Goal: Task Accomplishment & Management: Manage account settings

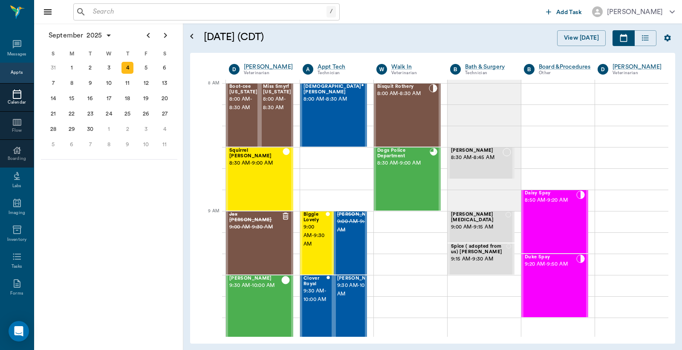
scroll to position [39, 0]
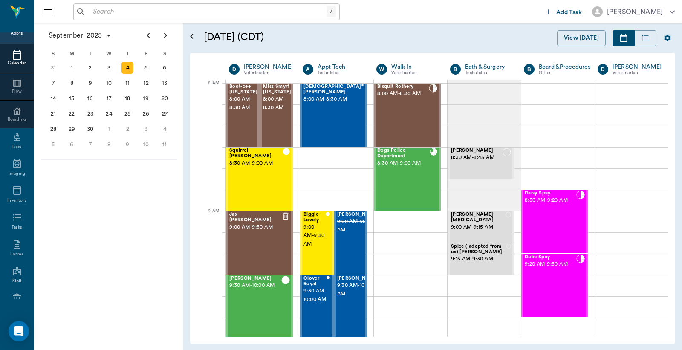
click at [95, 11] on input "text" at bounding box center [207, 12] width 237 height 12
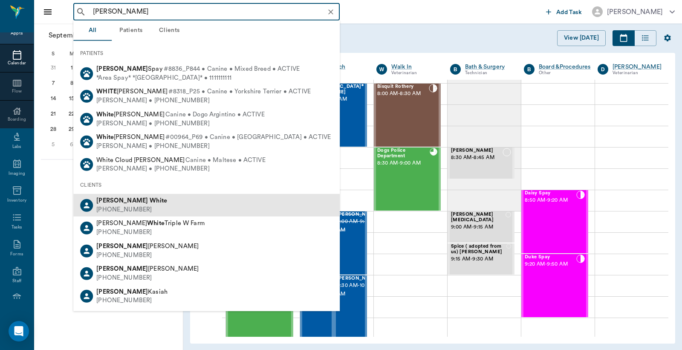
click at [133, 205] on div "[PHONE_NUMBER]" at bounding box center [131, 209] width 71 height 9
type input "[PERSON_NAME]"
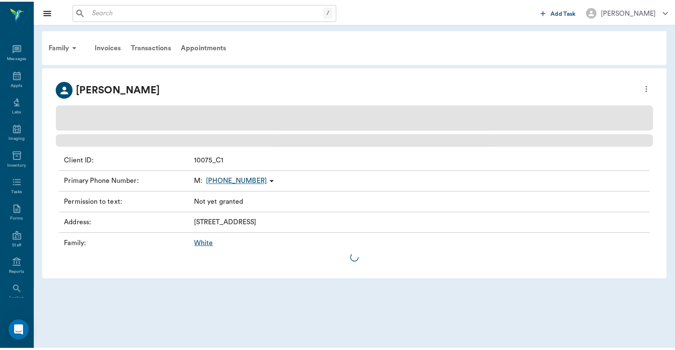
scroll to position [39, 0]
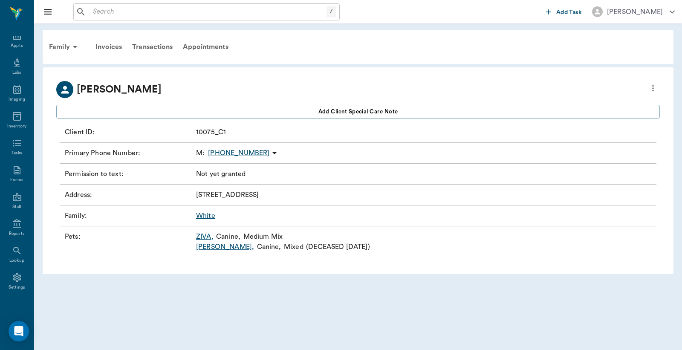
click at [205, 237] on link "ZIVA ," at bounding box center [204, 236] width 17 height 10
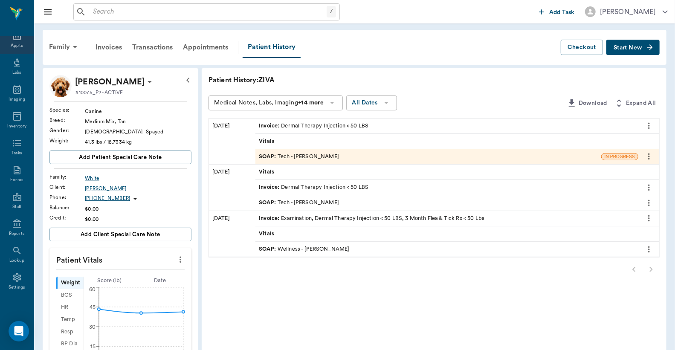
click at [13, 41] on div "Appts" at bounding box center [17, 40] width 34 height 27
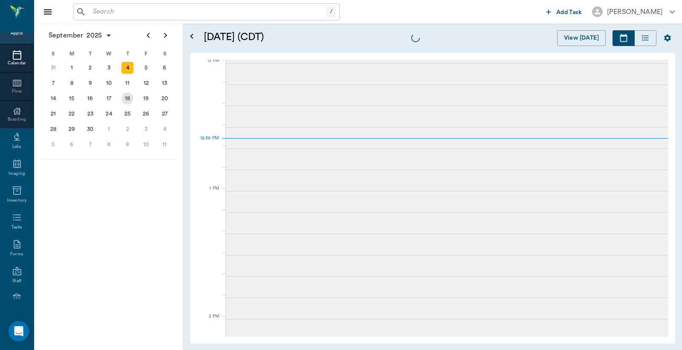
scroll to position [513, 0]
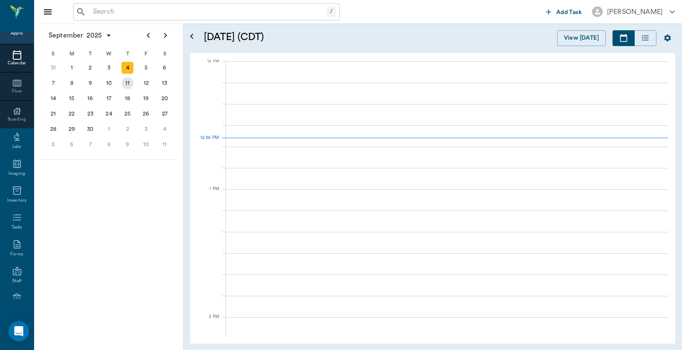
click at [126, 84] on div "11" at bounding box center [127, 83] width 12 height 12
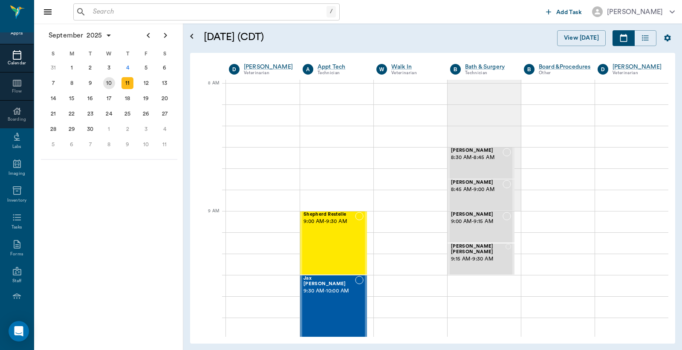
click at [110, 83] on div "10" at bounding box center [109, 83] width 12 height 12
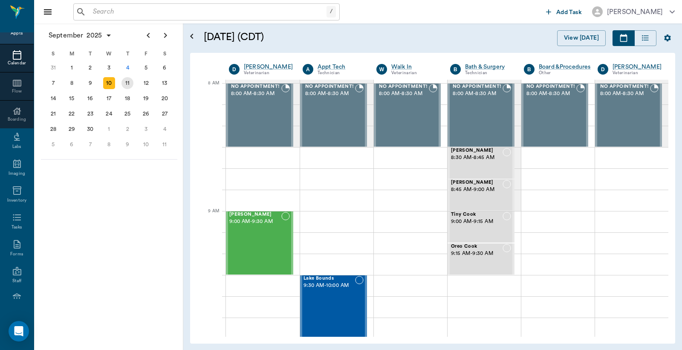
click at [127, 81] on div "11" at bounding box center [127, 83] width 12 height 12
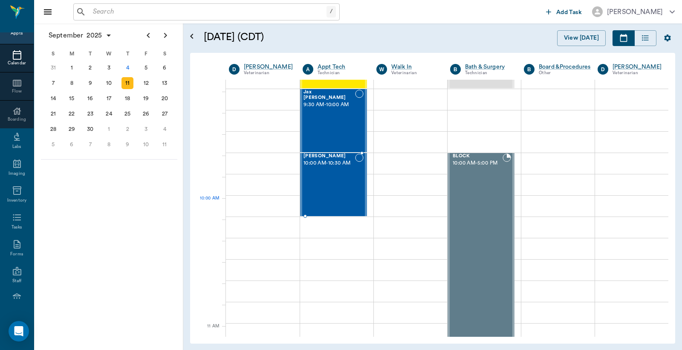
scroll to position [189, 0]
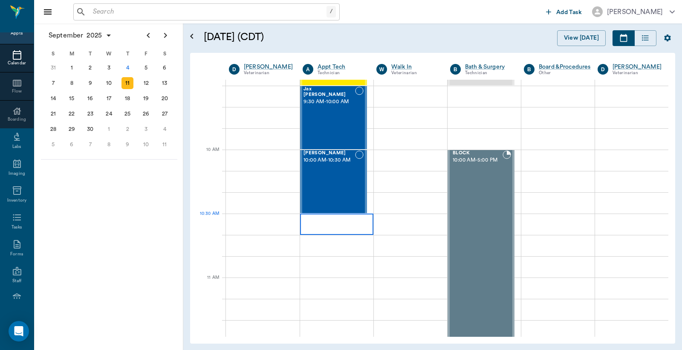
click at [318, 224] on div at bounding box center [336, 223] width 73 height 21
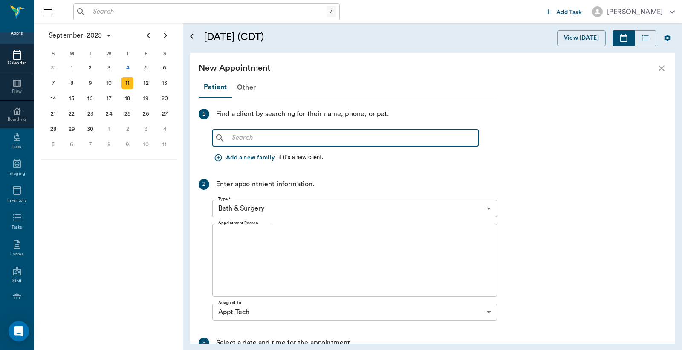
click at [230, 136] on input "text" at bounding box center [351, 138] width 246 height 12
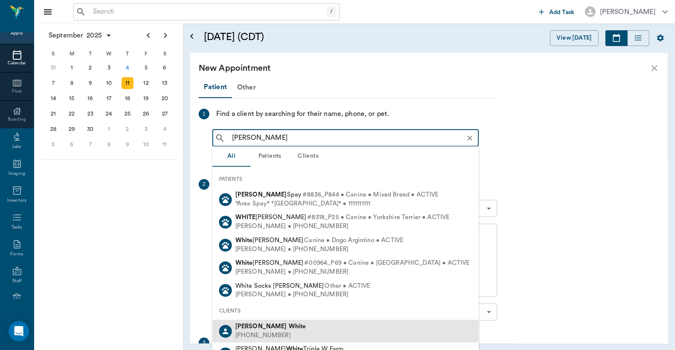
click at [289, 329] on b "White" at bounding box center [297, 326] width 17 height 6
type input "[PERSON_NAME]"
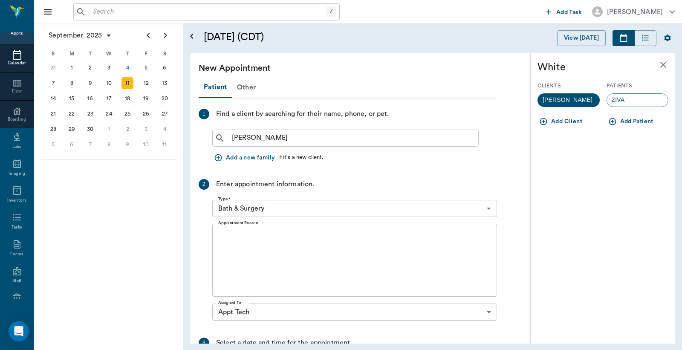
click at [489, 208] on body "/ ​ Add Task [PERSON_NAME] Nectar Messages Appts Calendar Flow Boarding Labs Im…" at bounding box center [341, 175] width 682 height 350
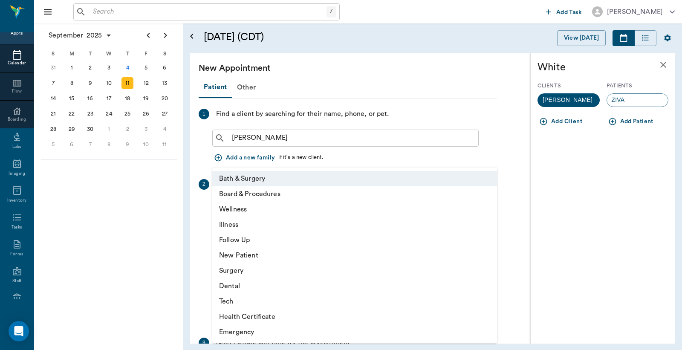
drag, startPoint x: 263, startPoint y: 308, endPoint x: 263, endPoint y: 291, distance: 17.0
click at [263, 307] on li "Tech" at bounding box center [354, 301] width 285 height 15
type input "65d2be4f46e3a538d89b8c1a"
type input "11:00 AM"
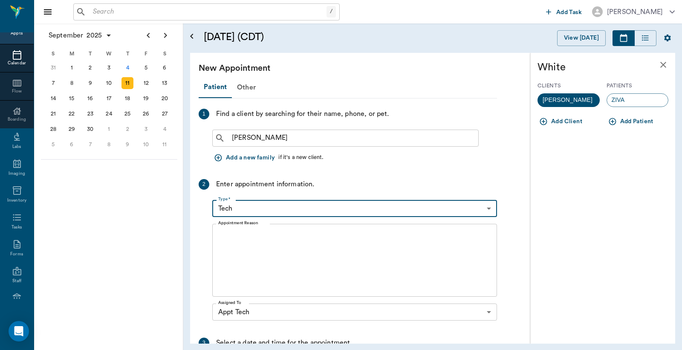
click at [227, 239] on textarea "Appointment Reason" at bounding box center [354, 260] width 273 height 59
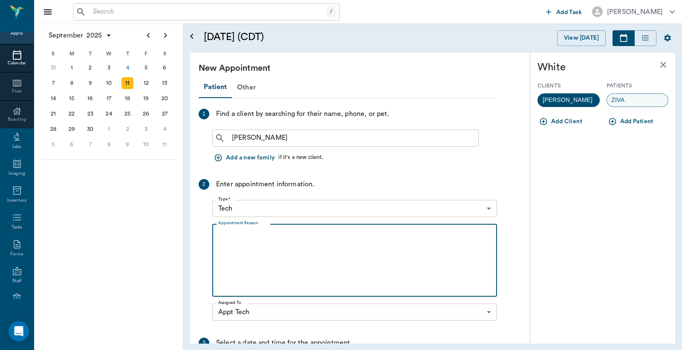
click at [629, 103] on div "ZIVA" at bounding box center [637, 100] width 62 height 14
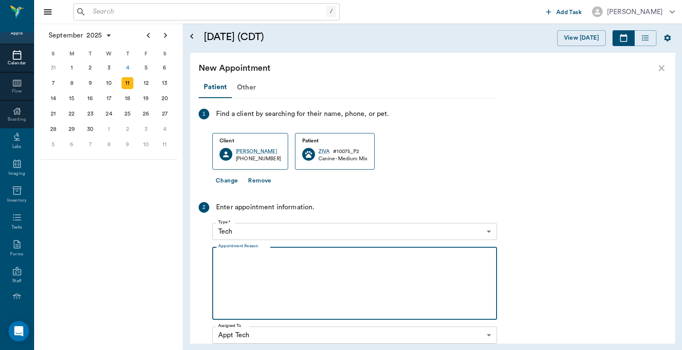
click at [227, 258] on textarea "Appointment Reason" at bounding box center [354, 283] width 273 height 59
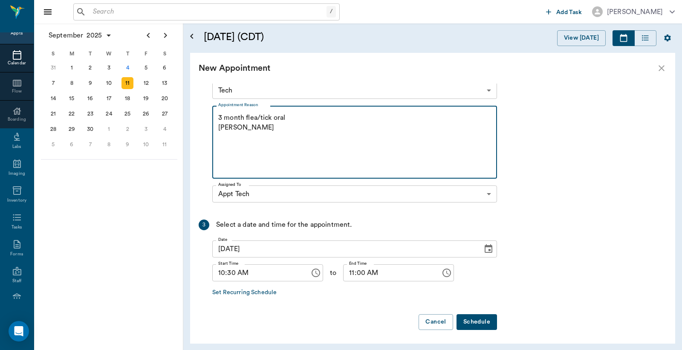
scroll to position [142, 0]
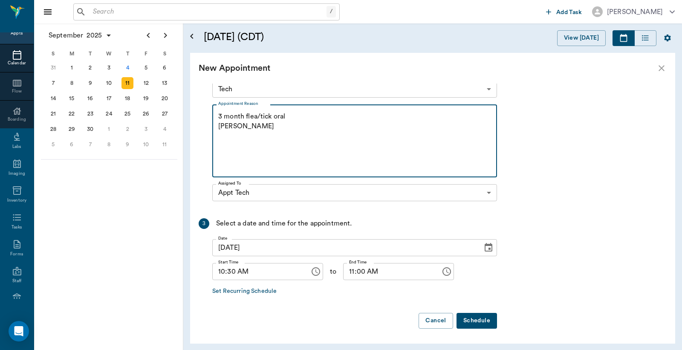
type textarea "3 month flea/tick oral [PERSON_NAME]"
click at [485, 321] on button "Schedule" at bounding box center [476, 321] width 40 height 16
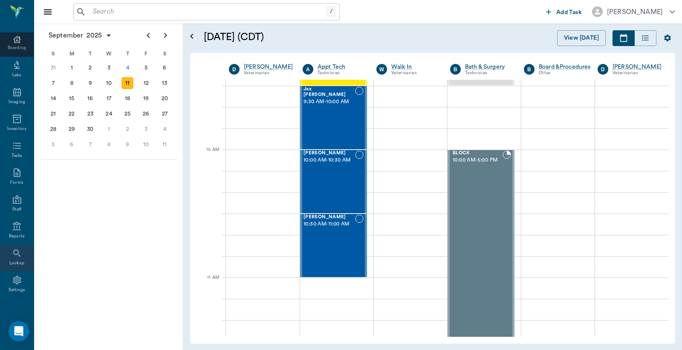
scroll to position [113, 0]
click at [13, 280] on icon at bounding box center [17, 278] width 8 height 9
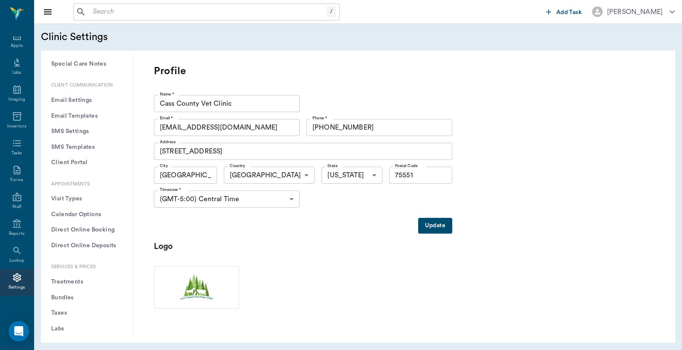
scroll to position [126, 0]
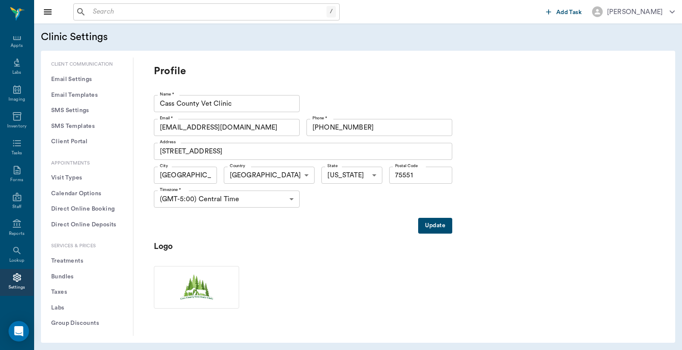
click at [75, 259] on button "Treatments" at bounding box center [87, 261] width 78 height 16
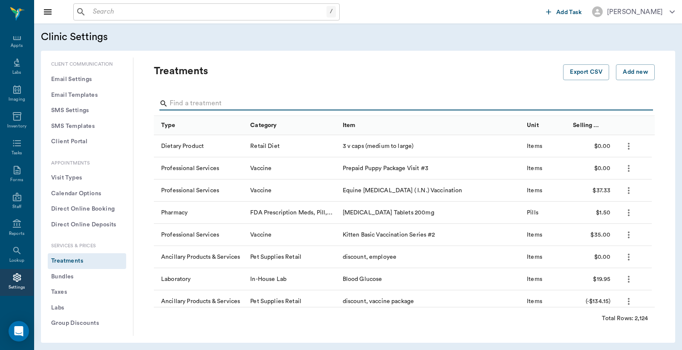
click at [173, 104] on input "Search" at bounding box center [405, 104] width 470 height 14
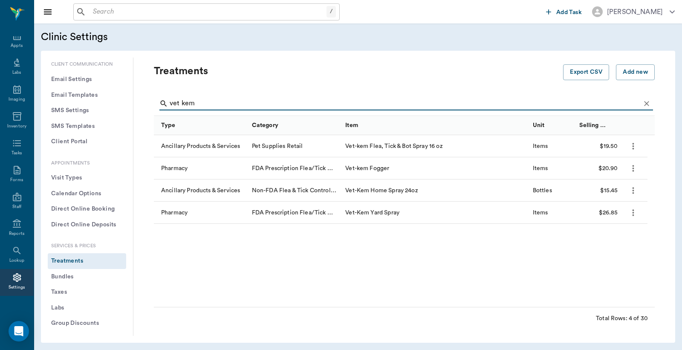
type input "vet kem"
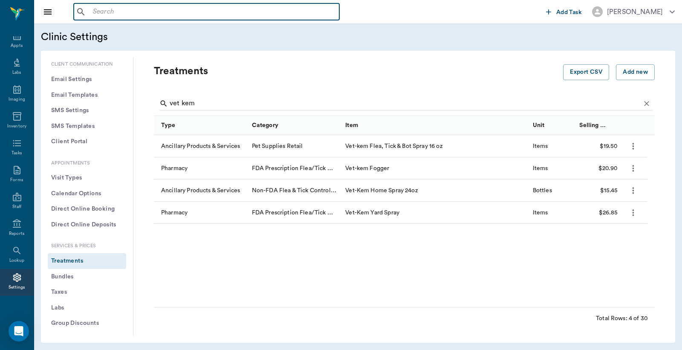
click at [91, 11] on input "text" at bounding box center [212, 12] width 246 height 12
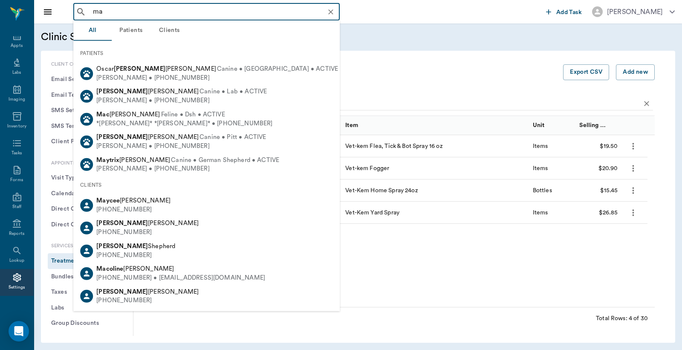
type input "m"
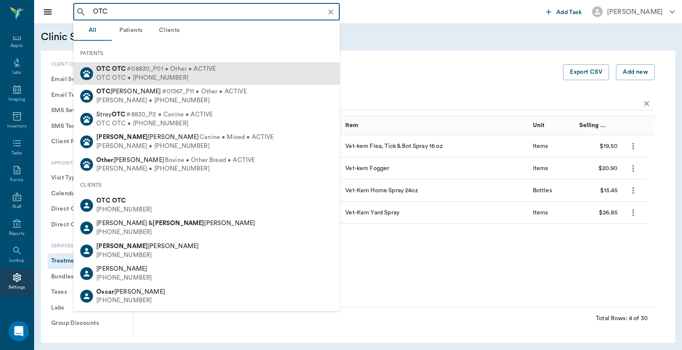
click at [169, 74] on div "OTC OTC • [PHONE_NUMBER]" at bounding box center [155, 77] width 119 height 9
type input "OTC"
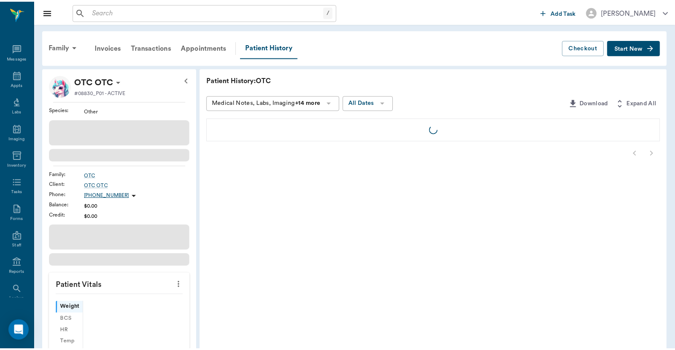
scroll to position [39, 0]
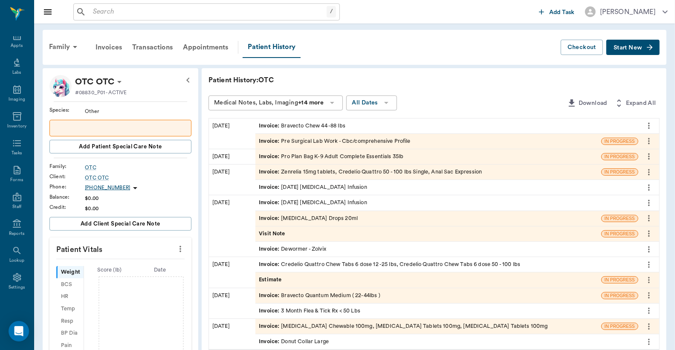
click at [632, 48] on span "Start New" at bounding box center [627, 48] width 29 height 0
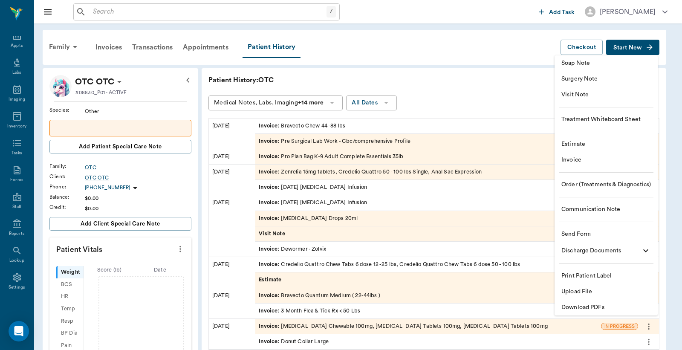
click at [585, 159] on span "Invoice" at bounding box center [605, 160] width 89 height 9
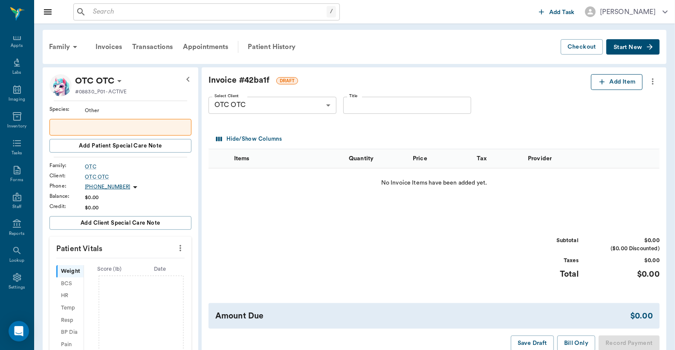
click at [620, 85] on button "Add Item" at bounding box center [617, 82] width 52 height 16
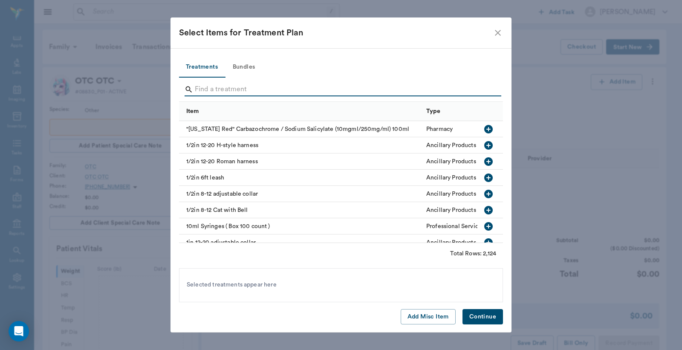
click at [196, 87] on input "Search" at bounding box center [342, 90] width 294 height 14
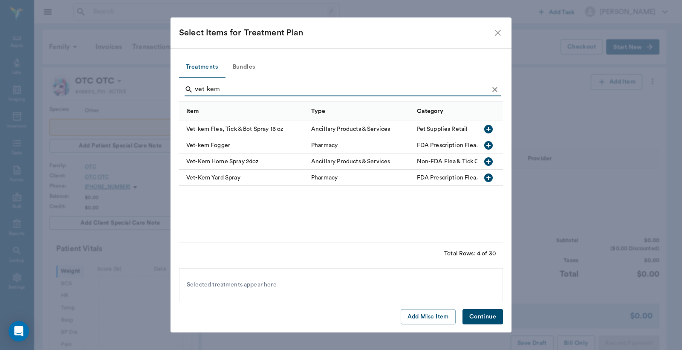
type input "vet kem"
click at [488, 129] on icon "button" at bounding box center [488, 129] width 10 height 10
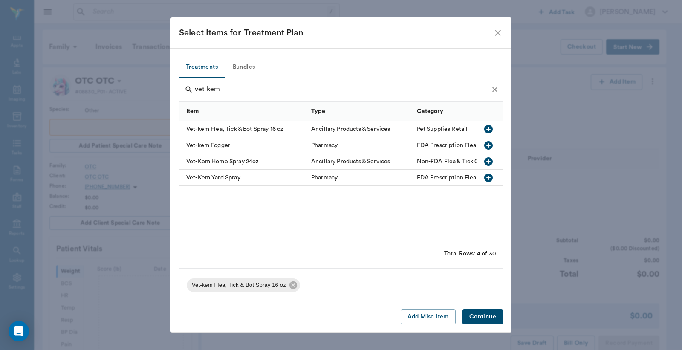
click at [489, 314] on button "Continue" at bounding box center [482, 317] width 40 height 16
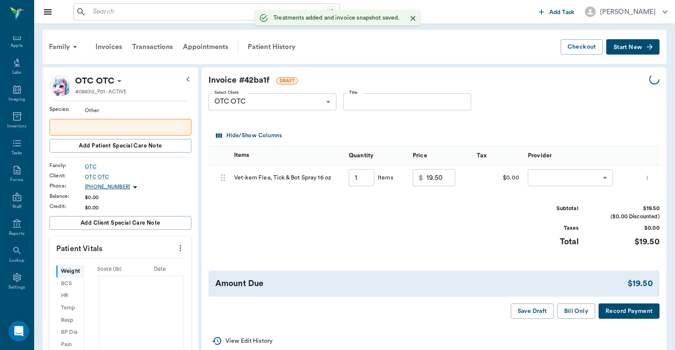
type input "1.00"
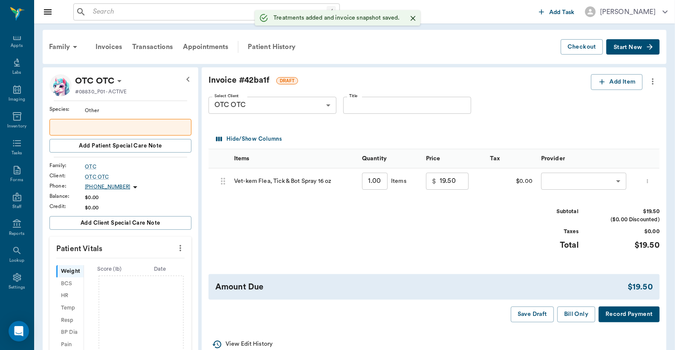
click at [548, 181] on body "/ ​ Add Task Dr. Bert Ellsworth Nectar Messages Appts Labs Imaging Inventory Ta…" at bounding box center [337, 317] width 675 height 635
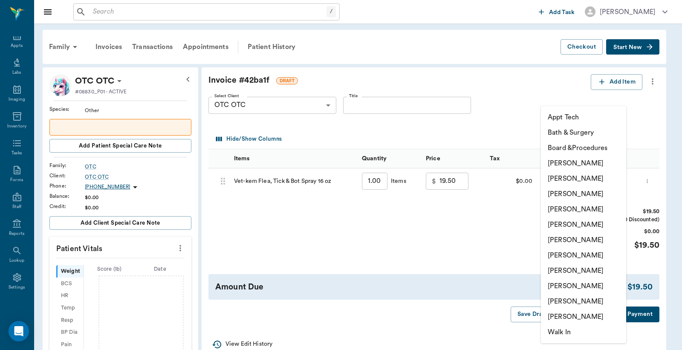
click at [560, 177] on li "Christy Dudley" at bounding box center [583, 178] width 85 height 15
type input "none-63ec2e2852e12b0ba117910e"
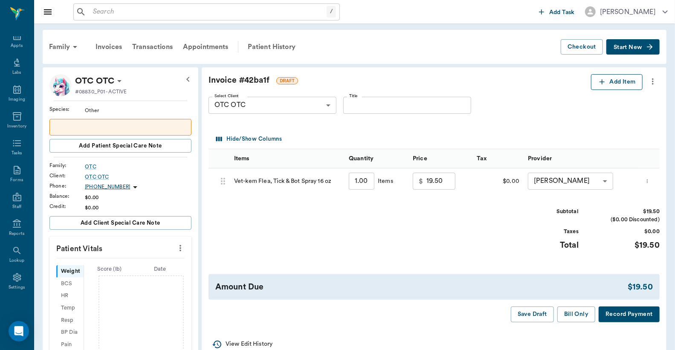
click at [608, 84] on button "Add Item" at bounding box center [617, 82] width 52 height 16
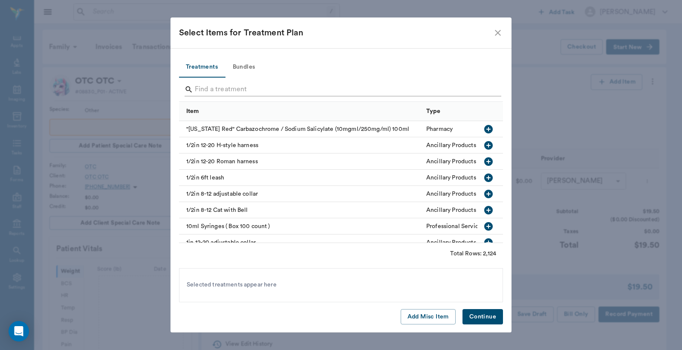
click at [196, 89] on input "Search" at bounding box center [342, 90] width 294 height 14
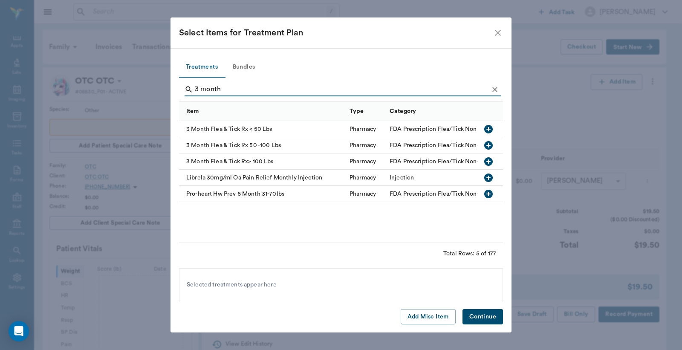
type input "3 month"
click at [490, 130] on icon "button" at bounding box center [488, 129] width 9 height 9
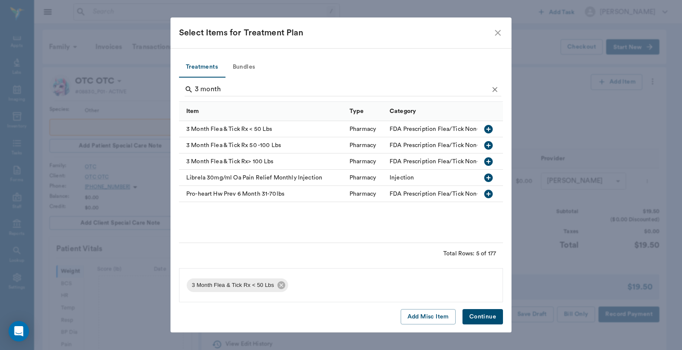
click at [488, 317] on button "Continue" at bounding box center [482, 317] width 40 height 16
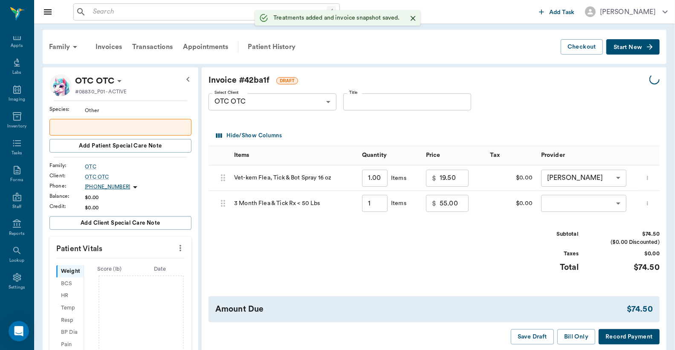
type input "1.00"
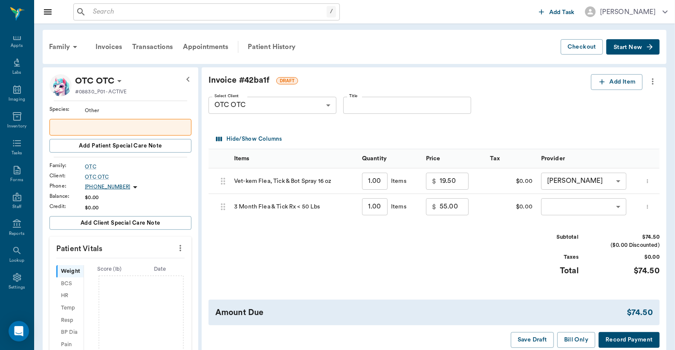
click at [552, 206] on body "/ ​ Add Task Dr. Bert Ellsworth Nectar Messages Appts Labs Imaging Inventory Ta…" at bounding box center [337, 317] width 675 height 635
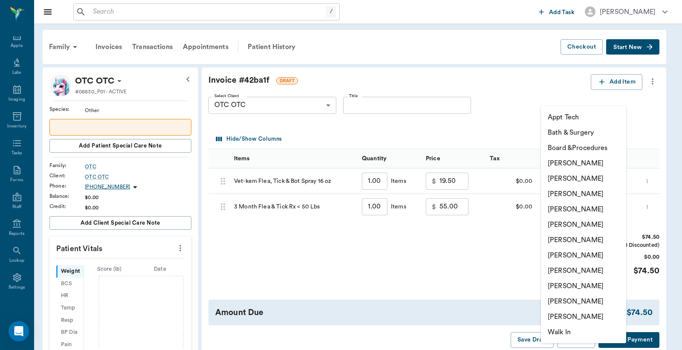
click at [552, 180] on li "Christy Dudley" at bounding box center [583, 178] width 85 height 15
type input "none-63ec2e2852e12b0ba117910e"
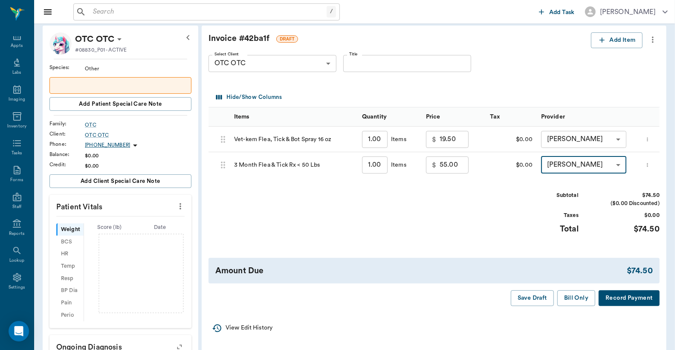
scroll to position [63, 0]
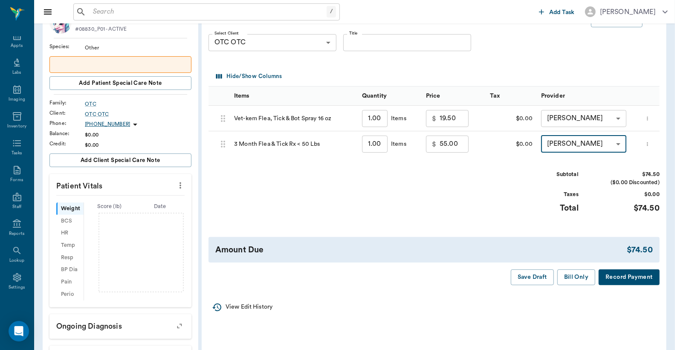
click at [614, 282] on button "Record Payment" at bounding box center [628, 277] width 61 height 16
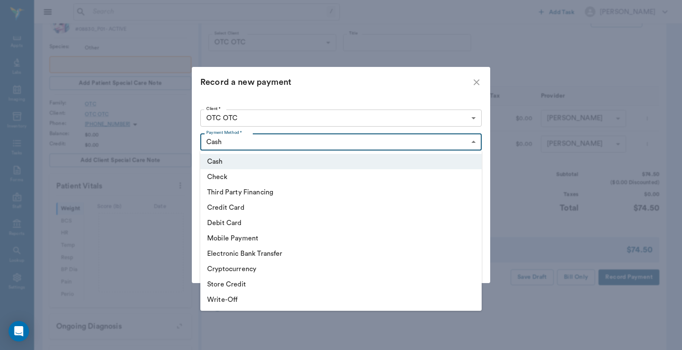
click at [474, 143] on body "/ ​ Add Task Dr. Bert Ellsworth Nectar Messages Appts Labs Imaging Inventory Ta…" at bounding box center [341, 254] width 682 height 635
click at [348, 224] on li "Debit Card" at bounding box center [340, 222] width 281 height 15
type input "DEBIT_CARD"
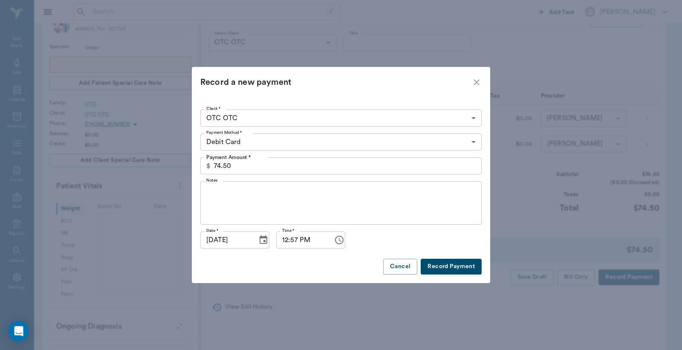
click at [441, 265] on button "Record Payment" at bounding box center [451, 267] width 61 height 16
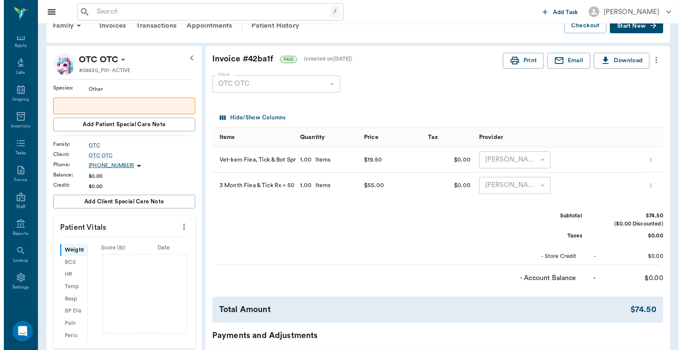
scroll to position [0, 0]
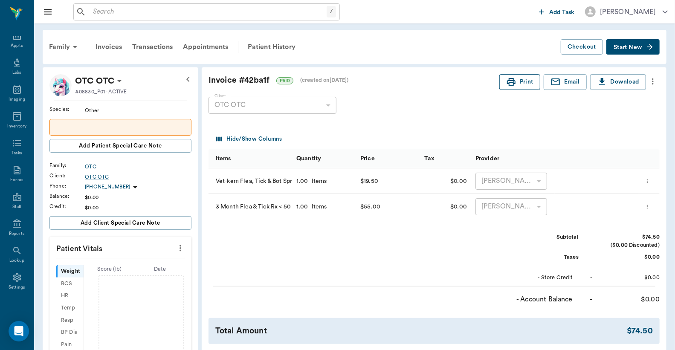
click at [518, 86] on button "Print" at bounding box center [519, 82] width 41 height 16
drag, startPoint x: 91, startPoint y: 12, endPoint x: 84, endPoint y: 9, distance: 7.8
click at [91, 12] on input "text" at bounding box center [207, 12] width 237 height 12
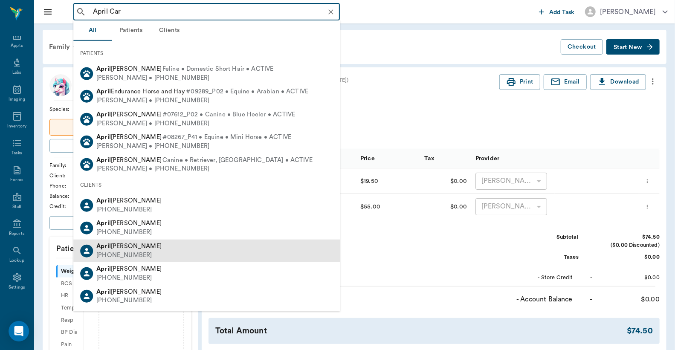
click at [128, 245] on div "April Karr" at bounding box center [128, 246] width 65 height 9
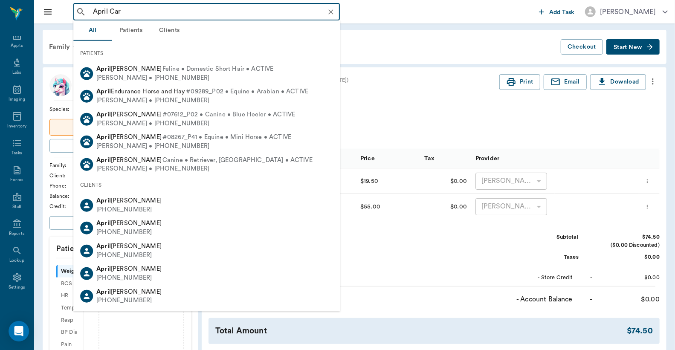
type input "April Car"
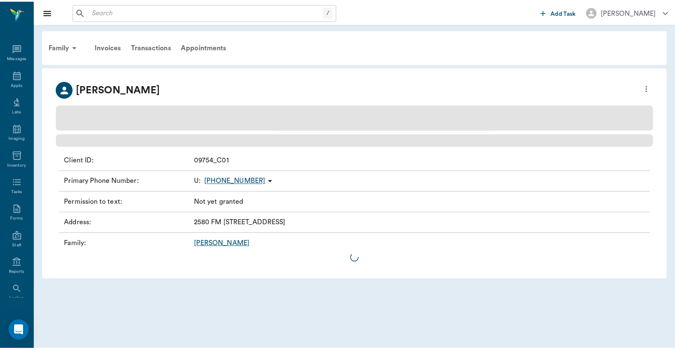
scroll to position [39, 0]
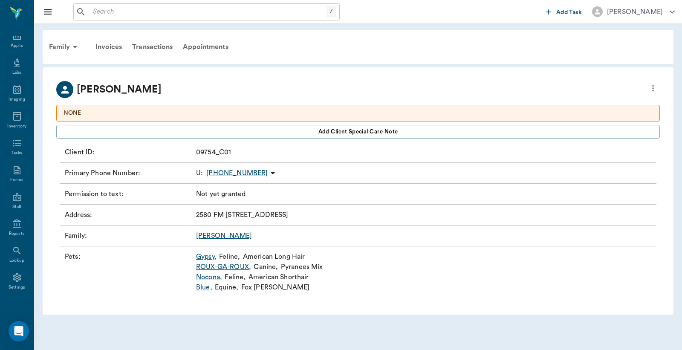
click at [205, 278] on link "Nocona ," at bounding box center [209, 277] width 26 height 10
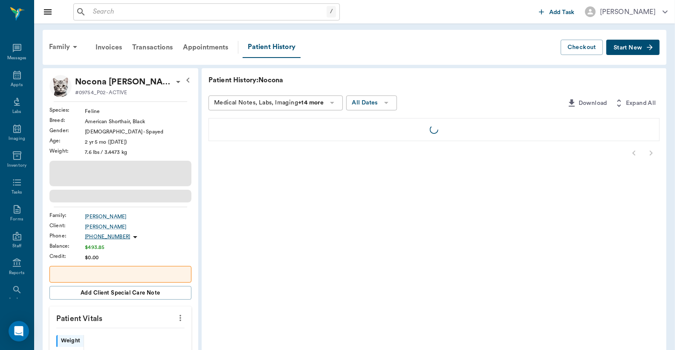
scroll to position [39, 0]
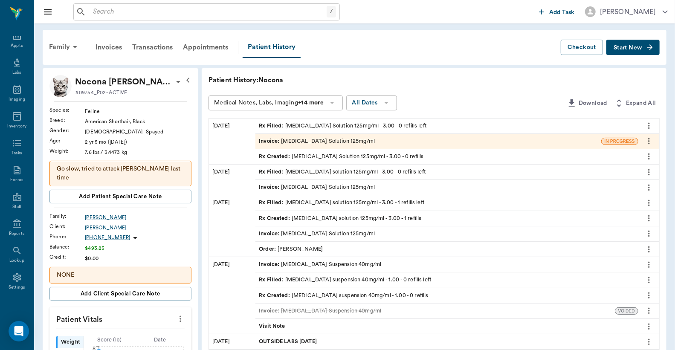
click at [632, 48] on span "Start New" at bounding box center [627, 48] width 29 height 0
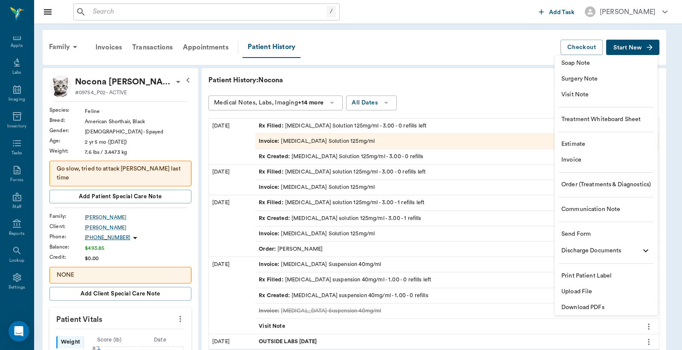
click at [585, 161] on span "Invoice" at bounding box center [605, 160] width 89 height 9
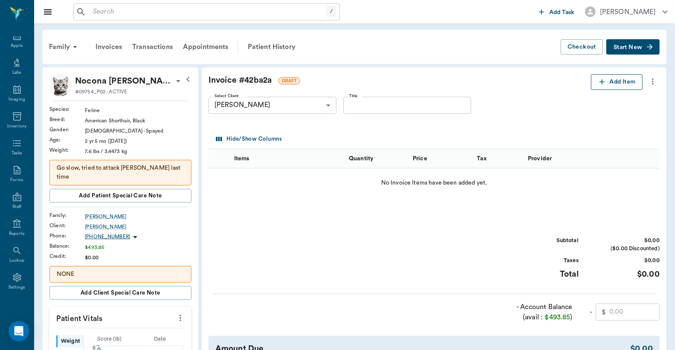
click at [612, 80] on button "Add Item" at bounding box center [617, 82] width 52 height 16
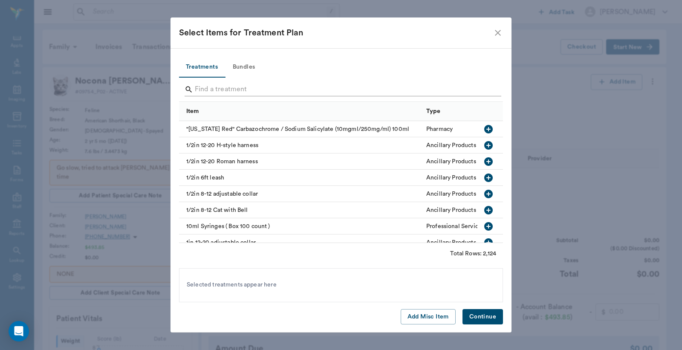
click at [198, 91] on input "Search" at bounding box center [342, 90] width 294 height 14
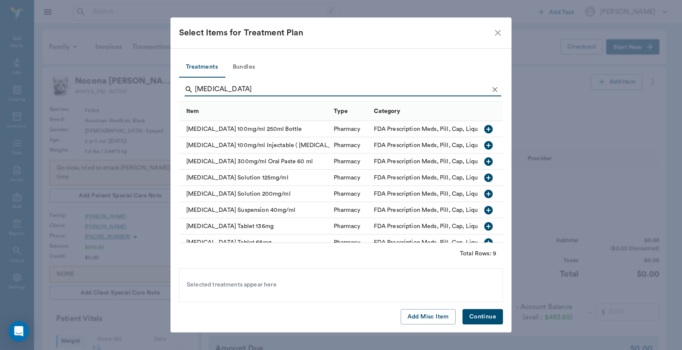
type input "Enrofloxacin"
click at [483, 179] on icon "button" at bounding box center [488, 178] width 10 height 10
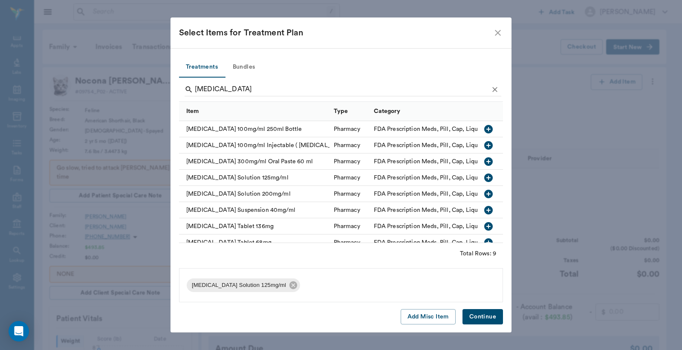
click at [475, 319] on button "Continue" at bounding box center [482, 317] width 40 height 16
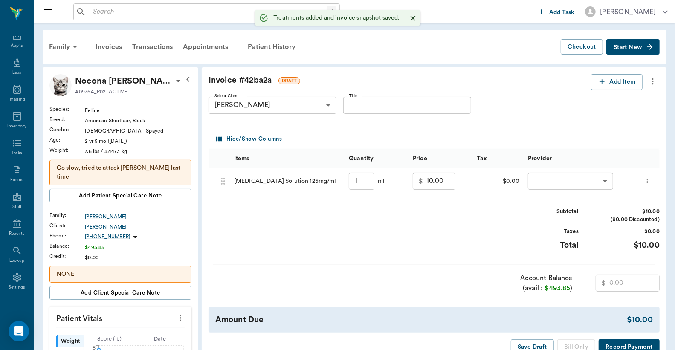
type input "1.00"
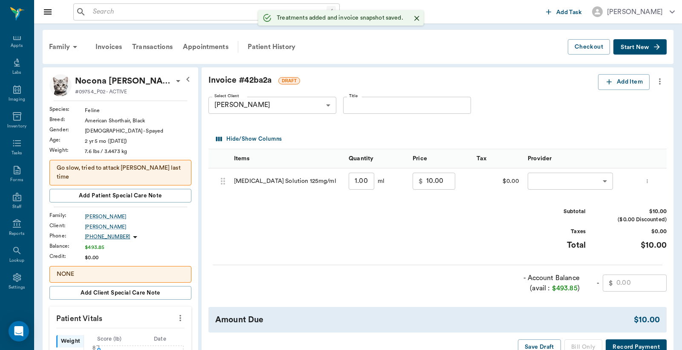
click at [548, 182] on body "/ ​ Add Task Dr. Bert Ellsworth Nectar Messages Appts Labs Imaging Inventory Ta…" at bounding box center [341, 352] width 682 height 705
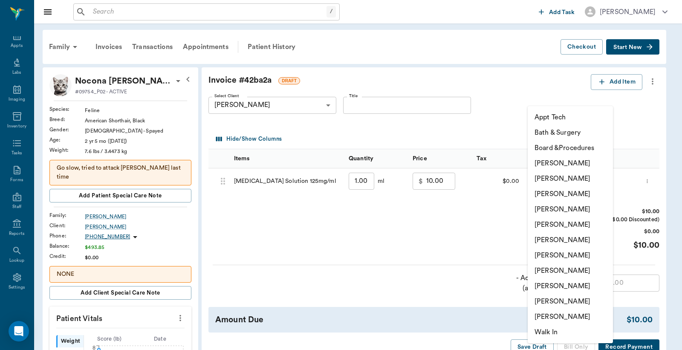
click at [548, 181] on li "Christy Dudley" at bounding box center [570, 178] width 85 height 15
type input "none-63ec2e2852e12b0ba117910e"
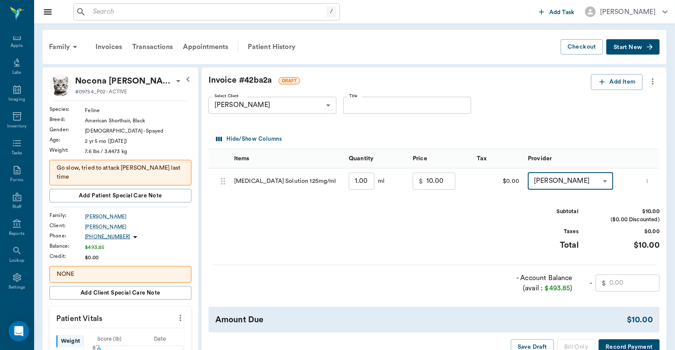
scroll to position [63, 0]
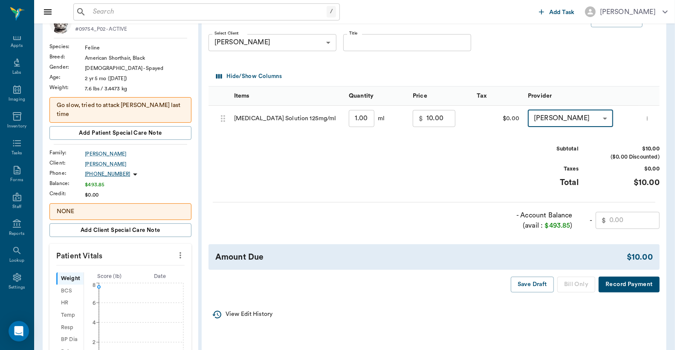
click at [636, 218] on input "text" at bounding box center [634, 220] width 50 height 17
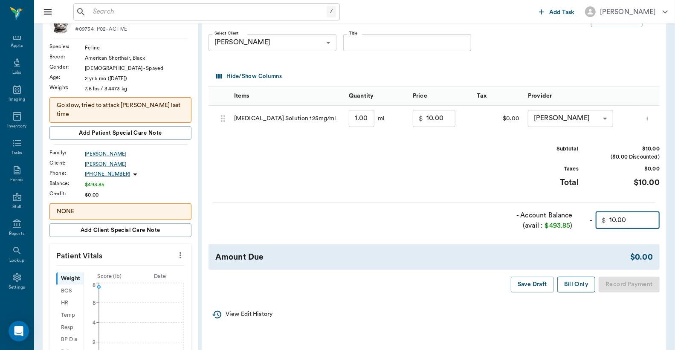
type input "10.00"
click at [585, 280] on button "Bill Only" at bounding box center [576, 285] width 38 height 16
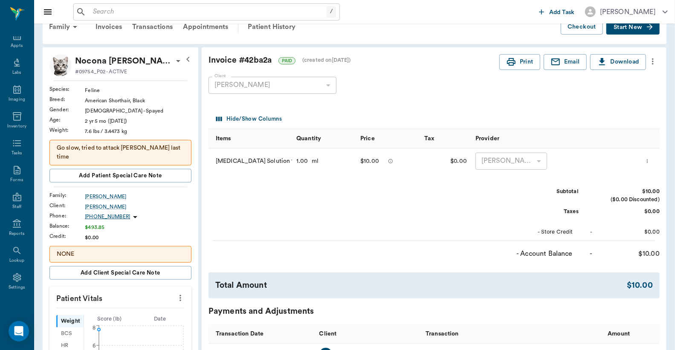
scroll to position [0, 0]
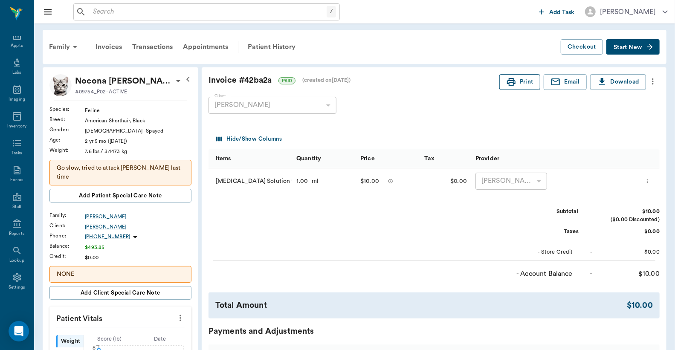
click at [525, 86] on button "Print" at bounding box center [519, 82] width 41 height 16
click at [651, 84] on icon "more" at bounding box center [652, 81] width 9 height 10
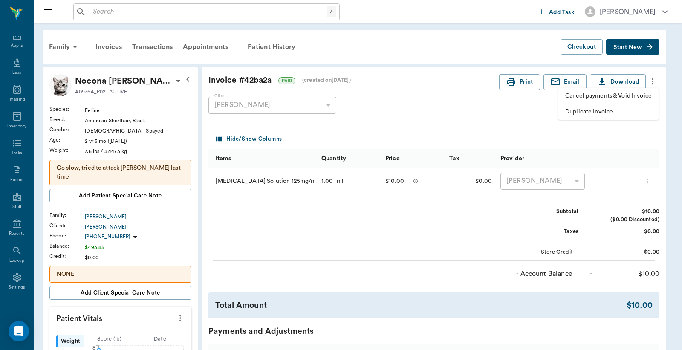
click at [600, 113] on span "Duplicate Invoice" at bounding box center [608, 111] width 87 height 9
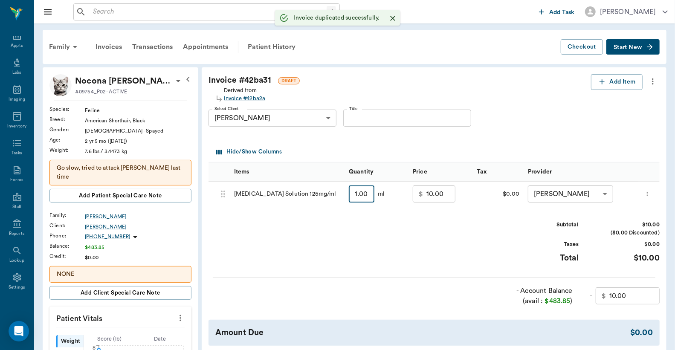
click at [370, 194] on input "1.00" at bounding box center [362, 193] width 26 height 17
type input "3"
type input "12.00"
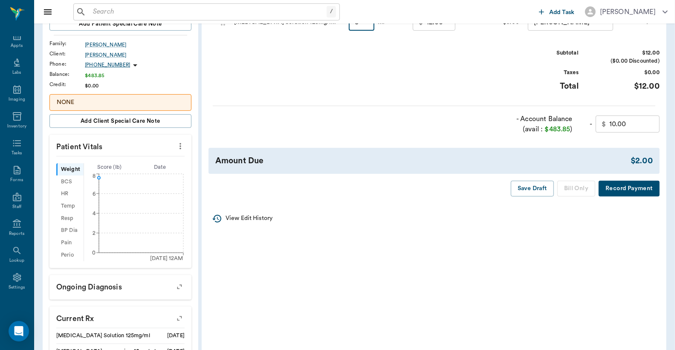
scroll to position [189, 0]
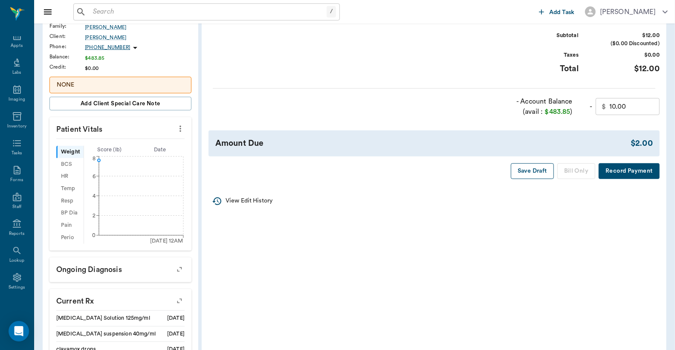
click at [530, 171] on button "Save Draft" at bounding box center [532, 171] width 43 height 16
type input "3.00"
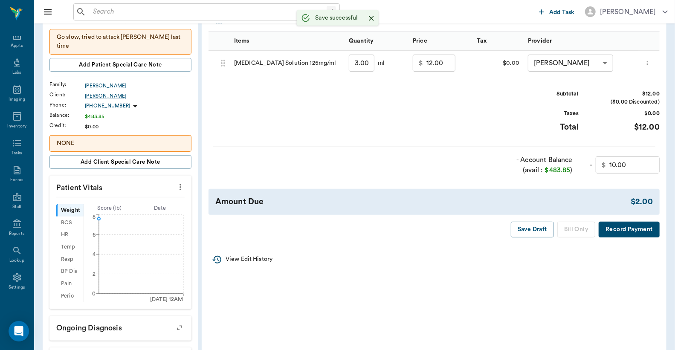
scroll to position [0, 0]
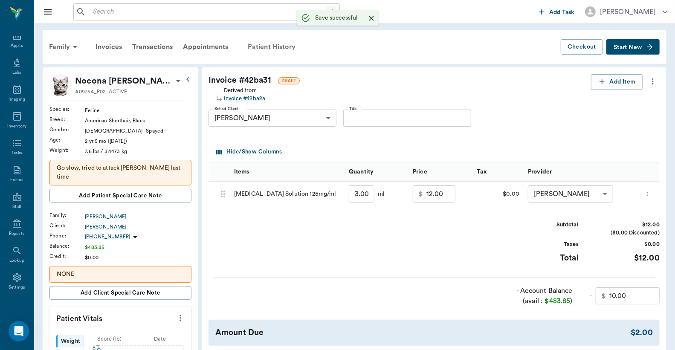
click at [282, 47] on div "Patient History" at bounding box center [271, 47] width 58 height 20
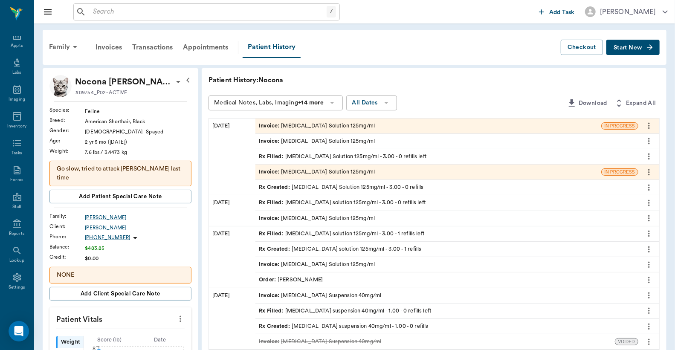
click at [326, 139] on div "Invoice : Enrofloxacin Solution 125mg/ml" at bounding box center [317, 141] width 116 height 8
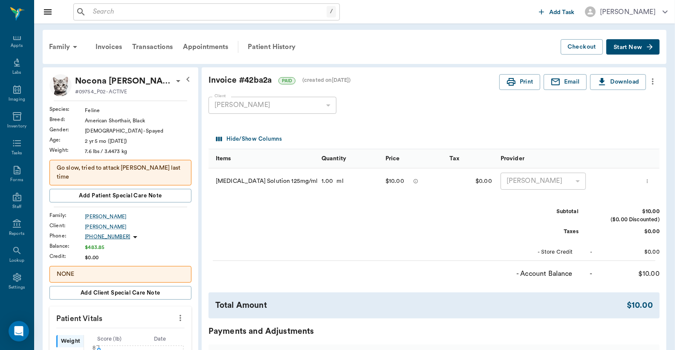
click at [652, 81] on icon "more" at bounding box center [653, 81] width 2 height 6
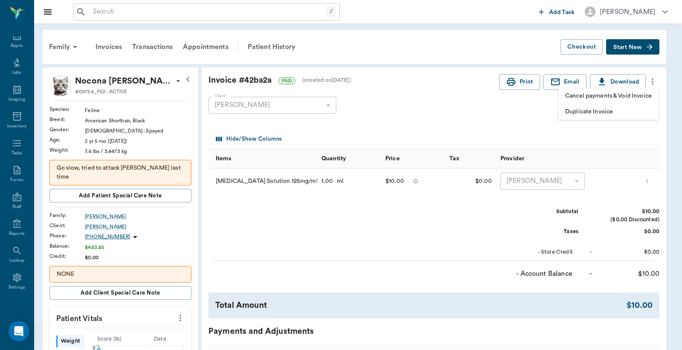
click at [595, 95] on span "Cancel payments & Void Invoice" at bounding box center [608, 96] width 87 height 9
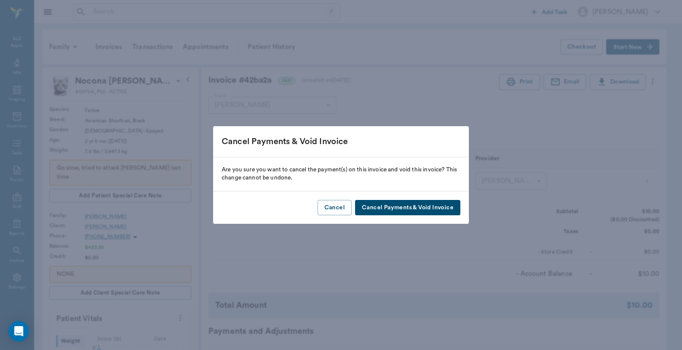
click at [451, 209] on button "Cancel Payments & Void Invoice" at bounding box center [407, 208] width 105 height 16
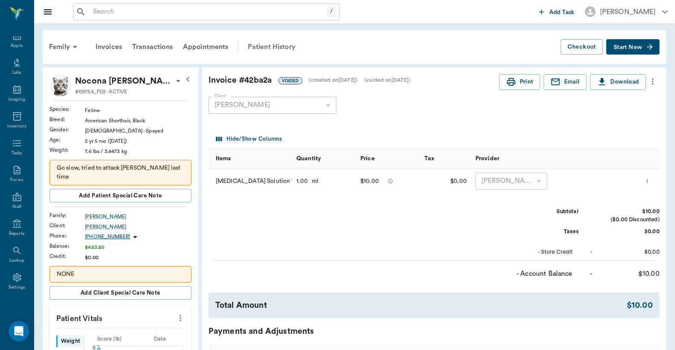
click at [269, 41] on div "Patient History" at bounding box center [271, 47] width 58 height 20
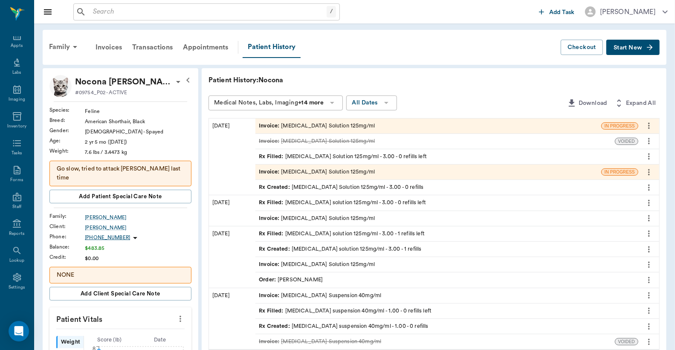
click at [320, 125] on div "Invoice : Enrofloxacin Solution 125mg/ml" at bounding box center [317, 126] width 116 height 8
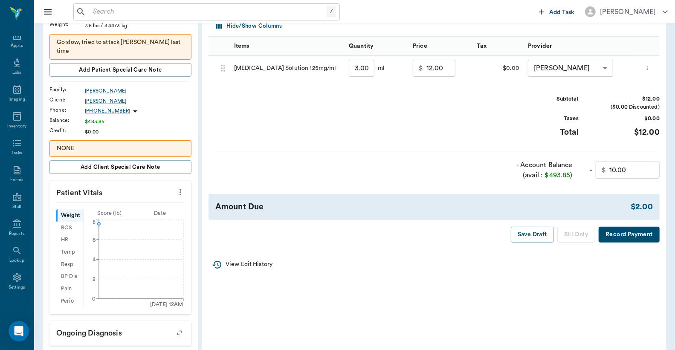
scroll to position [126, 0]
click at [636, 168] on input "10.00" at bounding box center [634, 169] width 50 height 17
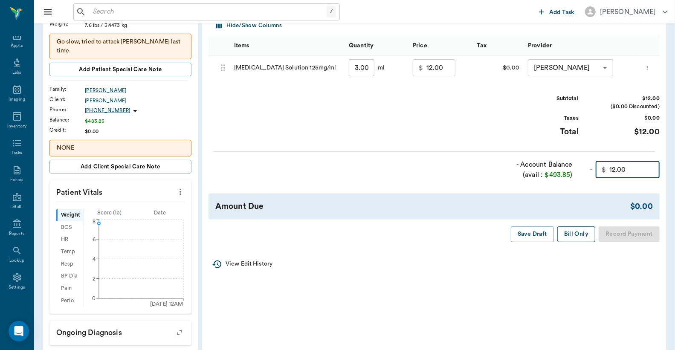
type input "12.00"
click at [580, 232] on button "Bill Only" at bounding box center [576, 234] width 38 height 16
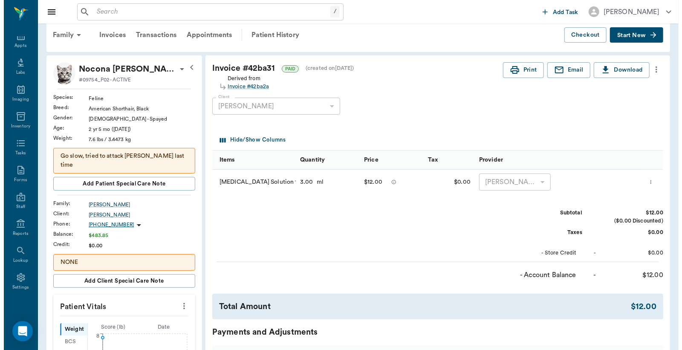
scroll to position [0, 0]
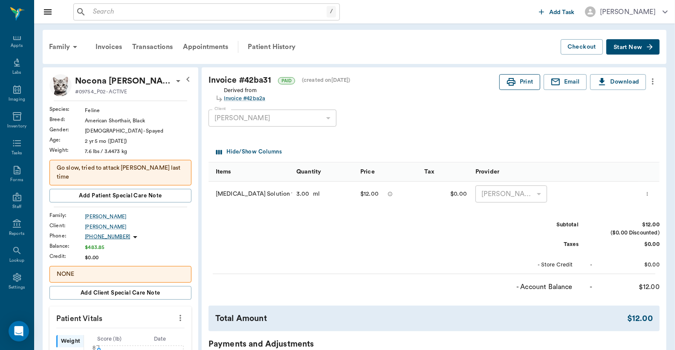
click at [516, 80] on button "Print" at bounding box center [519, 82] width 41 height 16
click at [13, 258] on div "Lookup" at bounding box center [16, 260] width 15 height 6
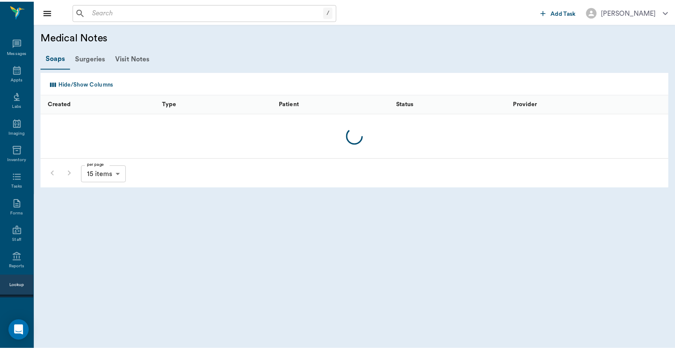
scroll to position [39, 0]
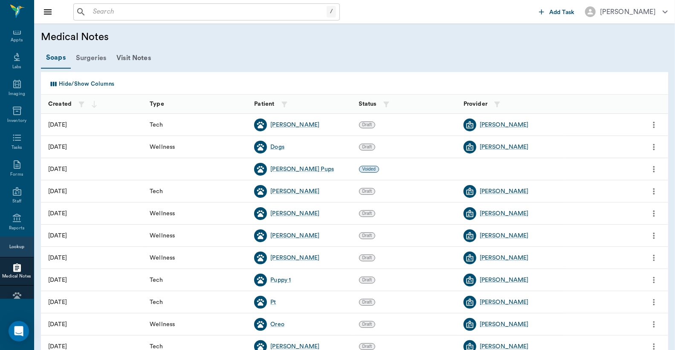
click at [96, 58] on div "Surgeries" at bounding box center [91, 58] width 40 height 20
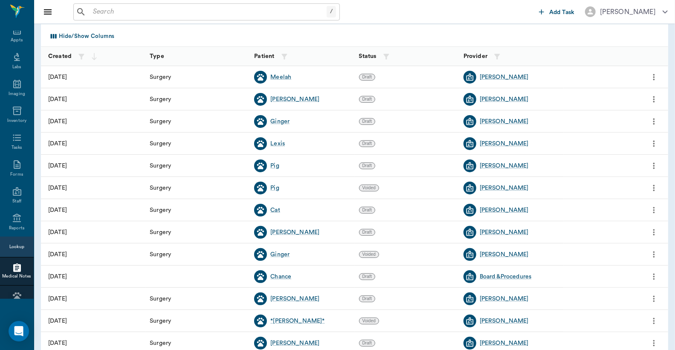
scroll to position [0, 0]
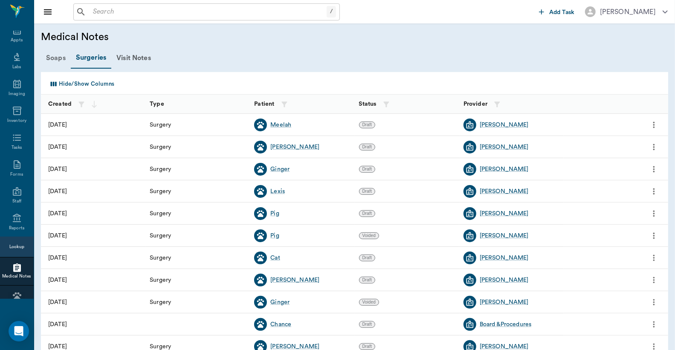
click at [56, 59] on div "Soaps" at bounding box center [56, 58] width 30 height 20
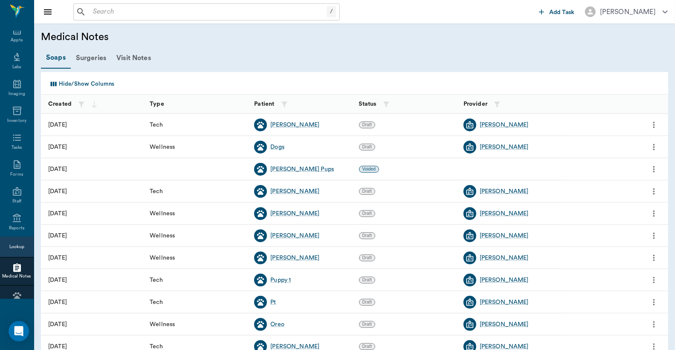
click at [93, 13] on input "text" at bounding box center [207, 12] width 237 height 12
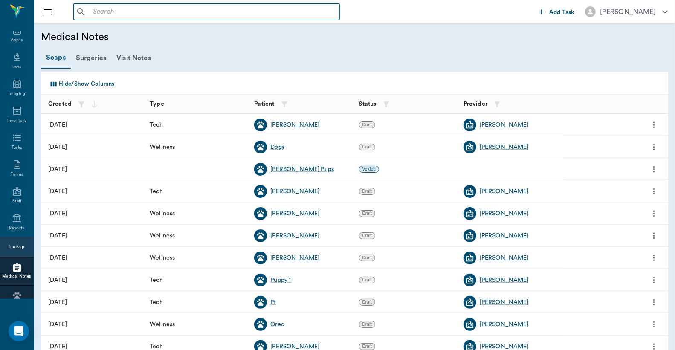
click at [78, 84] on button "Hide/Show Columns" at bounding box center [81, 84] width 70 height 14
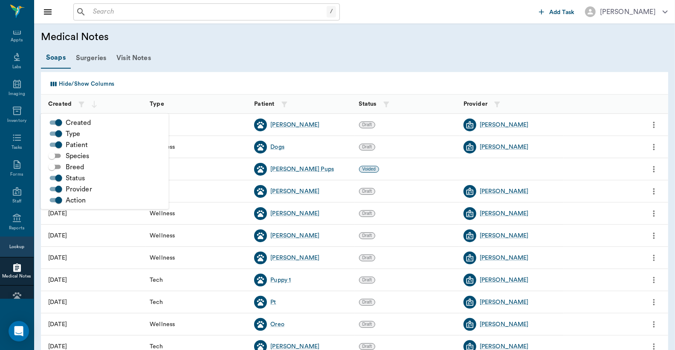
click at [57, 83] on icon "Select columns" at bounding box center [54, 84] width 8 height 8
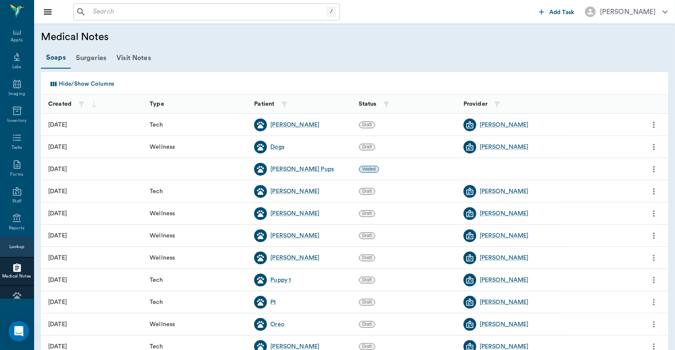
click at [49, 12] on icon "Close drawer" at bounding box center [48, 11] width 8 height 5
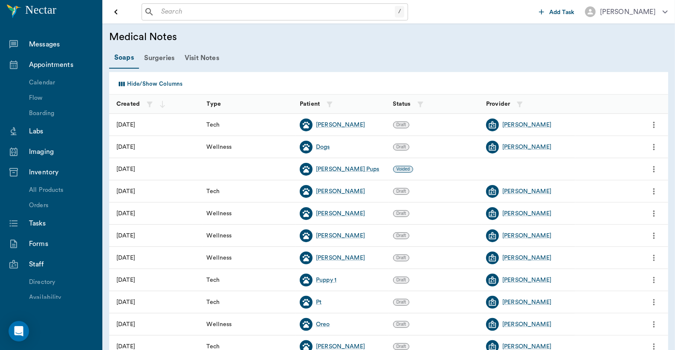
click at [283, 54] on div "Soaps Surgeries Visit Notes" at bounding box center [388, 57] width 559 height 21
click at [116, 11] on icon "Open drawer" at bounding box center [115, 11] width 3 height 5
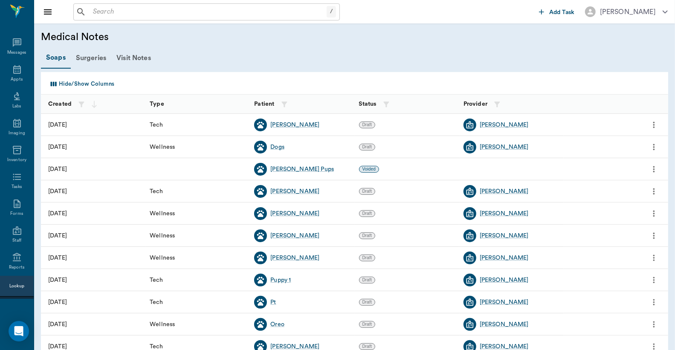
click at [329, 13] on div "/" at bounding box center [330, 12] width 9 height 12
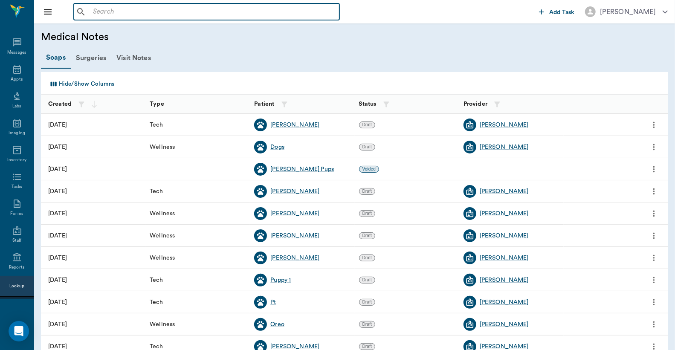
click at [329, 13] on input "text" at bounding box center [212, 12] width 246 height 12
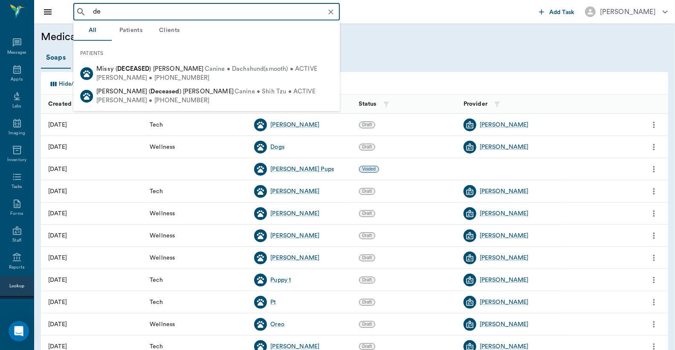
type input "d"
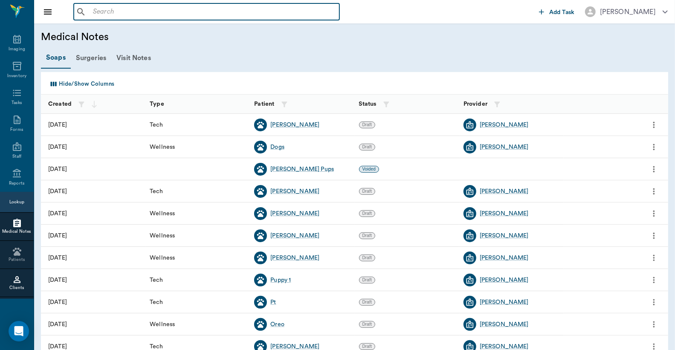
scroll to position [63, 0]
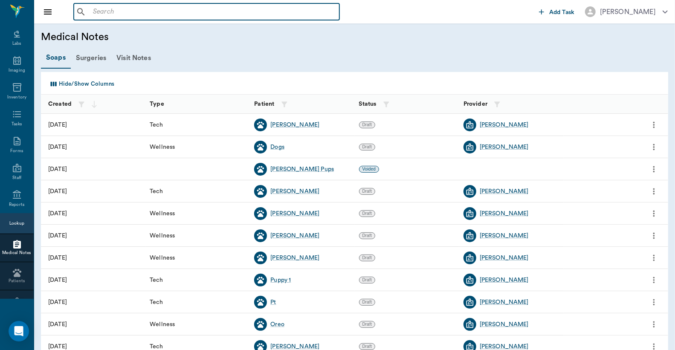
click at [15, 222] on div "Lookup" at bounding box center [16, 223] width 15 height 6
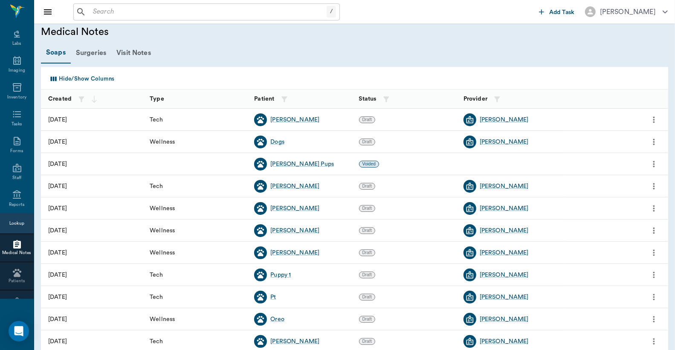
scroll to position [0, 0]
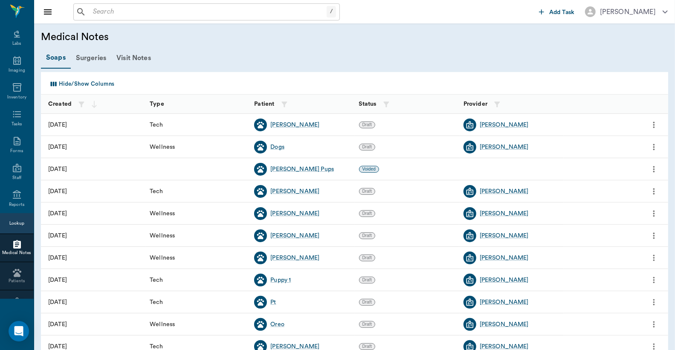
click at [53, 84] on icon "Select columns" at bounding box center [54, 84] width 6 height 5
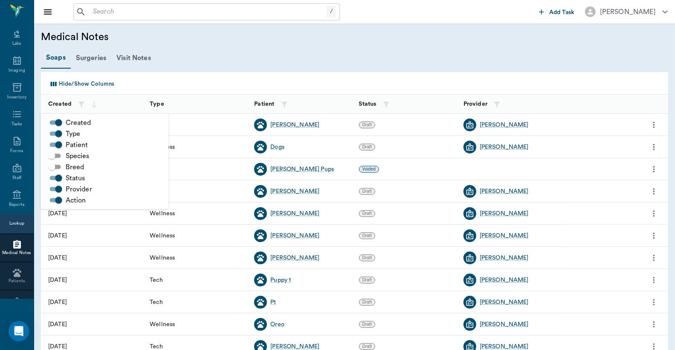
click at [189, 51] on div "Soaps Surgeries Visit Notes" at bounding box center [354, 57] width 627 height 21
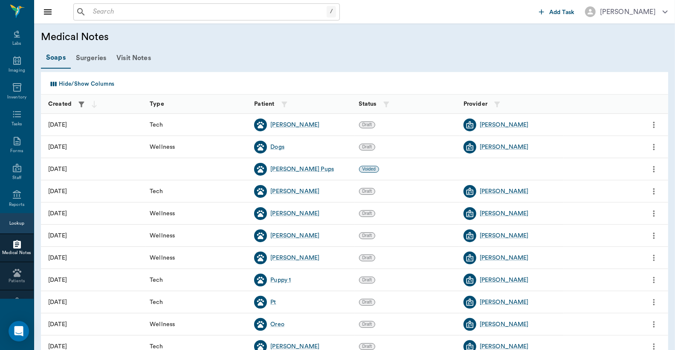
click at [81, 104] on icon "button" at bounding box center [81, 104] width 6 height 6
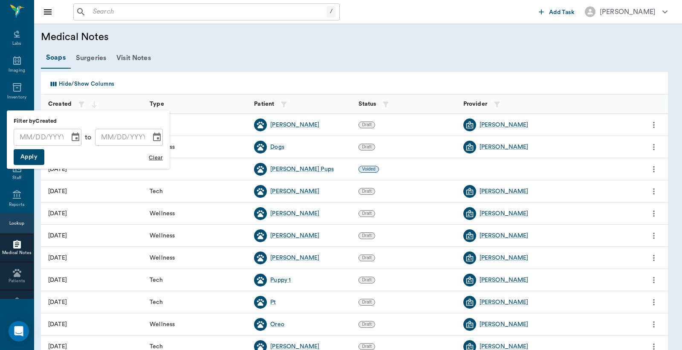
click at [192, 61] on div at bounding box center [341, 175] width 682 height 350
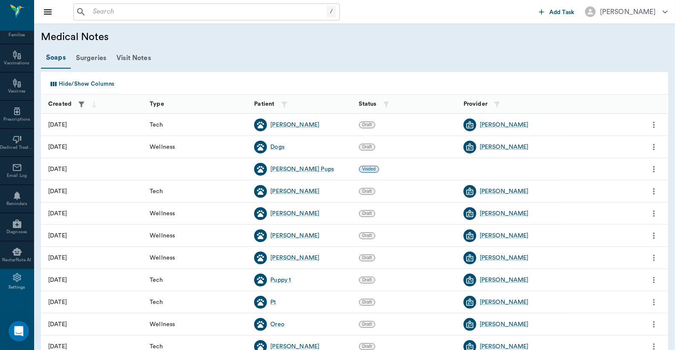
click at [79, 104] on icon "button" at bounding box center [81, 104] width 9 height 9
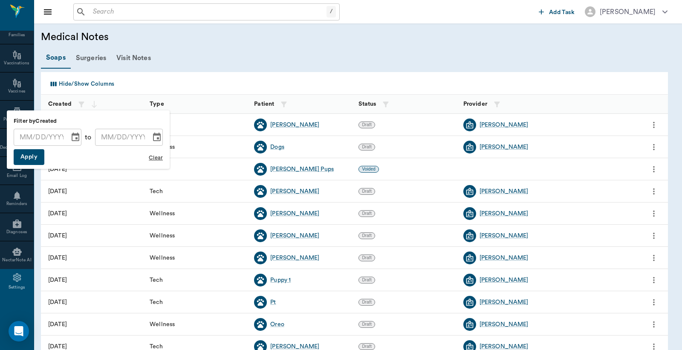
click at [252, 49] on div at bounding box center [341, 175] width 682 height 350
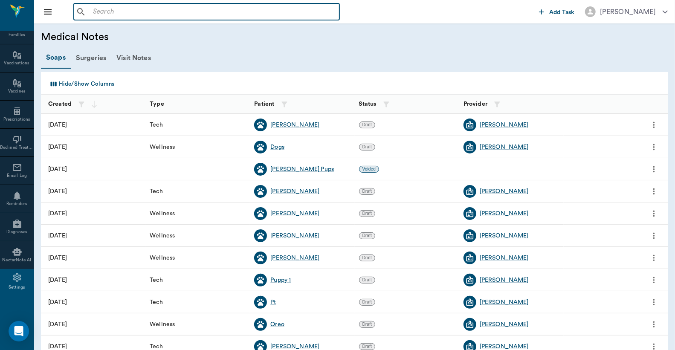
click at [96, 12] on input "text" at bounding box center [212, 12] width 246 height 12
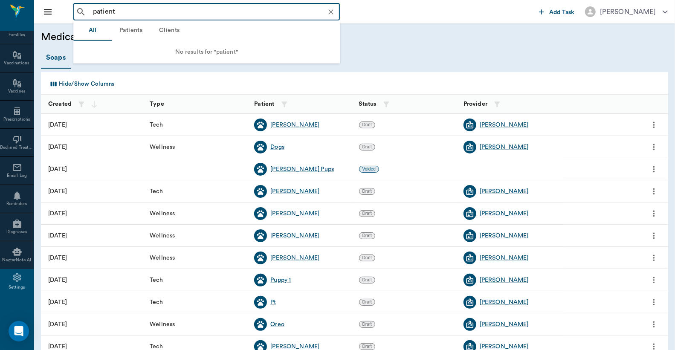
type input "patient"
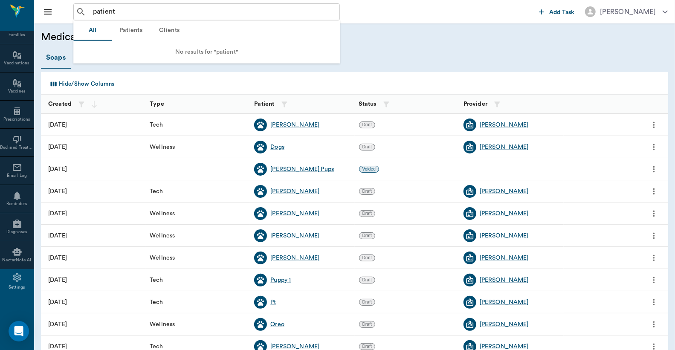
click at [132, 30] on button "Patients" at bounding box center [131, 30] width 38 height 20
click at [134, 30] on button "Patients" at bounding box center [131, 30] width 38 height 20
click at [132, 29] on button "Patients" at bounding box center [131, 30] width 38 height 20
click at [116, 13] on input "patient" at bounding box center [213, 12] width 248 height 12
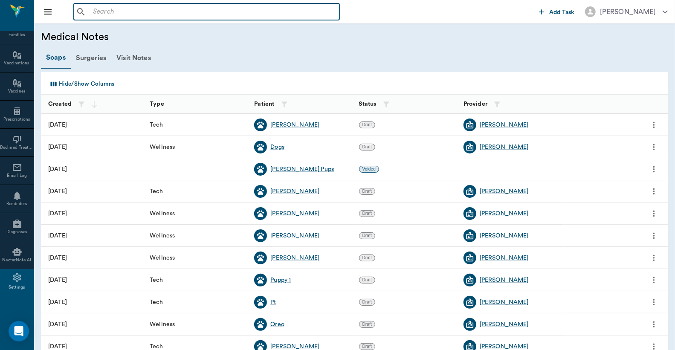
click at [114, 12] on input "text" at bounding box center [212, 12] width 246 height 12
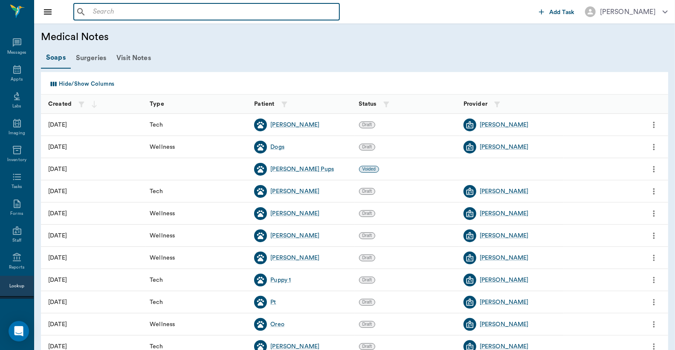
click at [49, 12] on icon "Close drawer" at bounding box center [48, 11] width 8 height 5
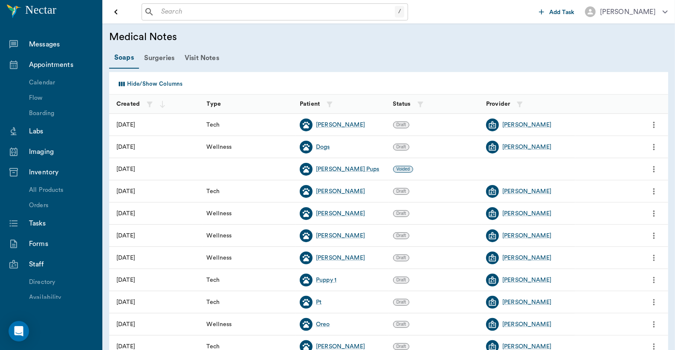
click at [448, 5] on div "/ ​" at bounding box center [338, 11] width 394 height 17
click at [118, 13] on icon "Open drawer" at bounding box center [116, 12] width 10 height 10
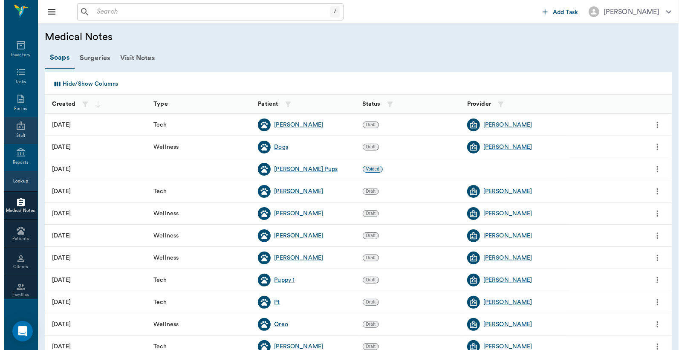
scroll to position [126, 0]
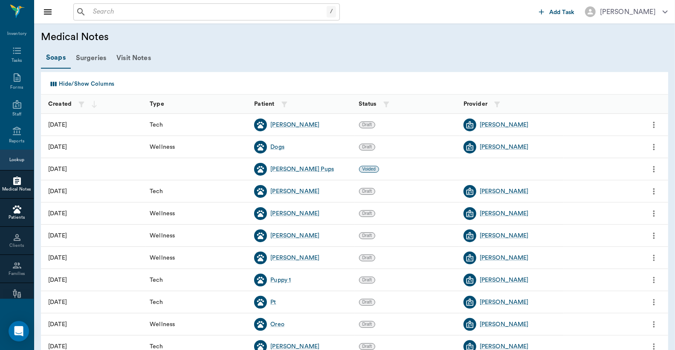
click at [14, 211] on icon at bounding box center [16, 211] width 7 height 5
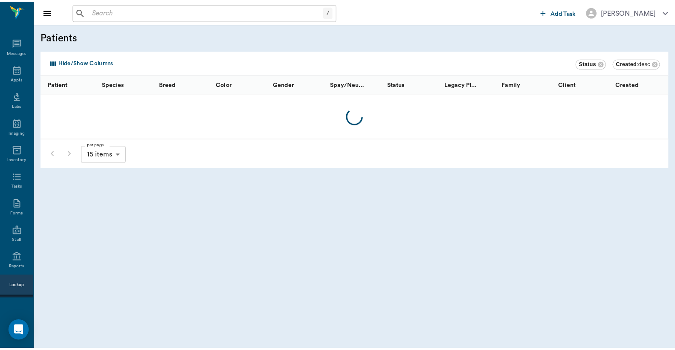
scroll to position [126, 0]
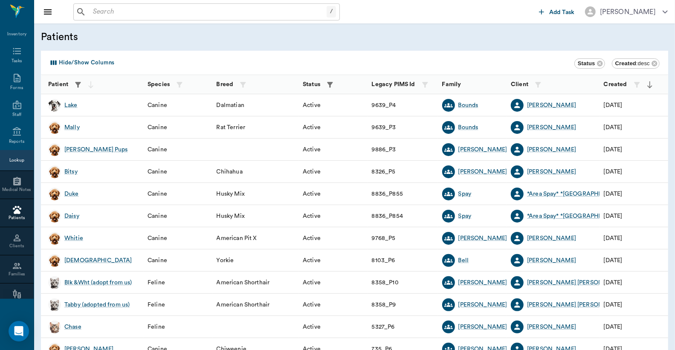
click at [78, 85] on icon "button" at bounding box center [78, 85] width 6 height 6
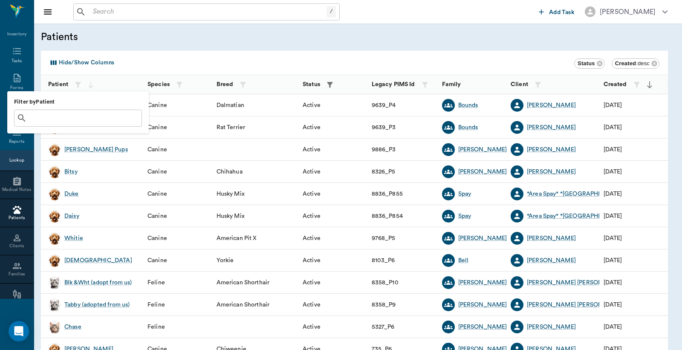
click at [304, 40] on div at bounding box center [341, 175] width 682 height 350
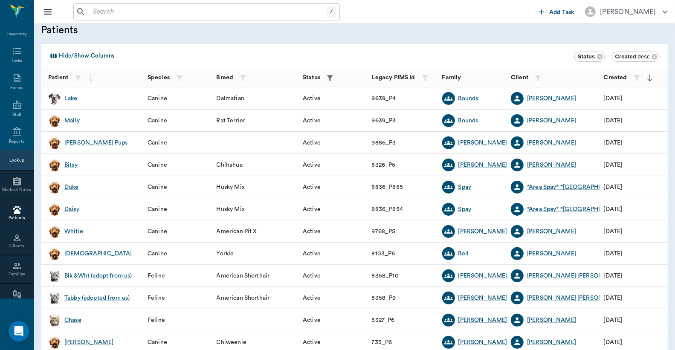
scroll to position [0, 0]
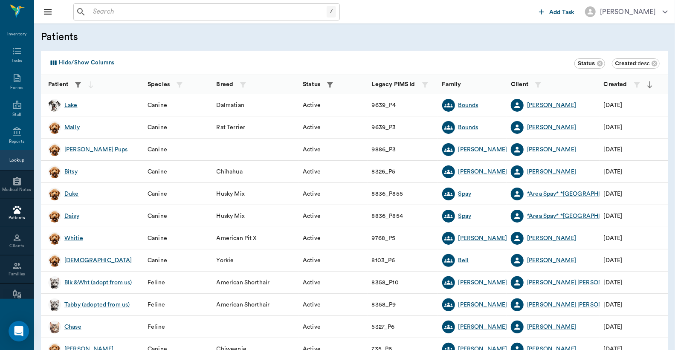
click at [77, 85] on icon "button" at bounding box center [78, 85] width 9 height 9
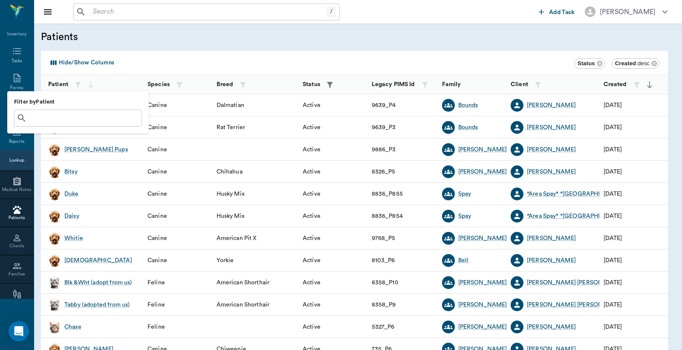
click at [32, 121] on input "text" at bounding box center [84, 118] width 108 height 12
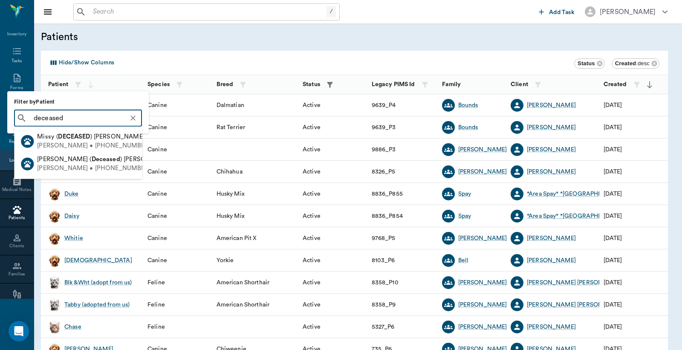
type input "deceased"
click at [169, 49] on div at bounding box center [341, 175] width 682 height 350
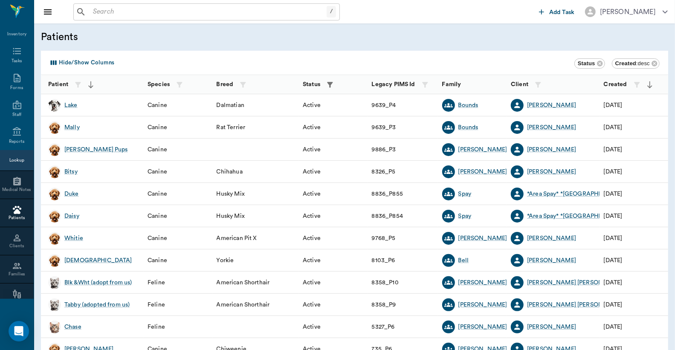
click at [94, 84] on icon "button" at bounding box center [91, 85] width 9 height 9
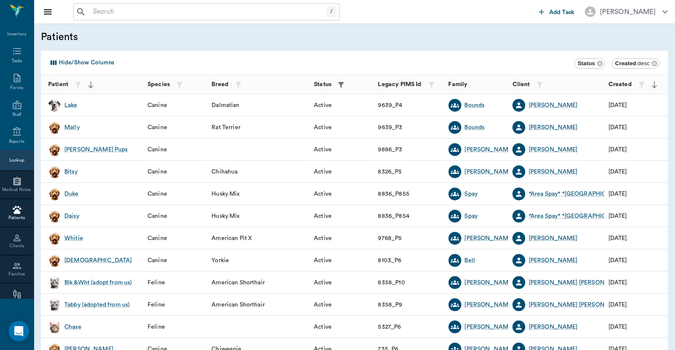
click at [584, 65] on b "Status" at bounding box center [585, 63] width 17 height 6
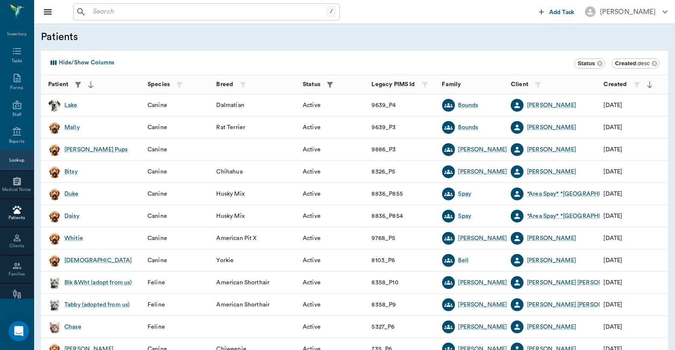
click at [77, 87] on icon "button" at bounding box center [78, 85] width 9 height 9
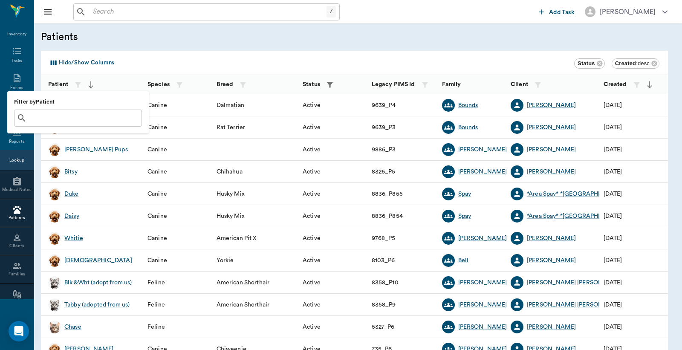
click at [380, 3] on div at bounding box center [341, 175] width 682 height 350
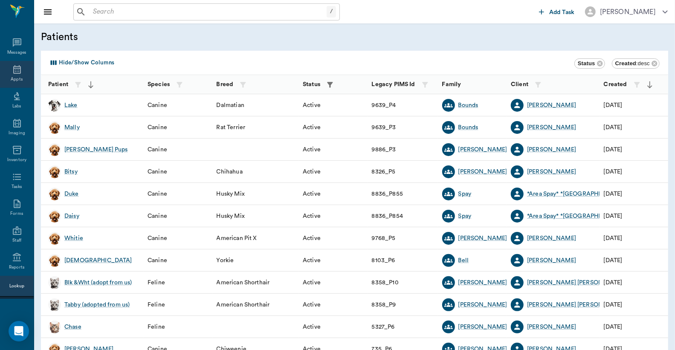
click at [14, 73] on icon at bounding box center [17, 69] width 8 height 9
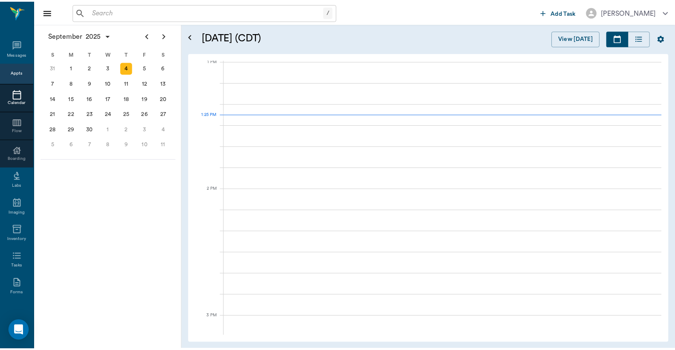
scroll to position [641, 0]
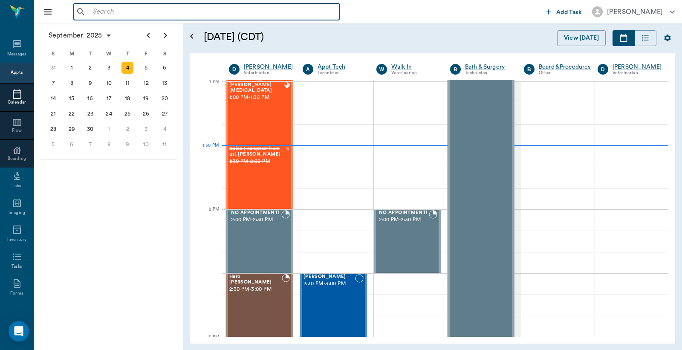
click at [96, 13] on input "text" at bounding box center [212, 12] width 246 height 12
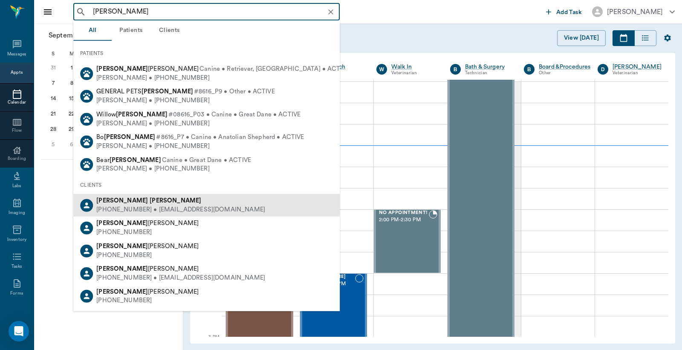
click at [150, 203] on b "Fortner" at bounding box center [176, 200] width 52 height 6
type input "Amanda Fortner"
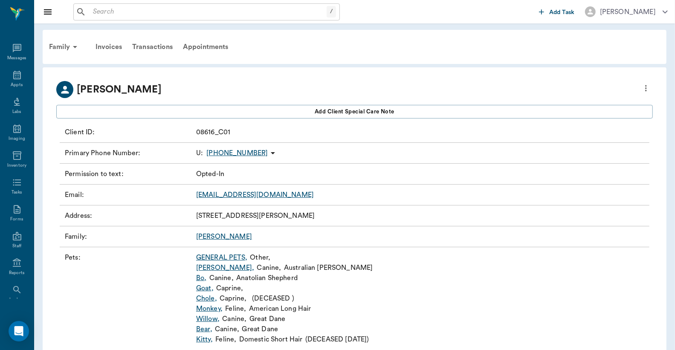
click at [203, 340] on link "Kitty ," at bounding box center [204, 339] width 17 height 10
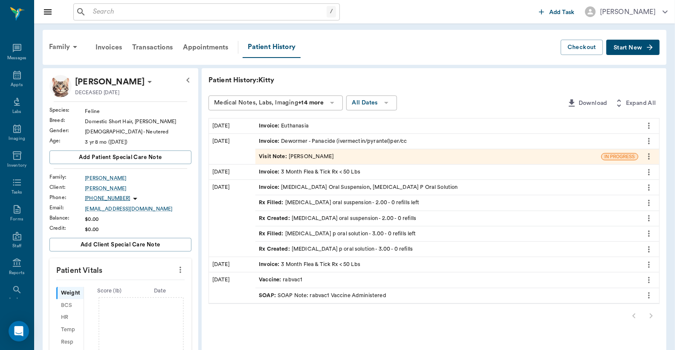
click at [295, 124] on div "Invoice : Euthanasia" at bounding box center [284, 126] width 50 height 8
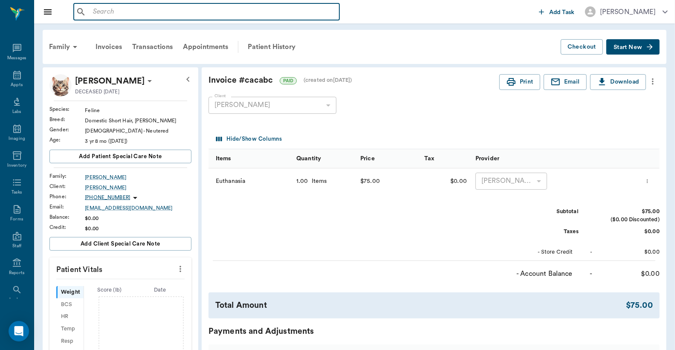
click at [92, 14] on input "text" at bounding box center [212, 12] width 246 height 12
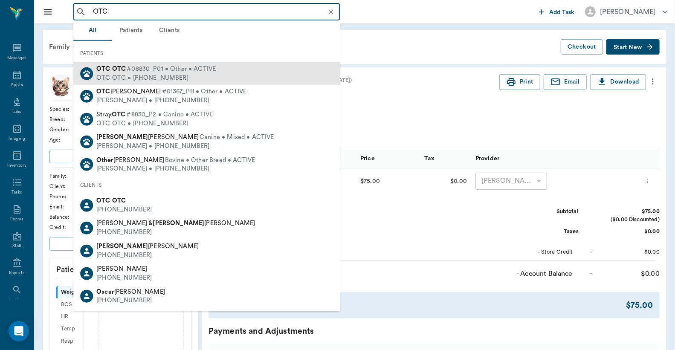
click at [146, 79] on div "OTC OTC • (555) 555-5555" at bounding box center [155, 77] width 119 height 9
type input "OTC"
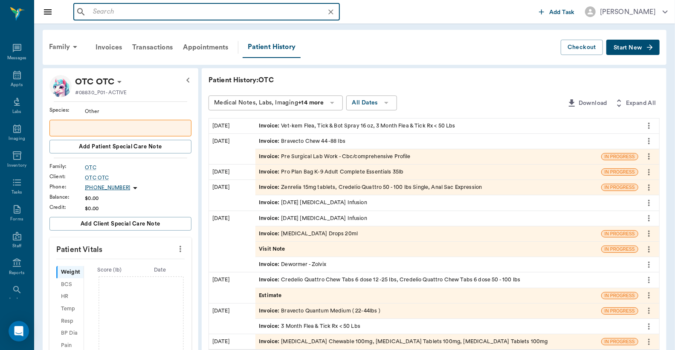
click at [92, 13] on input "text" at bounding box center [213, 12] width 248 height 12
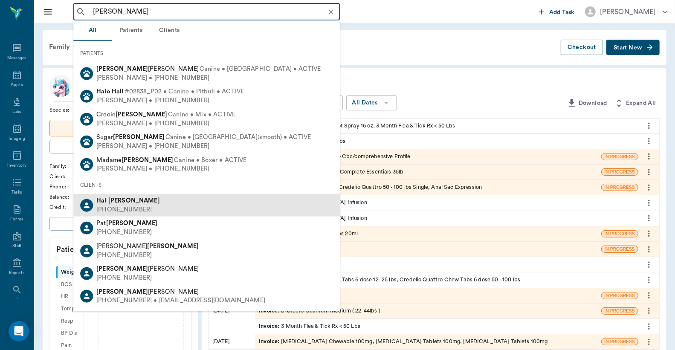
click at [118, 207] on div "(430) 342-7876" at bounding box center [127, 209] width 63 height 9
type input "Hal Newman"
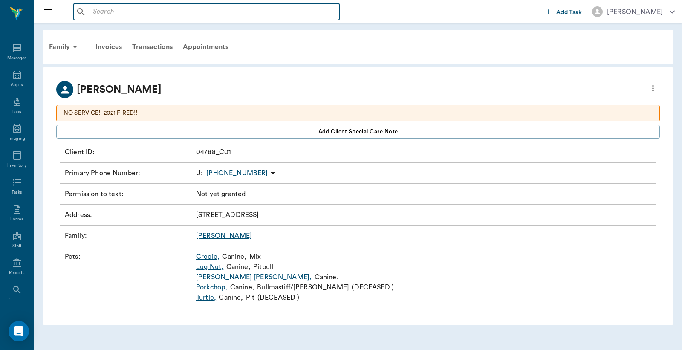
click at [95, 11] on input "text" at bounding box center [212, 12] width 246 height 12
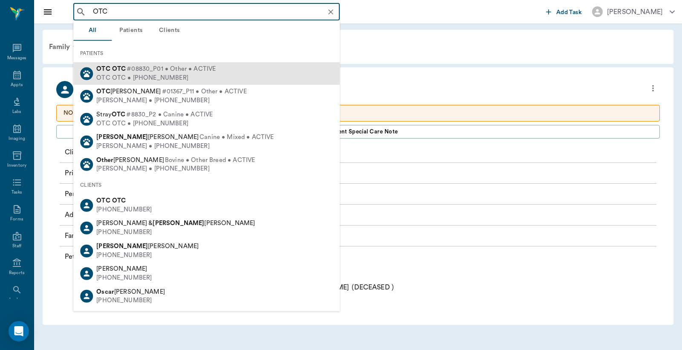
click at [129, 75] on div "OTC OTC • (555) 555-5555" at bounding box center [155, 77] width 119 height 9
type input "OTC"
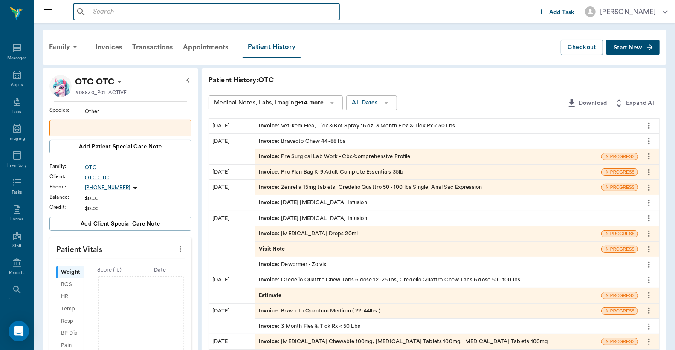
click at [93, 8] on input "text" at bounding box center [212, 12] width 246 height 12
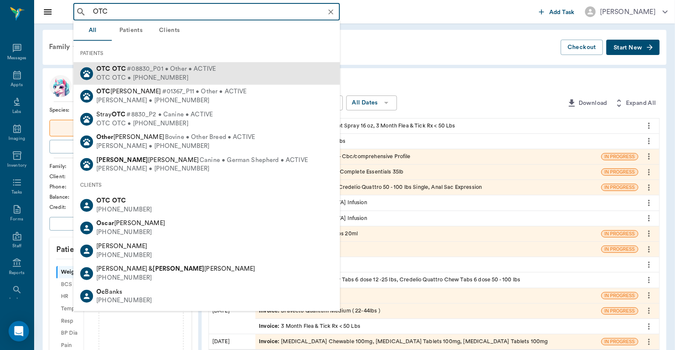
click at [138, 77] on div "OTC OTC • (555) 555-5555" at bounding box center [155, 77] width 119 height 9
type input "OTC"
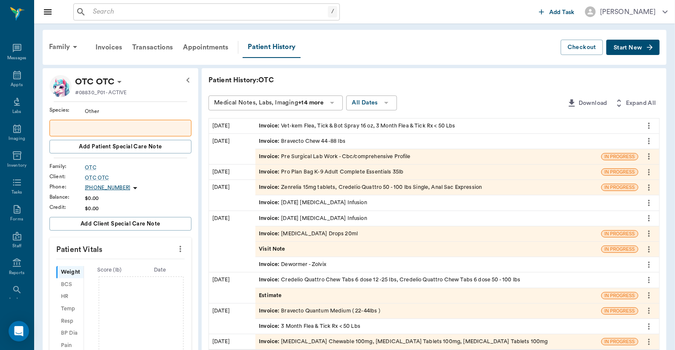
click at [618, 48] on span "Start New" at bounding box center [627, 48] width 29 height 0
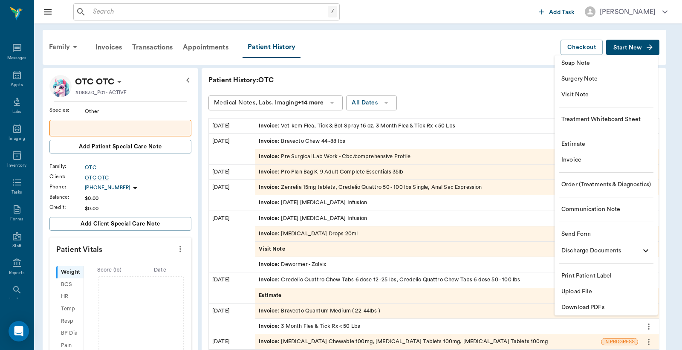
click at [576, 160] on span "Invoice" at bounding box center [605, 160] width 89 height 9
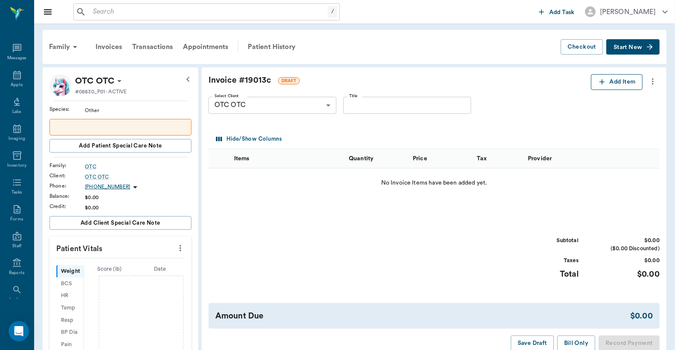
click at [609, 82] on button "Add Item" at bounding box center [617, 82] width 52 height 16
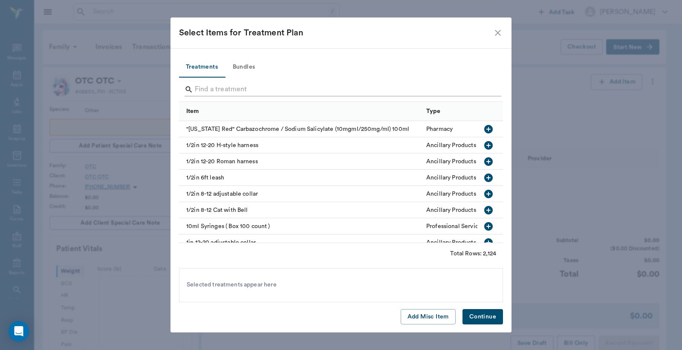
click at [194, 92] on div "Search" at bounding box center [343, 90] width 317 height 14
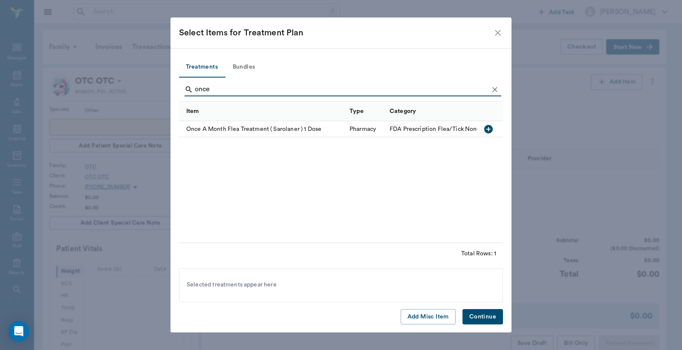
type input "once"
click at [488, 130] on icon "button" at bounding box center [488, 129] width 9 height 9
click at [481, 320] on button "Continue" at bounding box center [482, 317] width 40 height 16
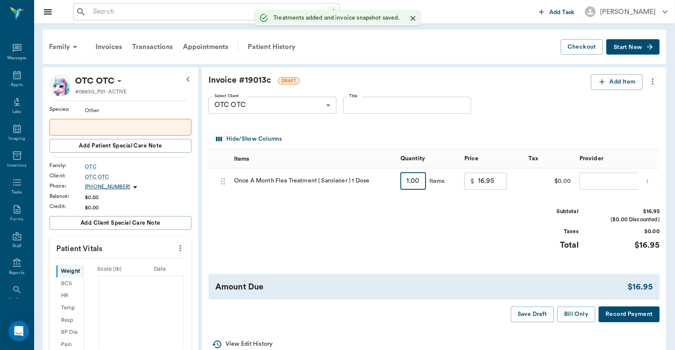
drag, startPoint x: 405, startPoint y: 180, endPoint x: 411, endPoint y: 180, distance: 6.0
click at [411, 180] on div "1.00 ​ Items" at bounding box center [428, 181] width 64 height 26
type input "200"
type input "3390.00"
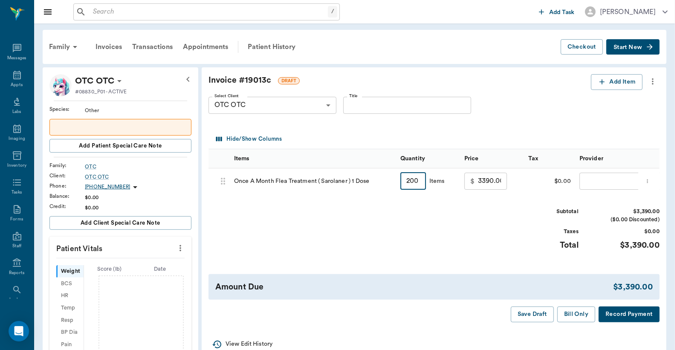
type input "20"
type input "339.00"
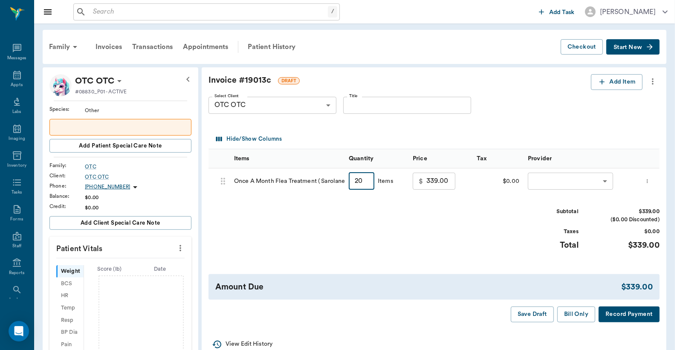
type input "2"
type input "33.90"
type input "0.00"
type input "2"
type input "33.90"
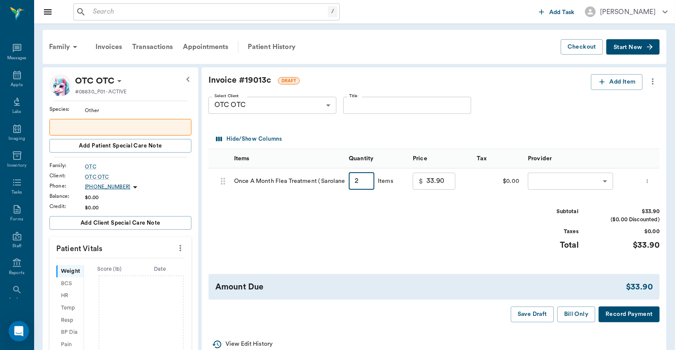
type input "2"
click at [558, 178] on body "/ ​ Add Task Dr. Bert Ellsworth Nectar Messages Appts Labs Imaging Inventory Ta…" at bounding box center [337, 317] width 675 height 635
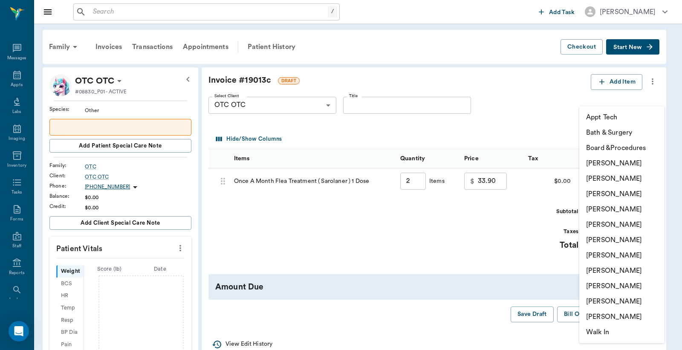
click at [602, 177] on li "Christy Dudley" at bounding box center [621, 178] width 85 height 15
type input "none-63ec2e2852e12b0ba117910e"
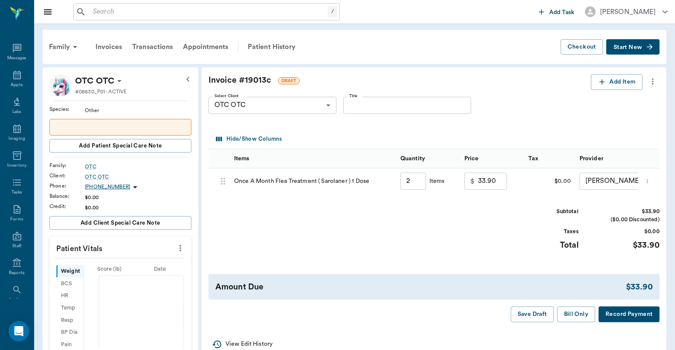
click at [616, 322] on button "Record Payment" at bounding box center [628, 314] width 61 height 16
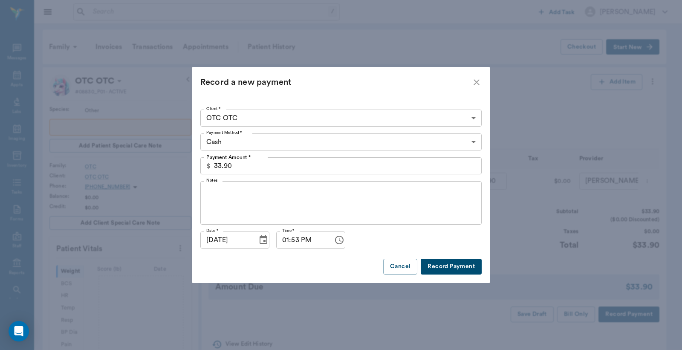
click at [450, 268] on button "Record Payment" at bounding box center [451, 267] width 61 height 16
type input "2.00"
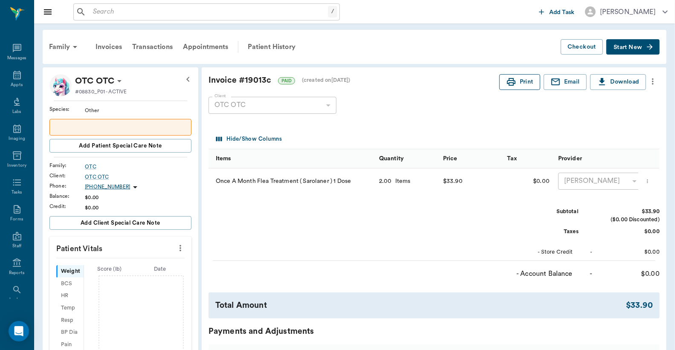
click at [518, 83] on button "Print" at bounding box center [519, 82] width 41 height 16
click at [92, 13] on input "text" at bounding box center [208, 12] width 238 height 12
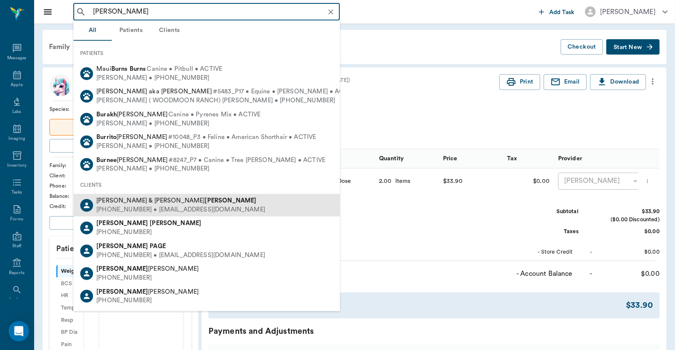
click at [159, 206] on div "(903) 796-1207 • pburgess03@yahoo.com" at bounding box center [180, 209] width 169 height 9
type input "Pam Bur"
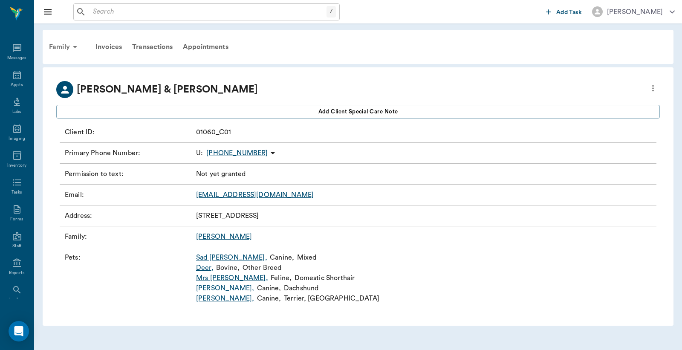
click at [63, 49] on div "Family" at bounding box center [64, 47] width 41 height 20
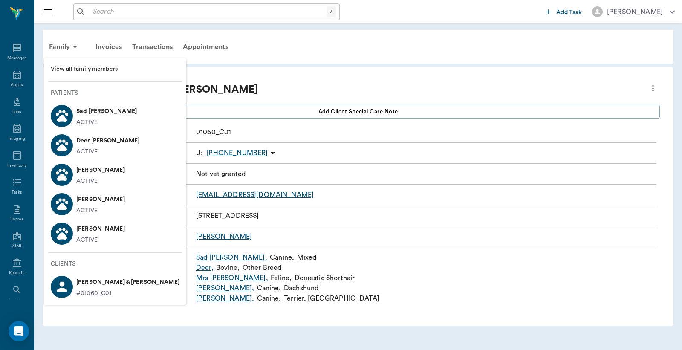
click at [98, 282] on p "Pam & Blake Burgess" at bounding box center [127, 282] width 103 height 14
click at [110, 289] on p "#01060_C01" at bounding box center [127, 293] width 103 height 9
click at [88, 287] on p "Pam & Blake Burgess" at bounding box center [127, 282] width 103 height 14
click at [355, 193] on div at bounding box center [341, 175] width 682 height 350
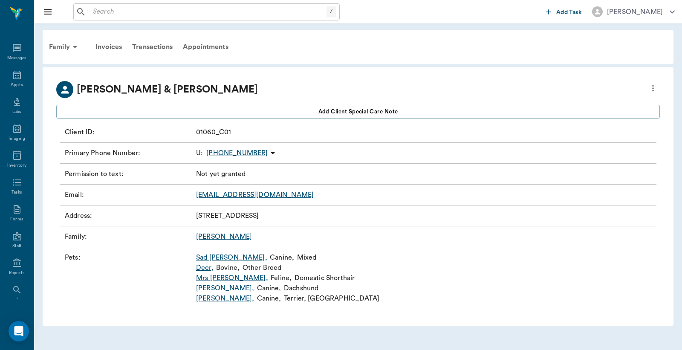
click at [271, 154] on icon at bounding box center [273, 153] width 4 height 2
click at [316, 159] on div at bounding box center [341, 175] width 682 height 350
click at [215, 152] on p "(903) 796-1207" at bounding box center [236, 153] width 61 height 10
click at [380, 182] on div at bounding box center [341, 175] width 682 height 350
click at [65, 46] on div "Family" at bounding box center [64, 47] width 41 height 20
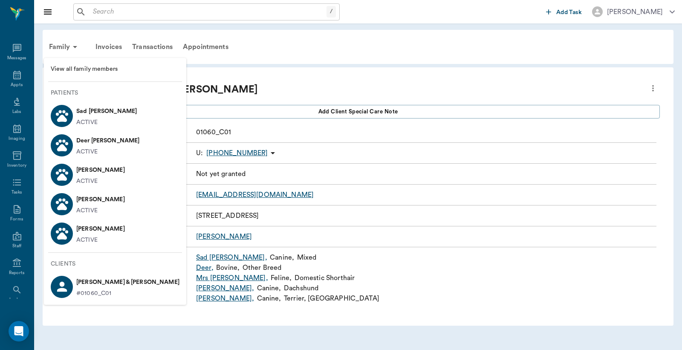
click at [80, 283] on p "[PERSON_NAME] & [PERSON_NAME]" at bounding box center [127, 282] width 103 height 14
click at [104, 287] on p "[PERSON_NAME] & [PERSON_NAME]" at bounding box center [127, 282] width 103 height 14
click at [421, 190] on div at bounding box center [341, 175] width 682 height 350
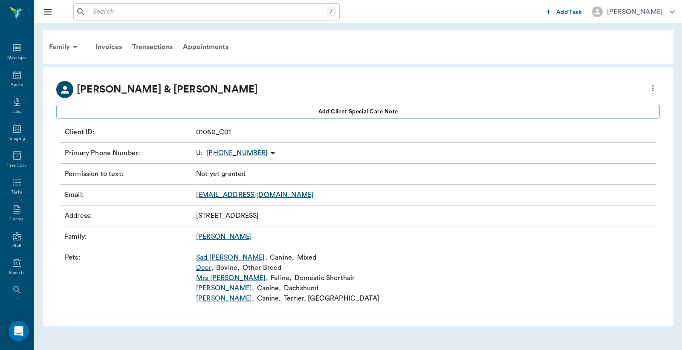
click at [653, 89] on icon "more" at bounding box center [652, 88] width 9 height 10
click at [569, 104] on span "Edit profile" at bounding box center [591, 102] width 120 height 9
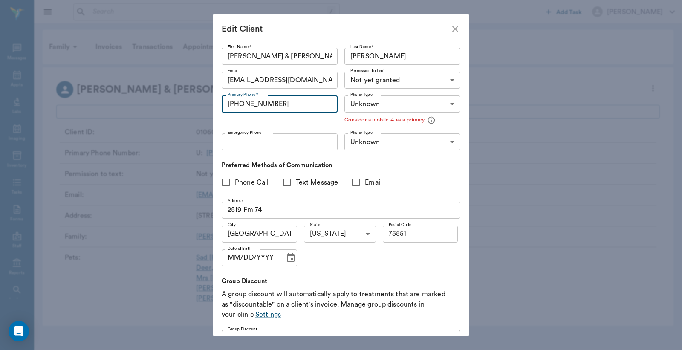
drag, startPoint x: 227, startPoint y: 104, endPoint x: 300, endPoint y: 110, distance: 73.2
click at [300, 110] on input "(903) 796-1207" at bounding box center [280, 103] width 116 height 17
type input "[PHONE_NUMBER]"
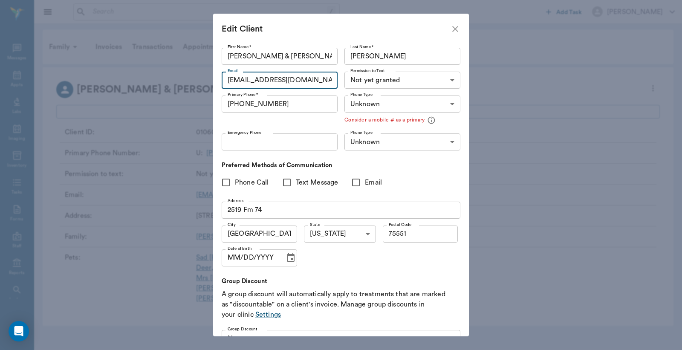
drag, startPoint x: 251, startPoint y: 78, endPoint x: 318, endPoint y: 85, distance: 68.1
click at [318, 85] on input "[EMAIL_ADDRESS][DOMAIN_NAME]" at bounding box center [280, 80] width 116 height 17
click at [425, 168] on p "Preferred Methods of Communication" at bounding box center [337, 165] width 230 height 9
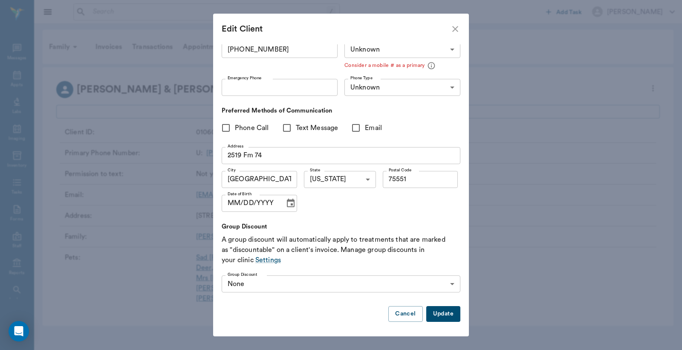
click at [430, 313] on button "Update" at bounding box center [443, 314] width 34 height 16
type input "MOBILE"
type input "LANDLINE"
type input "UNKNOWN"
type input "75551"
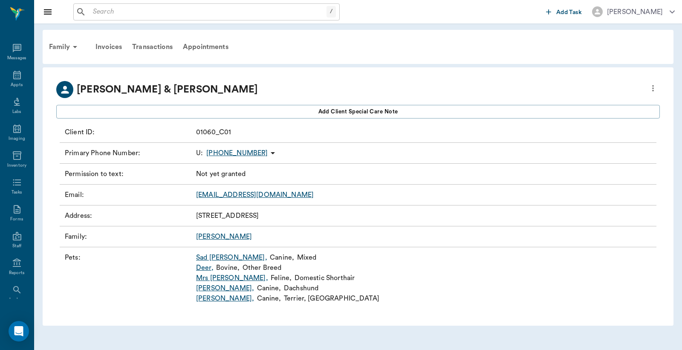
scroll to position [0, 0]
click at [12, 78] on icon at bounding box center [17, 75] width 10 height 10
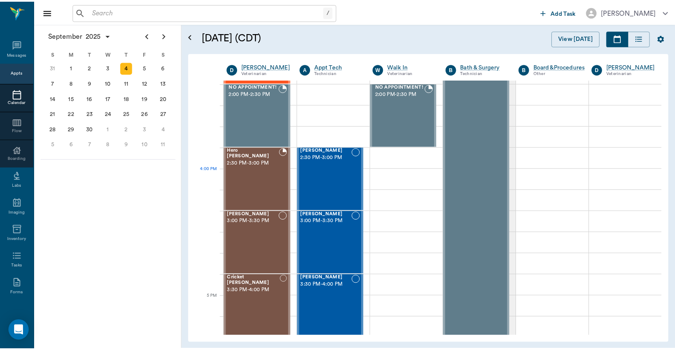
scroll to position [956, 0]
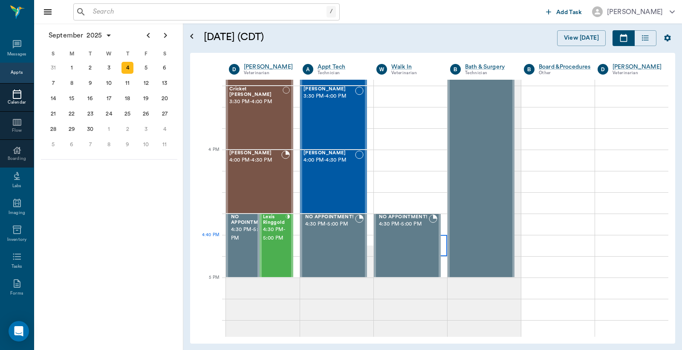
click at [438, 237] on div at bounding box center [410, 245] width 73 height 21
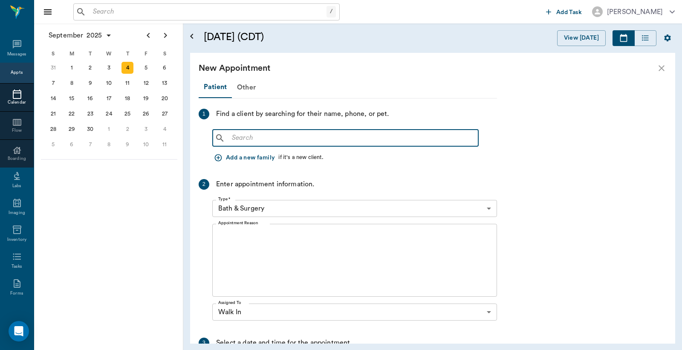
click at [232, 139] on input "text" at bounding box center [351, 138] width 246 height 12
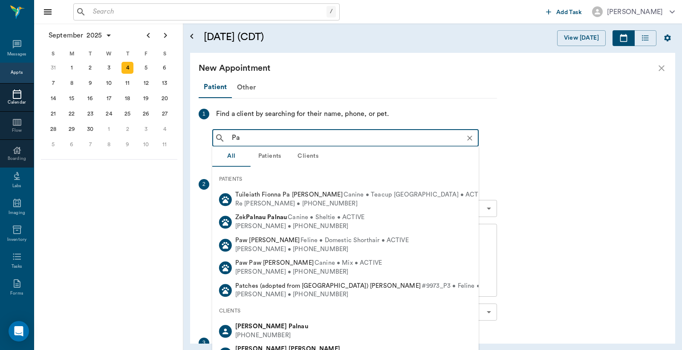
type input "Pam"
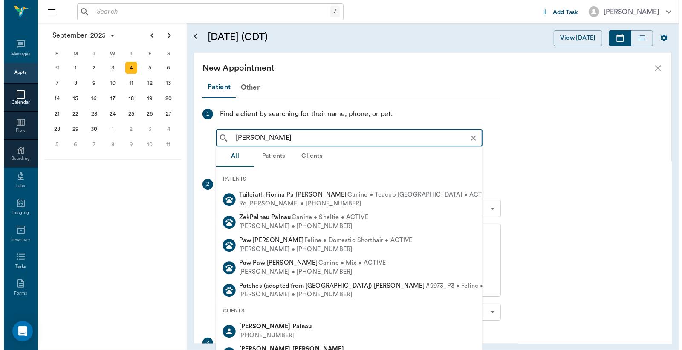
scroll to position [956, 0]
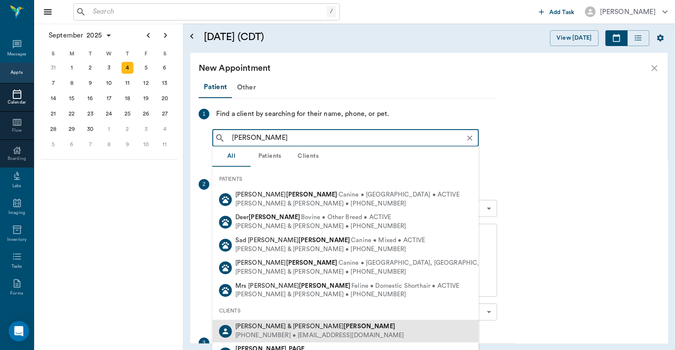
click at [262, 336] on div "(903) 280-2830 • pburgess03@yahoo.com" at bounding box center [319, 335] width 169 height 9
type input "[PERSON_NAME]"
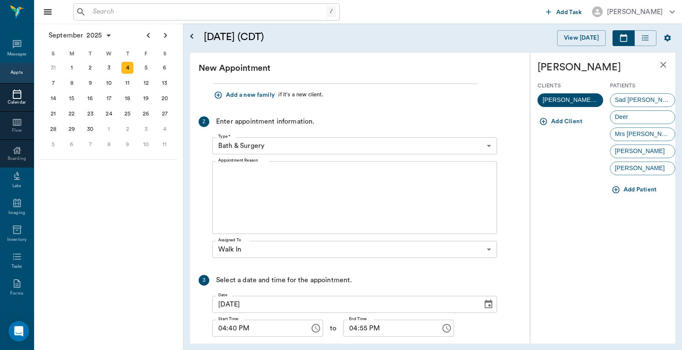
scroll to position [0, 0]
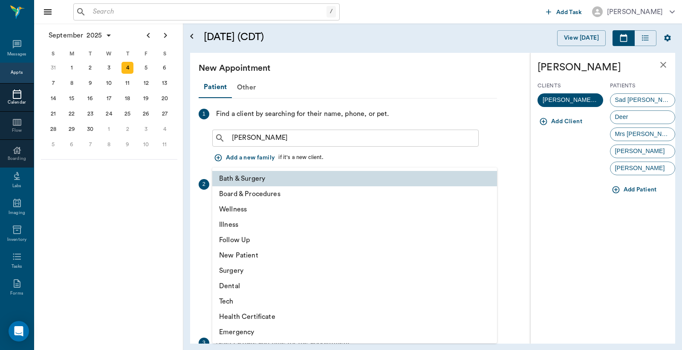
click at [488, 208] on body "/ ​ Add Task Dr. Bert Ellsworth Nectar Messages Appts Calendar Flow Boarding La…" at bounding box center [341, 175] width 682 height 350
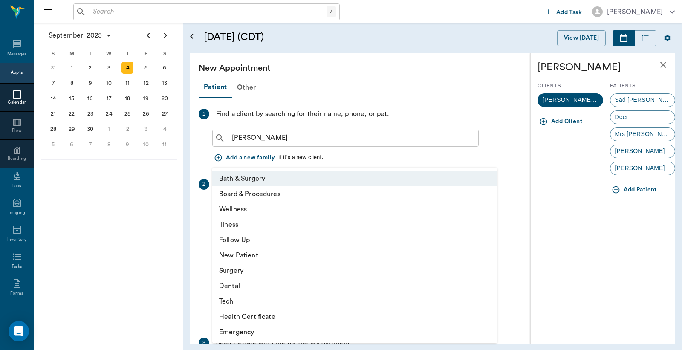
click at [266, 211] on li "Wellness" at bounding box center [354, 209] width 285 height 15
type input "65d2be4f46e3a538d89b8c14"
type input "05:10 PM"
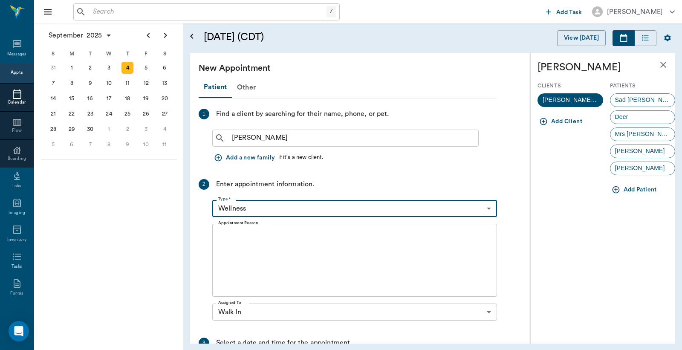
click at [222, 237] on textarea "Appointment Reason" at bounding box center [354, 260] width 273 height 59
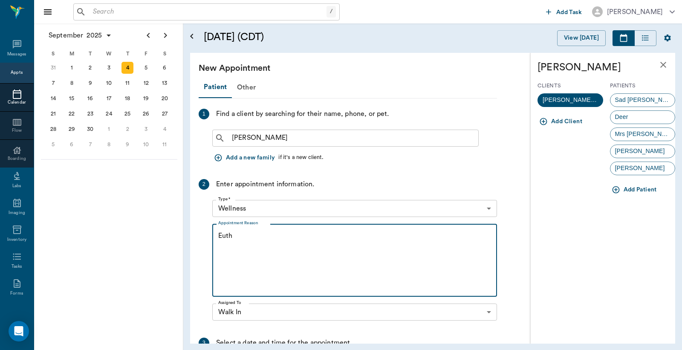
type textarea "Euth"
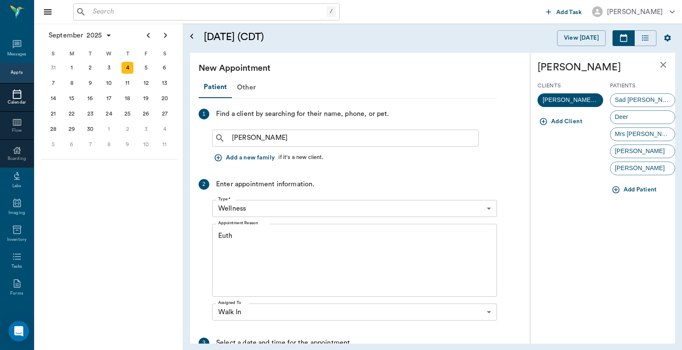
click at [635, 188] on button "Add Patient" at bounding box center [635, 190] width 50 height 16
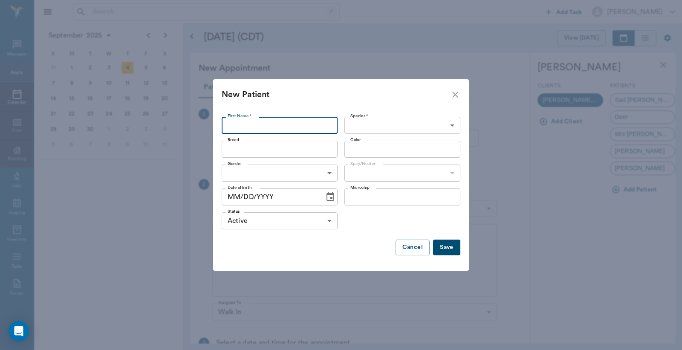
click at [231, 122] on input "First Name *" at bounding box center [280, 125] width 116 height 17
type input "Chloe"
click at [452, 125] on body "/ ​ Add Task Dr. Bert Ellsworth Nectar Messages Appts Calendar Flow Boarding La…" at bounding box center [341, 175] width 682 height 350
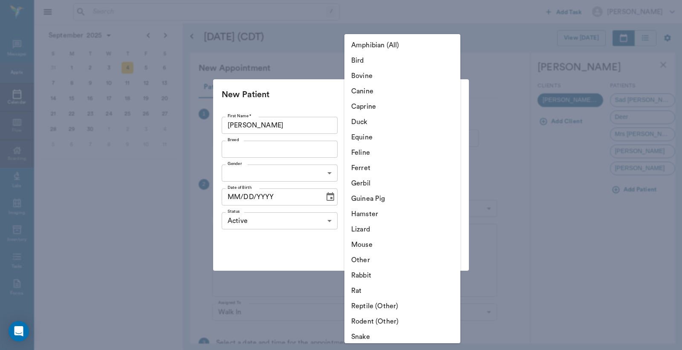
click at [372, 91] on li "Canine" at bounding box center [402, 91] width 116 height 15
type input "Canine"
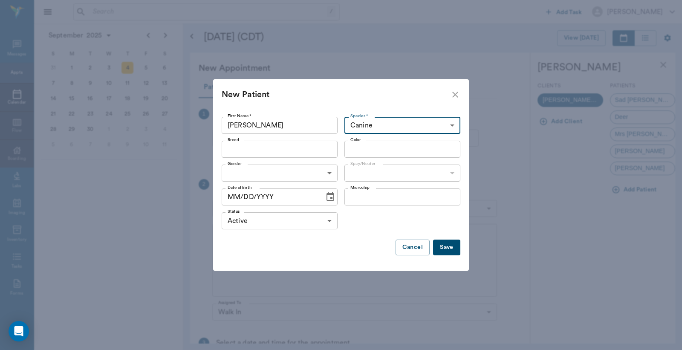
click at [231, 147] on input "Breed" at bounding box center [272, 149] width 97 height 12
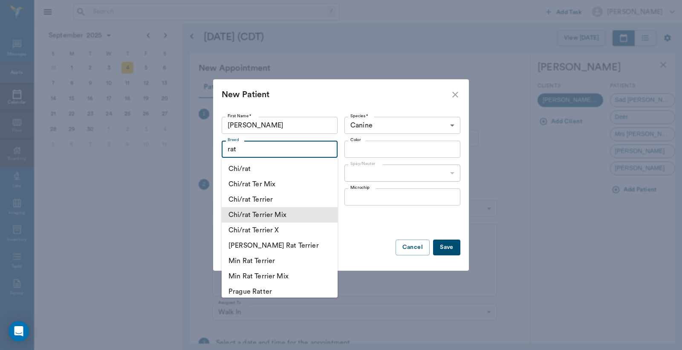
click at [261, 213] on li "Chi/rat Terrier Mix" at bounding box center [280, 214] width 116 height 15
type input "Chi/rat Terrier Mix"
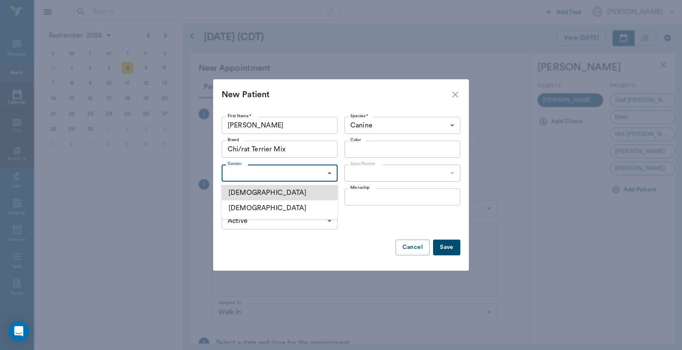
click at [329, 173] on body "/ ​ Add Task Dr. Bert Ellsworth Nectar Messages Appts Calendar Flow Boarding La…" at bounding box center [341, 175] width 682 height 350
click at [259, 208] on li "Female" at bounding box center [280, 207] width 116 height 15
type input "FEMALE"
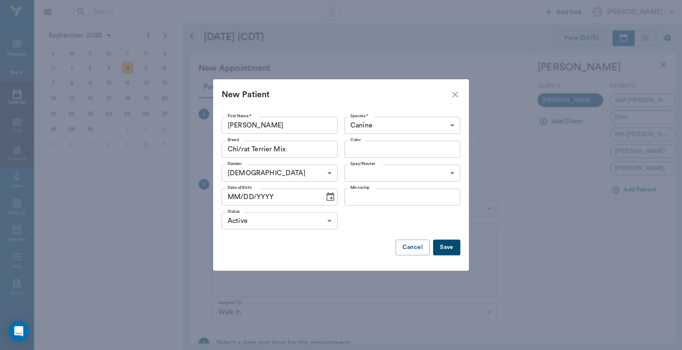
click at [450, 250] on button "Save" at bounding box center [446, 247] width 27 height 16
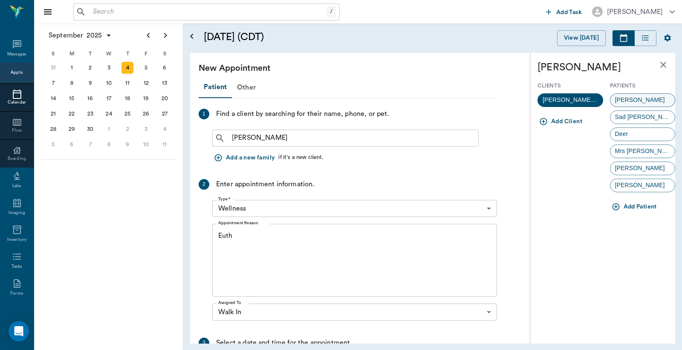
click at [620, 99] on span "Chloe" at bounding box center [639, 99] width 59 height 9
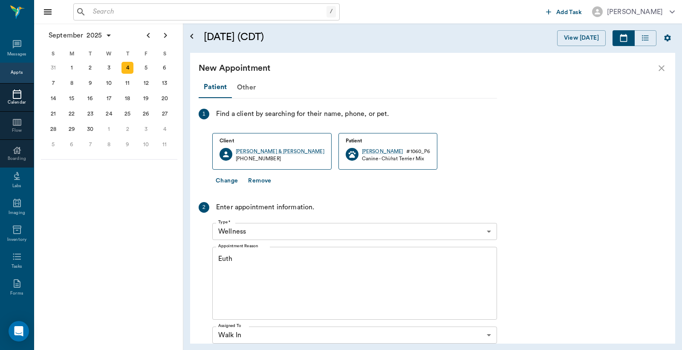
click at [233, 257] on textarea "Euth" at bounding box center [354, 283] width 273 height 59
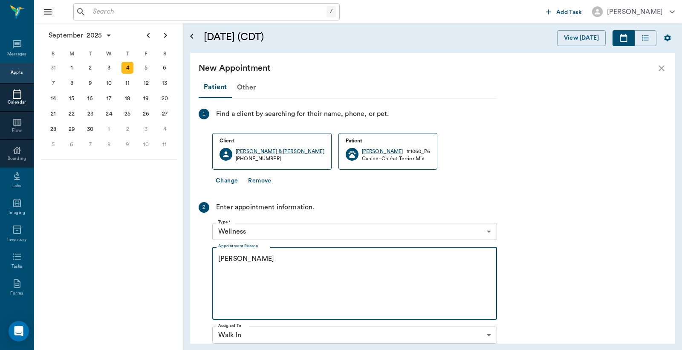
scroll to position [63, 0]
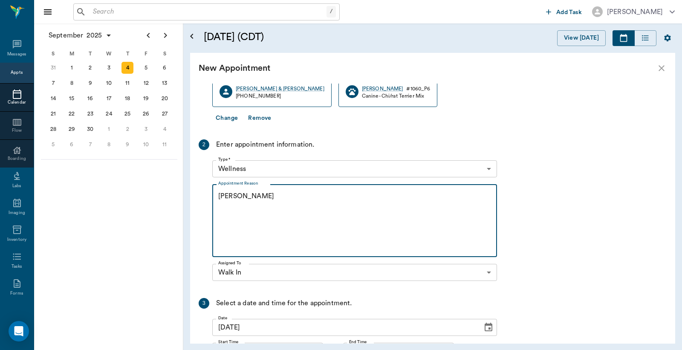
click at [233, 197] on textarea "Euth Christy" at bounding box center [354, 220] width 273 height 59
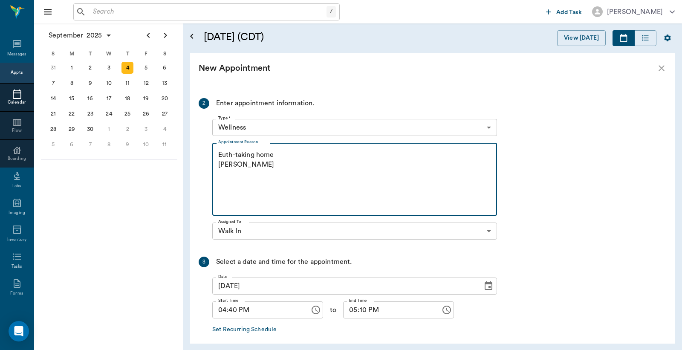
scroll to position [142, 0]
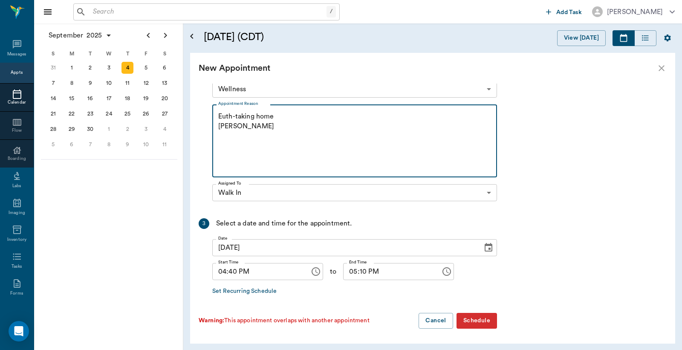
type textarea "Euth-taking home Christy"
click at [473, 320] on button "Schedule" at bounding box center [476, 321] width 40 height 16
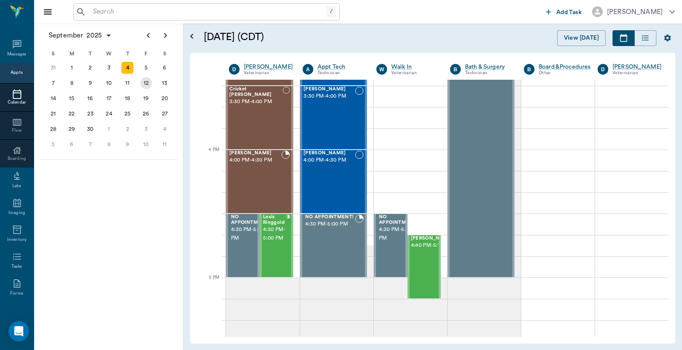
click at [146, 82] on div "12" at bounding box center [146, 83] width 12 height 12
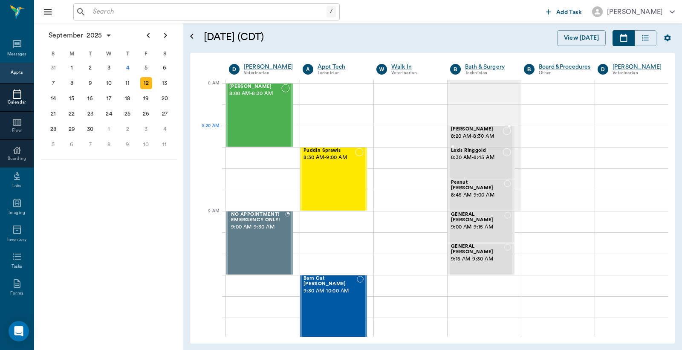
click at [467, 138] on span "8:20 AM - 8:30 AM" at bounding box center [477, 136] width 52 height 9
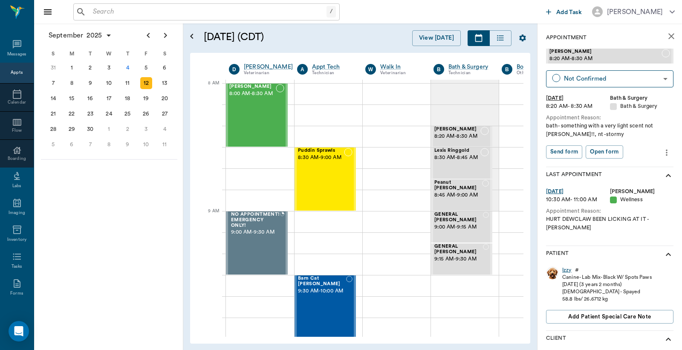
click at [565, 266] on div "Izzy" at bounding box center [566, 269] width 9 height 7
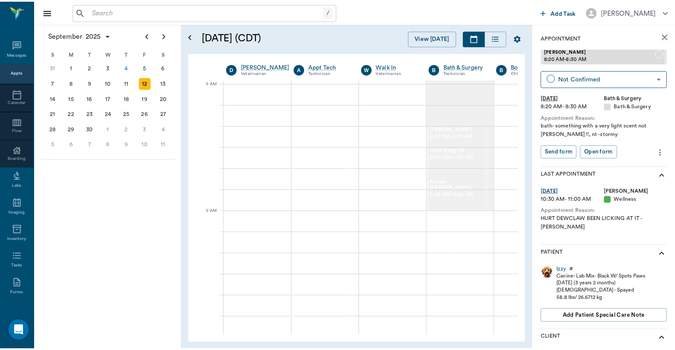
scroll to position [0, 0]
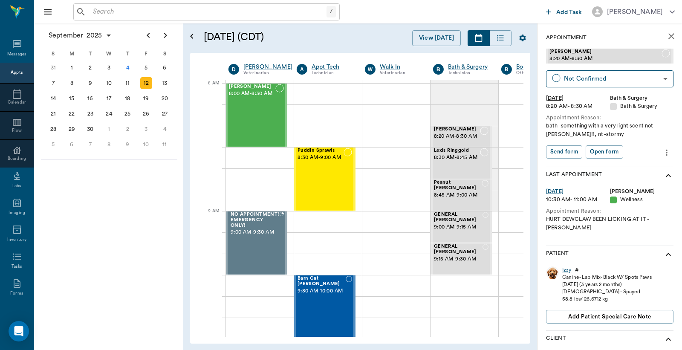
click at [245, 9] on input "text" at bounding box center [207, 12] width 237 height 12
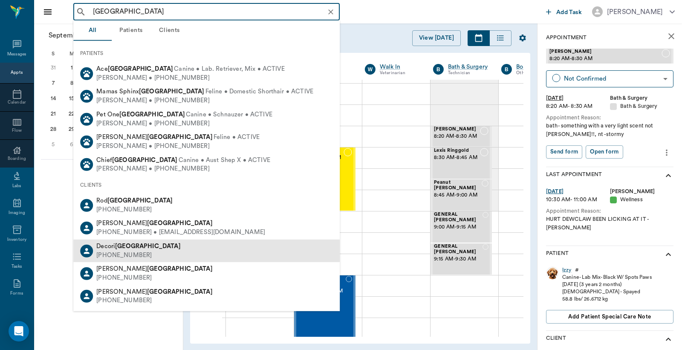
click at [153, 245] on div "Decori Birmingham (903) 733-3734" at bounding box center [206, 250] width 266 height 23
type input "birmingham"
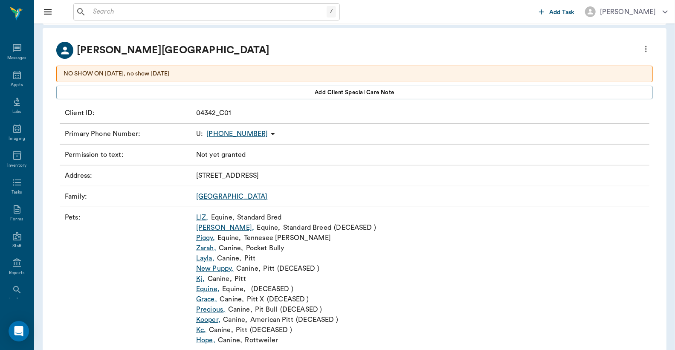
scroll to position [66, 0]
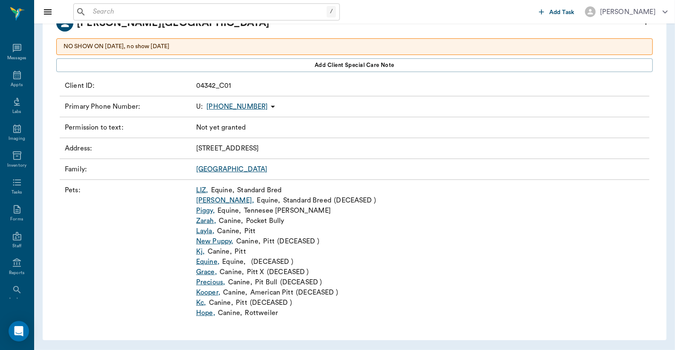
click at [202, 212] on link "Piggy ," at bounding box center [205, 210] width 19 height 10
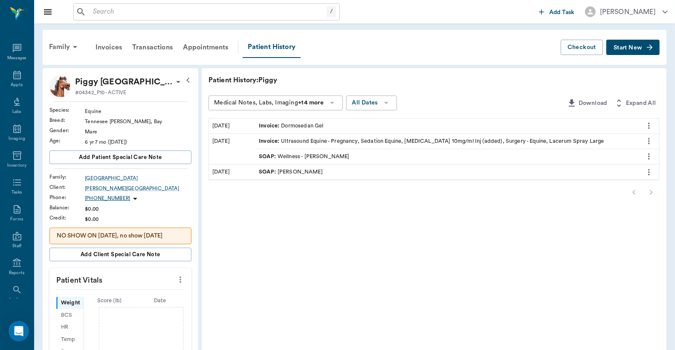
click at [624, 48] on span "Start New" at bounding box center [627, 48] width 29 height 0
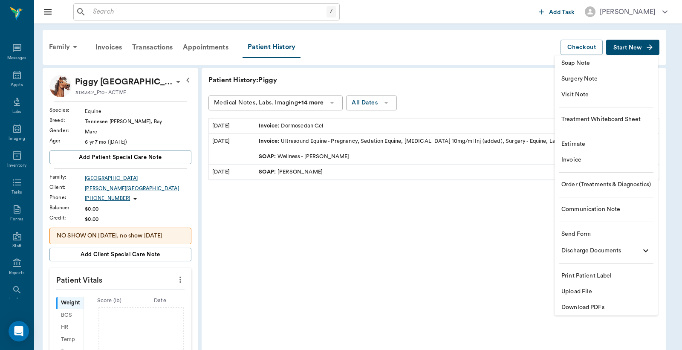
click at [575, 159] on span "Invoice" at bounding box center [605, 160] width 89 height 9
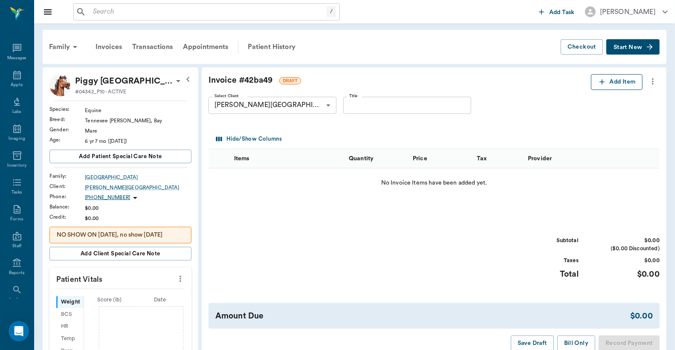
click at [607, 84] on button "Add Item" at bounding box center [617, 82] width 52 height 16
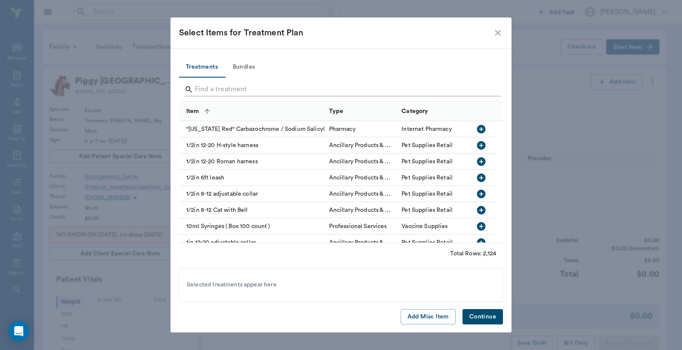
click at [261, 90] on input "Search" at bounding box center [342, 90] width 294 height 14
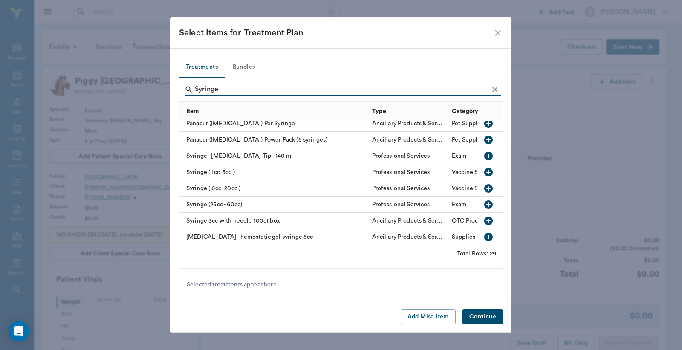
scroll to position [355, 0]
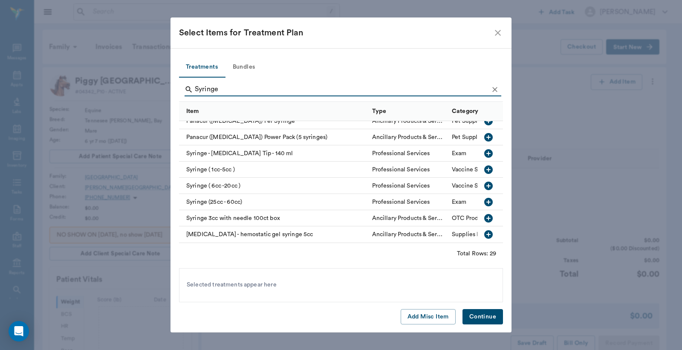
click at [483, 197] on icon "button" at bounding box center [488, 202] width 10 height 10
type input "S"
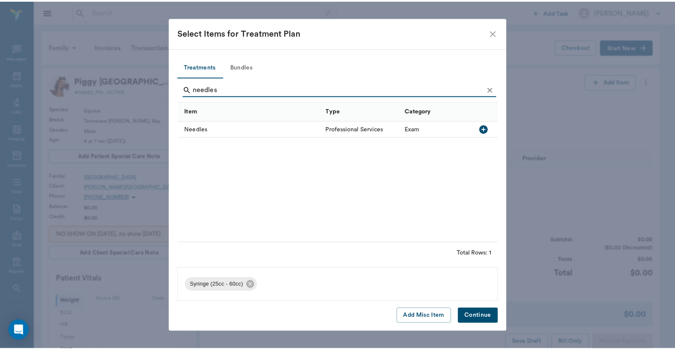
scroll to position [0, 0]
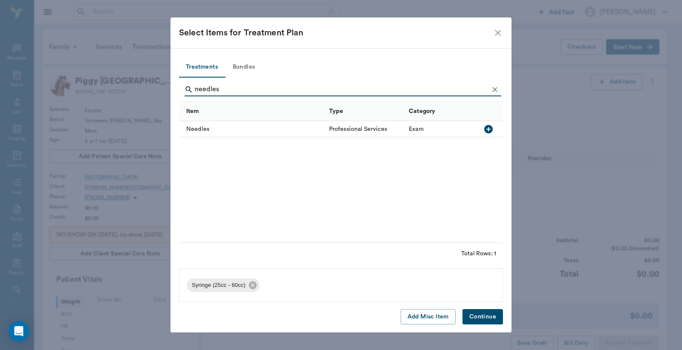
type input "needles"
click at [491, 127] on icon "button" at bounding box center [488, 129] width 9 height 9
click at [476, 317] on button "Continue" at bounding box center [482, 317] width 40 height 16
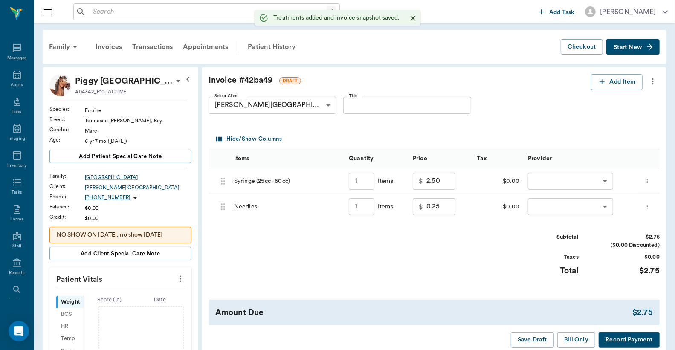
type input "1.00"
click at [556, 182] on body "/ ​ Add Task Dr. Bert Ellsworth Nectar Messages Appts Labs Imaging Inventory Ta…" at bounding box center [337, 287] width 675 height 574
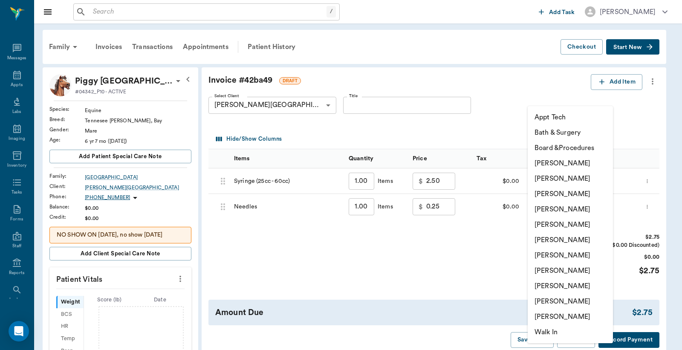
click at [555, 298] on li "Lorean Lingle" at bounding box center [570, 301] width 85 height 15
type input "none-63ec2ece52e12b0ba117cc90"
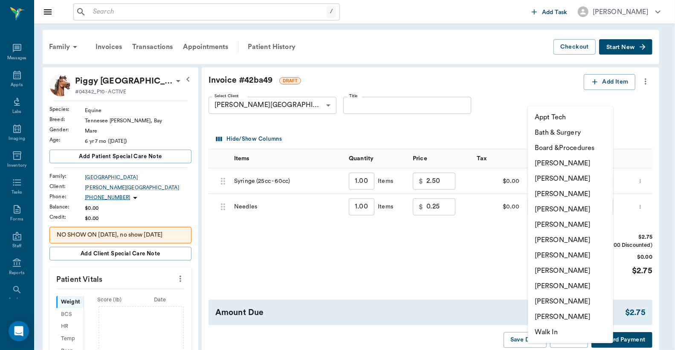
click at [568, 209] on body "/ ​ Add Task Dr. Bert Ellsworth Nectar Messages Appts Labs Imaging Inventory Ta…" at bounding box center [337, 287] width 675 height 574
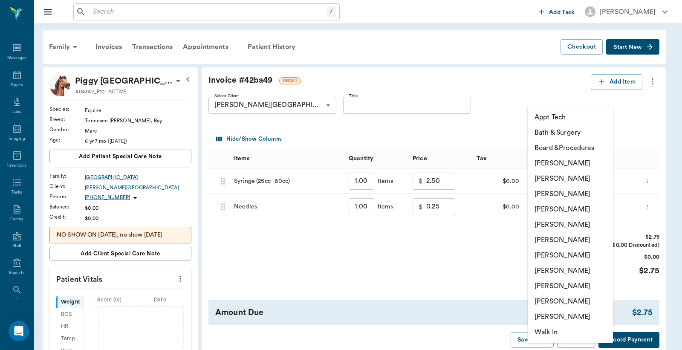
click at [549, 301] on li "Lorean Lingle" at bounding box center [570, 301] width 85 height 15
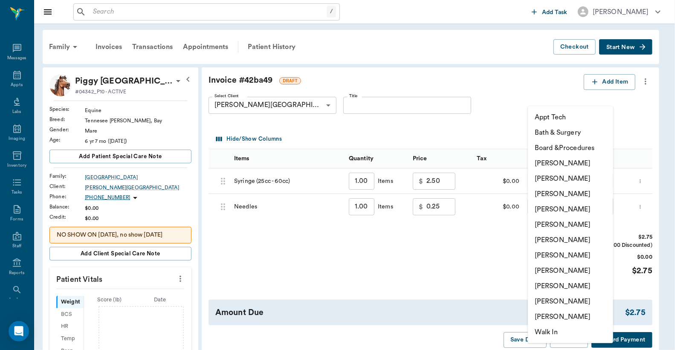
type input "none-63ec2ece52e12b0ba117cc90"
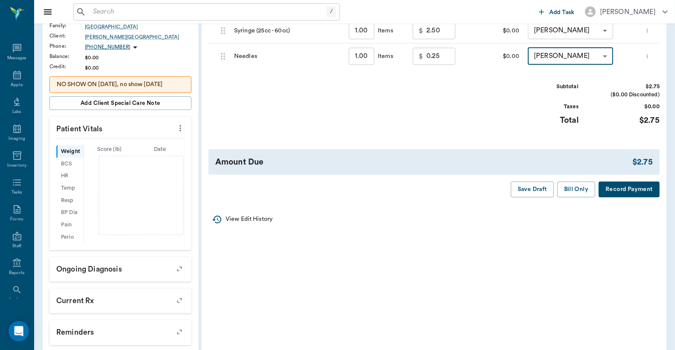
scroll to position [189, 0]
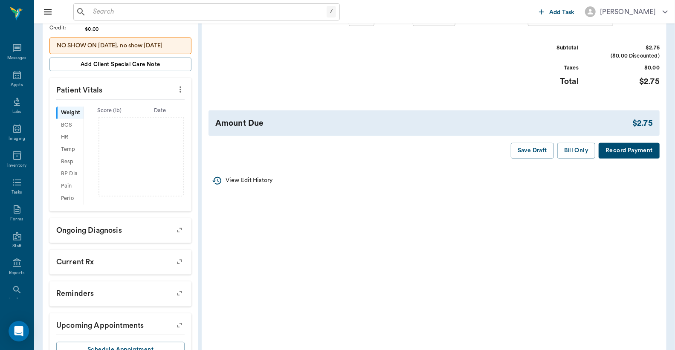
click at [618, 151] on button "Record Payment" at bounding box center [628, 151] width 61 height 16
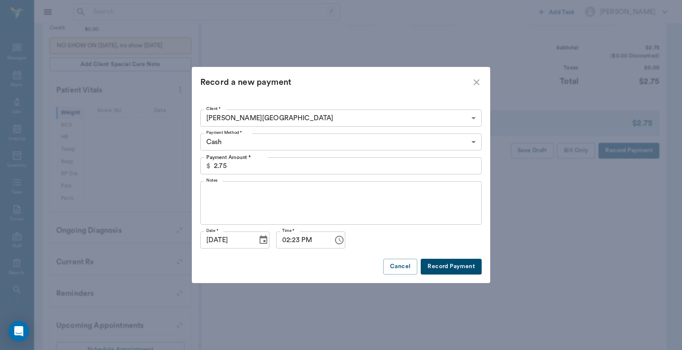
click at [292, 138] on body "/ ​ Add Task Dr. Bert Ellsworth Nectar Messages Appts Labs Imaging Inventory Ta…" at bounding box center [341, 98] width 682 height 574
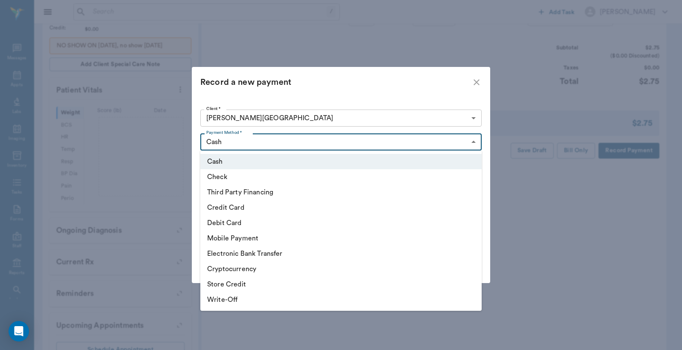
click at [236, 222] on li "Debit Card" at bounding box center [340, 222] width 281 height 15
type input "DEBIT_CARD"
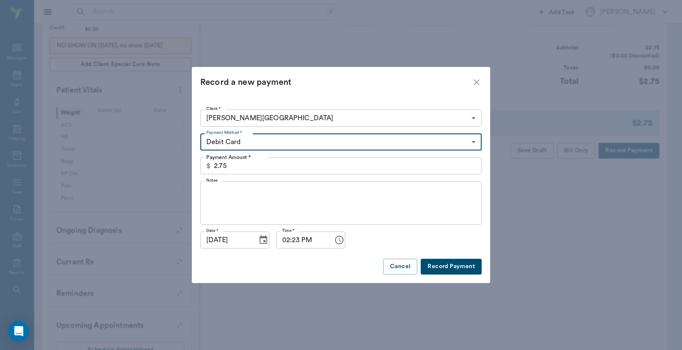
click at [467, 265] on button "Record Payment" at bounding box center [451, 267] width 61 height 16
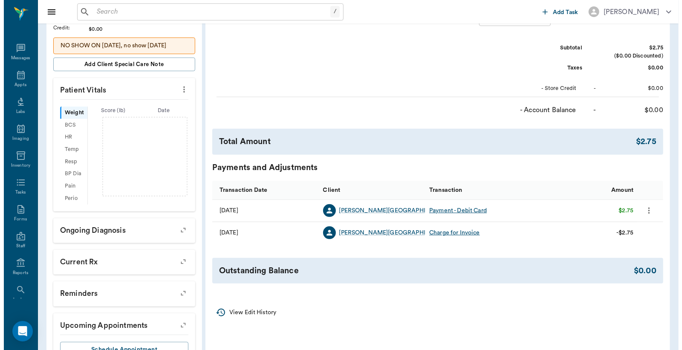
scroll to position [0, 0]
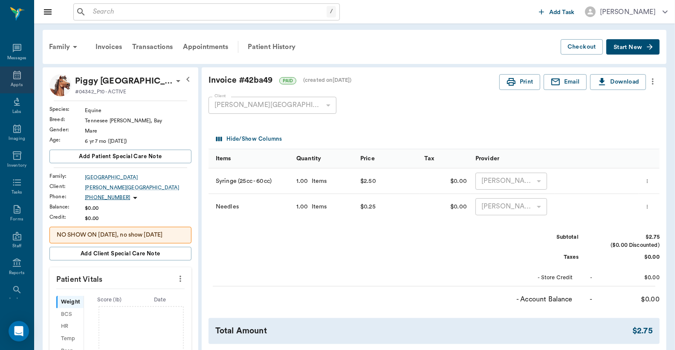
click at [15, 82] on div "Appts" at bounding box center [17, 85] width 12 height 6
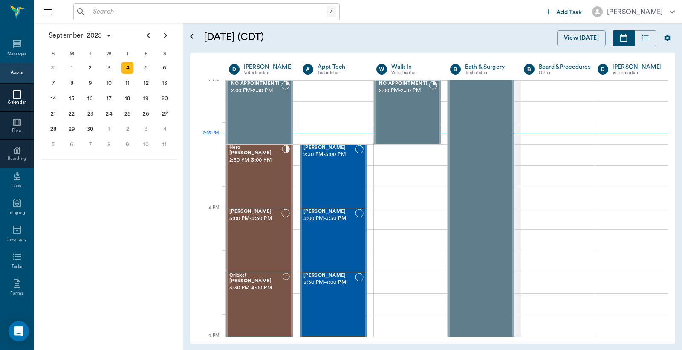
scroll to position [769, 0]
click at [335, 177] on div "Waylon McKnight 2:30 PM - 3:00 PM" at bounding box center [329, 177] width 52 height 62
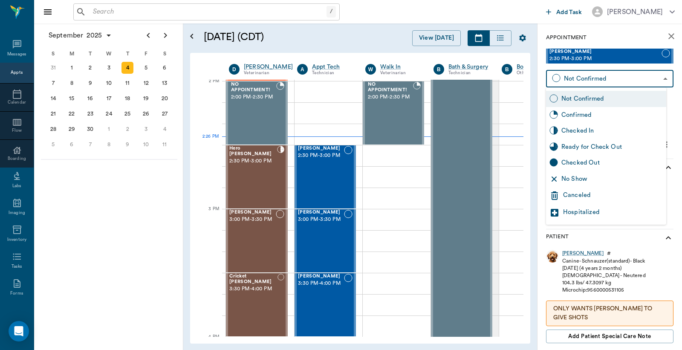
click at [576, 80] on body "/ ​ Add Task Dr. Bert Ellsworth Nectar Messages Appts Calendar Flow Boarding La…" at bounding box center [341, 175] width 682 height 350
click at [574, 131] on div "Checked In" at bounding box center [611, 130] width 101 height 9
type input "CHECKED_IN"
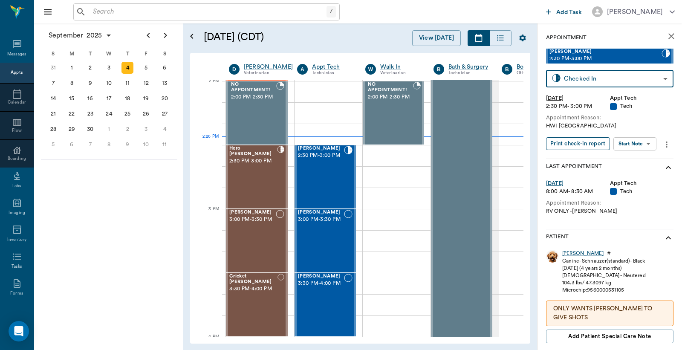
click at [565, 145] on button "Print check-in report" at bounding box center [578, 143] width 64 height 13
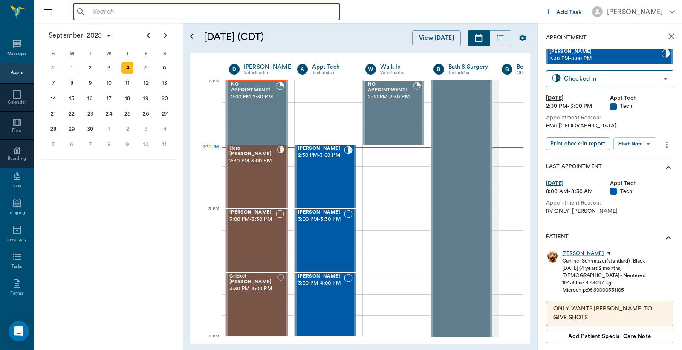
click at [94, 14] on input "text" at bounding box center [212, 12] width 246 height 12
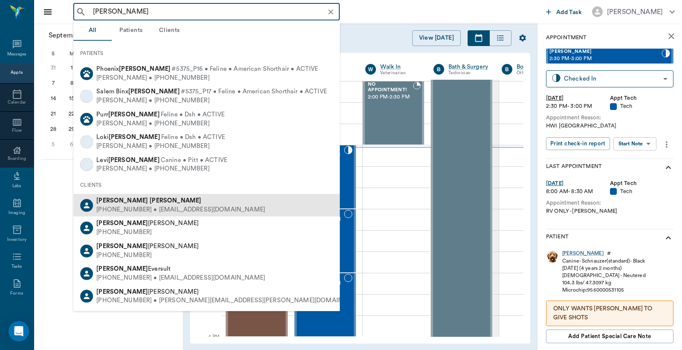
click at [138, 207] on div "(830) 534-2714 • TXWITCH2@msn.com" at bounding box center [180, 209] width 169 height 9
type input "kristin ort"
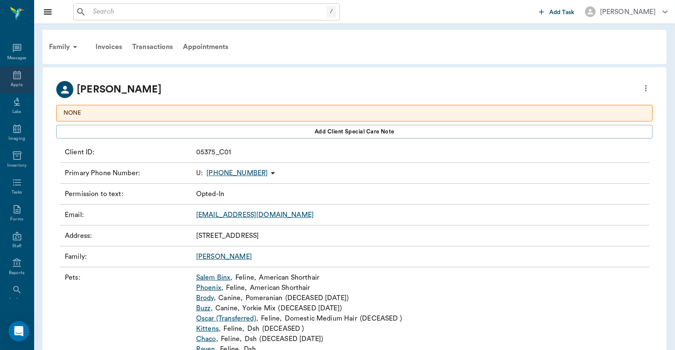
click at [13, 78] on icon at bounding box center [17, 75] width 10 height 10
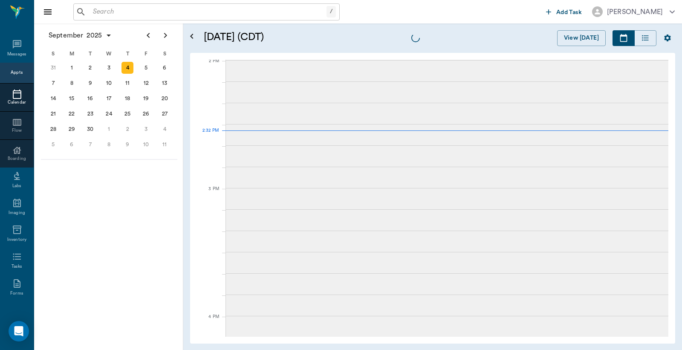
scroll to position [767, 0]
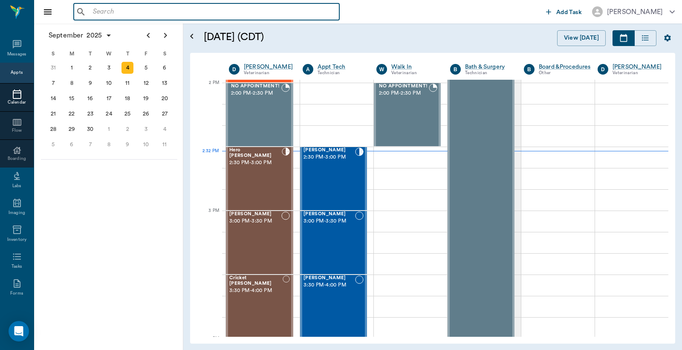
click at [92, 12] on input "text" at bounding box center [212, 12] width 246 height 12
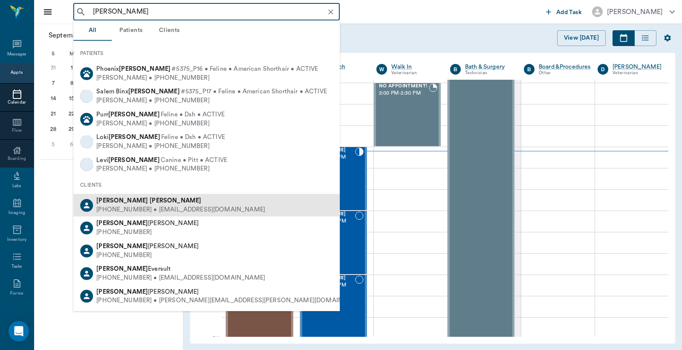
click at [145, 203] on div "Kristin Ortiz" at bounding box center [180, 200] width 169 height 9
type input "kristin ort"
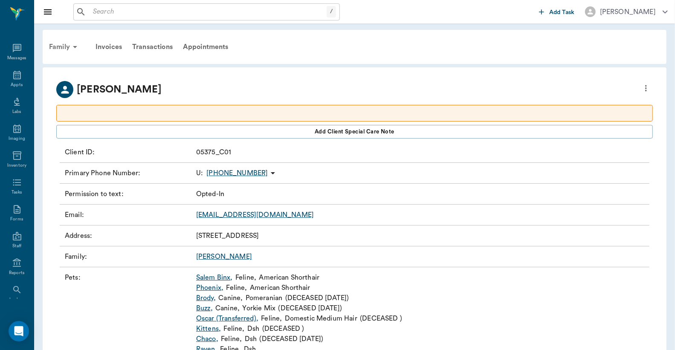
click at [66, 48] on div "Family" at bounding box center [64, 47] width 41 height 20
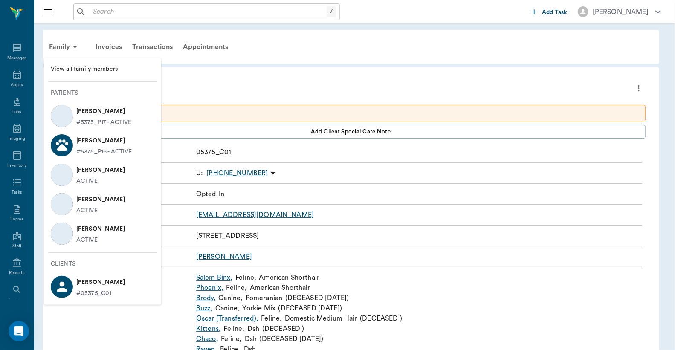
click at [85, 72] on span "View all family members" at bounding box center [103, 69] width 104 height 9
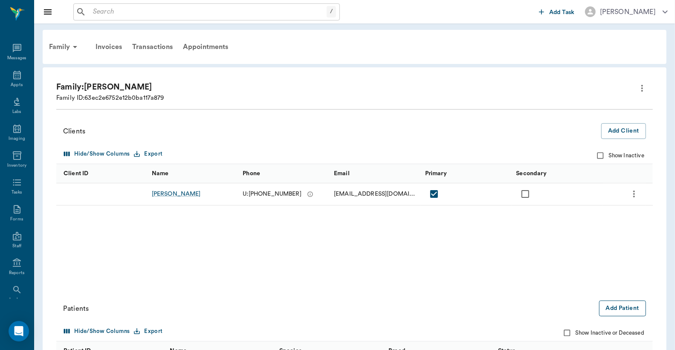
click at [621, 309] on button "Add Patient" at bounding box center [622, 308] width 47 height 16
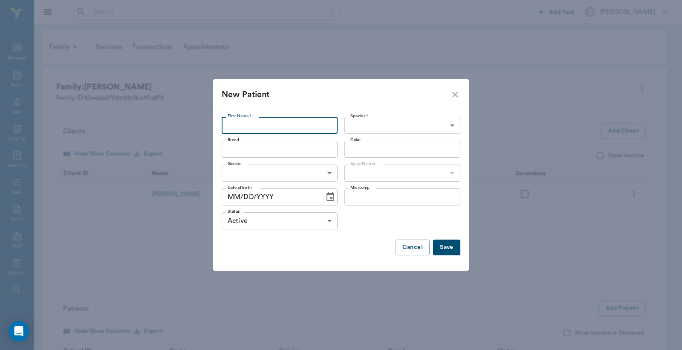
click at [228, 125] on input "First Name *" at bounding box center [280, 125] width 116 height 17
type input "Cal"
click at [450, 127] on body "/ ​ Add Task Dr. Bert Ellsworth Nectar Messages Appts Labs Imaging Inventory Ta…" at bounding box center [341, 244] width 682 height 488
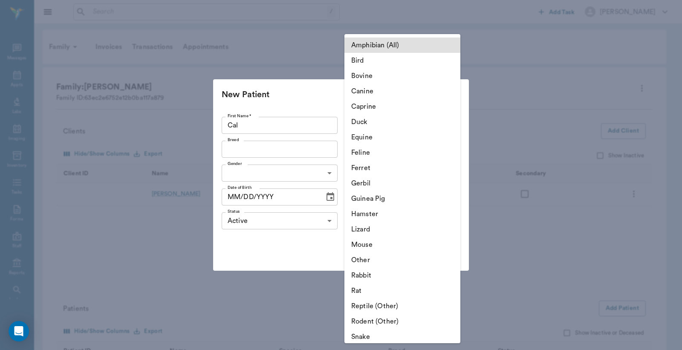
click at [377, 156] on li "Feline" at bounding box center [402, 152] width 116 height 15
type input "Feline"
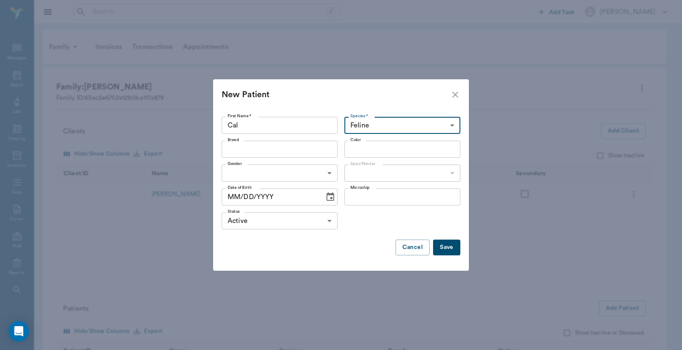
click at [354, 150] on input "Color" at bounding box center [395, 149] width 97 height 12
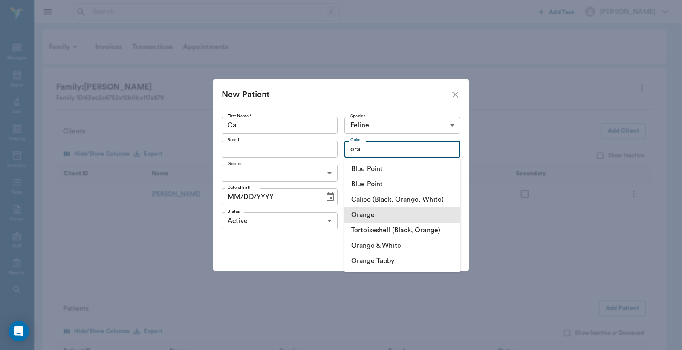
click at [375, 215] on li "Orange" at bounding box center [402, 214] width 116 height 15
type input "Orange"
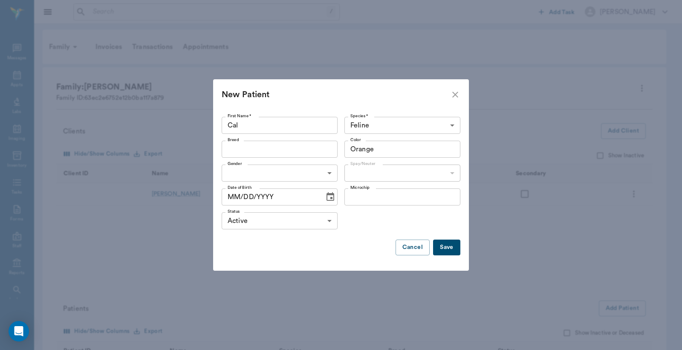
click at [329, 173] on body "/ ​ Add Task Dr. Bert Ellsworth Nectar Messages Appts Labs Imaging Inventory Ta…" at bounding box center [341, 244] width 682 height 488
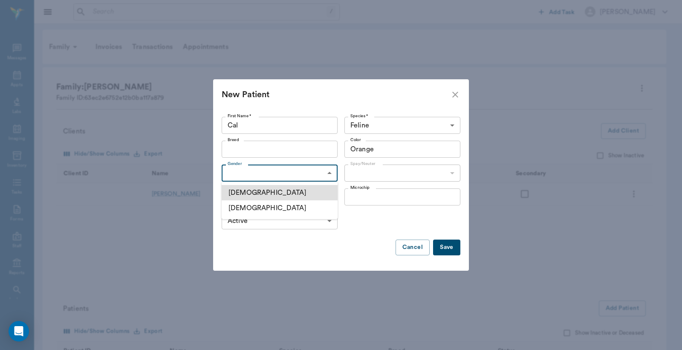
click at [273, 194] on li "Male" at bounding box center [280, 192] width 116 height 15
type input "MALE"
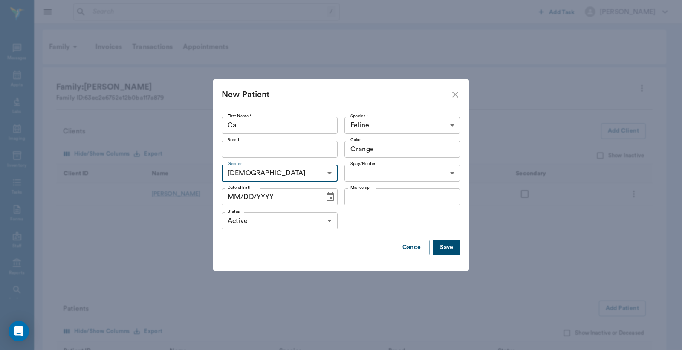
click at [444, 241] on button "Save" at bounding box center [446, 247] width 27 height 16
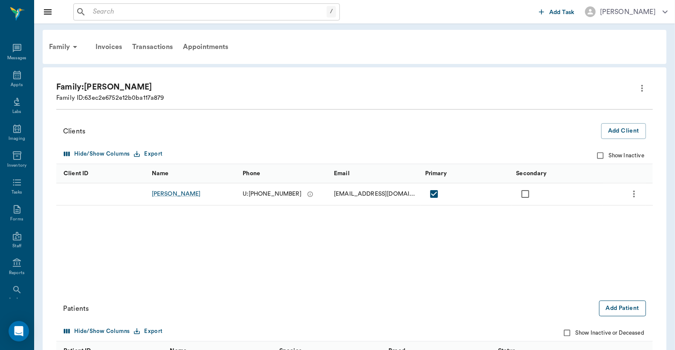
click at [626, 309] on button "Add Patient" at bounding box center [622, 308] width 47 height 16
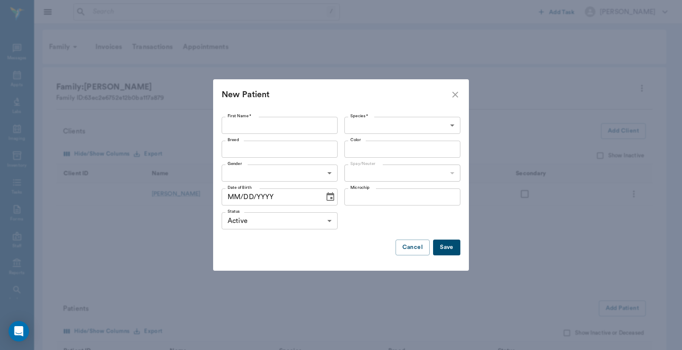
click at [232, 124] on input "First Name *" at bounding box center [280, 125] width 116 height 17
type input "Sox"
click at [452, 126] on body "/ ​ Add Task Dr. Bert Ellsworth Nectar Messages Appts Labs Imaging Inventory Ta…" at bounding box center [341, 255] width 682 height 510
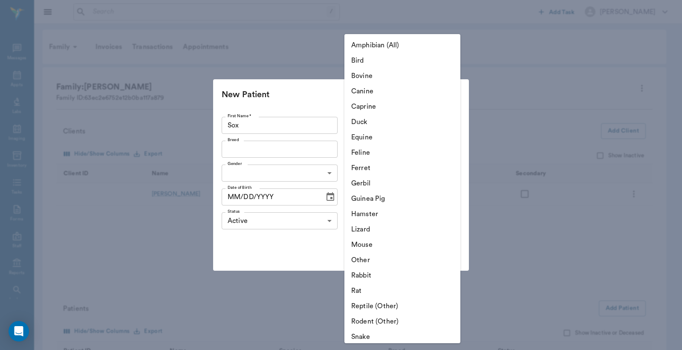
click at [378, 153] on li "Feline" at bounding box center [402, 152] width 116 height 15
type input "Feline"
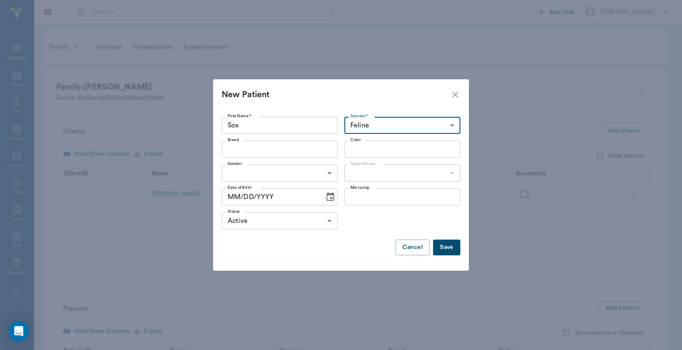
click at [353, 149] on div at bounding box center [341, 175] width 682 height 350
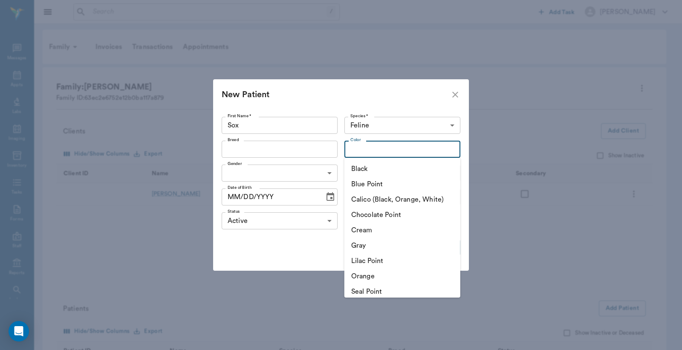
click at [356, 147] on input "Color" at bounding box center [395, 149] width 97 height 12
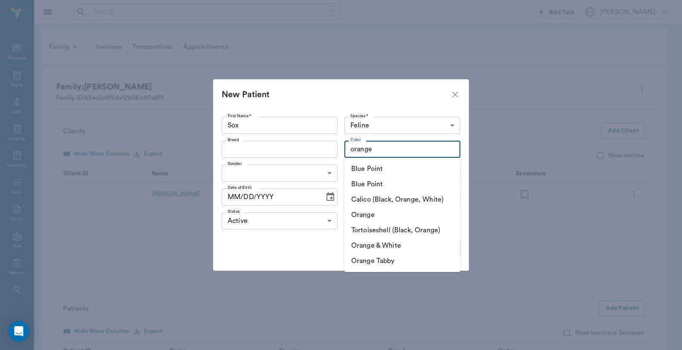
type input "orange"
click at [328, 174] on body "/ ​ Add Task Dr. Bert Ellsworth Nectar Messages Appts Labs Imaging Inventory Ta…" at bounding box center [341, 255] width 682 height 510
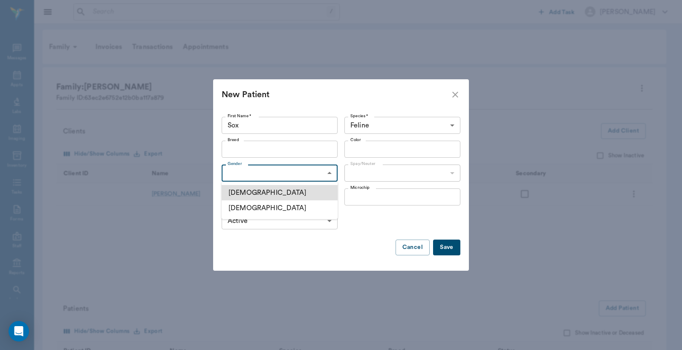
click at [370, 149] on div at bounding box center [341, 175] width 682 height 350
click at [363, 149] on div at bounding box center [341, 175] width 682 height 350
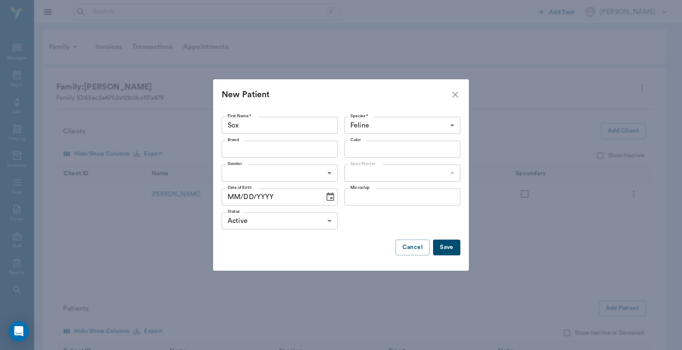
click at [363, 148] on input "Color" at bounding box center [395, 149] width 97 height 12
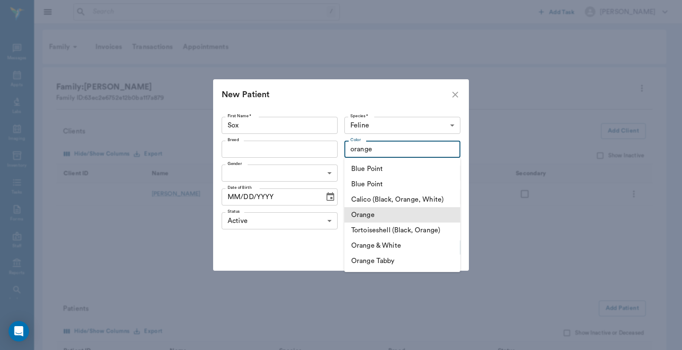
click at [366, 215] on li "Orange" at bounding box center [402, 214] width 116 height 15
type input "Orange"
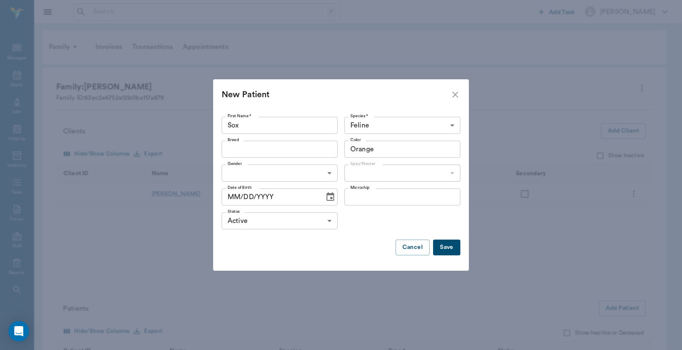
click at [329, 173] on body "/ ​ Add Task Dr. Bert Ellsworth Nectar Messages Appts Labs Imaging Inventory Ta…" at bounding box center [341, 255] width 682 height 510
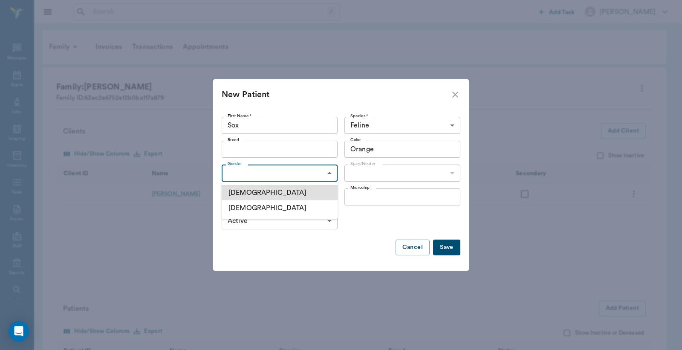
click at [257, 195] on li "Male" at bounding box center [280, 192] width 116 height 15
type input "MALE"
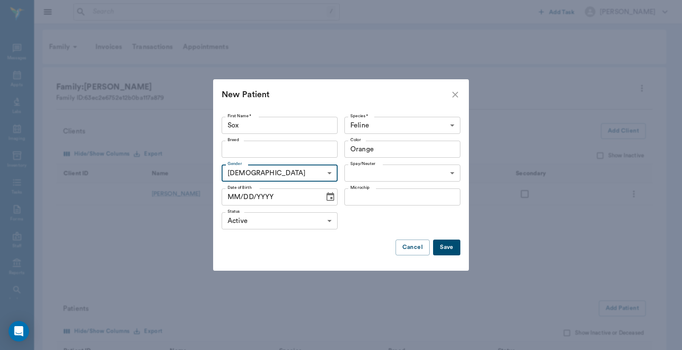
click at [449, 251] on div at bounding box center [341, 175] width 682 height 350
click at [449, 248] on button "Save" at bounding box center [446, 247] width 27 height 16
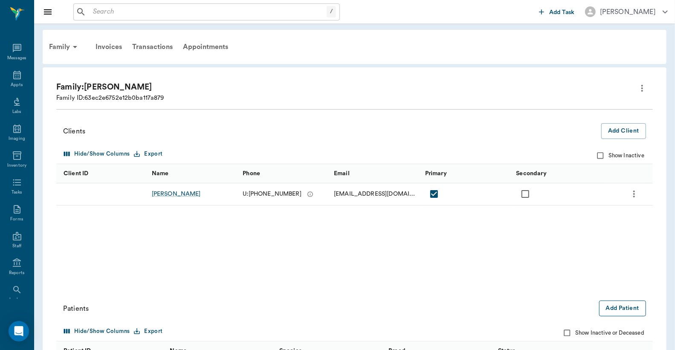
click at [625, 309] on button "Add Patient" at bounding box center [622, 308] width 47 height 16
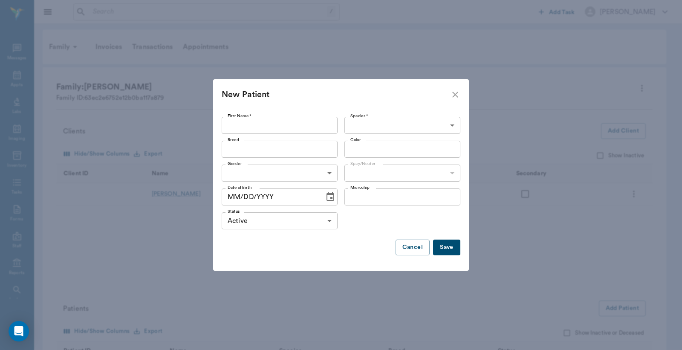
click at [228, 125] on input "First Name *" at bounding box center [280, 125] width 116 height 17
type input "Slash"
click at [450, 124] on body "/ ​ Add Task Dr. Bert Ellsworth Nectar Messages Appts Labs Imaging Inventory Ta…" at bounding box center [341, 266] width 682 height 532
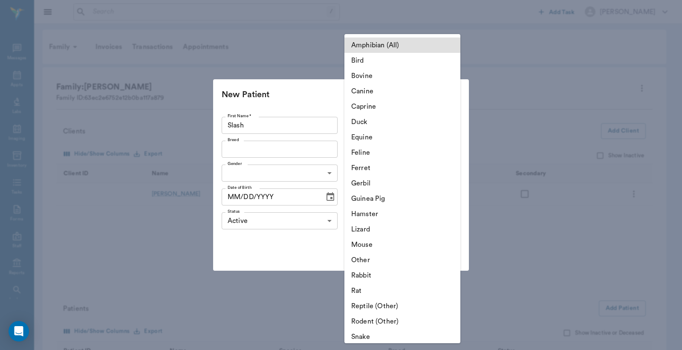
click at [378, 151] on li "Feline" at bounding box center [402, 152] width 116 height 15
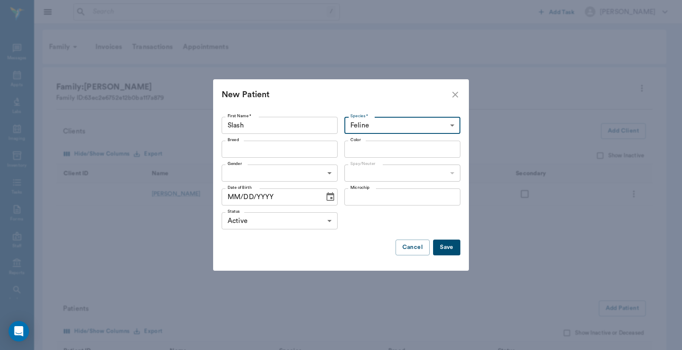
type input "Feline"
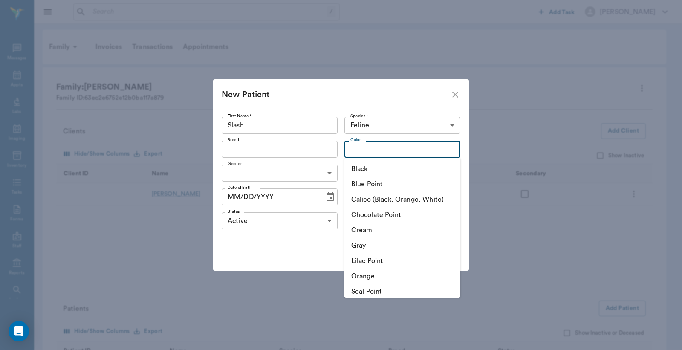
click at [355, 148] on input "Color" at bounding box center [395, 149] width 97 height 12
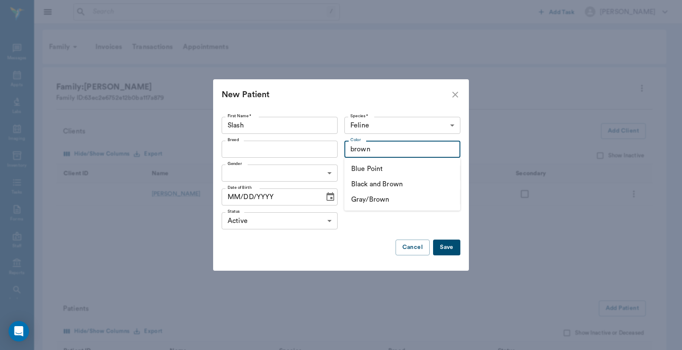
type input "Gray/Brown"
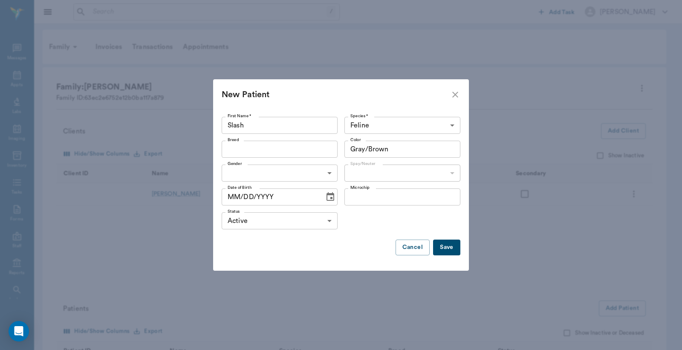
click at [351, 148] on input "Gray/Brown" at bounding box center [390, 149] width 86 height 12
click at [480, 144] on div "New Patient First Name * Slash First Name * Species * Feline Feline Species * B…" at bounding box center [341, 175] width 682 height 350
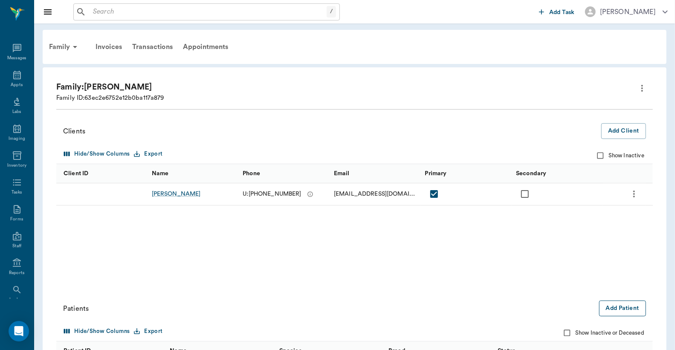
click at [616, 309] on button "Add Patient" at bounding box center [622, 308] width 47 height 16
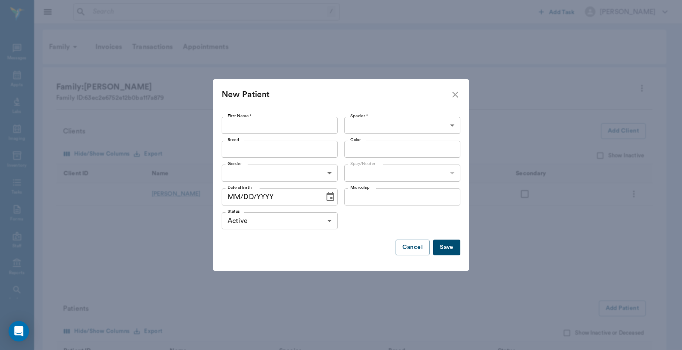
click at [597, 224] on div "New Patient First Name * First Name * Species * ​ Species * Breed Breed Color C…" at bounding box center [341, 175] width 682 height 350
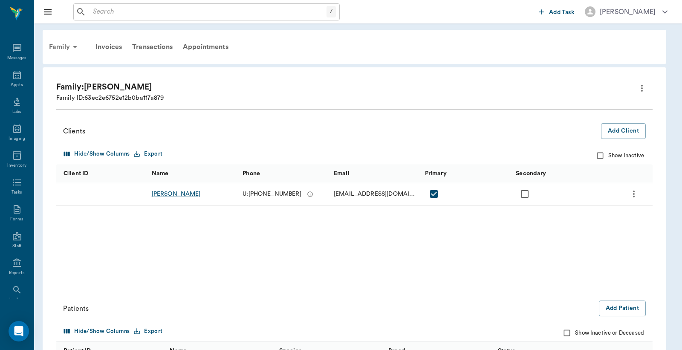
click at [67, 44] on div "Family" at bounding box center [64, 47] width 41 height 20
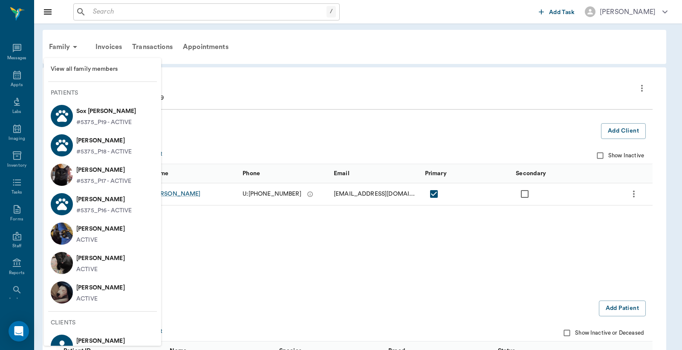
click at [103, 115] on p "Sox Ortiz" at bounding box center [106, 111] width 60 height 14
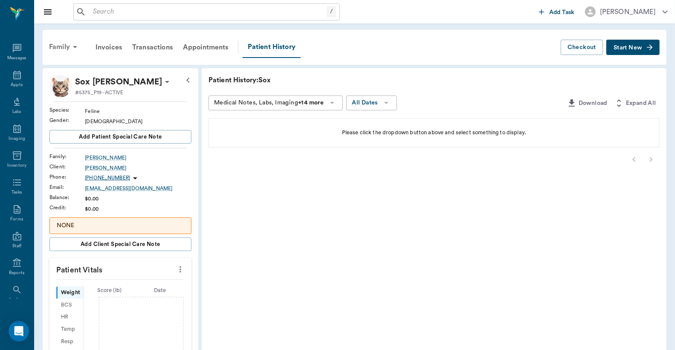
click at [64, 48] on div "Family" at bounding box center [64, 47] width 41 height 20
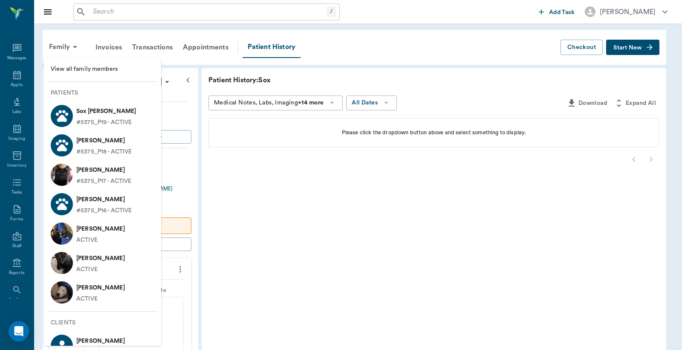
click at [95, 114] on p "Sox Ortiz" at bounding box center [106, 111] width 60 height 14
click at [239, 143] on div at bounding box center [341, 175] width 682 height 350
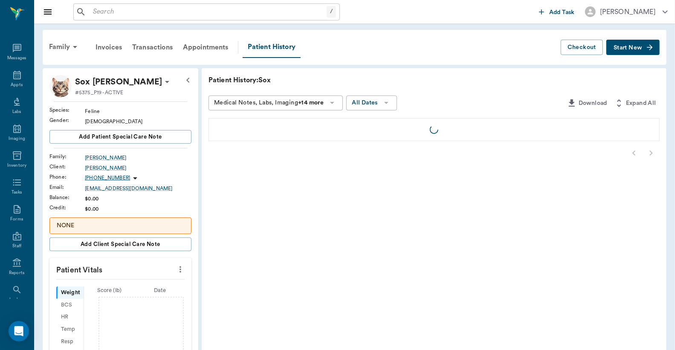
click at [165, 82] on icon at bounding box center [167, 82] width 4 height 2
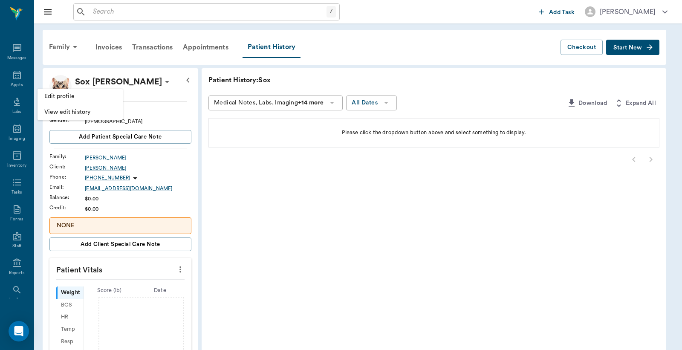
click at [97, 97] on span "Edit profile" at bounding box center [80, 96] width 72 height 9
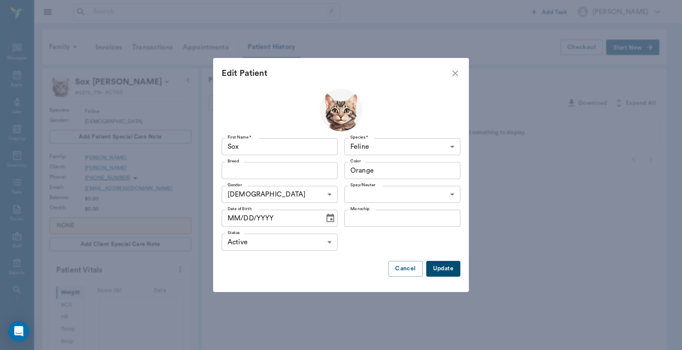
click at [441, 268] on button "Update" at bounding box center [443, 269] width 34 height 16
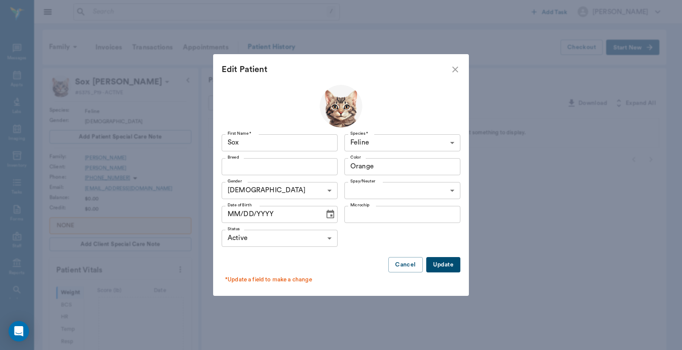
drag, startPoint x: 489, startPoint y: 237, endPoint x: 448, endPoint y: 239, distance: 41.0
click at [489, 237] on div "Edit Patient First Name * Sox First Name * Species * Feline Feline Species * Br…" at bounding box center [341, 175] width 682 height 350
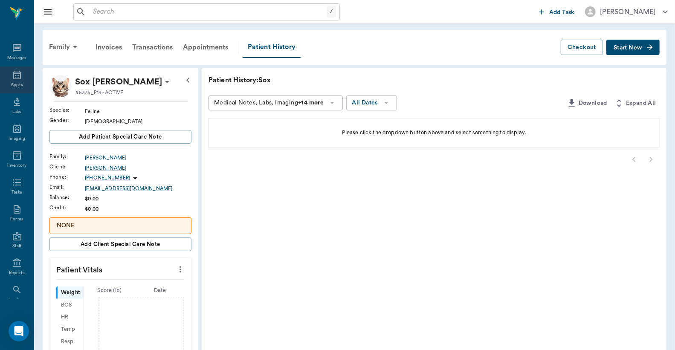
click at [12, 77] on icon at bounding box center [17, 75] width 10 height 10
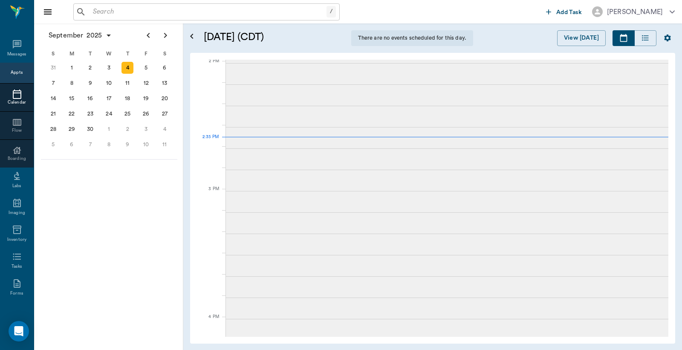
scroll to position [769, 0]
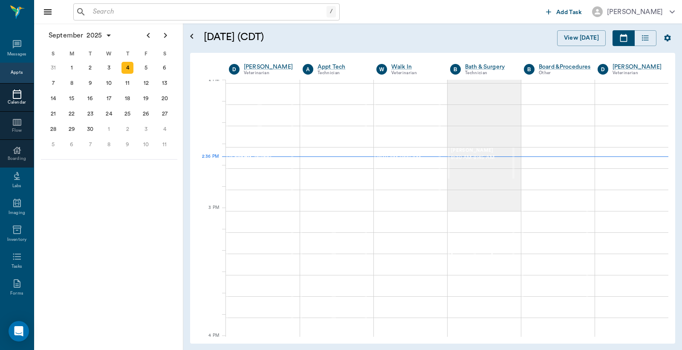
click at [15, 69] on div "Appts" at bounding box center [17, 72] width 12 height 6
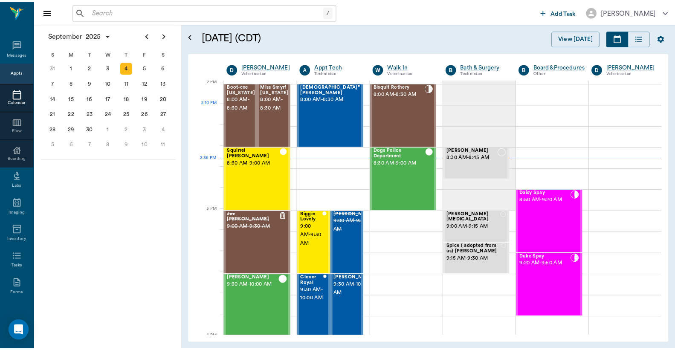
scroll to position [769, 0]
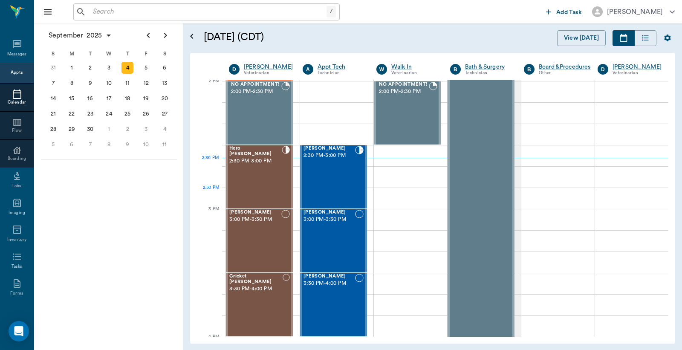
click at [338, 169] on div "Waylon McKnight 2:30 PM - 3:00 PM" at bounding box center [329, 177] width 52 height 62
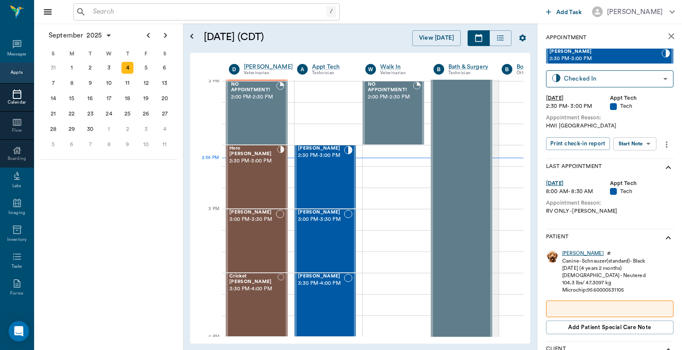
click at [573, 253] on div "Waylon" at bounding box center [582, 253] width 41 height 7
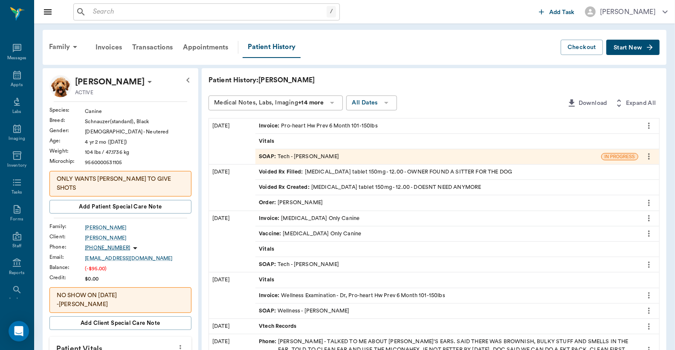
click at [296, 126] on div "Invoice : Pro-heart Hw Prev 6 Month 101-150lbs" at bounding box center [318, 126] width 119 height 8
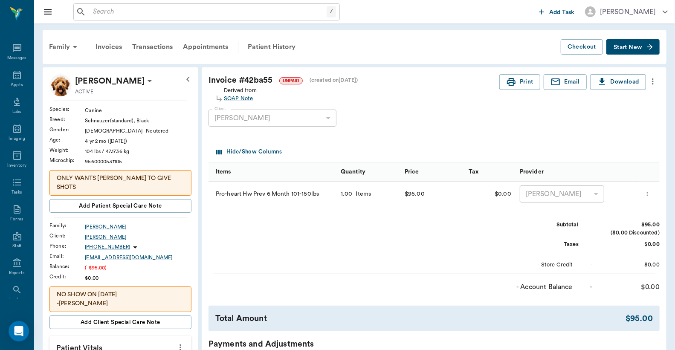
scroll to position [189, 0]
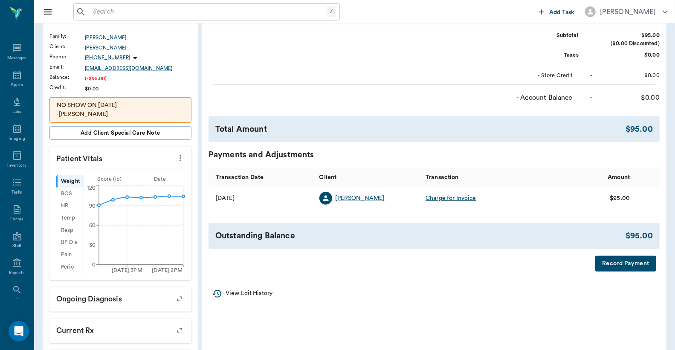
click at [619, 268] on button "Record Payment" at bounding box center [625, 264] width 61 height 16
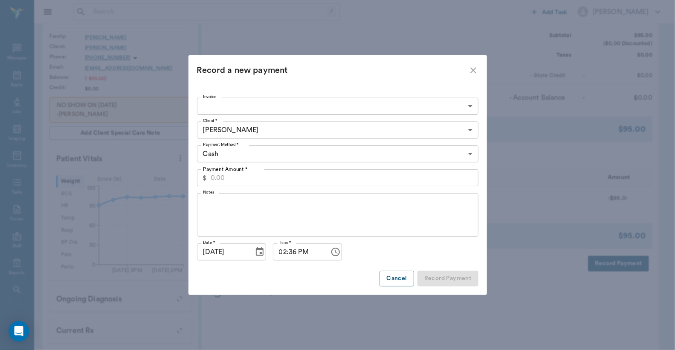
type input "68b9e8a105735d590a42ba55"
type input "95.00"
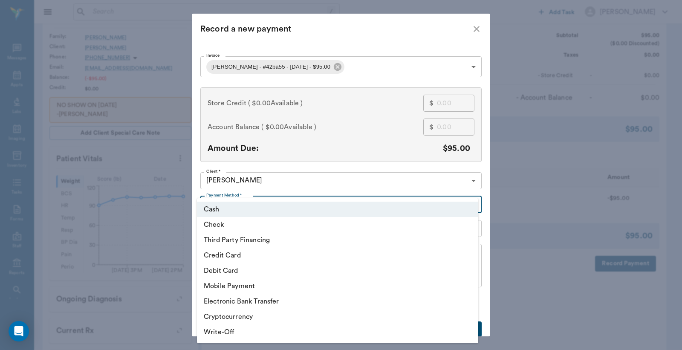
click at [469, 204] on body "/ ​ Add Task Dr. Bert Ellsworth Nectar Messages Appts Labs Imaging Inventory Ta…" at bounding box center [341, 155] width 682 height 688
click at [241, 274] on li "Debit Card" at bounding box center [337, 270] width 281 height 15
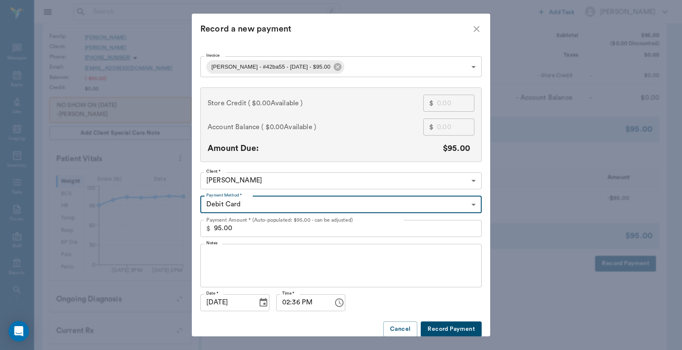
type input "DEBIT_CARD"
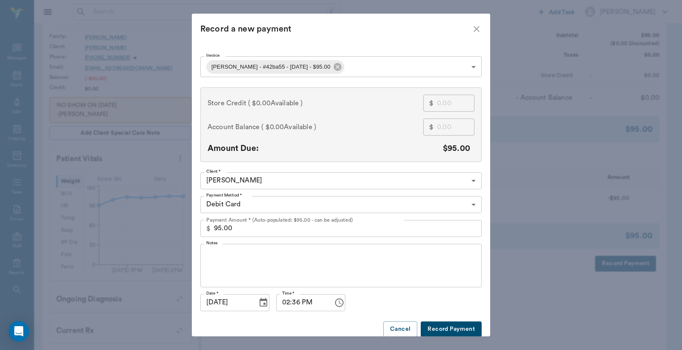
click at [439, 327] on button "Record Payment" at bounding box center [451, 329] width 61 height 16
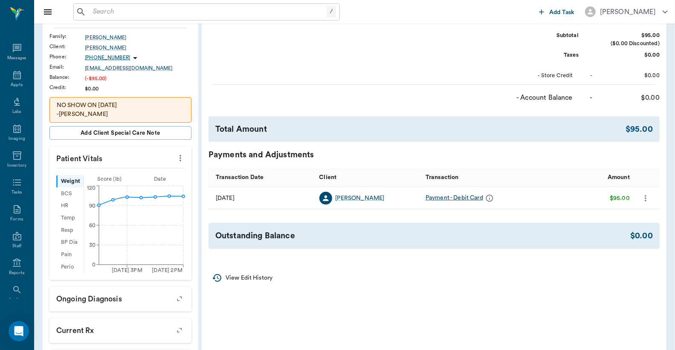
scroll to position [9, 0]
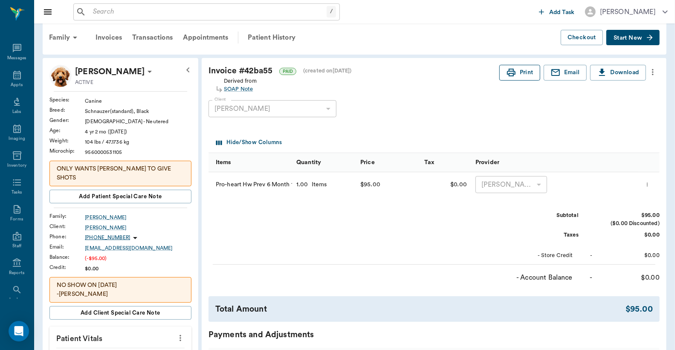
click at [522, 81] on button "Print" at bounding box center [519, 73] width 41 height 16
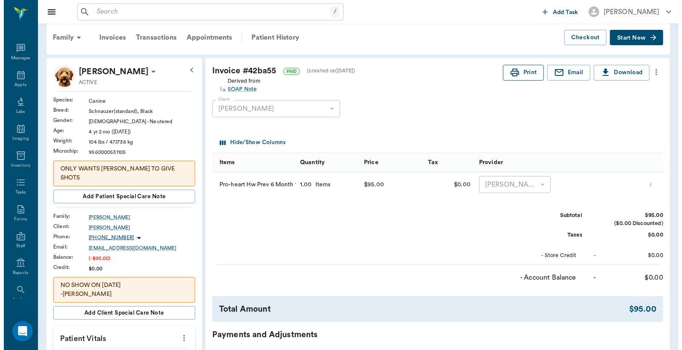
scroll to position [0, 0]
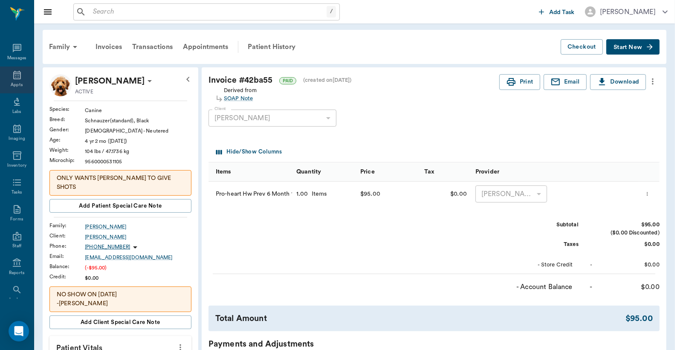
click at [12, 79] on icon at bounding box center [17, 75] width 10 height 10
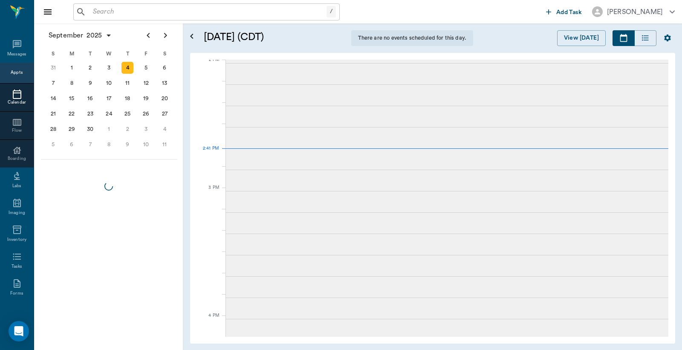
scroll to position [770, 0]
click at [93, 13] on input "text" at bounding box center [207, 12] width 237 height 12
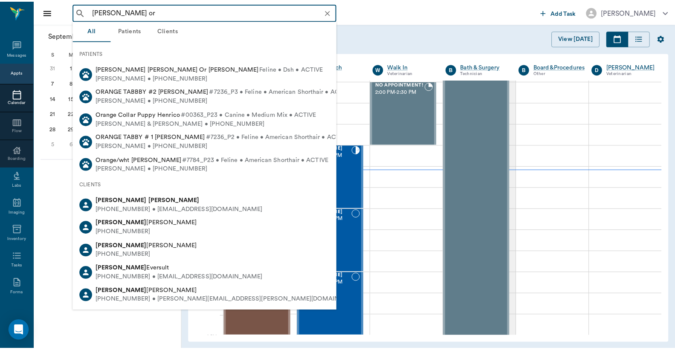
scroll to position [768, 0]
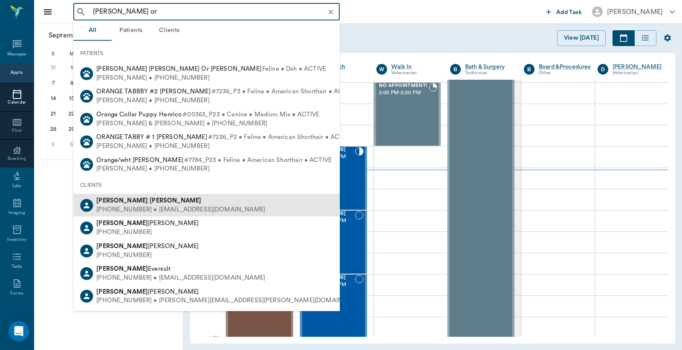
click at [135, 205] on div "(830) 534-2714 • TXWITCH2@msn.com" at bounding box center [180, 209] width 169 height 9
type input "kristin or"
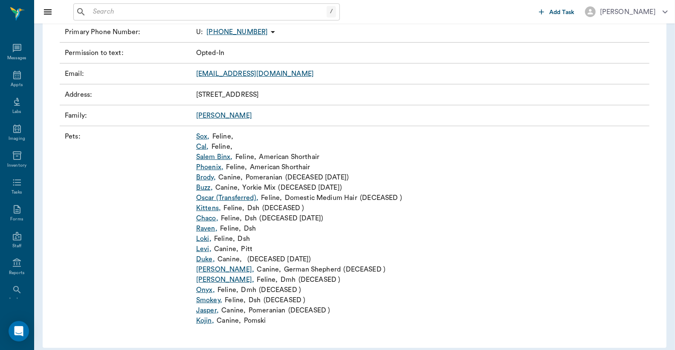
scroll to position [149, 0]
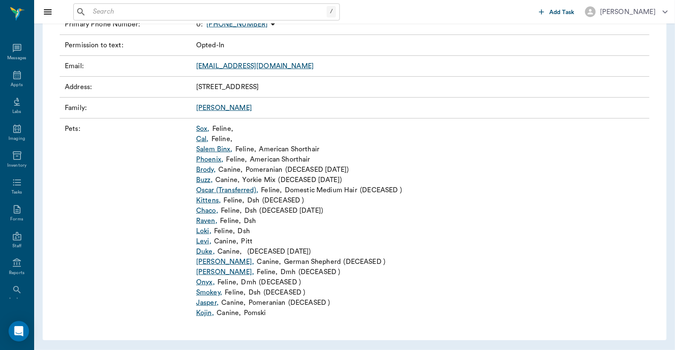
click at [202, 242] on link "Levi ," at bounding box center [203, 241] width 15 height 10
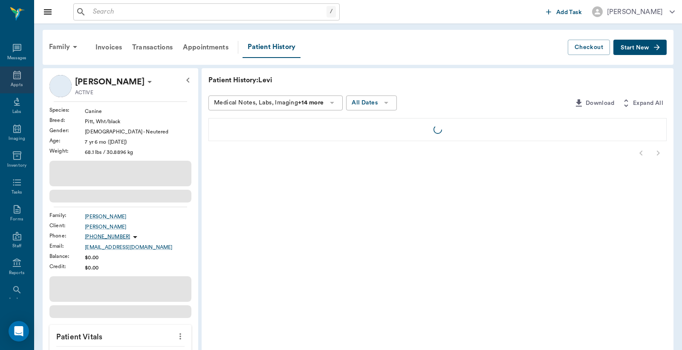
click at [14, 79] on div "Appts" at bounding box center [17, 79] width 34 height 27
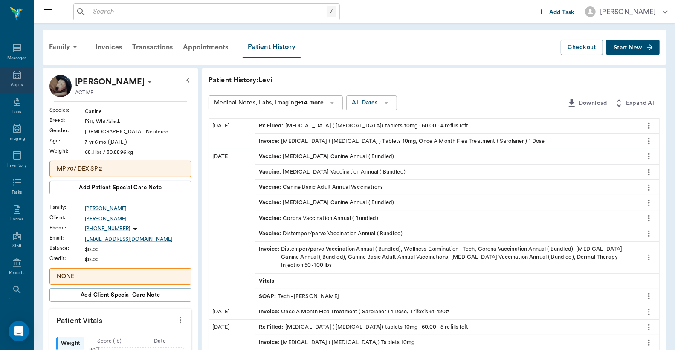
click at [15, 75] on icon at bounding box center [17, 75] width 10 height 10
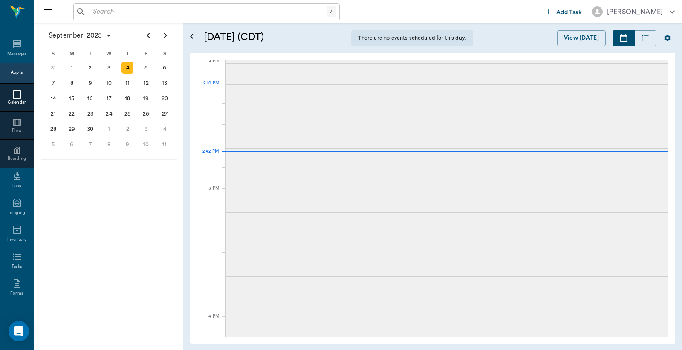
scroll to position [769, 0]
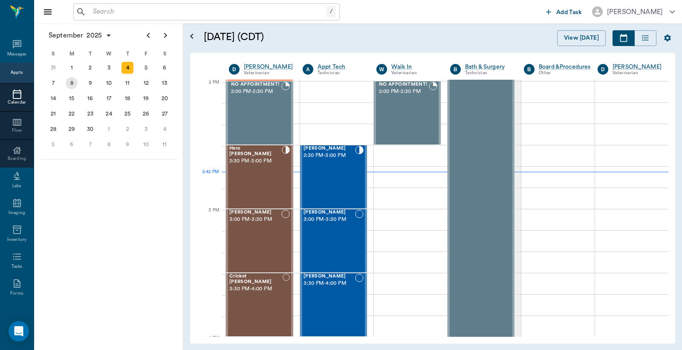
click at [72, 83] on div "8" at bounding box center [72, 83] width 12 height 12
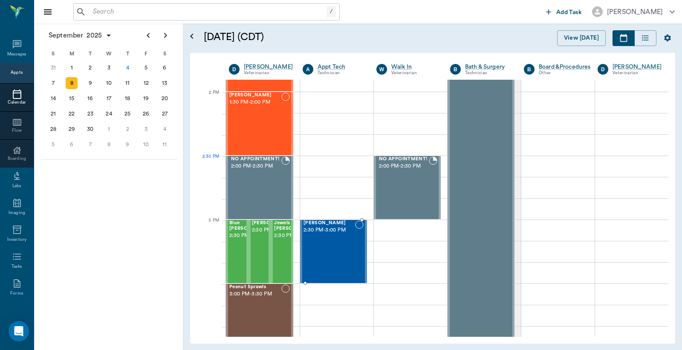
scroll to position [757, 0]
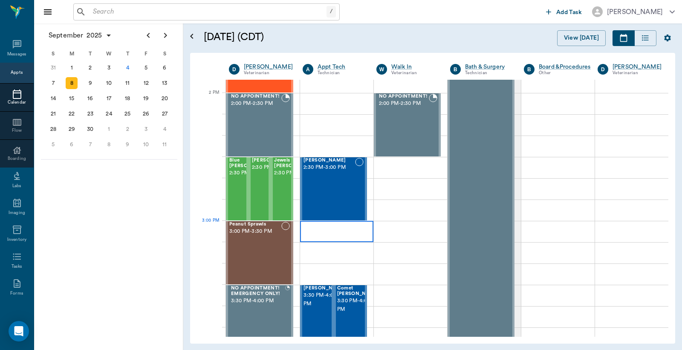
click at [322, 231] on div at bounding box center [336, 231] width 73 height 21
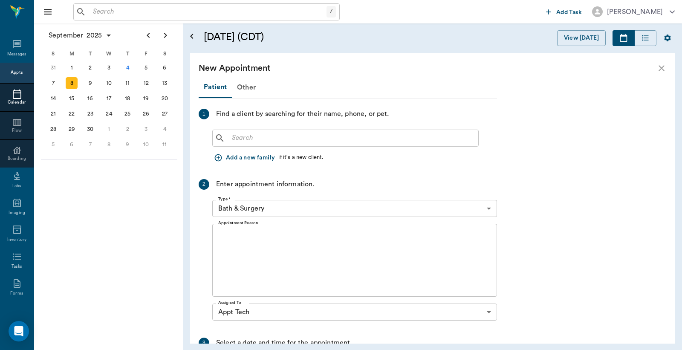
click at [235, 139] on input "text" at bounding box center [351, 138] width 246 height 12
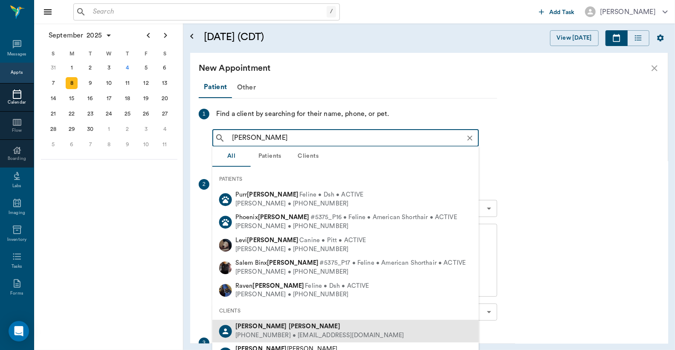
click at [288, 334] on div "(830) 534-2714 • TXWITCH2@msn.com" at bounding box center [319, 335] width 169 height 9
type input "Kristin Orti"
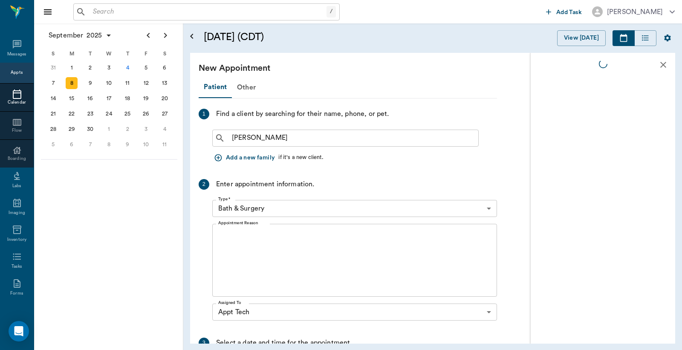
click at [486, 208] on body "/ ​ Add Task Dr. Bert Ellsworth Nectar Messages Appts Calendar Flow Boarding La…" at bounding box center [341, 175] width 682 height 350
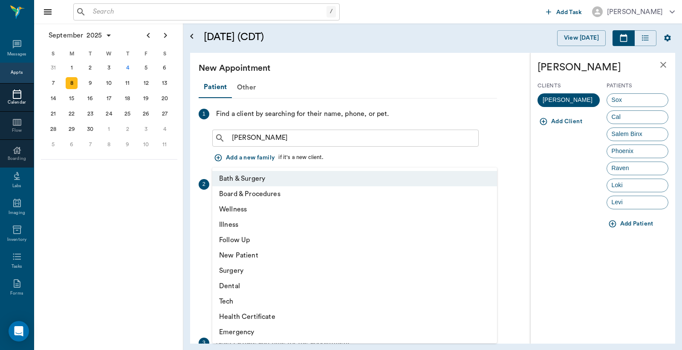
drag, startPoint x: 234, startPoint y: 303, endPoint x: 627, endPoint y: 184, distance: 410.6
click at [236, 303] on li "Tech" at bounding box center [354, 301] width 285 height 15
type input "65d2be4f46e3a538d89b8c1a"
type input "03:30 PM"
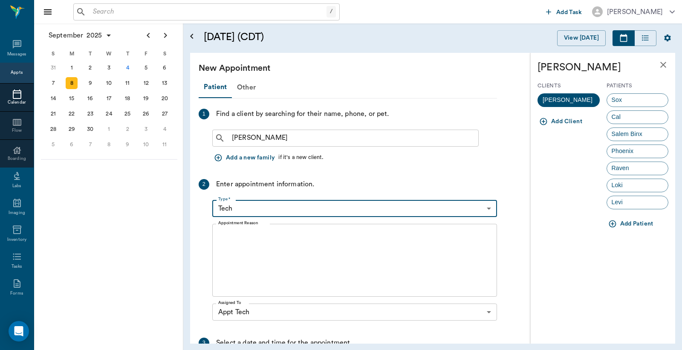
click at [625, 206] on div at bounding box center [341, 175] width 682 height 350
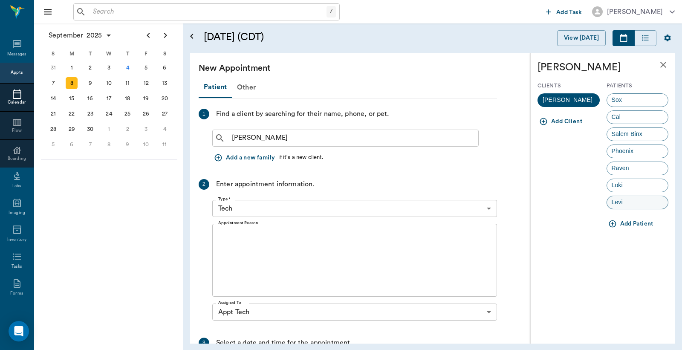
click at [622, 202] on span "Levi" at bounding box center [617, 202] width 20 height 9
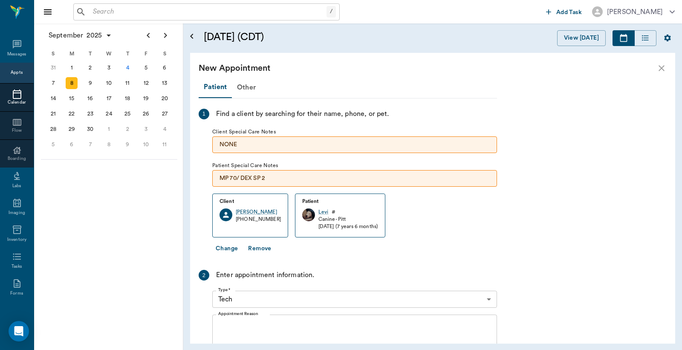
click at [228, 325] on textarea "Appointment Reason" at bounding box center [354, 351] width 273 height 59
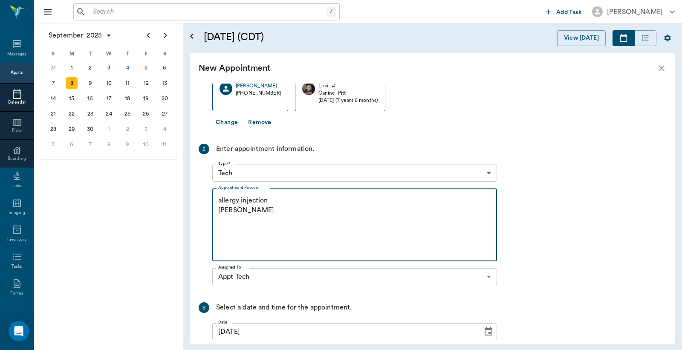
scroll to position [211, 0]
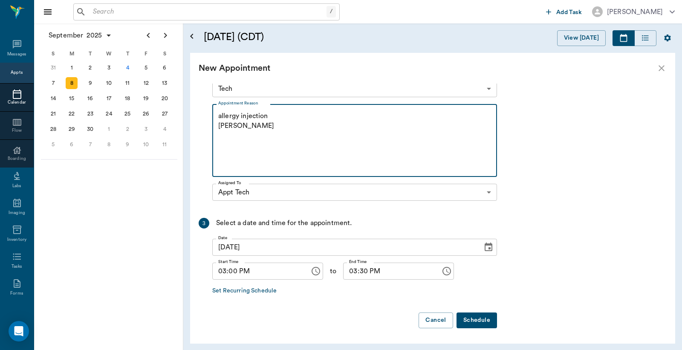
type textarea "allergy injection Christy"
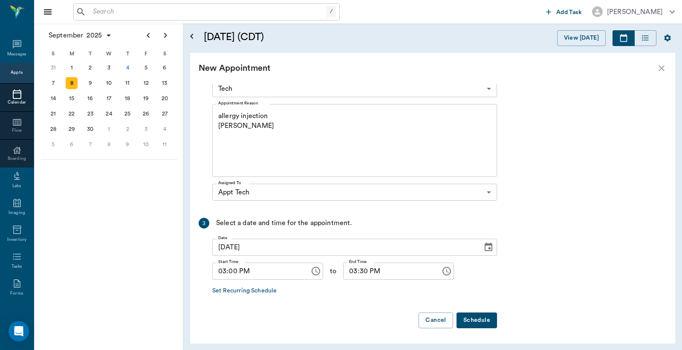
click at [479, 321] on button "Schedule" at bounding box center [476, 320] width 40 height 16
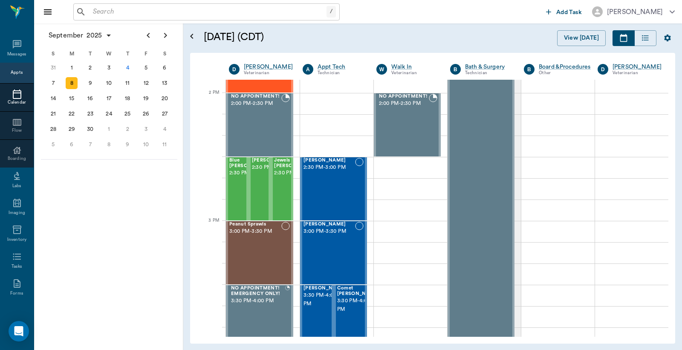
click at [18, 75] on div "Appts" at bounding box center [17, 72] width 12 height 6
click at [129, 67] on div "4" at bounding box center [127, 68] width 12 height 12
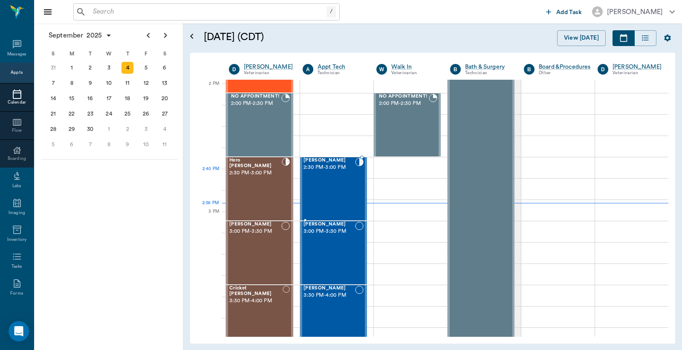
scroll to position [820, 0]
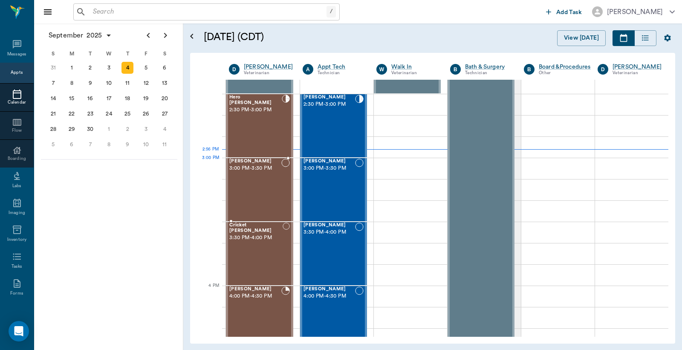
click at [251, 175] on div "Levi Perkins 3:00 PM - 3:30 PM" at bounding box center [255, 190] width 52 height 62
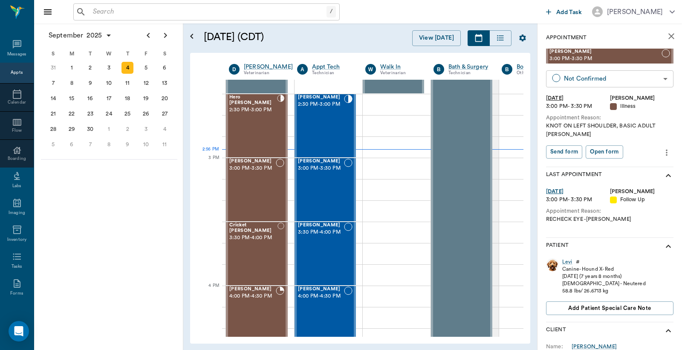
click at [599, 77] on body "/ ​ Add Task Dr. Bert Ellsworth Nectar Messages Appts Calendar Flow Boarding La…" at bounding box center [341, 175] width 682 height 350
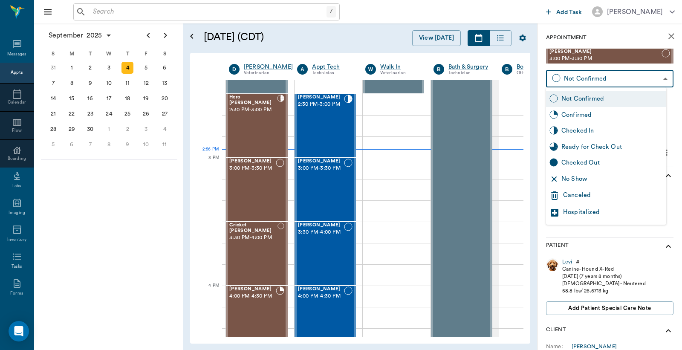
click at [577, 130] on div "Checked In" at bounding box center [611, 130] width 101 height 9
type input "CHECKED_IN"
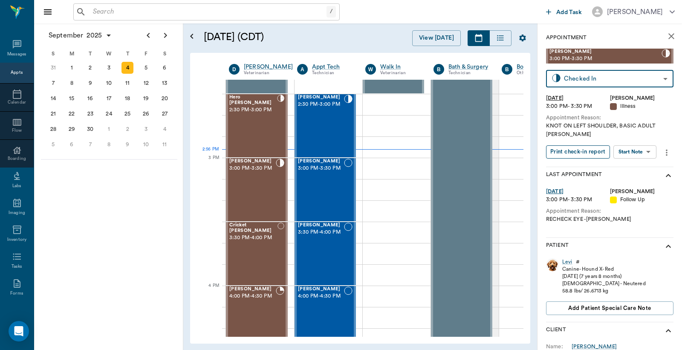
click at [568, 152] on button "Print check-in report" at bounding box center [578, 151] width 64 height 13
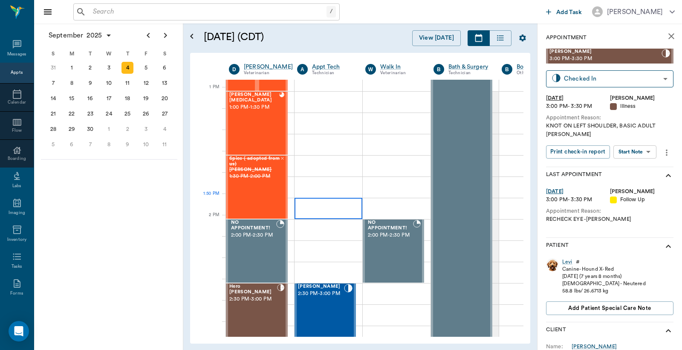
scroll to position [695, 0]
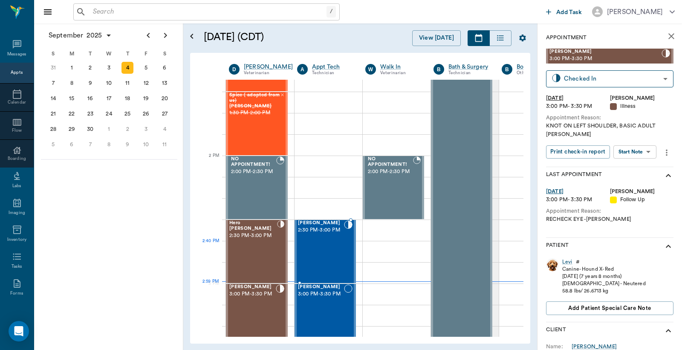
click at [331, 257] on div "Waylon McKnight 2:30 PM - 3:00 PM" at bounding box center [321, 251] width 46 height 62
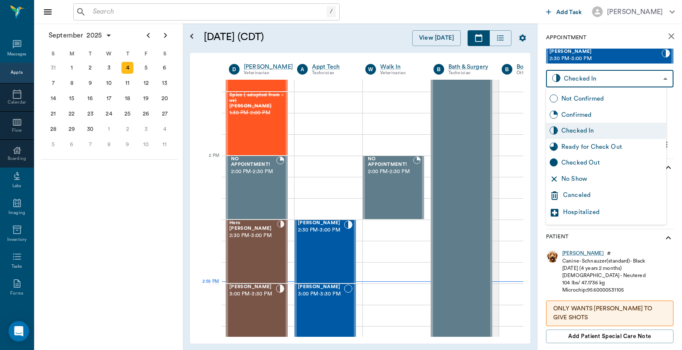
click at [583, 81] on body "/ ​ Add Task Dr. Bert Ellsworth Nectar Messages Appts Calendar Flow Boarding La…" at bounding box center [341, 175] width 682 height 350
click at [569, 163] on div "Checked Out" at bounding box center [611, 162] width 101 height 9
type input "CHECKED_OUT"
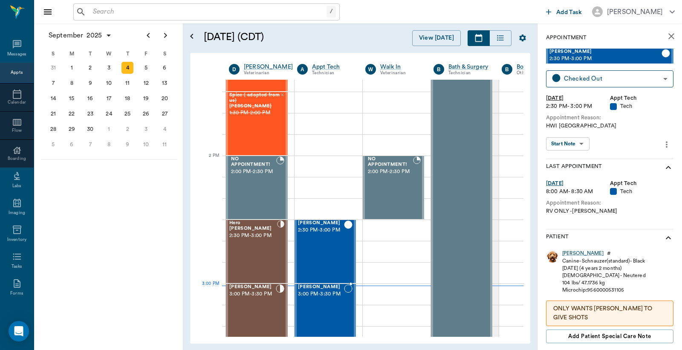
click at [321, 297] on span "3:00 PM - 3:30 PM" at bounding box center [321, 294] width 46 height 9
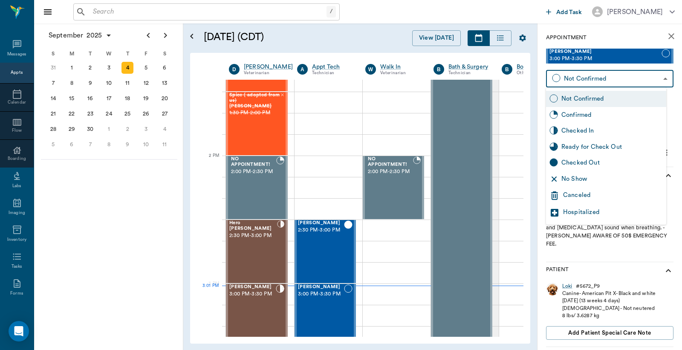
click at [577, 80] on body "/ ​ Add Task Dr. Bert Ellsworth Nectar Messages Appts Calendar Flow Boarding La…" at bounding box center [341, 175] width 682 height 350
click at [576, 131] on div "Checked In" at bounding box center [611, 130] width 101 height 9
type input "CHECKED_IN"
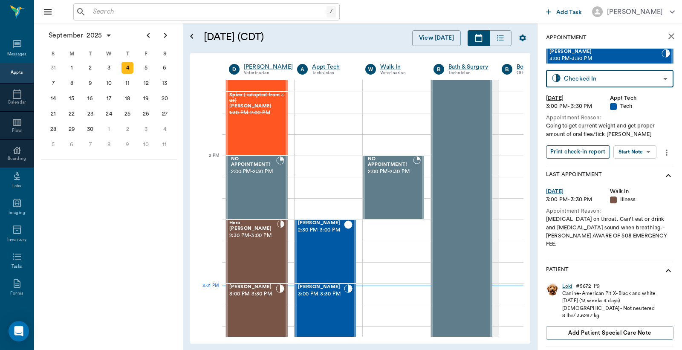
click at [573, 153] on button "Print check-in report" at bounding box center [578, 151] width 64 height 13
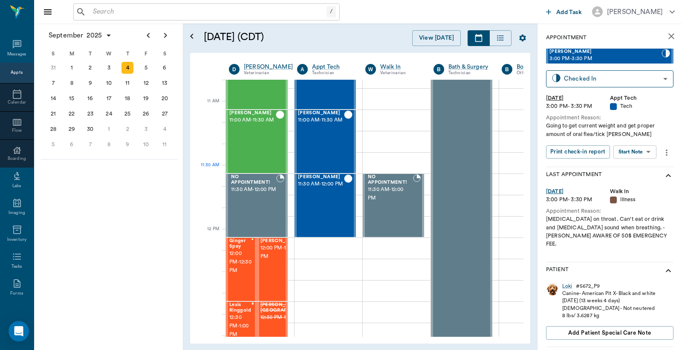
scroll to position [378, 0]
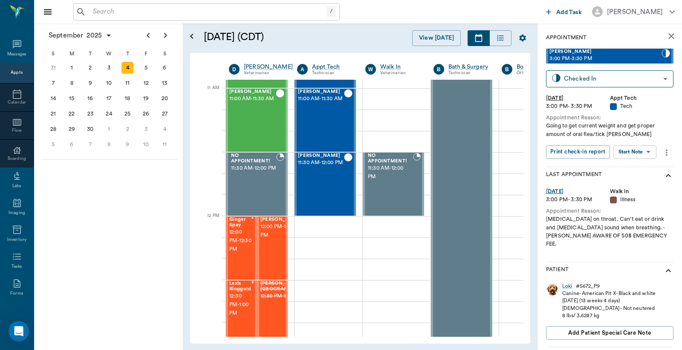
click at [668, 36] on icon "close" at bounding box center [671, 36] width 6 height 6
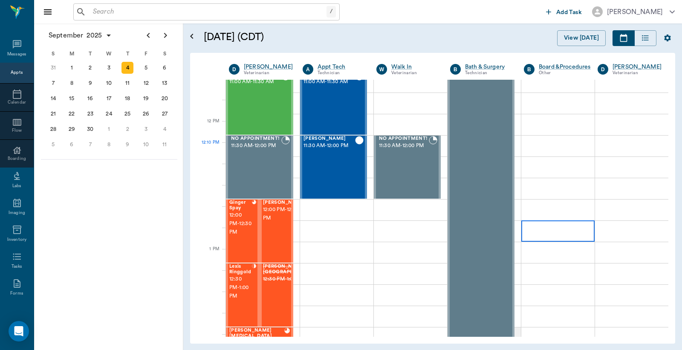
scroll to position [378, 0]
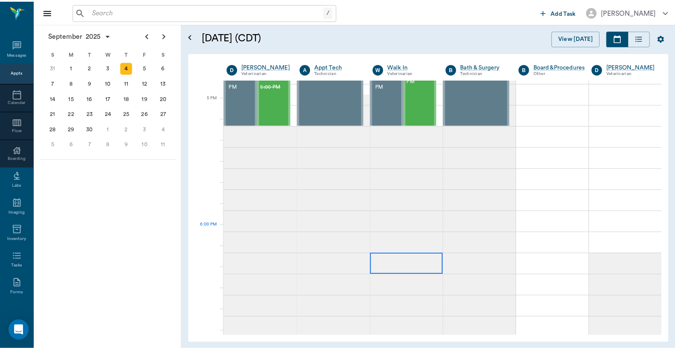
scroll to position [1136, 0]
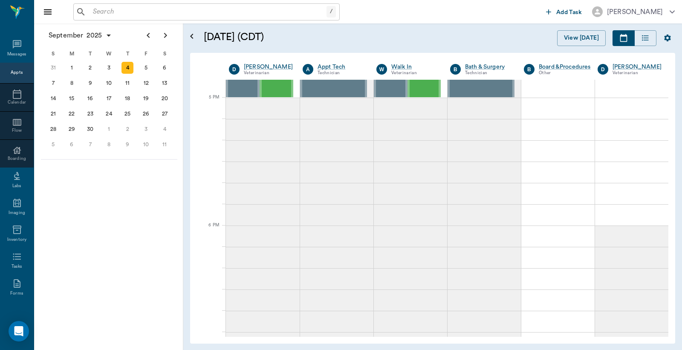
click at [109, 12] on input "text" at bounding box center [207, 12] width 237 height 12
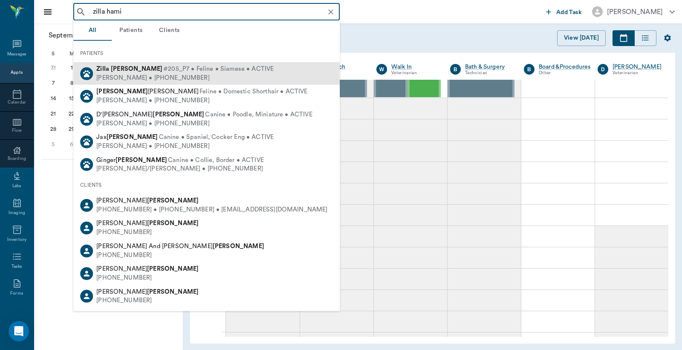
click at [163, 72] on span "#205_P7 • Feline • Siamese • ACTIVE" at bounding box center [218, 69] width 110 height 9
type input "zilla hami"
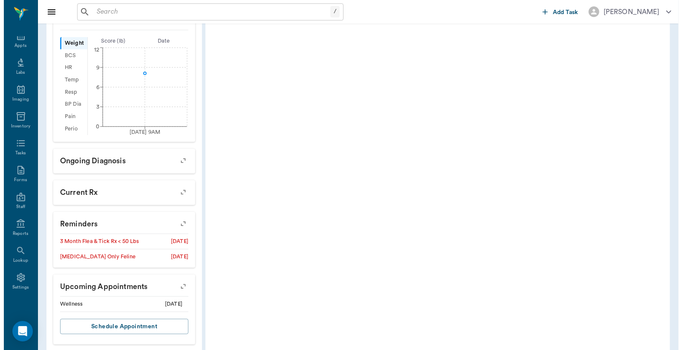
scroll to position [271, 0]
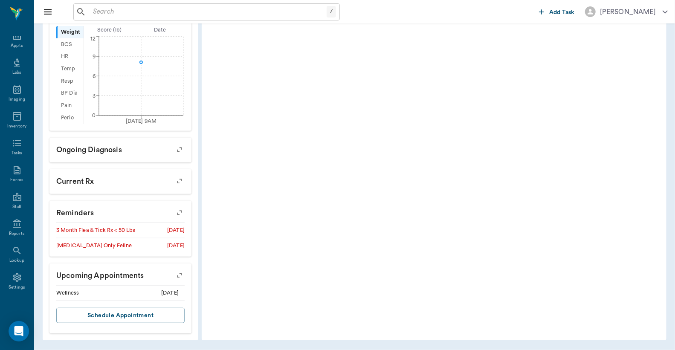
click at [181, 274] on icon "button" at bounding box center [179, 275] width 7 height 7
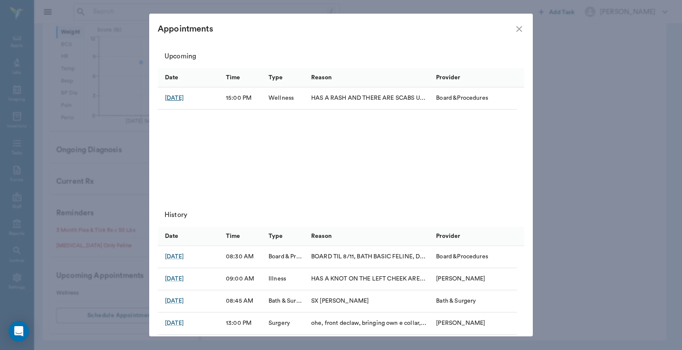
click at [182, 99] on div "Sep 5, 2025" at bounding box center [174, 98] width 19 height 9
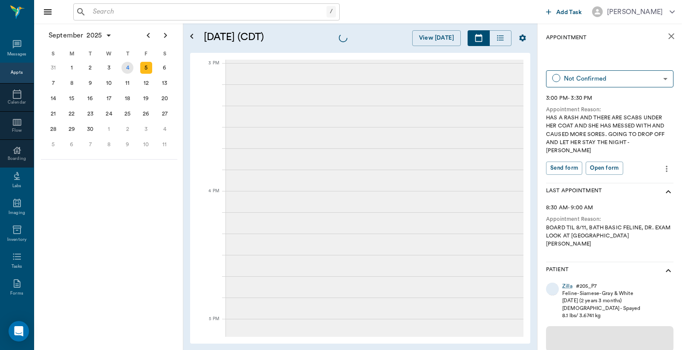
scroll to position [895, 0]
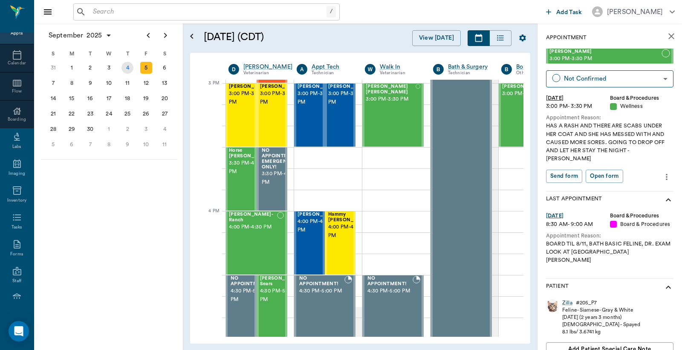
click at [133, 66] on div "4" at bounding box center [127, 68] width 12 height 12
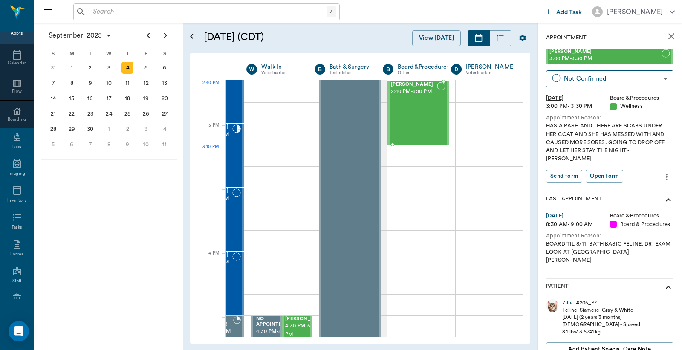
scroll to position [847, 118]
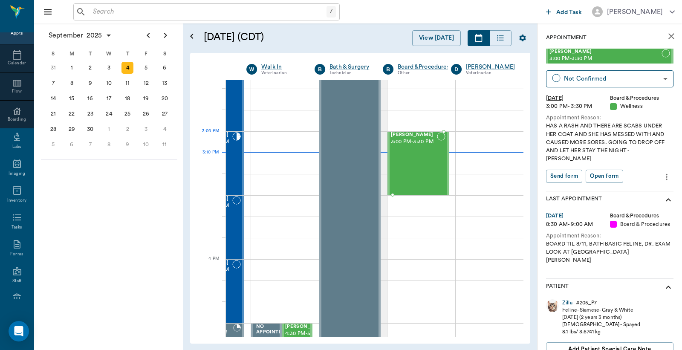
drag, startPoint x: 572, startPoint y: 58, endPoint x: 426, endPoint y: 146, distance: 170.4
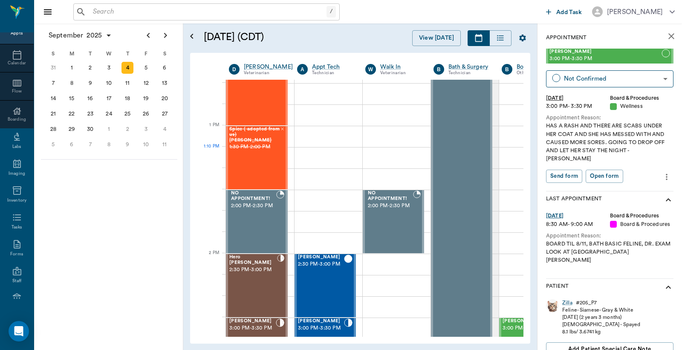
scroll to position [723, 0]
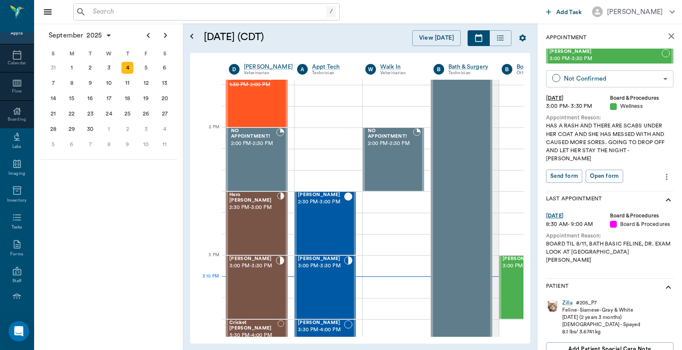
click at [636, 74] on body "/ ​ Add Task Dr. Bert Ellsworth Nectar Messages Appts Calendar Flow Boarding La…" at bounding box center [341, 175] width 682 height 350
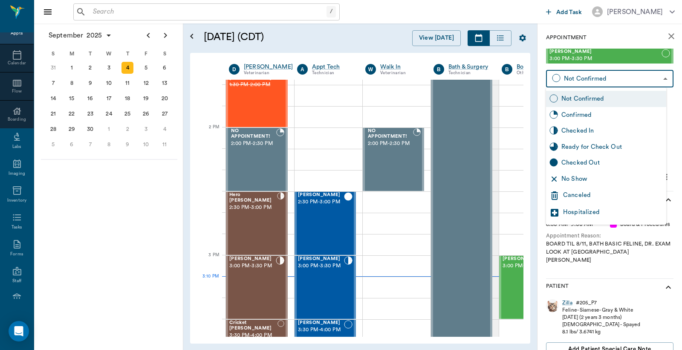
click at [574, 130] on div "Checked In" at bounding box center [611, 130] width 101 height 9
type input "CHECKED_IN"
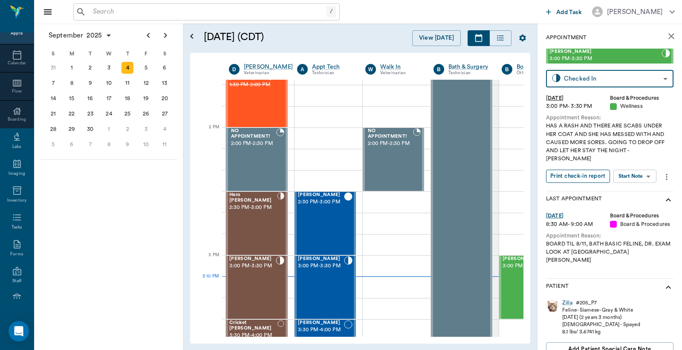
click at [573, 170] on button "Print check-in report" at bounding box center [578, 176] width 64 height 13
click at [316, 273] on div "Loki Keene 3:00 PM - 3:30 PM" at bounding box center [321, 287] width 46 height 62
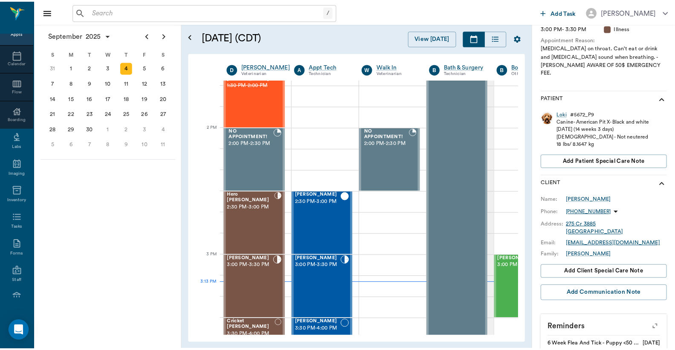
scroll to position [177, 0]
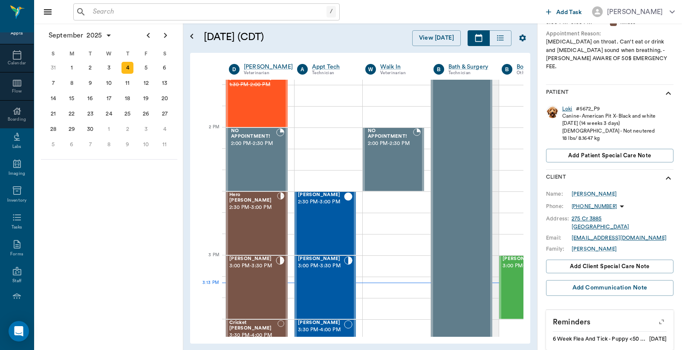
click at [568, 105] on div "Loki" at bounding box center [567, 108] width 10 height 7
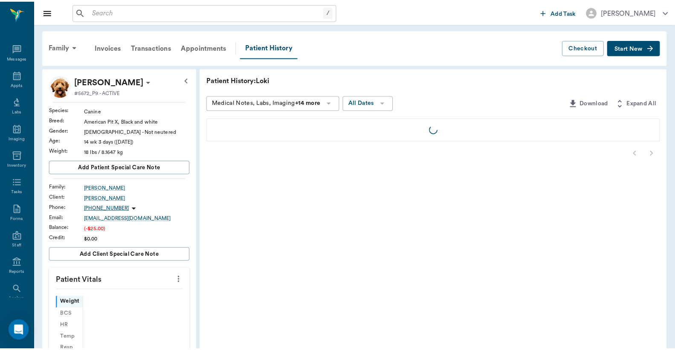
scroll to position [39, 0]
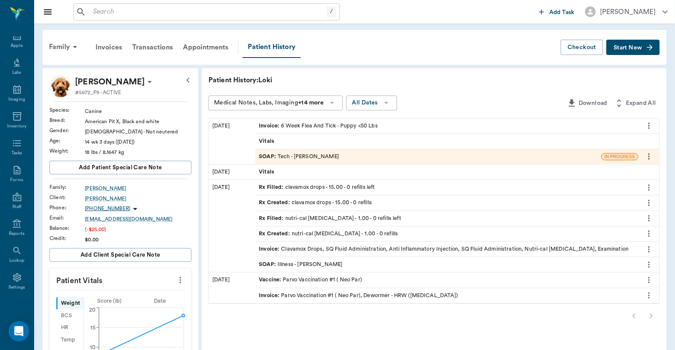
click at [308, 173] on div "Vitals" at bounding box center [446, 171] width 383 height 15
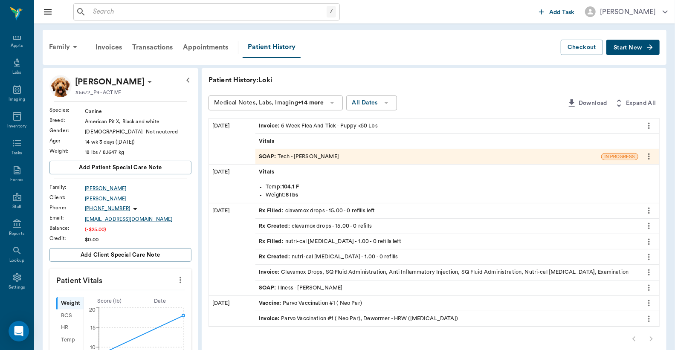
click at [308, 173] on div "Vitals" at bounding box center [446, 171] width 383 height 15
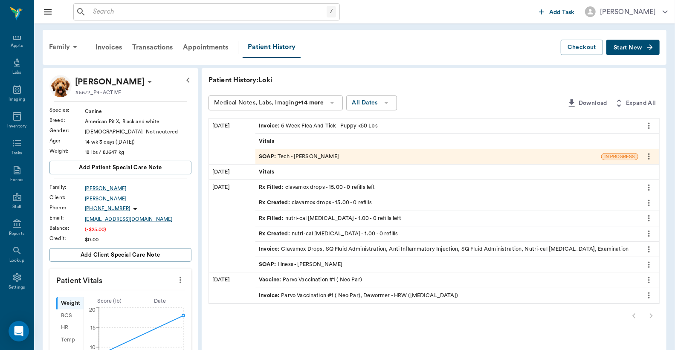
click at [630, 48] on span "Start New" at bounding box center [627, 48] width 29 height 0
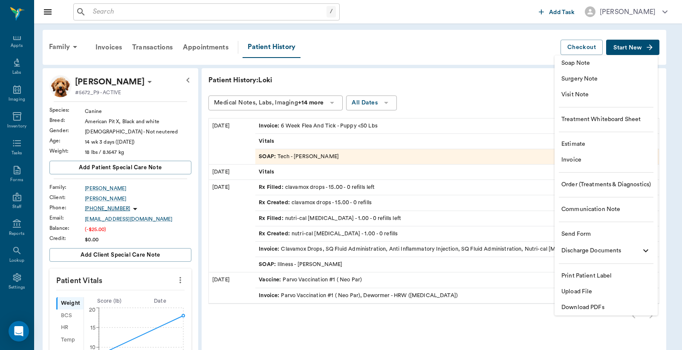
click at [606, 138] on li "Estimate" at bounding box center [605, 144] width 103 height 16
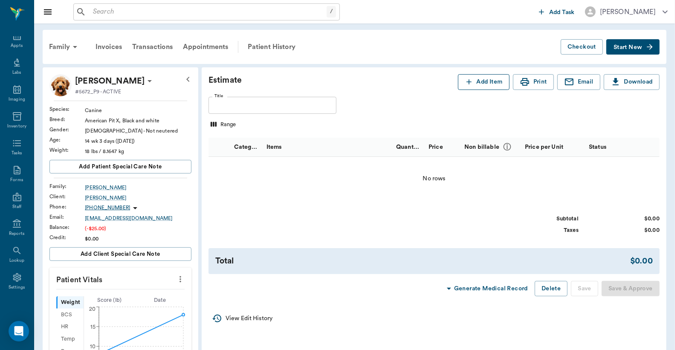
click at [467, 82] on icon "button" at bounding box center [468, 81] width 5 height 5
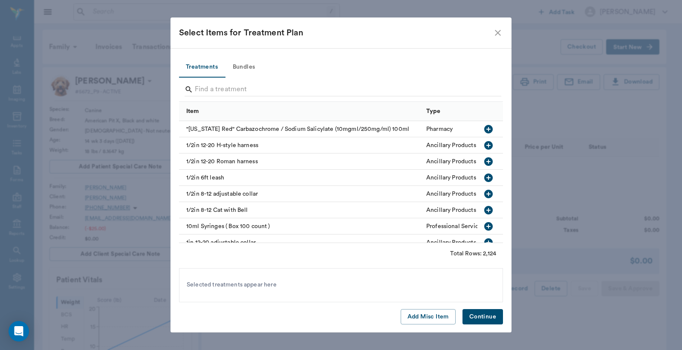
click at [237, 68] on button "Bundles" at bounding box center [244, 67] width 38 height 20
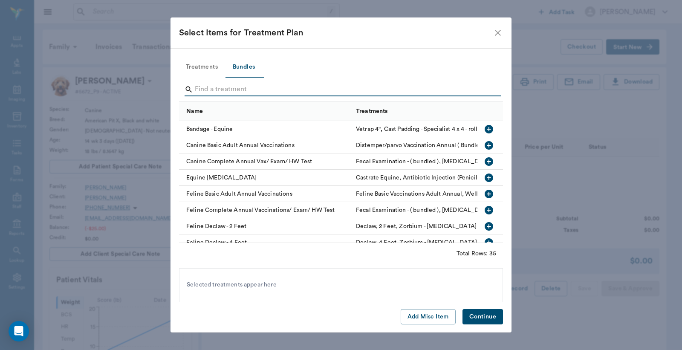
click at [259, 84] on input "Search" at bounding box center [342, 90] width 294 height 14
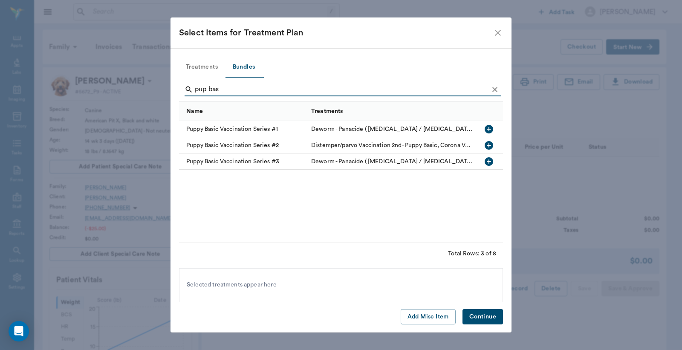
type input "pup bas"
click at [490, 162] on icon "button" at bounding box center [489, 161] width 9 height 9
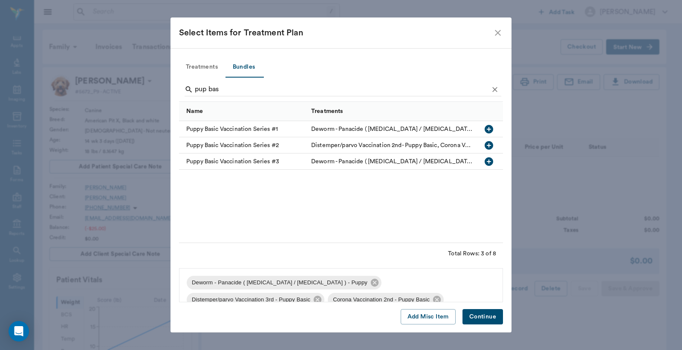
click at [483, 318] on button "Continue" at bounding box center [482, 317] width 40 height 16
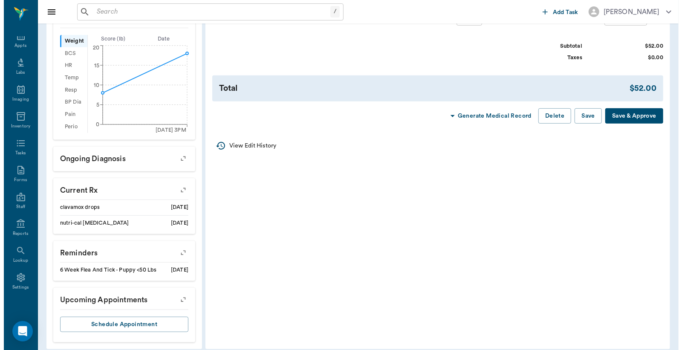
scroll to position [271, 0]
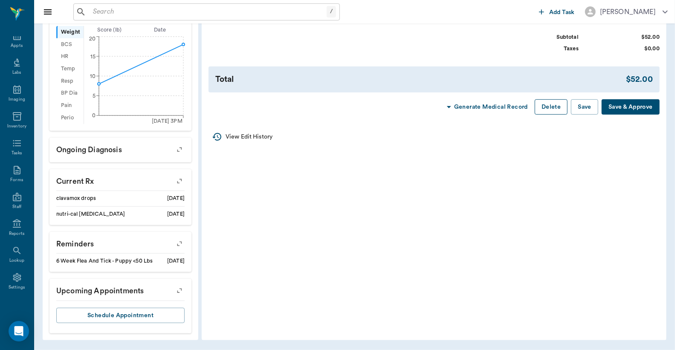
click at [555, 115] on button "Delete" at bounding box center [550, 107] width 33 height 16
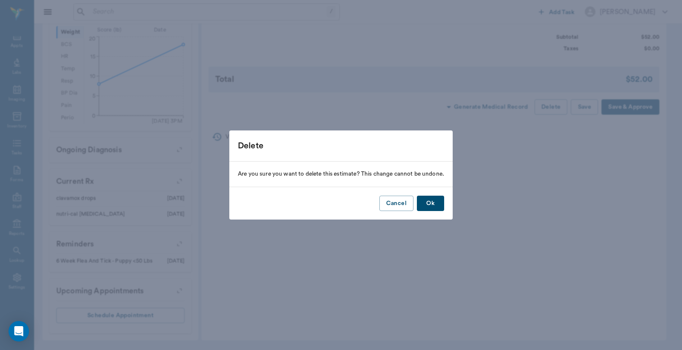
click at [441, 202] on button "Ok" at bounding box center [430, 204] width 27 height 16
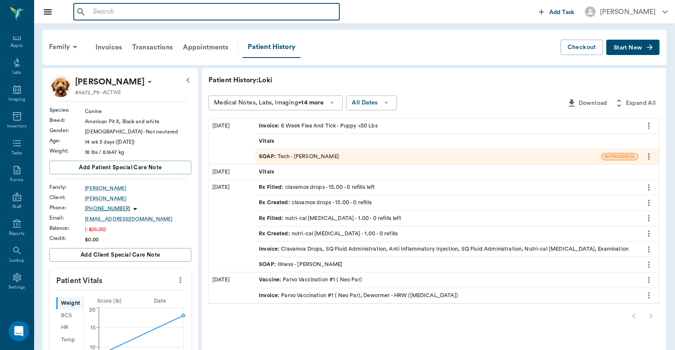
drag, startPoint x: 95, startPoint y: 12, endPoint x: 96, endPoint y: 6, distance: 5.7
click at [95, 12] on input "text" at bounding box center [212, 12] width 246 height 12
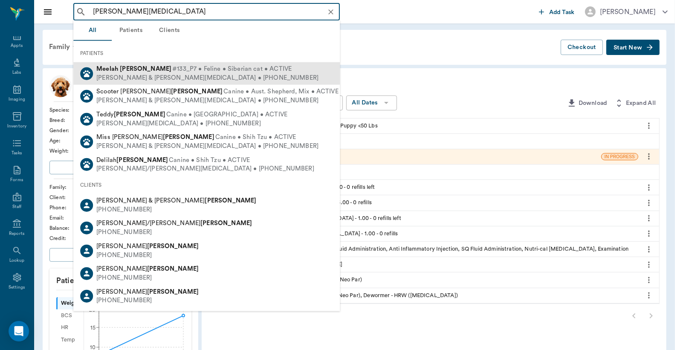
click at [145, 74] on div "John & Judy Whitlow • (903) 278-7743" at bounding box center [207, 77] width 222 height 9
type input "meelah whitlow"
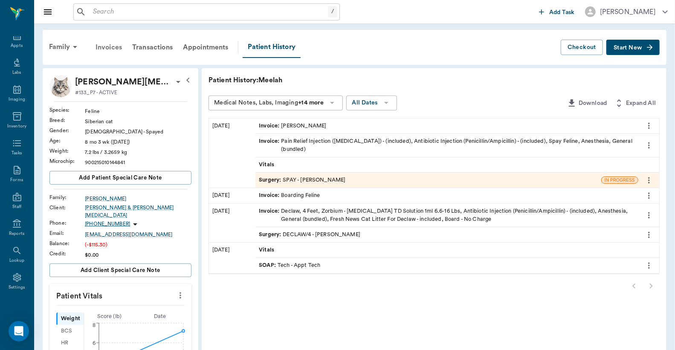
click at [113, 48] on div "Invoices" at bounding box center [108, 47] width 37 height 20
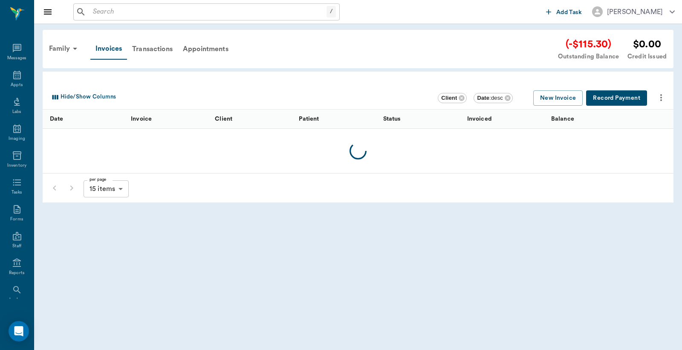
scroll to position [39, 0]
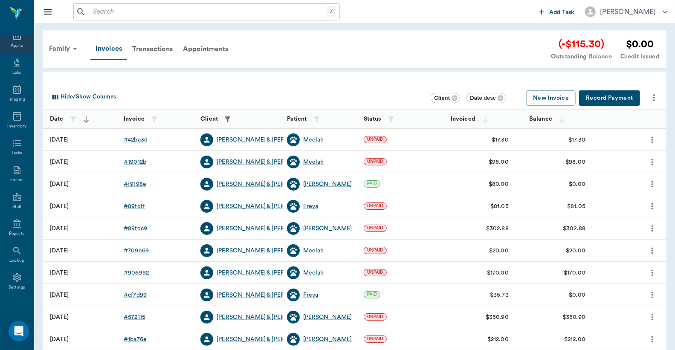
click at [12, 44] on div "Appts" at bounding box center [17, 46] width 12 height 6
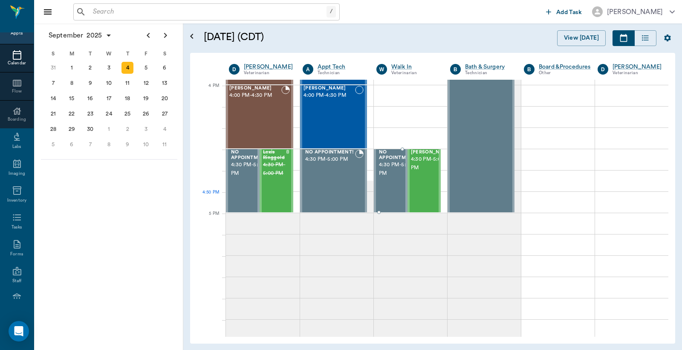
scroll to position [958, 0]
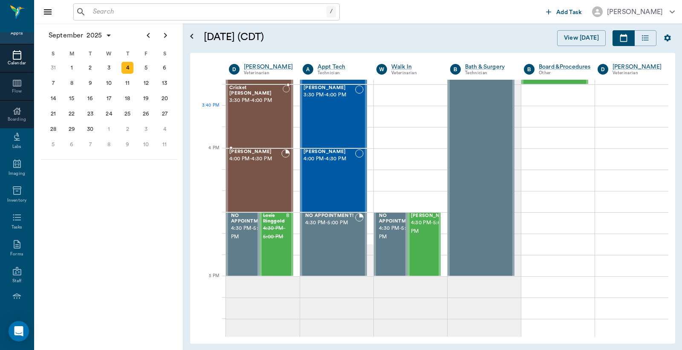
click at [263, 112] on div "Cricket McCasland 3:30 PM - 4:00 PM" at bounding box center [255, 116] width 53 height 62
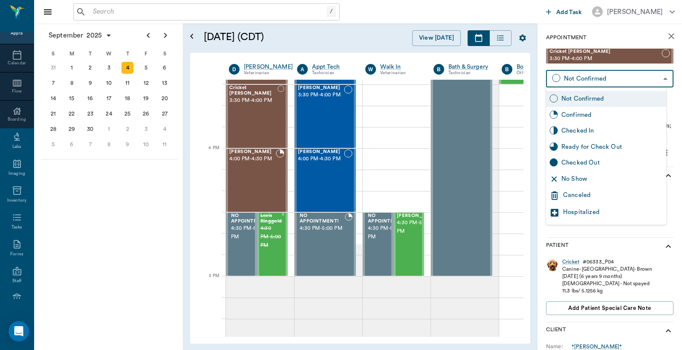
click at [588, 79] on body "/ ​ Add Task Dr. Bert Ellsworth Nectar Messages Appts Calendar Flow Boarding La…" at bounding box center [341, 175] width 682 height 350
click at [576, 130] on div "Checked In" at bounding box center [611, 130] width 101 height 9
type input "CHECKED_IN"
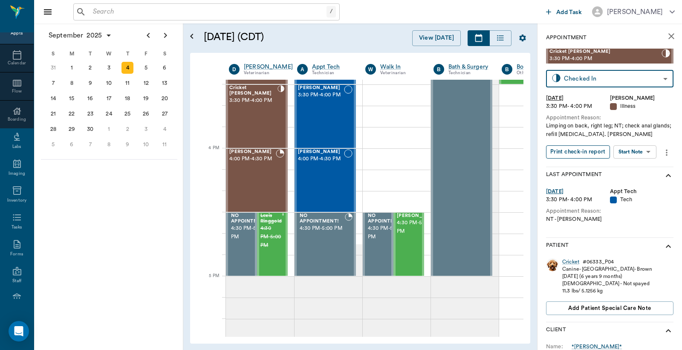
click at [568, 150] on button "Print check-in report" at bounding box center [578, 151] width 64 height 13
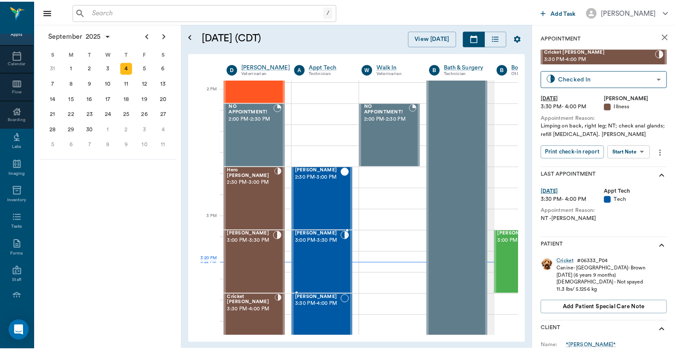
scroll to position [768, 0]
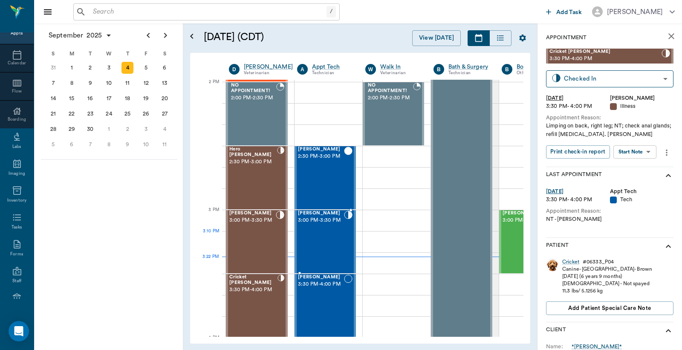
click at [320, 237] on div "Loki Keene 3:00 PM - 3:30 PM" at bounding box center [321, 242] width 46 height 62
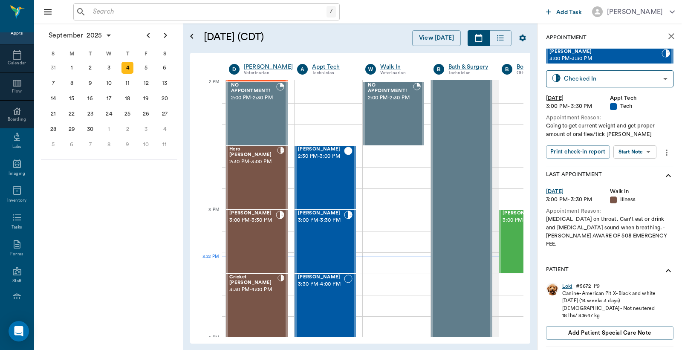
click at [566, 283] on div "Loki" at bounding box center [567, 286] width 10 height 7
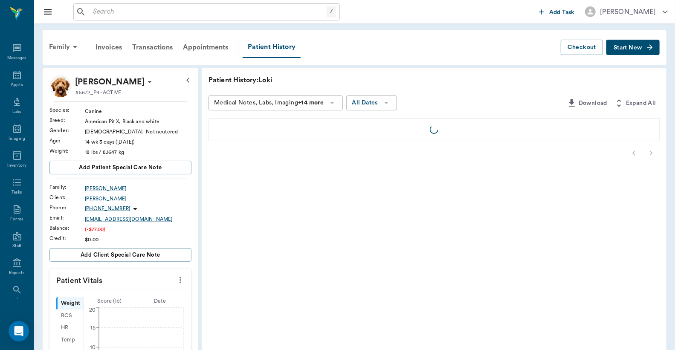
scroll to position [39, 0]
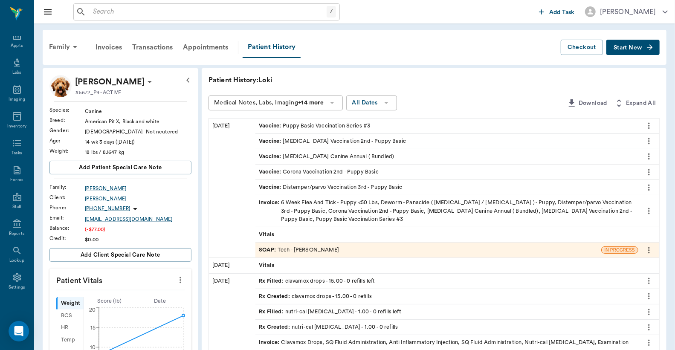
click at [355, 207] on div "Invoice : 6 Week Flea And Tick - Puppy <50 Lbs, Deworm - Panacide ( Pyrantel / …" at bounding box center [447, 211] width 376 height 25
click at [346, 251] on div "SOAP : Tech - Daniel Virnala" at bounding box center [428, 249] width 346 height 15
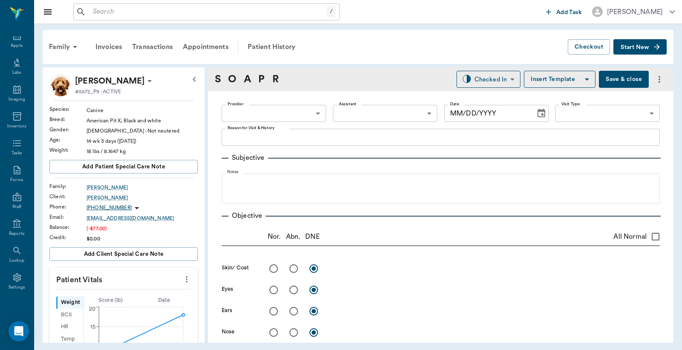
type input "642ef10e332a41444de2bad1"
type input "65d2be4f46e3a538d89b8c1a"
type textarea "Going to get current weight and get proper amount of oral flea/tick Christy"
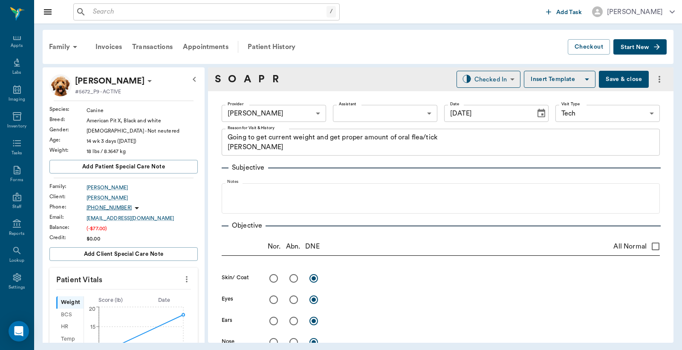
type input "[DATE]"
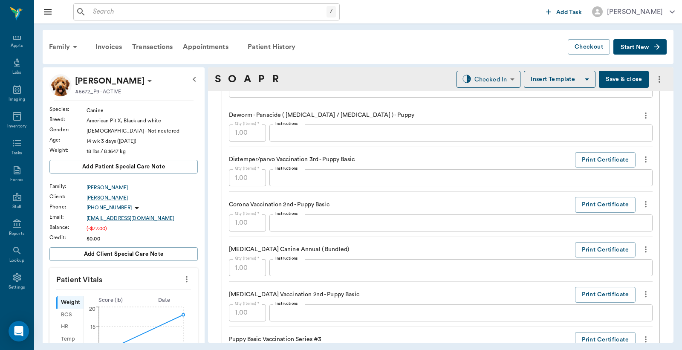
scroll to position [757, 0]
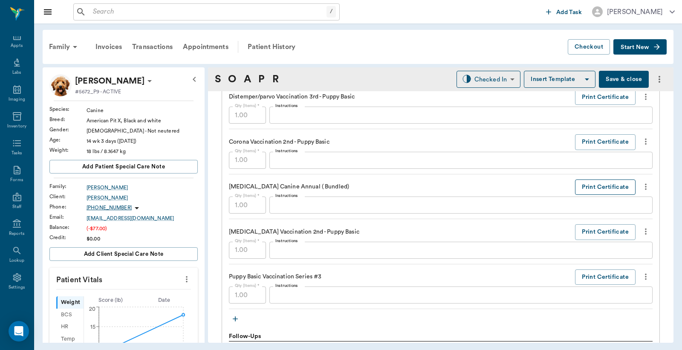
click at [591, 190] on button "Print Certificate" at bounding box center [605, 187] width 61 height 16
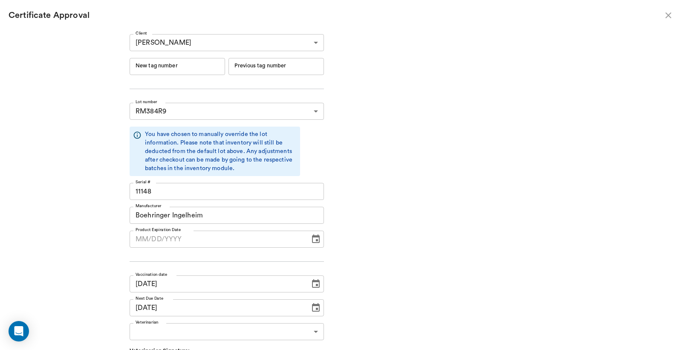
type input "06/19/2026"
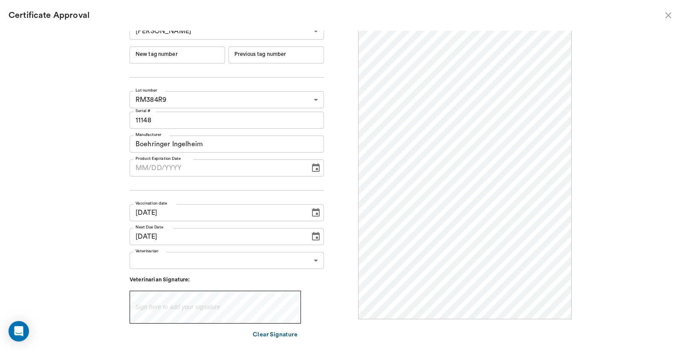
scroll to position [0, 0]
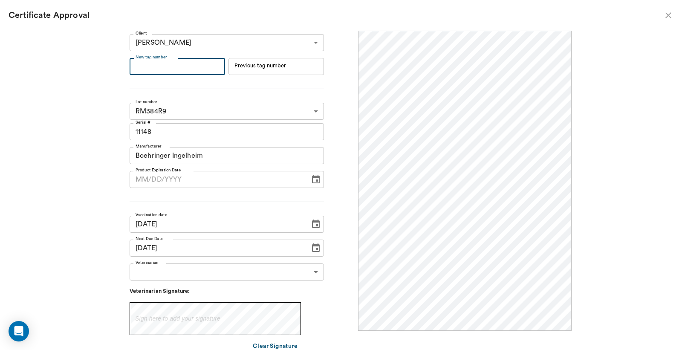
click at [148, 67] on input "New tag number" at bounding box center [177, 66] width 95 height 17
type input "251141"
click at [313, 271] on body "/ ​ Add Task Dr. Bert Ellsworth Nectar Messages Appts Labs Imaging Inventory Ta…" at bounding box center [341, 175] width 682 height 350
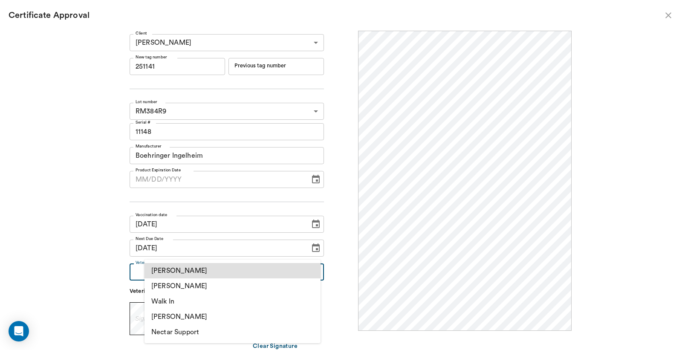
click at [199, 288] on li "[PERSON_NAME]" at bounding box center [232, 285] width 176 height 15
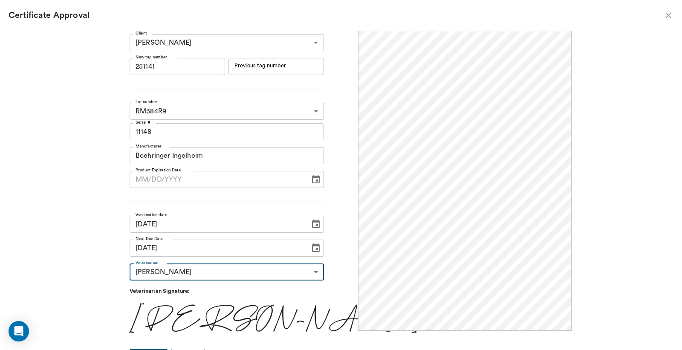
type input "63ec2f075fda476ae8351a4d"
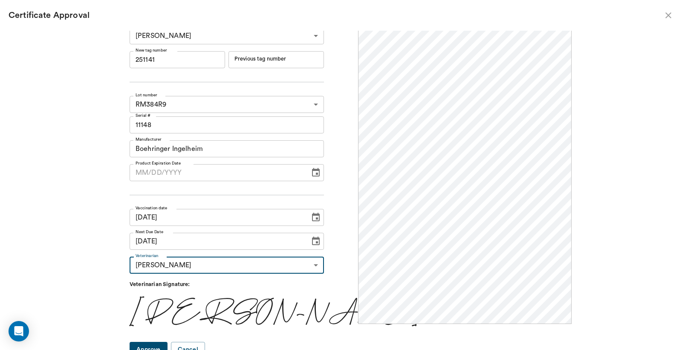
scroll to position [14, 0]
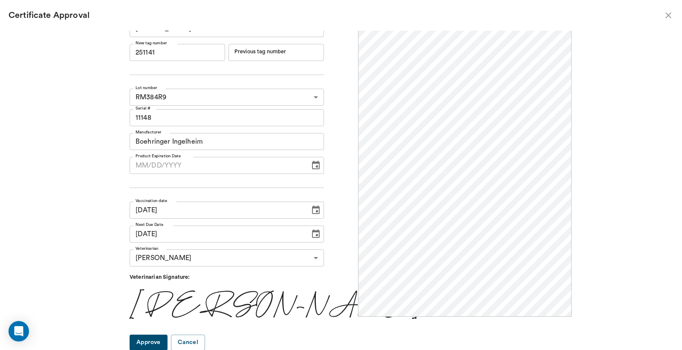
click at [167, 346] on button "Approve" at bounding box center [149, 343] width 38 height 16
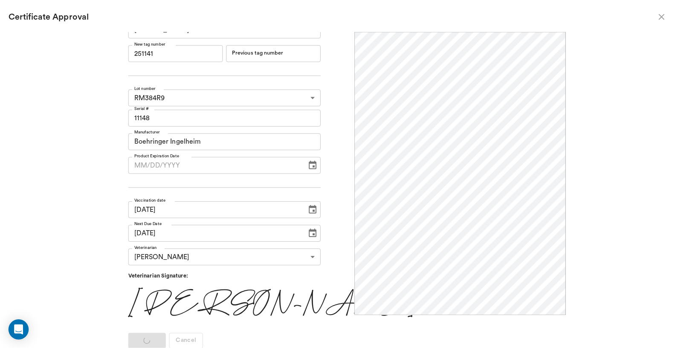
scroll to position [0, 0]
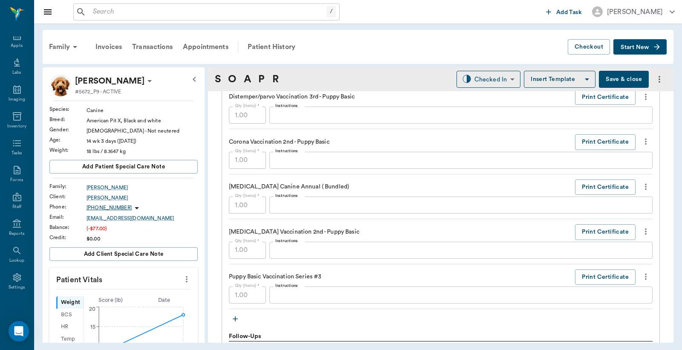
click at [613, 79] on button "Save & close" at bounding box center [624, 79] width 50 height 17
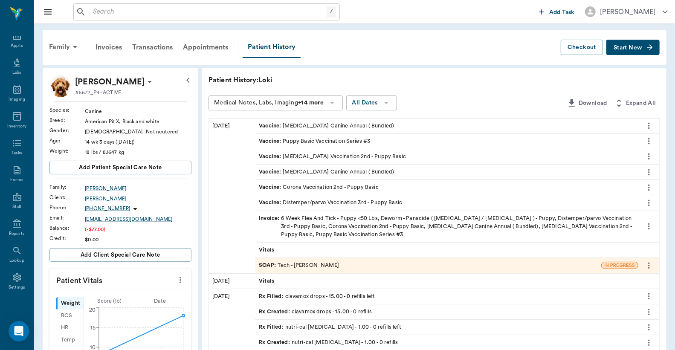
click at [389, 220] on div "Invoice : 6 Week Flea And Tick - Puppy <50 Lbs, Deworm - Panacide ( Pyrantel / …" at bounding box center [447, 226] width 376 height 25
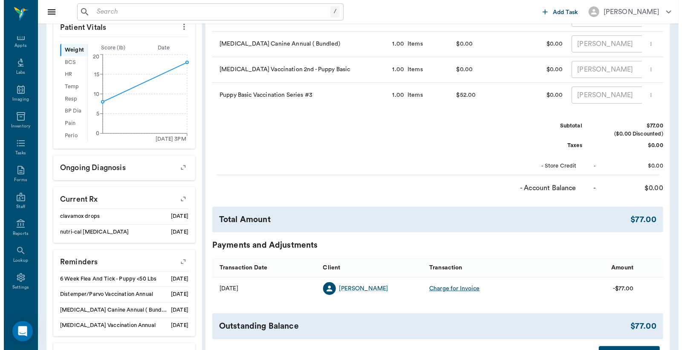
scroll to position [318, 0]
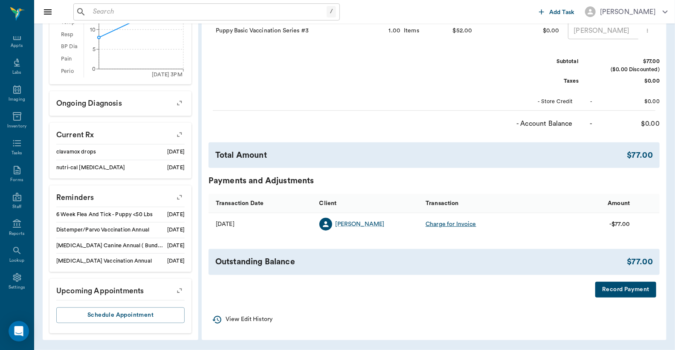
click at [610, 297] on button "Record Payment" at bounding box center [625, 290] width 61 height 16
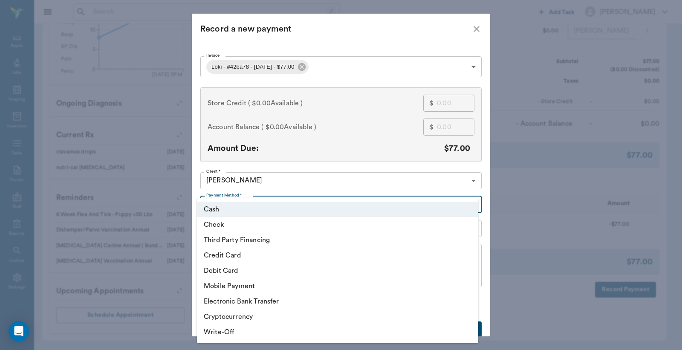
click at [470, 205] on body "/ ​ Add Task Dr. Bert Ellsworth Nectar Messages Appts Labs Imaging Inventory Ta…" at bounding box center [341, 16] width 682 height 666
click at [222, 271] on li "Debit Card" at bounding box center [337, 270] width 281 height 15
type input "DEBIT_CARD"
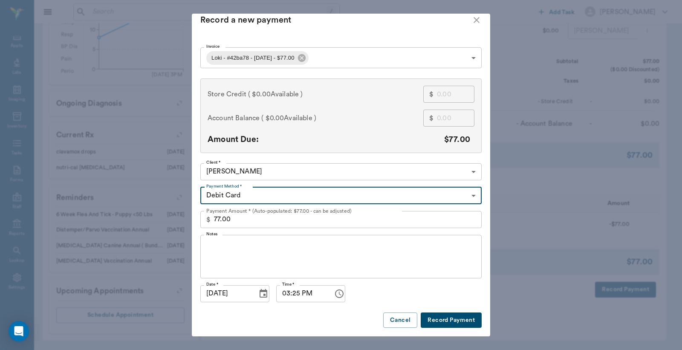
click at [428, 321] on button "Record Payment" at bounding box center [451, 320] width 61 height 16
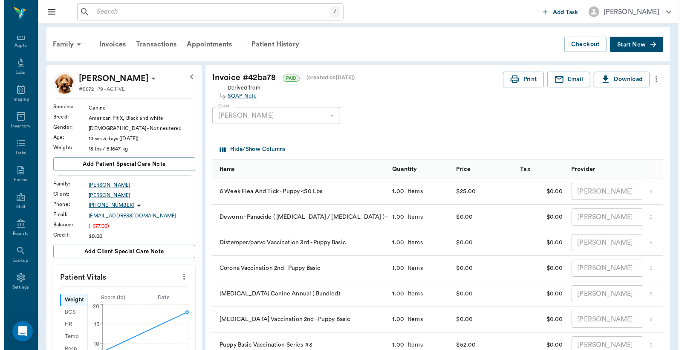
scroll to position [0, 0]
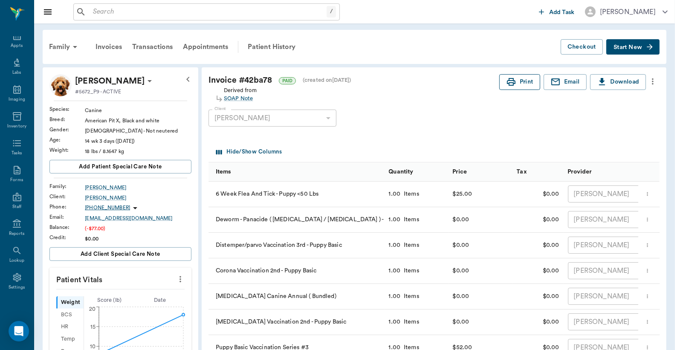
click at [523, 80] on button "Print" at bounding box center [519, 82] width 41 height 16
click at [91, 13] on input "text" at bounding box center [207, 12] width 237 height 12
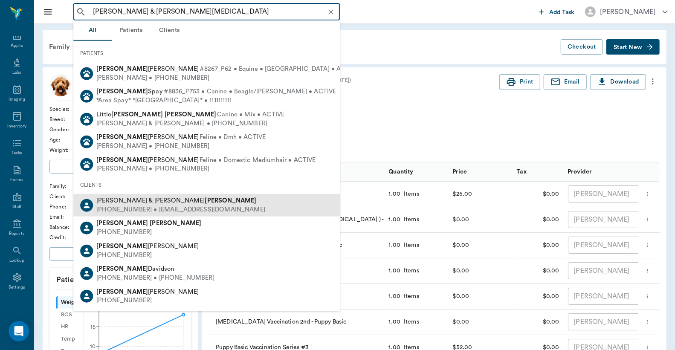
click at [140, 205] on div "(903) 278-7743 • WHITLOWJUDI@gmail.com" at bounding box center [180, 209] width 169 height 9
type input "john & Judy Whitlow"
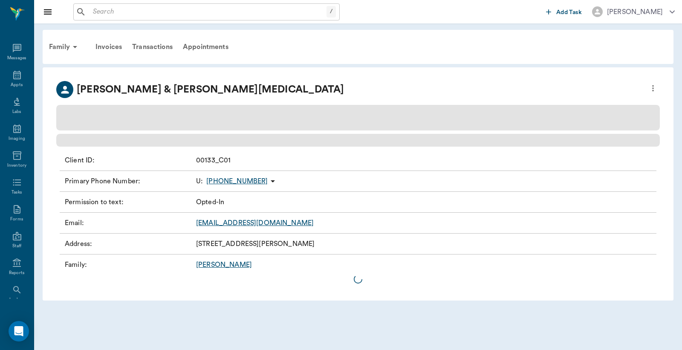
scroll to position [39, 0]
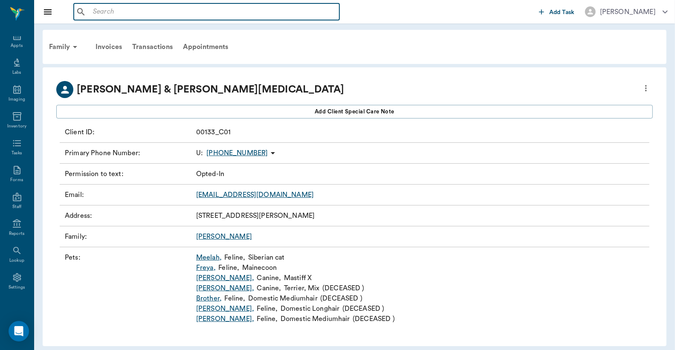
click input "text"
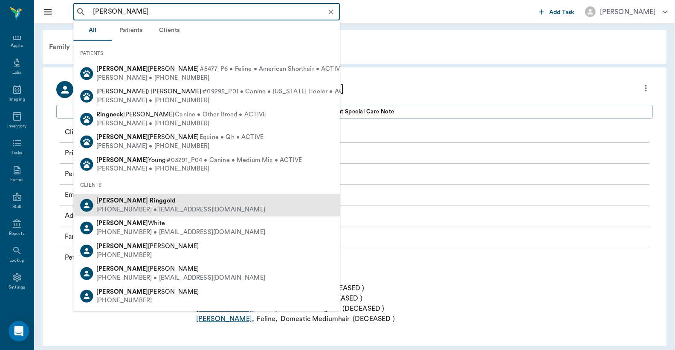
click div "(360) 558-1594 • KINETHRA@gmail.com"
type input "Heather Ring"
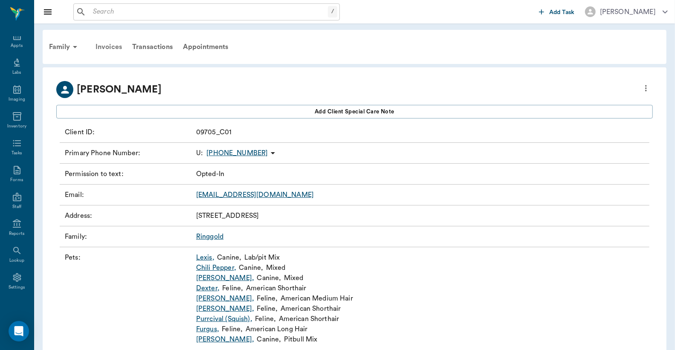
click div "Invoices"
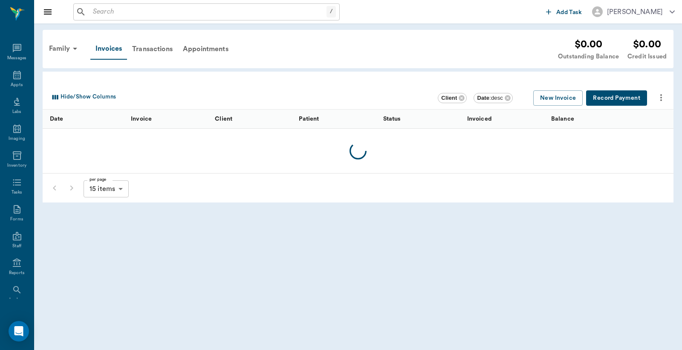
scroll to position [39, 0]
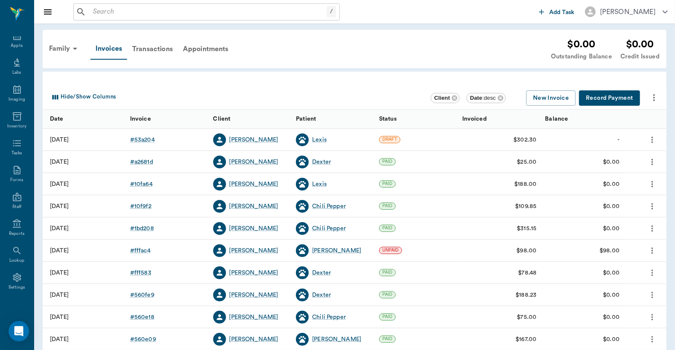
click input "text"
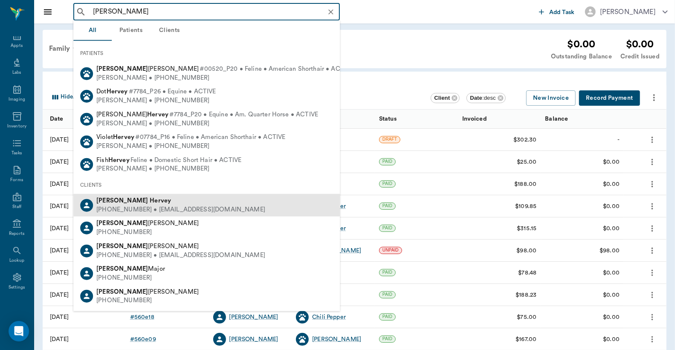
click div "Megan Hervey"
type input "[PERSON_NAME]"
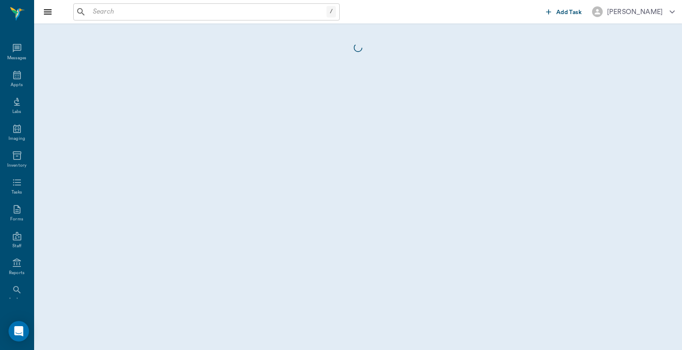
scroll to position [39, 0]
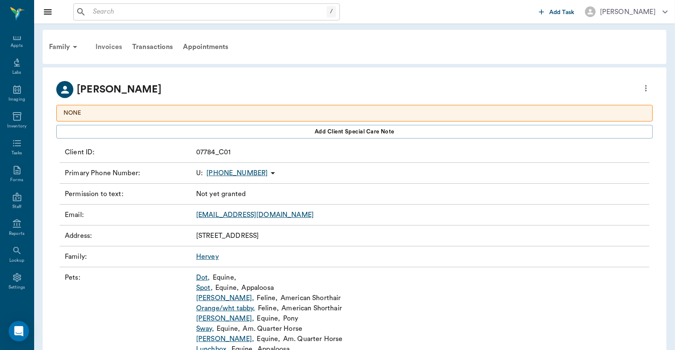
click div "Invoices"
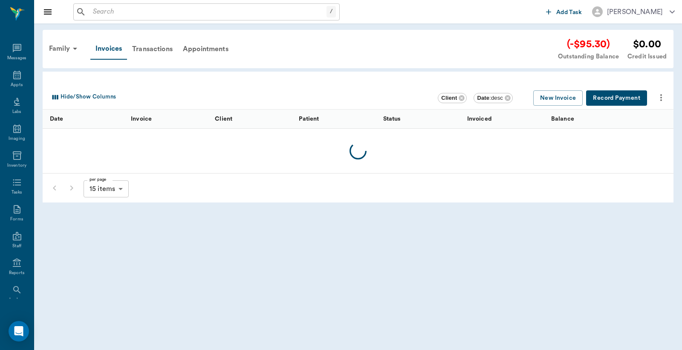
scroll to position [39, 0]
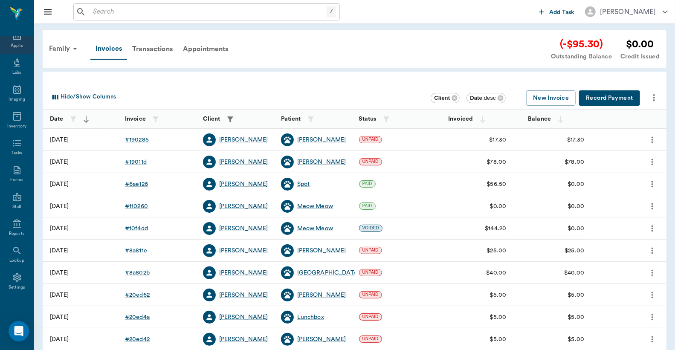
click div "Appts"
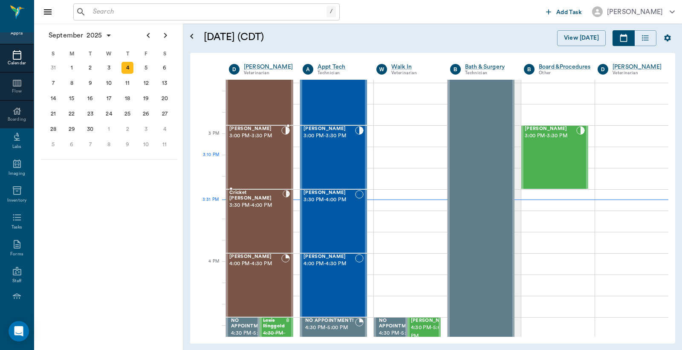
scroll to position [832, 0]
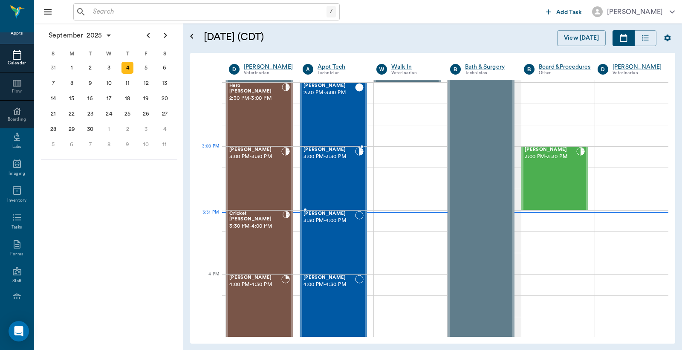
drag, startPoint x: 343, startPoint y: 167, endPoint x: 343, endPoint y: 162, distance: 4.3
click div "Loki Keene 3:00 PM - 3:30 PM"
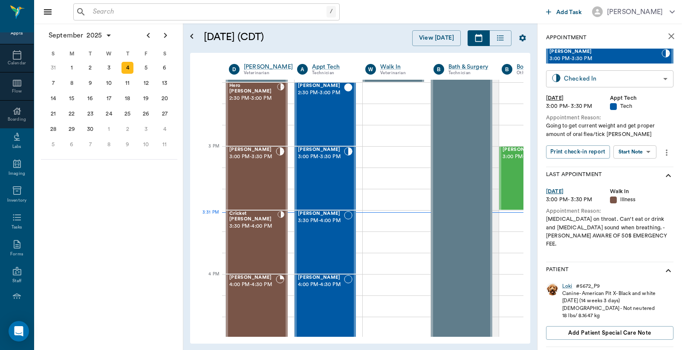
click body "/ ​ Add Task Dr. Bert Ellsworth Nectar Messages Appts Calendar Flow Boarding La…"
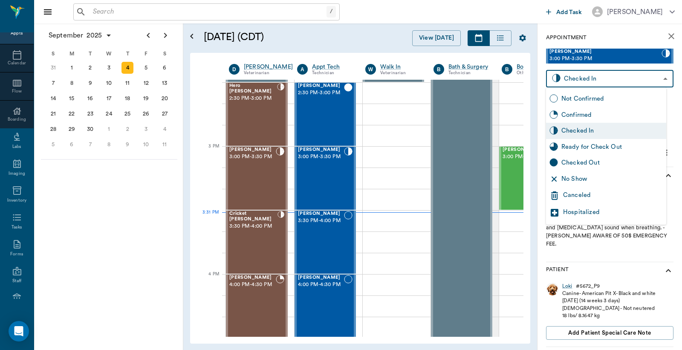
click div "Checked Out"
type input "CHECKED_OUT"
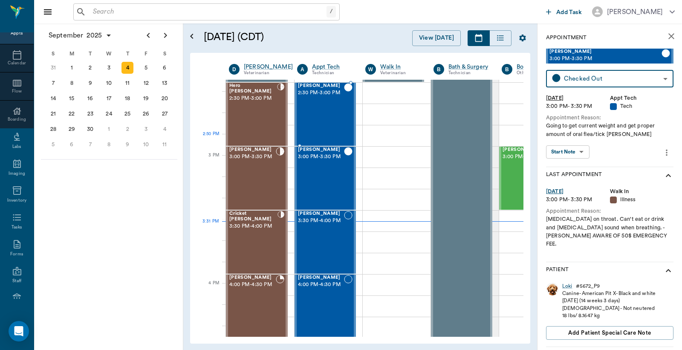
scroll to position [768, 0]
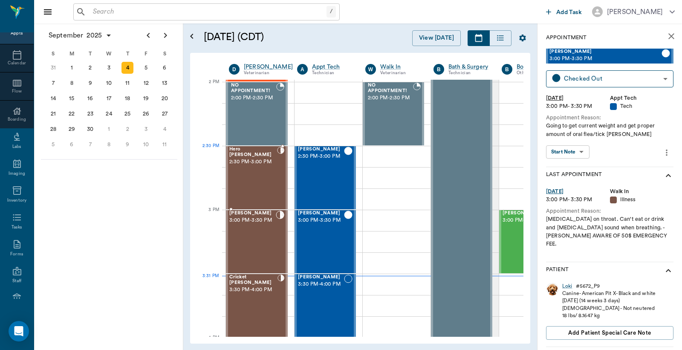
click div "Hero Lutrick 2:30 PM - 3:00 PM"
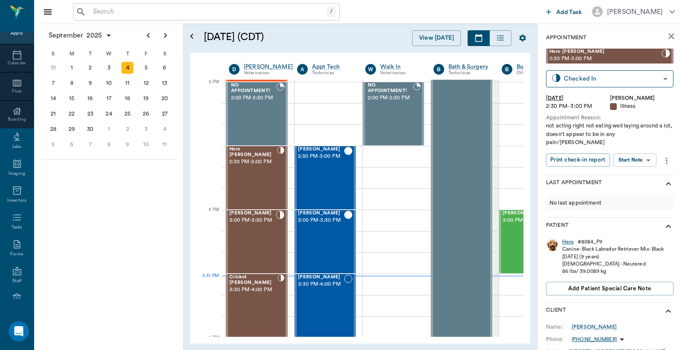
click div "Hero"
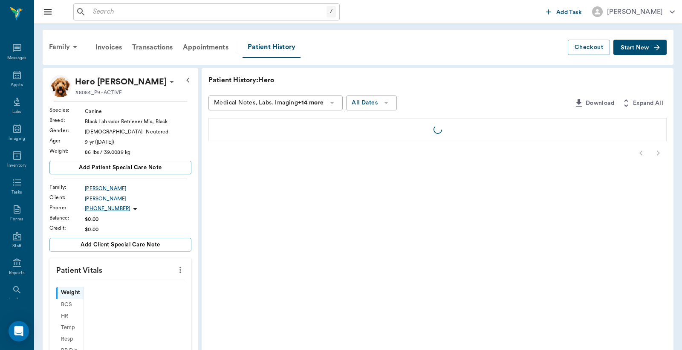
scroll to position [39, 0]
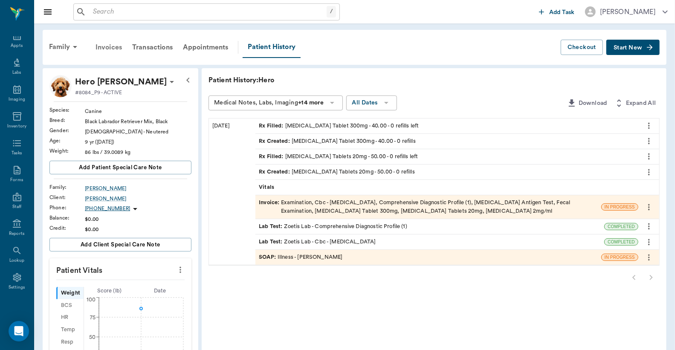
click div "Invoices"
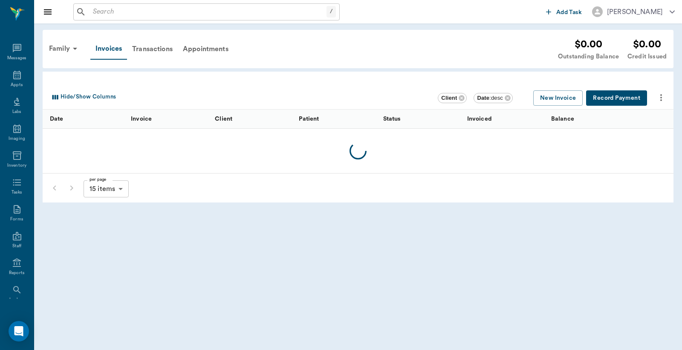
scroll to position [39, 0]
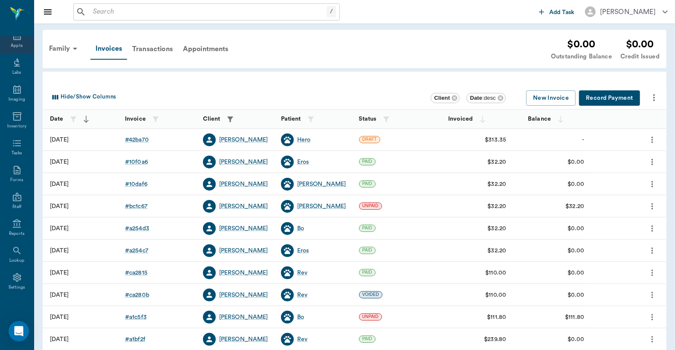
click div "Appts"
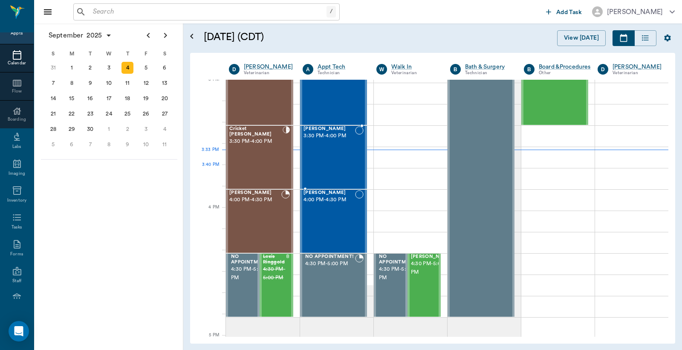
scroll to position [897, 0]
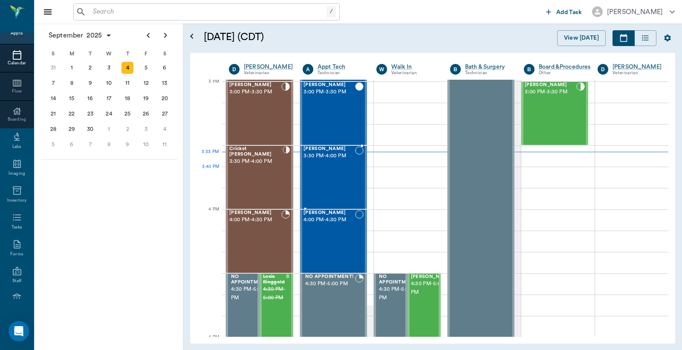
click div "Jango Weaver 3:30 PM - 4:00 PM"
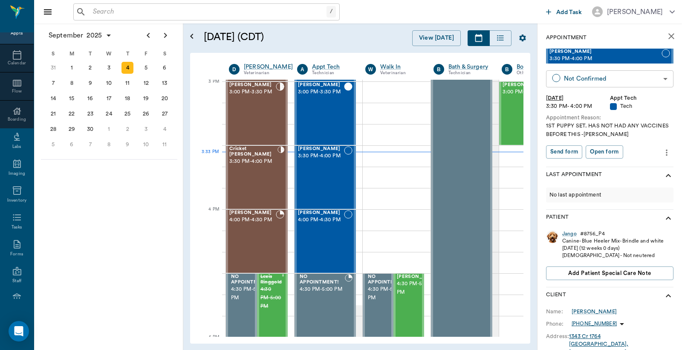
click body "/ ​ Add Task Dr. Bert Ellsworth Nectar Messages Appts Calendar Flow Boarding La…"
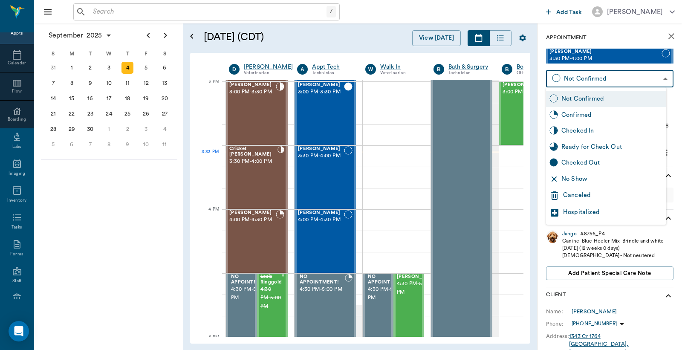
click div "Checked In"
type input "CHECKED_IN"
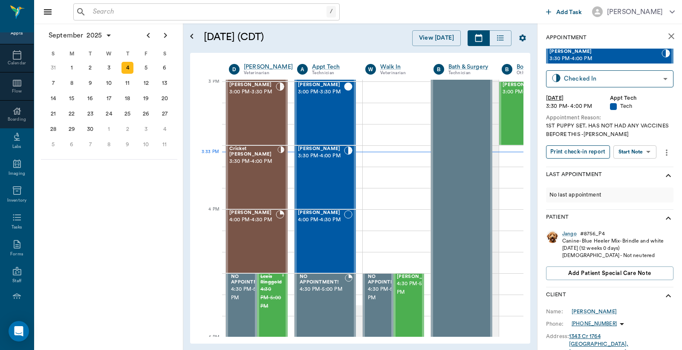
click button "Print check-in report"
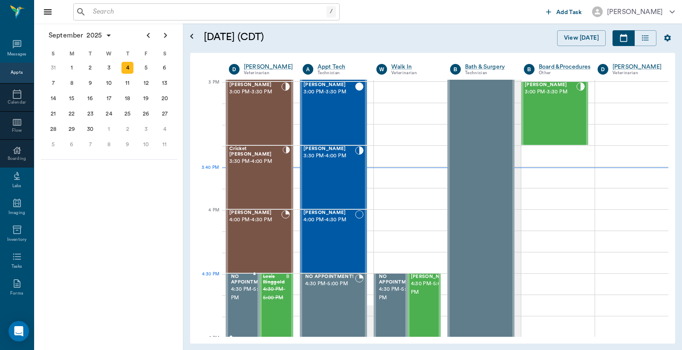
scroll to position [896, 0]
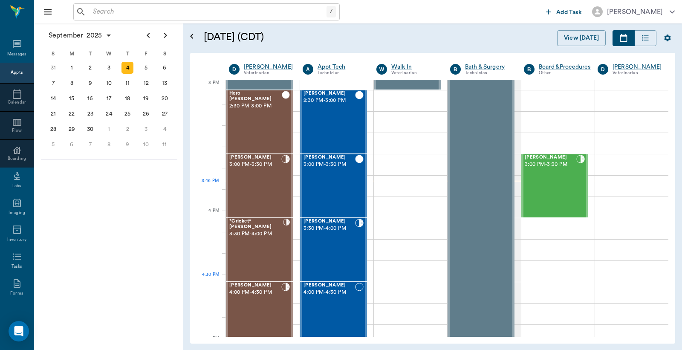
scroll to position [896, 0]
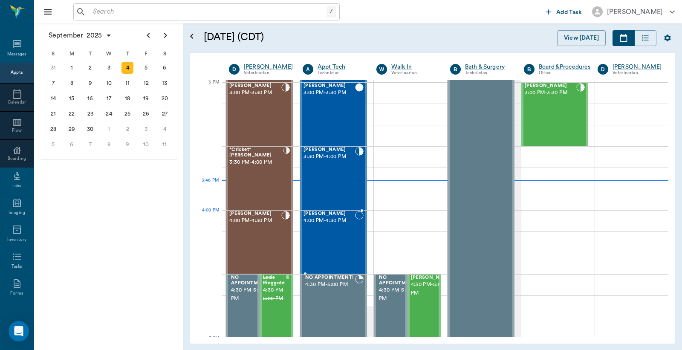
click at [338, 228] on div "[PERSON_NAME] 4:00 PM - 4:30 PM" at bounding box center [329, 242] width 52 height 62
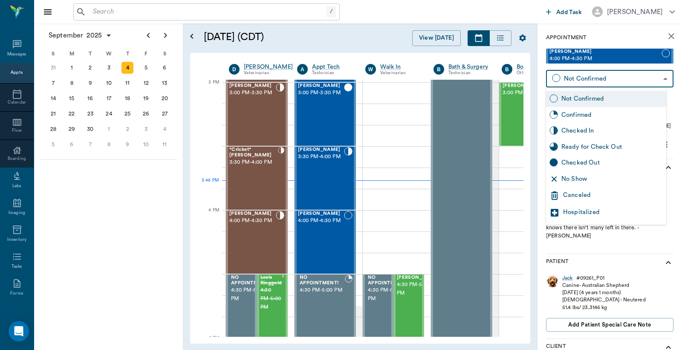
click at [573, 76] on body "/ ​ Add Task [PERSON_NAME] Nectar Messages Appts Calendar Flow Boarding Labs Im…" at bounding box center [341, 175] width 682 height 350
click at [568, 131] on div "Checked In" at bounding box center [611, 130] width 101 height 9
type input "CHECKED_IN"
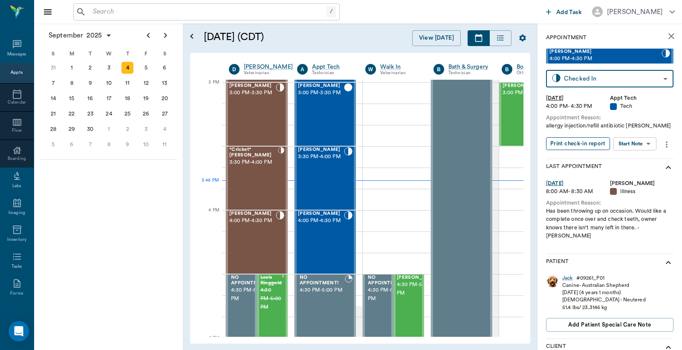
click at [573, 142] on button "Print check-in report" at bounding box center [578, 143] width 64 height 13
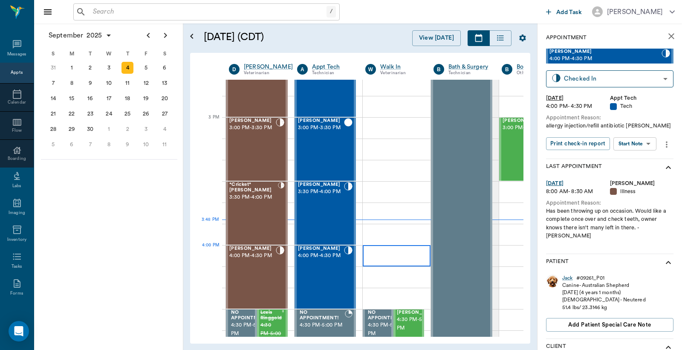
scroll to position [833, 0]
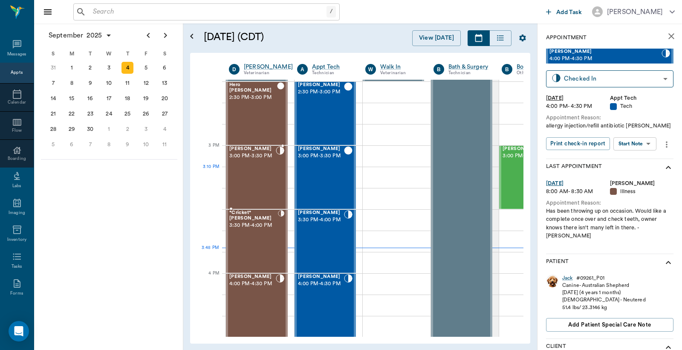
click at [251, 173] on div "[PERSON_NAME] 3:00 PM - 3:30 PM" at bounding box center [252, 177] width 46 height 62
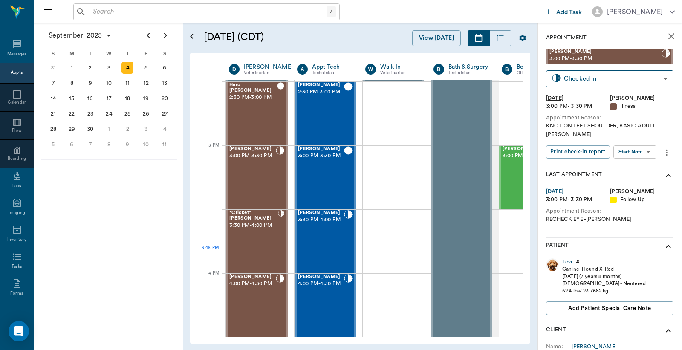
click at [567, 261] on div "Levi" at bounding box center [567, 261] width 10 height 7
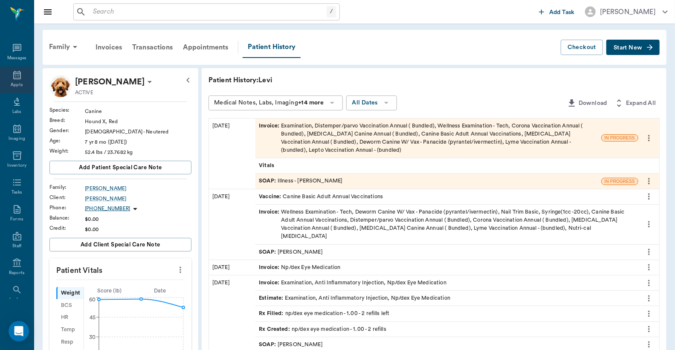
click at [13, 79] on icon at bounding box center [17, 75] width 10 height 10
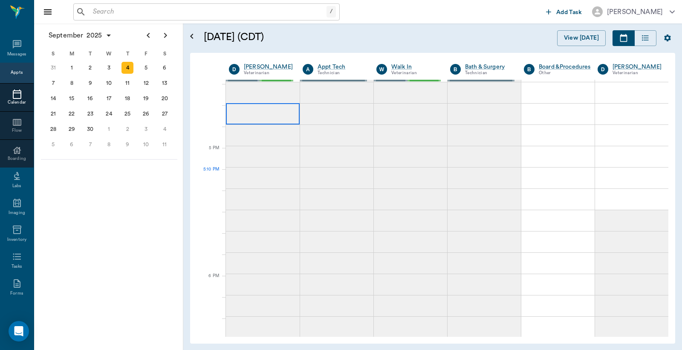
scroll to position [1085, 0]
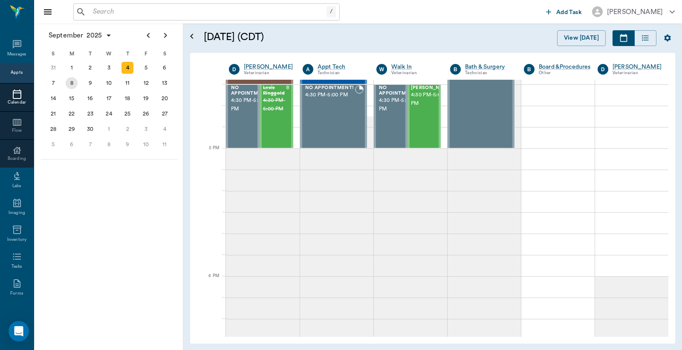
click at [74, 83] on div "8" at bounding box center [72, 83] width 12 height 12
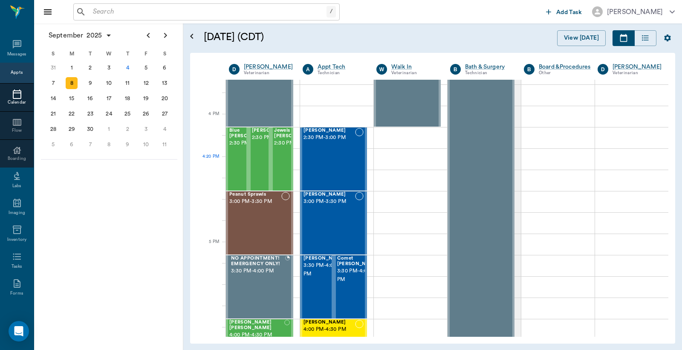
scroll to position [695, 0]
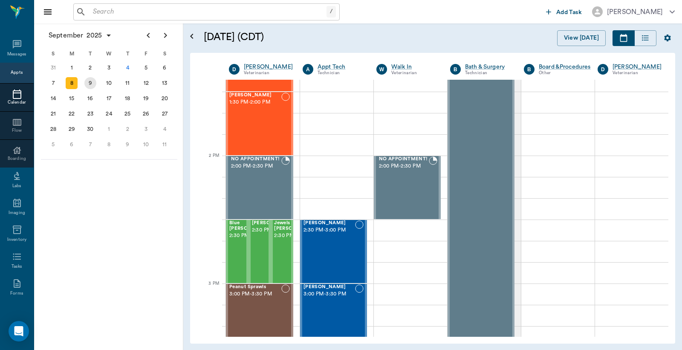
click at [92, 80] on div "9" at bounding box center [90, 83] width 12 height 12
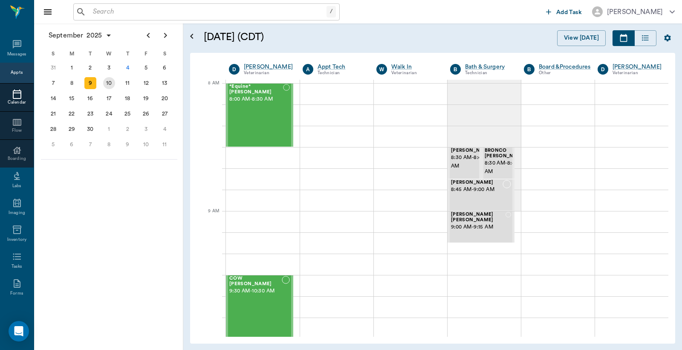
click at [110, 80] on div "10" at bounding box center [109, 83] width 12 height 12
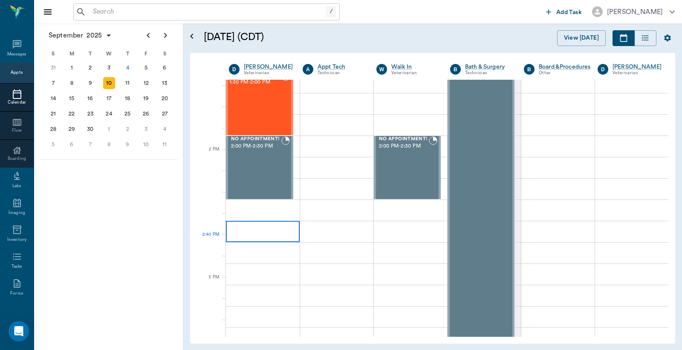
scroll to position [695, 0]
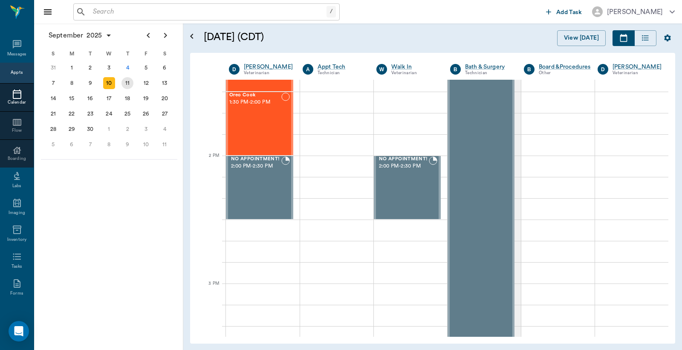
click at [128, 84] on div "11" at bounding box center [127, 83] width 12 height 12
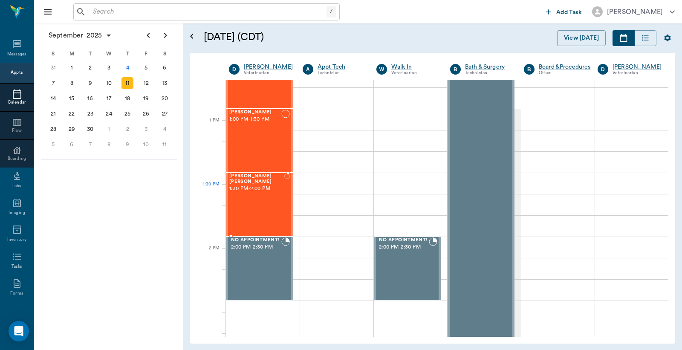
scroll to position [694, 0]
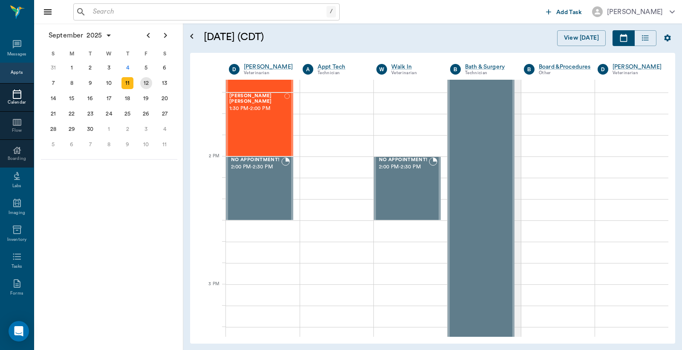
click at [147, 82] on div "12" at bounding box center [146, 83] width 12 height 12
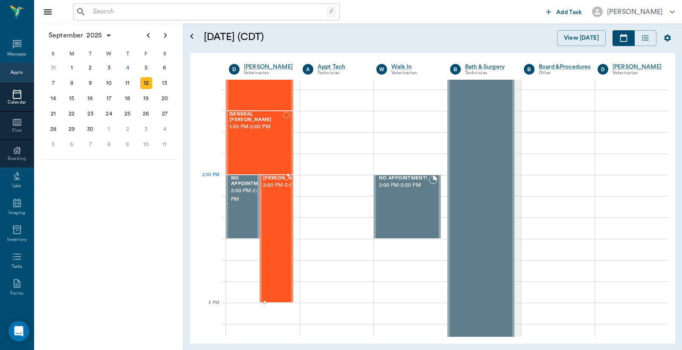
scroll to position [695, 0]
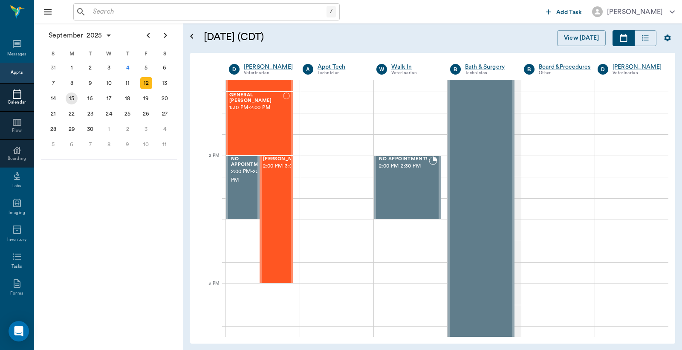
click at [70, 98] on div "15" at bounding box center [72, 98] width 12 height 12
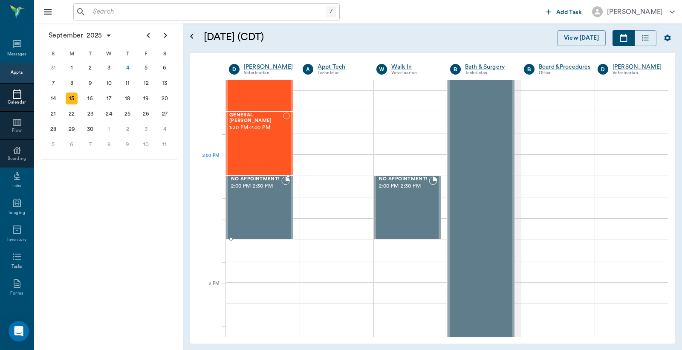
scroll to position [695, 0]
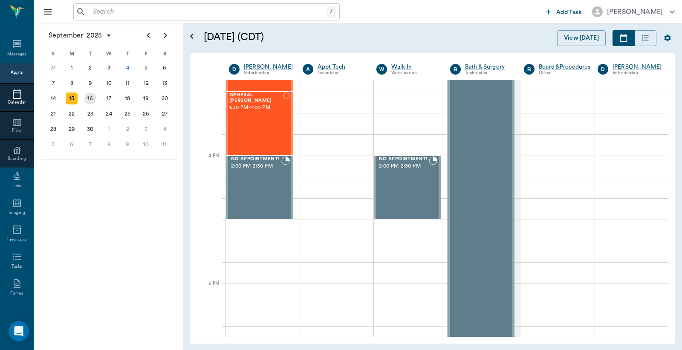
click at [91, 96] on div "16" at bounding box center [90, 98] width 12 height 12
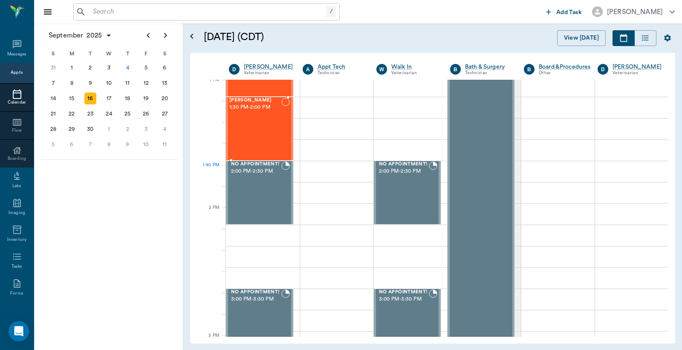
scroll to position [694, 0]
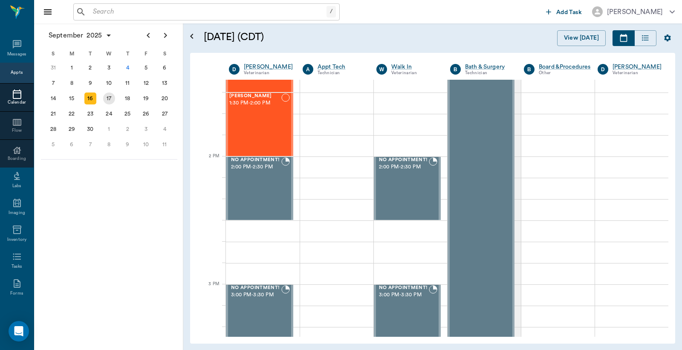
click at [109, 96] on div "17" at bounding box center [109, 98] width 12 height 12
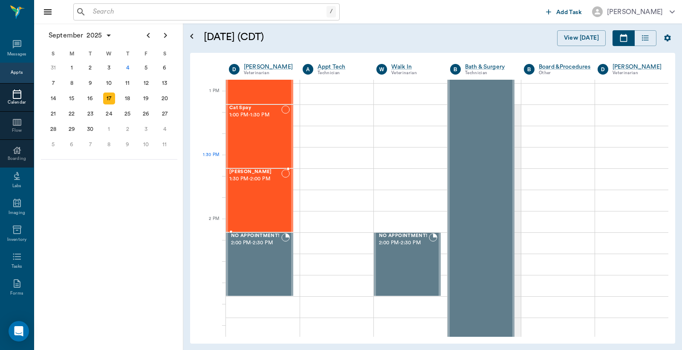
scroll to position [632, 0]
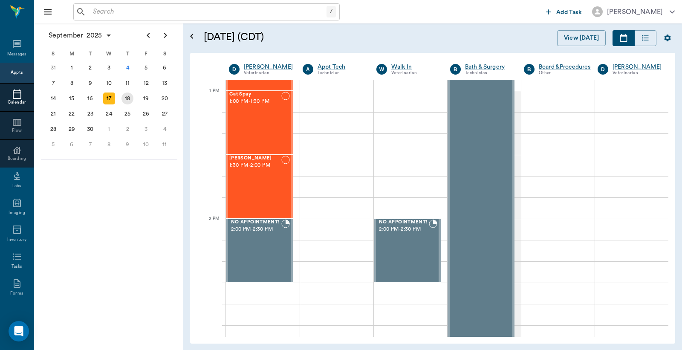
click at [127, 95] on div "18" at bounding box center [127, 98] width 12 height 12
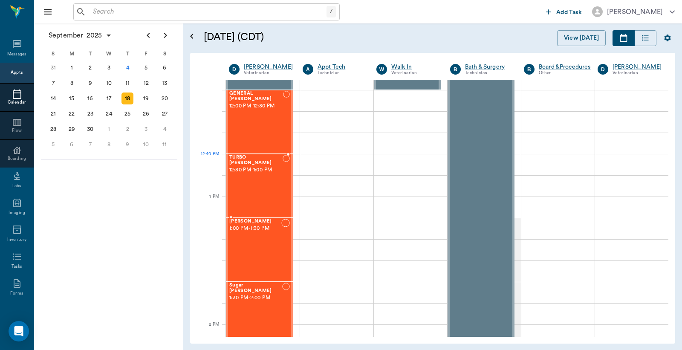
scroll to position [694, 0]
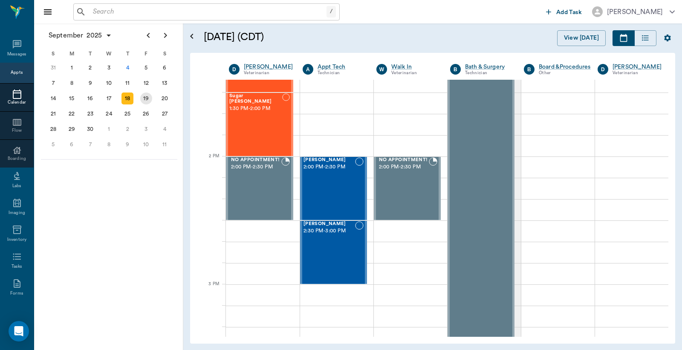
click at [147, 96] on div "19" at bounding box center [146, 98] width 12 height 12
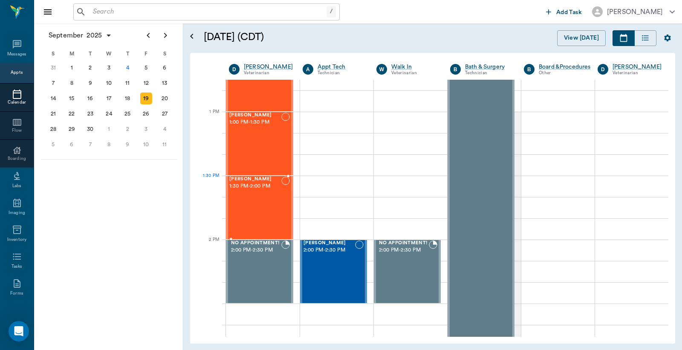
scroll to position [632, 0]
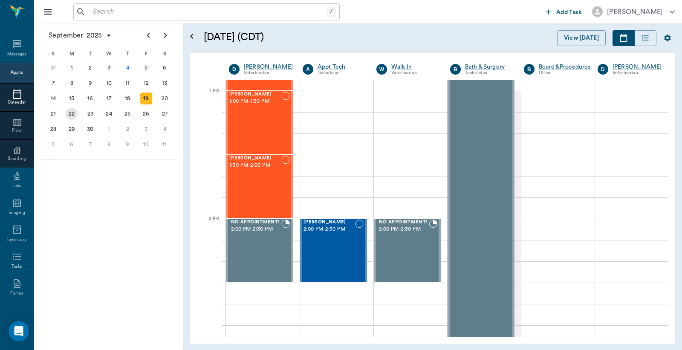
click at [69, 110] on div "22" at bounding box center [72, 114] width 12 height 12
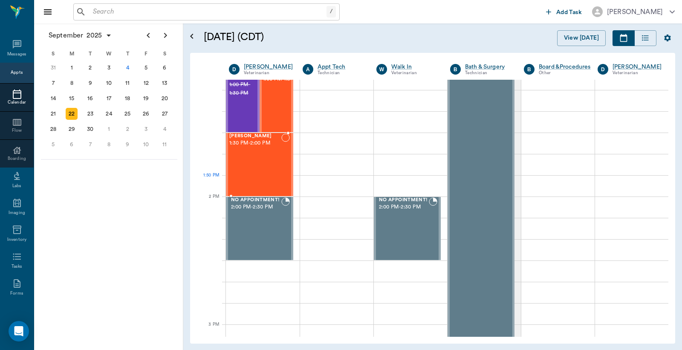
scroll to position [694, 0]
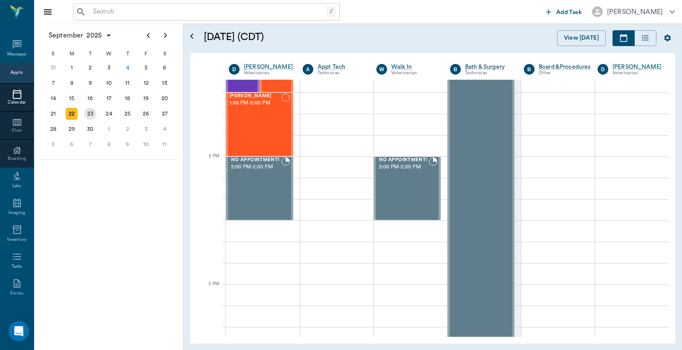
click at [88, 111] on div "23" at bounding box center [90, 114] width 12 height 12
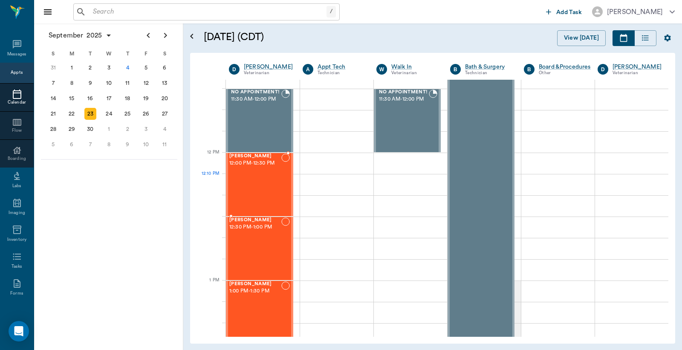
scroll to position [505, 0]
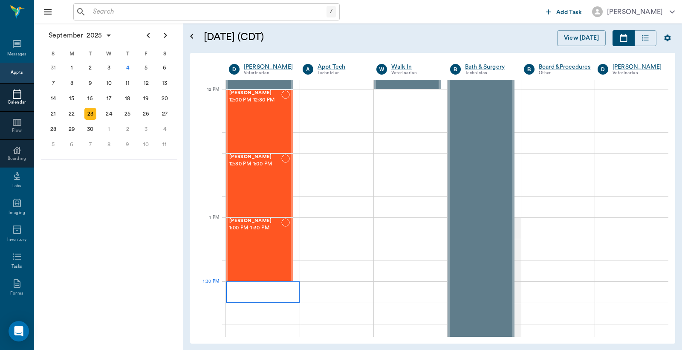
click at [243, 294] on div at bounding box center [263, 291] width 74 height 21
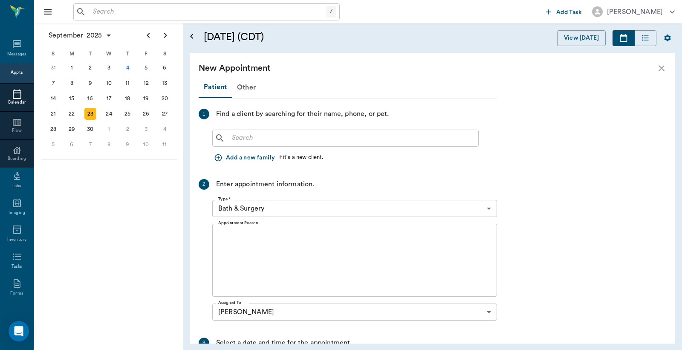
click at [228, 137] on input "text" at bounding box center [351, 138] width 246 height 12
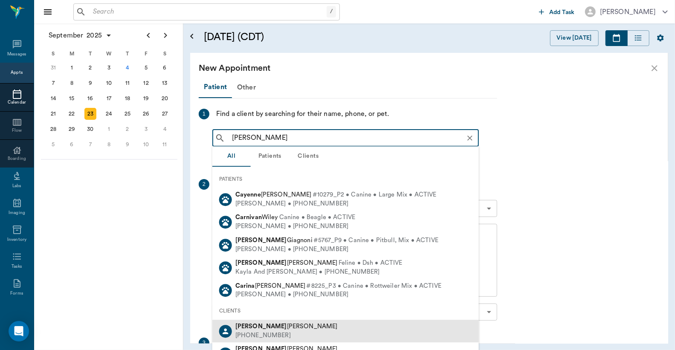
click at [265, 337] on div "[PHONE_NUMBER]" at bounding box center [286, 335] width 102 height 9
type input "[PERSON_NAME]"
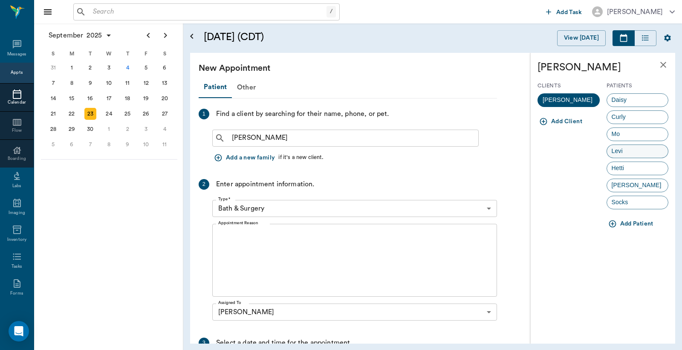
click at [632, 153] on div "Levi" at bounding box center [637, 151] width 62 height 14
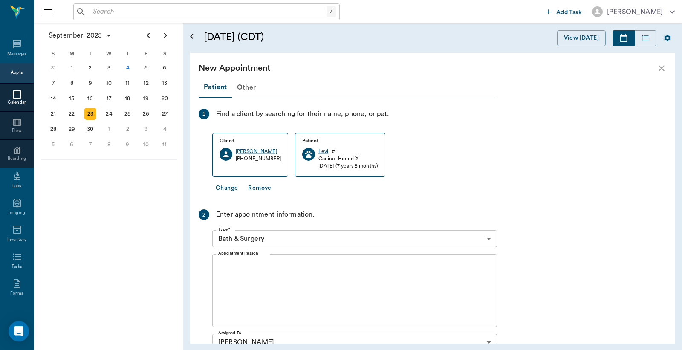
click at [489, 240] on body "/ ​ Add Task [PERSON_NAME] Nectar Messages Appts Calendar Flow Boarding Labs Im…" at bounding box center [341, 175] width 682 height 350
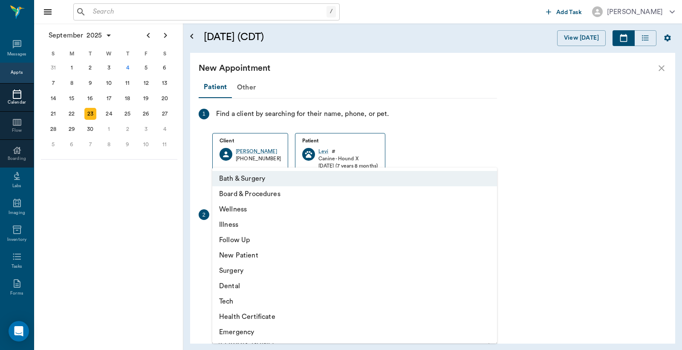
click at [241, 272] on li "Surgery" at bounding box center [354, 270] width 285 height 15
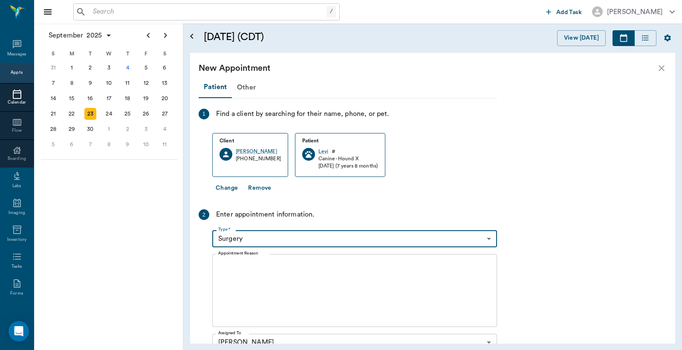
type input "65d2be4f46e3a538d89b8c18"
type input "02:00 PM"
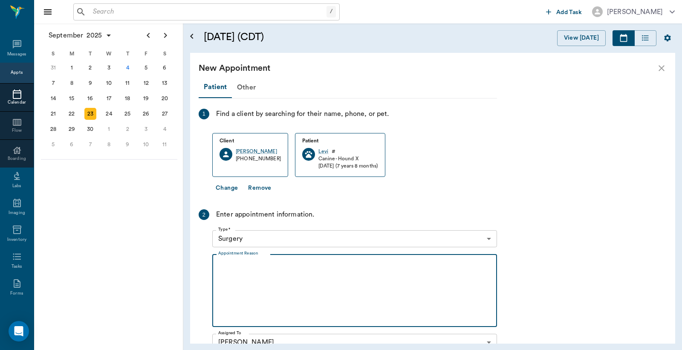
click at [225, 264] on textarea "Appointment Reason" at bounding box center [354, 290] width 273 height 59
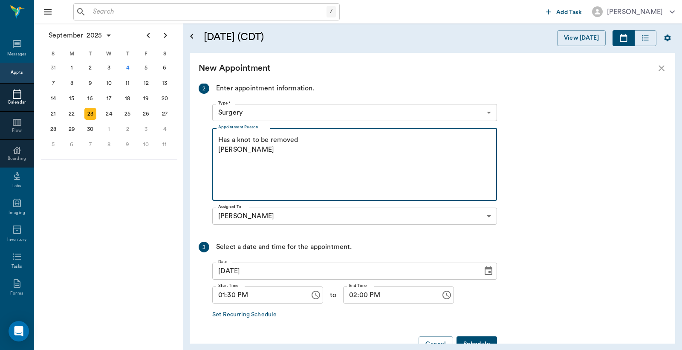
scroll to position [150, 0]
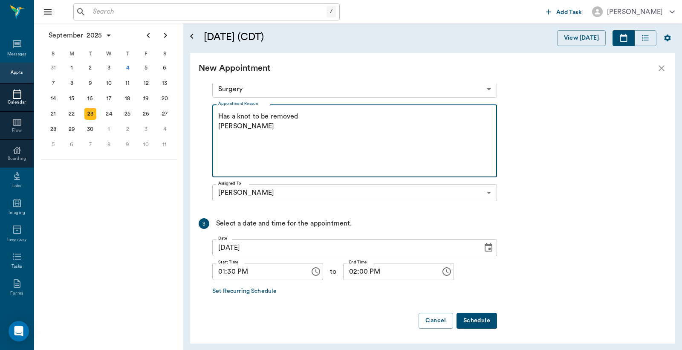
type textarea "Has a knot to be removed [PERSON_NAME]"
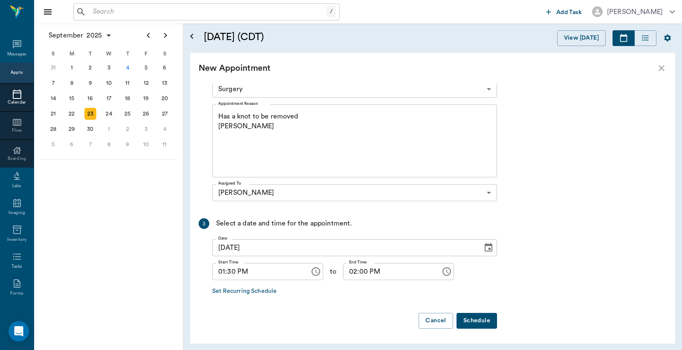
click at [476, 320] on button "Schedule" at bounding box center [476, 321] width 40 height 16
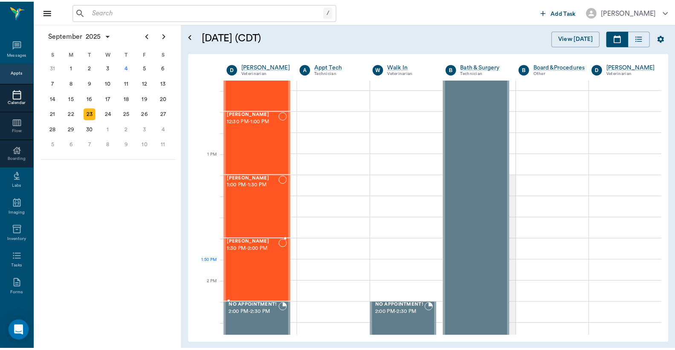
scroll to position [568, 0]
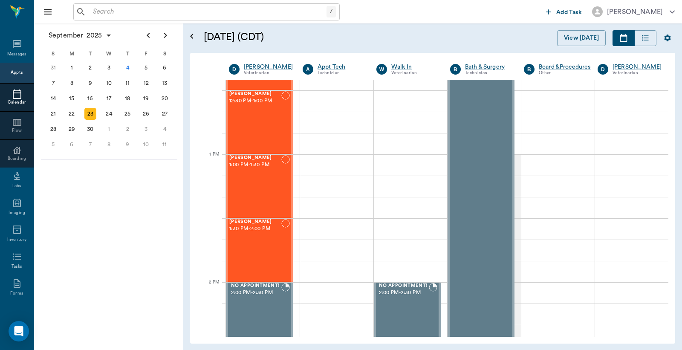
click at [95, 13] on input "text" at bounding box center [207, 12] width 237 height 12
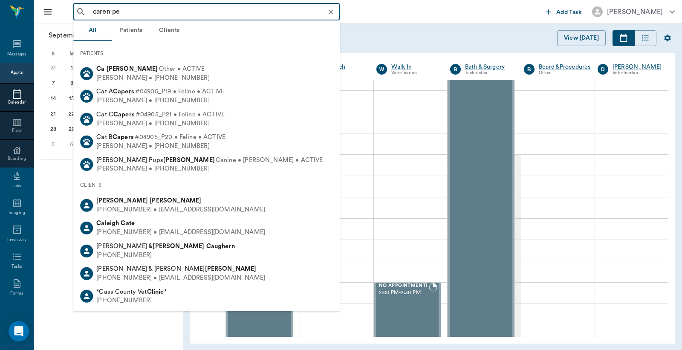
type input "[PERSON_NAME] per"
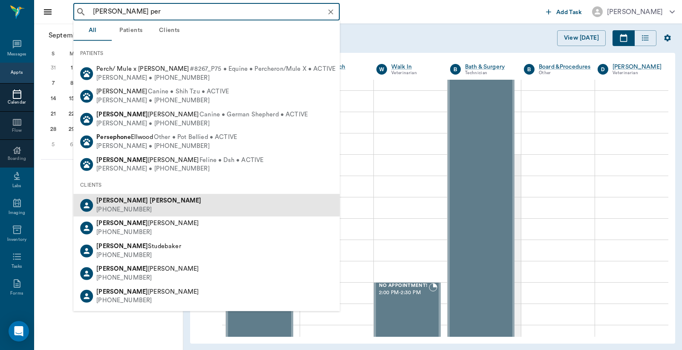
click at [118, 203] on div "[PERSON_NAME]" at bounding box center [148, 200] width 105 height 9
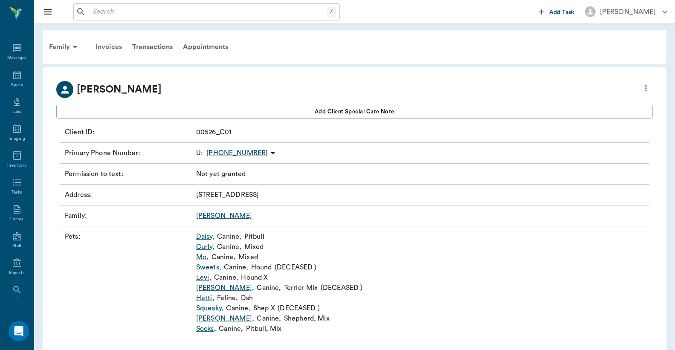
click at [110, 48] on div "Invoices" at bounding box center [108, 47] width 37 height 20
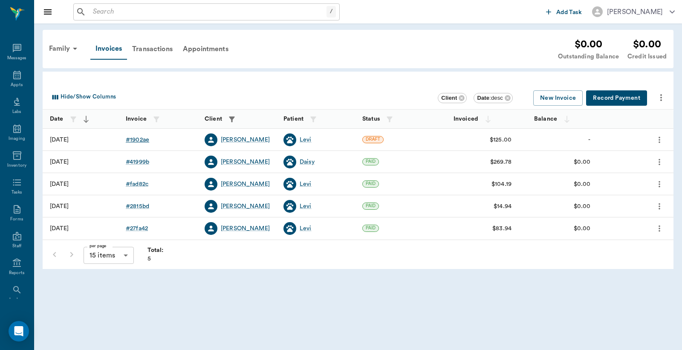
click at [141, 139] on div "# 1902ae" at bounding box center [137, 140] width 23 height 9
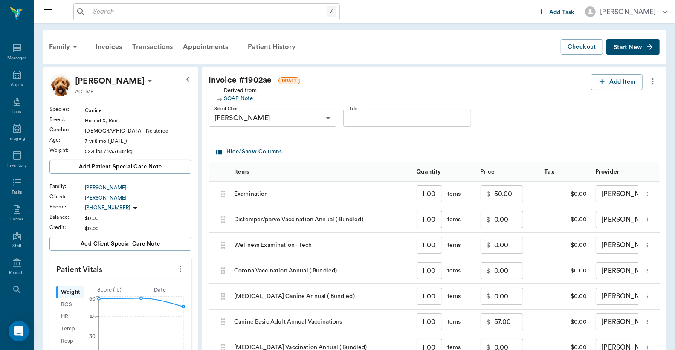
click at [144, 46] on div "Transactions" at bounding box center [152, 47] width 51 height 20
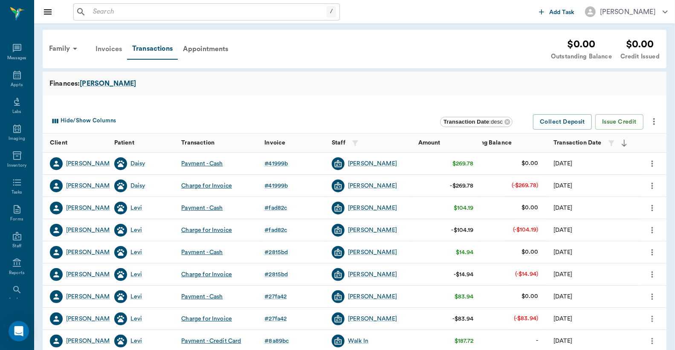
click at [108, 49] on div "Invoices" at bounding box center [108, 49] width 37 height 20
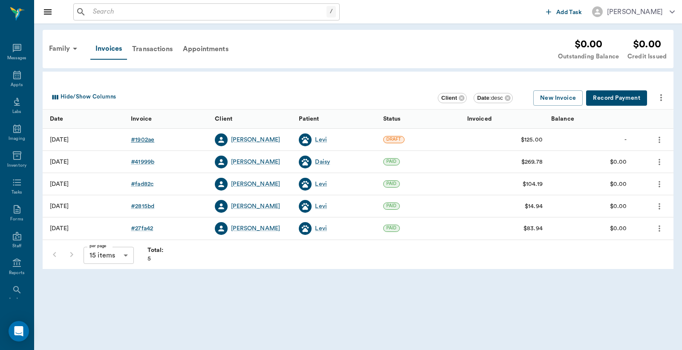
click at [142, 141] on div "# 1902ae" at bounding box center [142, 140] width 23 height 9
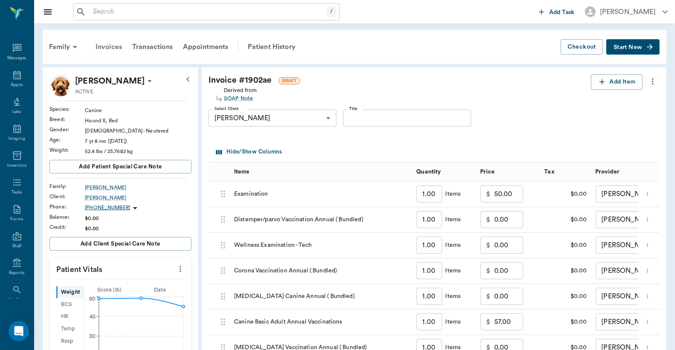
click at [115, 46] on div "Invoices" at bounding box center [108, 47] width 37 height 20
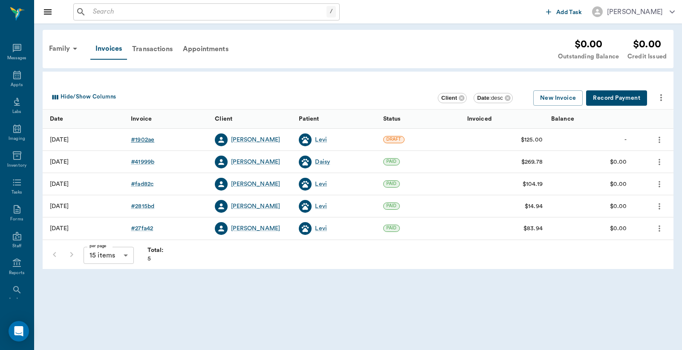
click at [148, 141] on div "# 1902ae" at bounding box center [142, 140] width 23 height 9
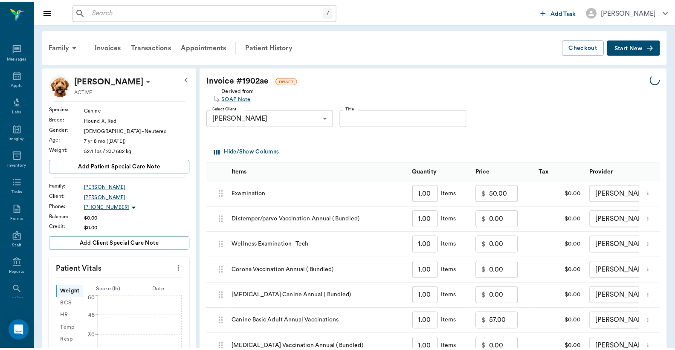
scroll to position [252, 0]
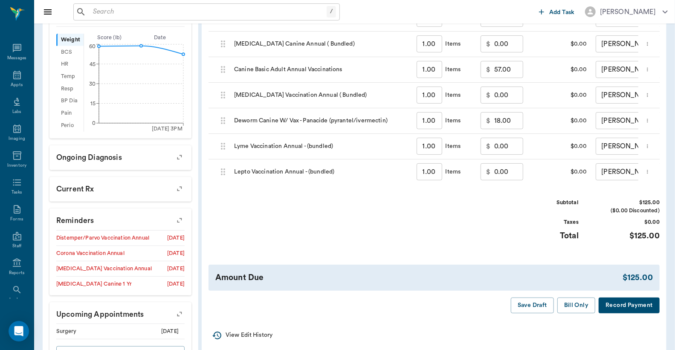
click at [626, 312] on button "Record Payment" at bounding box center [628, 305] width 61 height 16
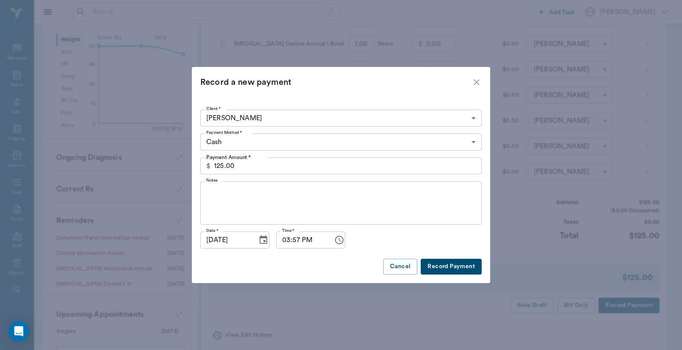
click at [456, 268] on button "Record Payment" at bounding box center [451, 267] width 61 height 16
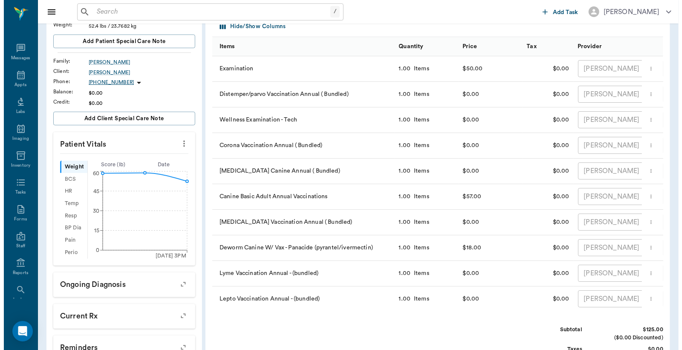
scroll to position [0, 0]
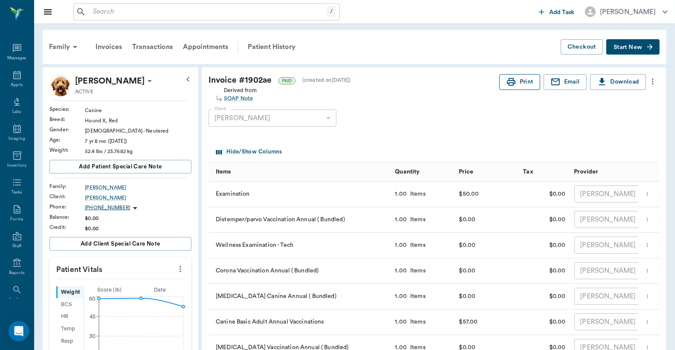
click at [518, 85] on button "Print" at bounding box center [519, 82] width 41 height 16
click at [12, 77] on icon at bounding box center [17, 75] width 10 height 10
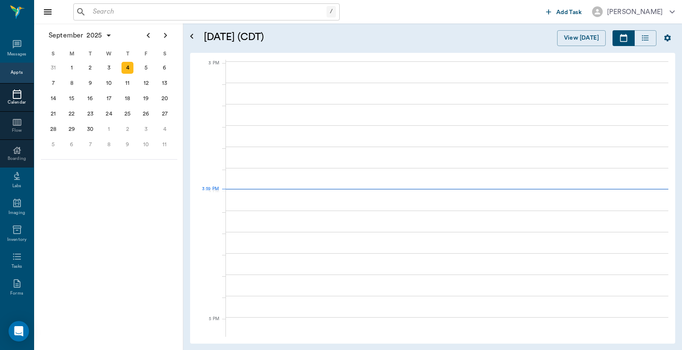
scroll to position [895, 0]
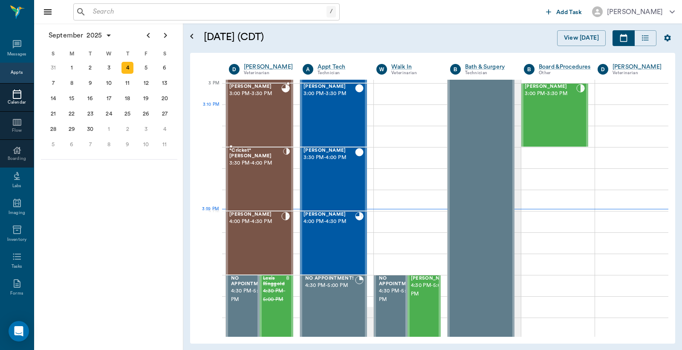
click at [266, 112] on div "[PERSON_NAME] 3:00 PM - 3:30 PM" at bounding box center [255, 115] width 52 height 62
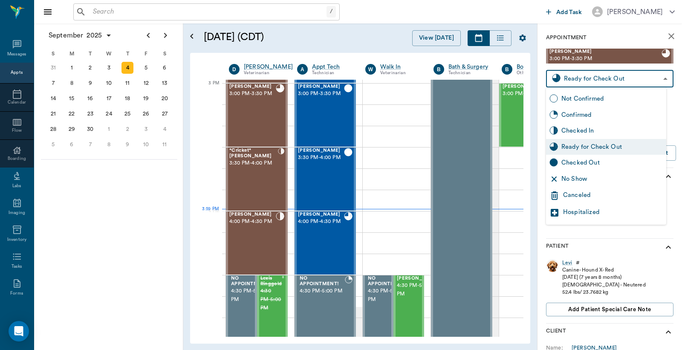
click at [595, 79] on body "/ ​ Add Task [PERSON_NAME] Nectar Messages Appts Calendar Flow Boarding Labs Im…" at bounding box center [341, 175] width 682 height 350
click at [573, 162] on div "Checked Out" at bounding box center [611, 162] width 101 height 9
type input "CHECKED_OUT"
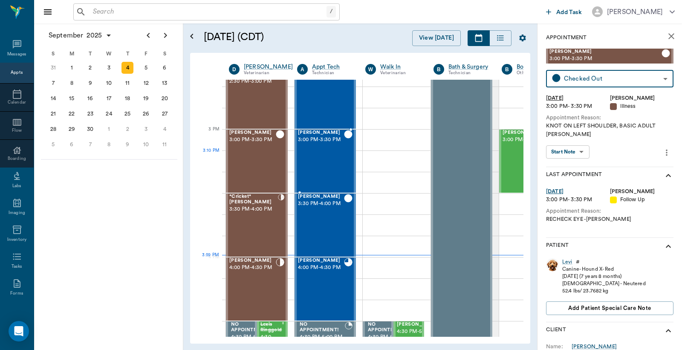
scroll to position [768, 0]
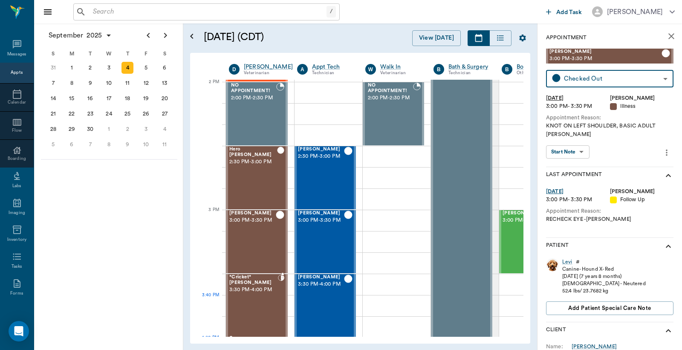
click at [257, 295] on div "*Cricket* [PERSON_NAME] 3:30 PM - 4:00 PM" at bounding box center [253, 305] width 49 height 62
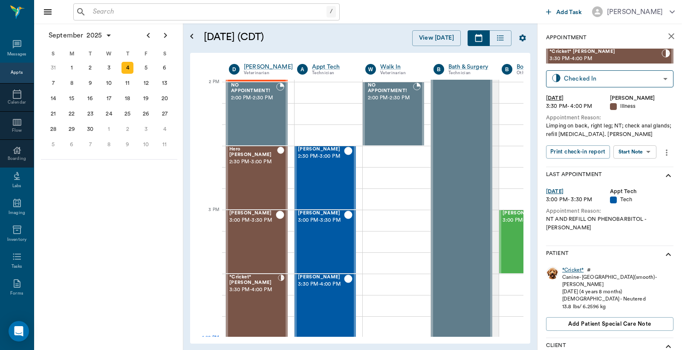
click at [572, 266] on div "*Cricket*" at bounding box center [572, 269] width 21 height 7
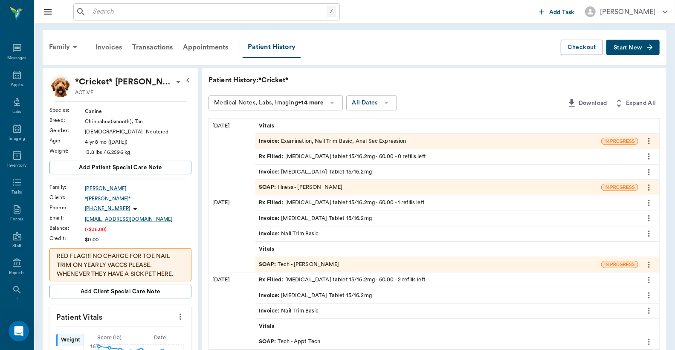
click at [108, 47] on div "Invoices" at bounding box center [108, 47] width 37 height 20
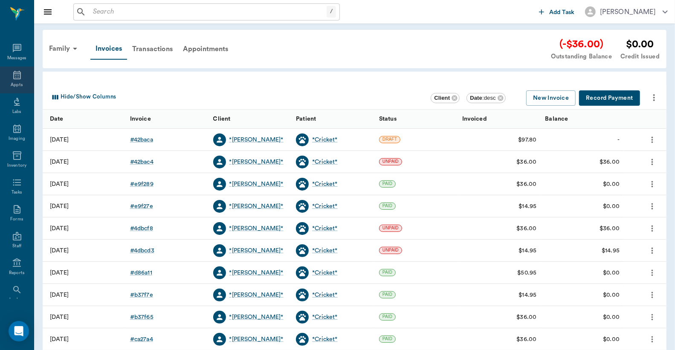
click at [16, 78] on icon at bounding box center [17, 75] width 8 height 9
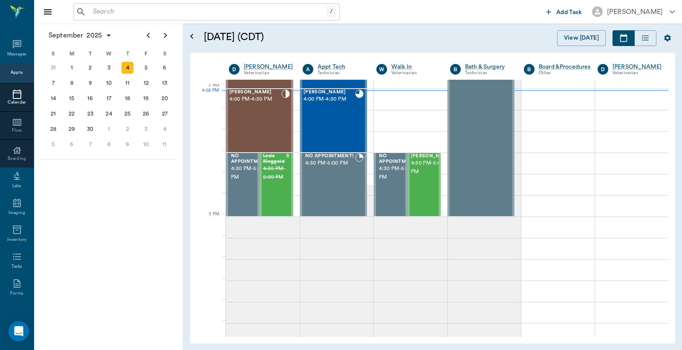
scroll to position [1023, 0]
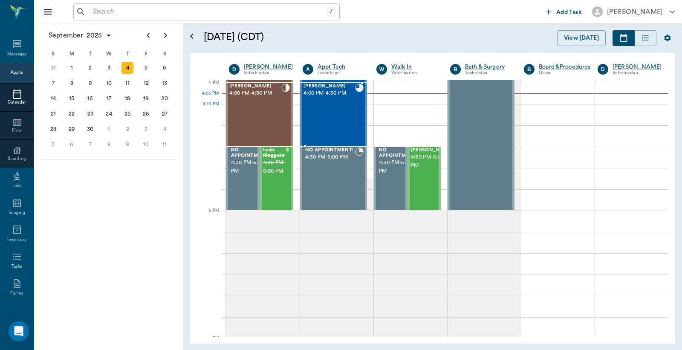
click at [344, 113] on div "[PERSON_NAME] 4:00 PM - 4:30 PM" at bounding box center [329, 115] width 52 height 62
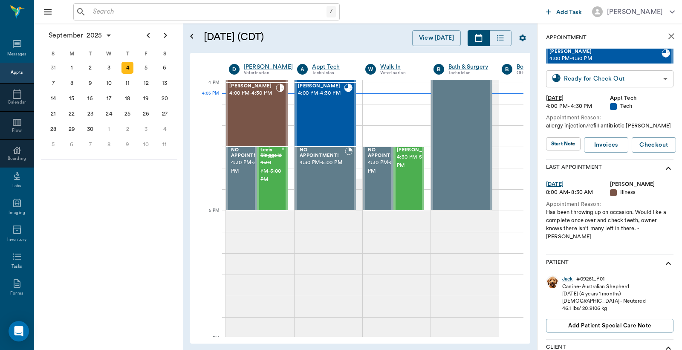
click at [586, 80] on body "/ ​ Add Task [PERSON_NAME] Nectar Messages Appts Calendar Flow Boarding Labs Im…" at bounding box center [341, 175] width 682 height 350
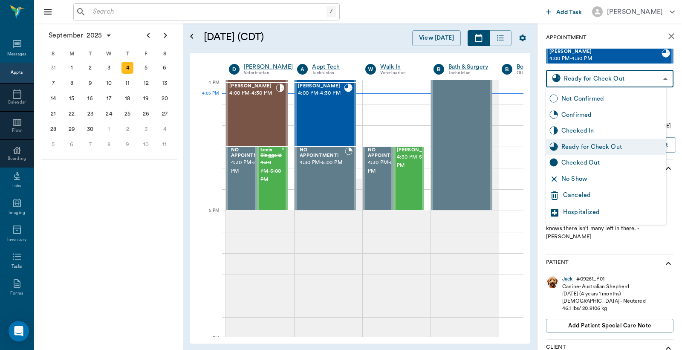
click at [572, 167] on div "Checked Out" at bounding box center [611, 162] width 101 height 9
type input "CHECKED_OUT"
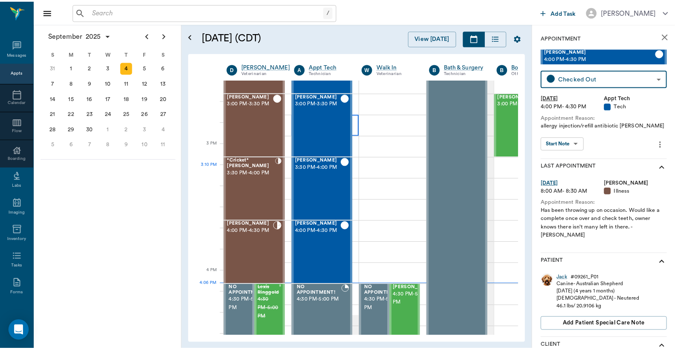
scroll to position [960, 0]
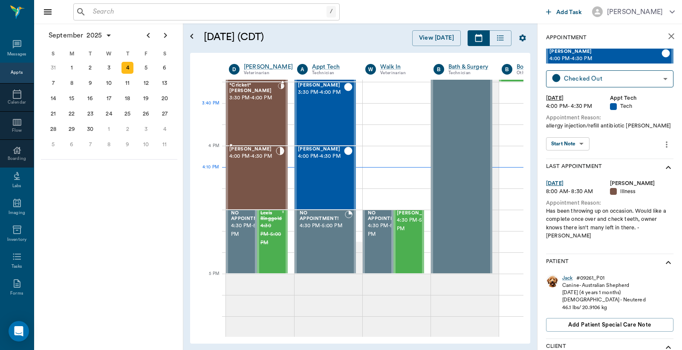
click at [261, 107] on div "*Cricket* [PERSON_NAME] 3:30 PM - 4:00 PM" at bounding box center [253, 114] width 49 height 62
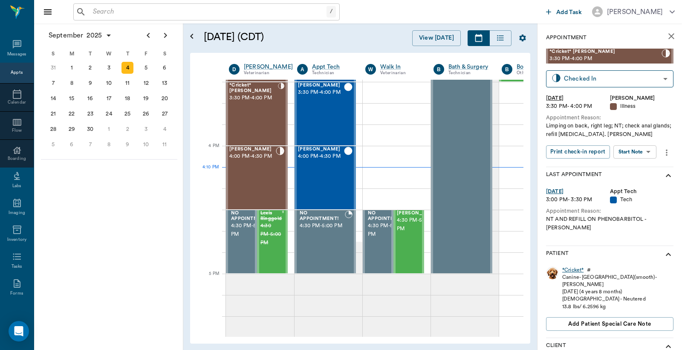
click at [571, 266] on div "*Cricket*" at bounding box center [572, 269] width 21 height 7
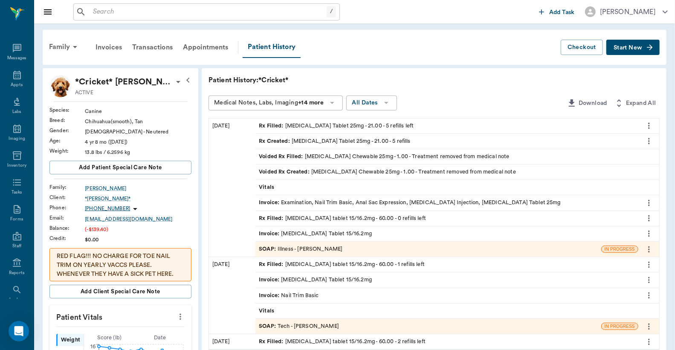
click at [332, 202] on div "Invoice : Examination, Nail Trim Basic, Anal Sac Expression, [MEDICAL_DATA] Inj…" at bounding box center [410, 203] width 302 height 8
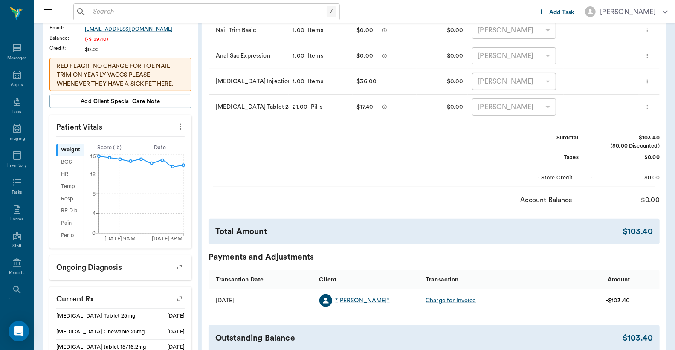
scroll to position [252, 0]
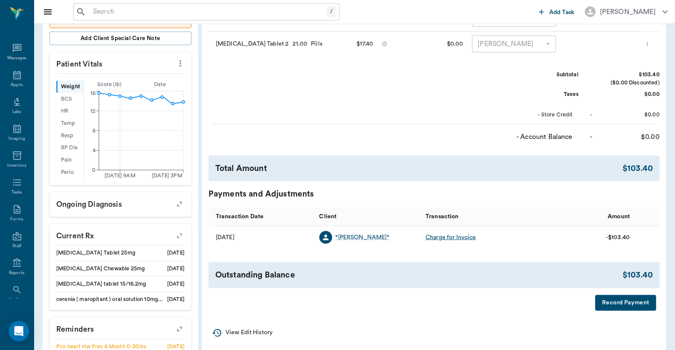
click at [607, 303] on button "Record Payment" at bounding box center [625, 303] width 61 height 16
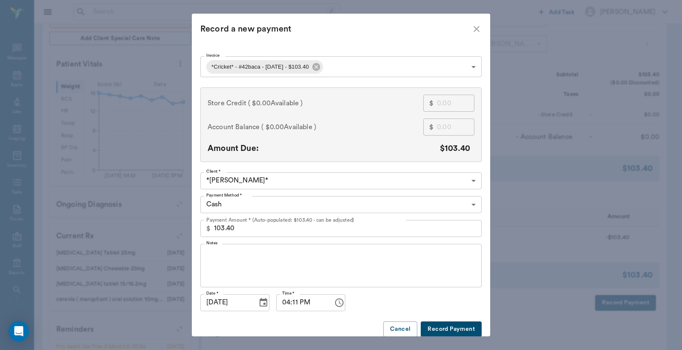
click at [470, 205] on body "/ ​ Add Task [PERSON_NAME] Nectar Messages Appts Labs Imaging Inventory Tasks F…" at bounding box center [341, 122] width 682 height 749
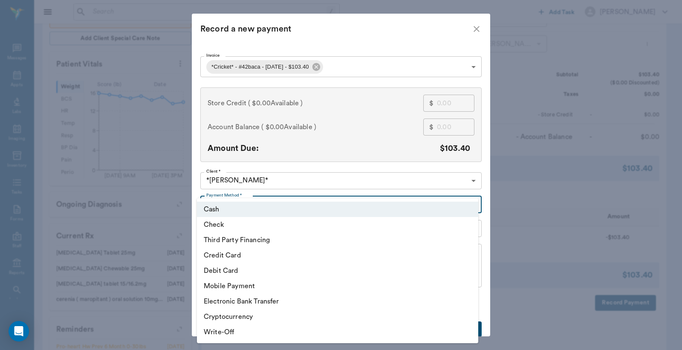
click at [263, 227] on li "Check" at bounding box center [337, 224] width 281 height 15
type input "CHECK"
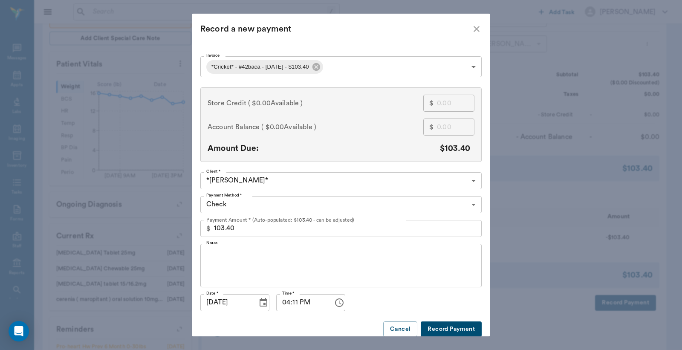
click at [435, 332] on button "Record Payment" at bounding box center [451, 329] width 61 height 16
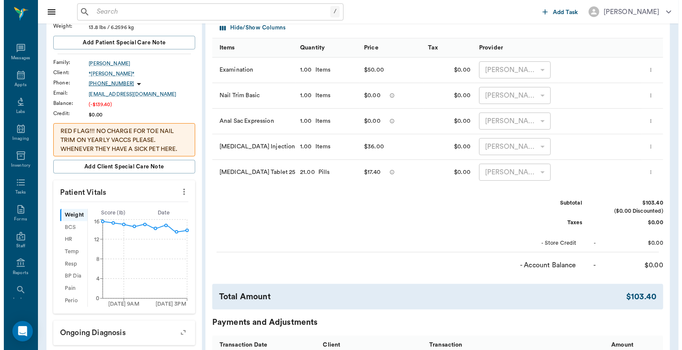
scroll to position [0, 0]
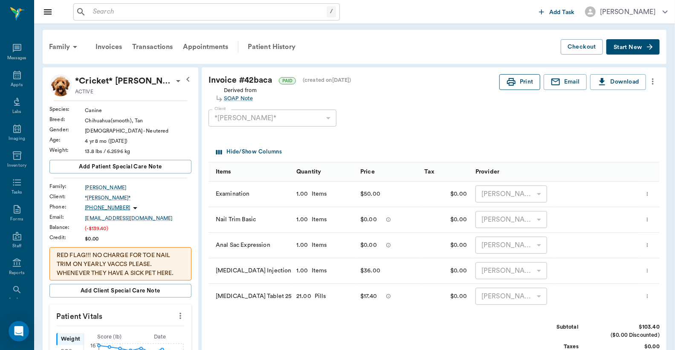
click at [515, 84] on button "Print" at bounding box center [519, 82] width 41 height 16
click at [14, 82] on div "Appts" at bounding box center [17, 85] width 12 height 6
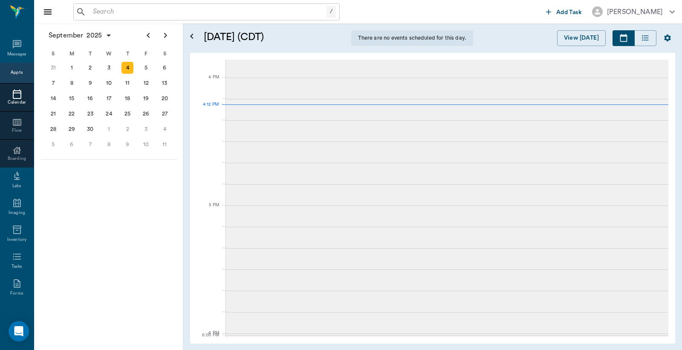
scroll to position [1010, 0]
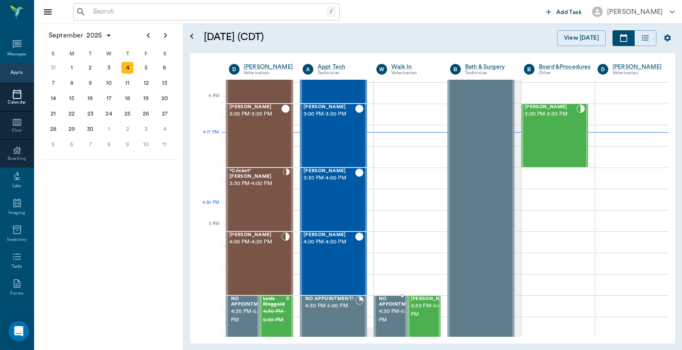
scroll to position [1010, 0]
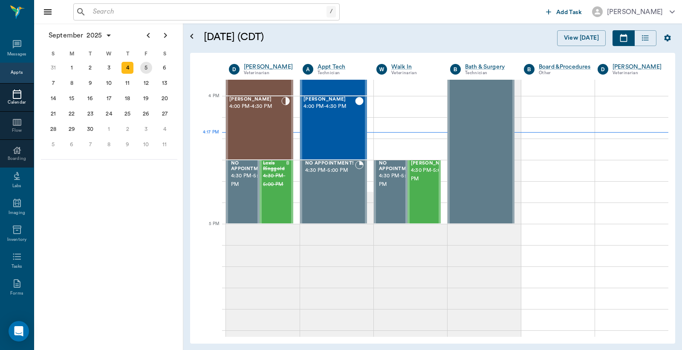
click at [146, 66] on div "5" at bounding box center [146, 68] width 12 height 12
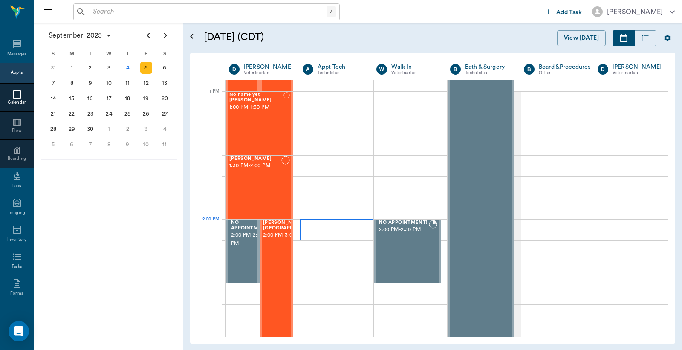
scroll to position [695, 0]
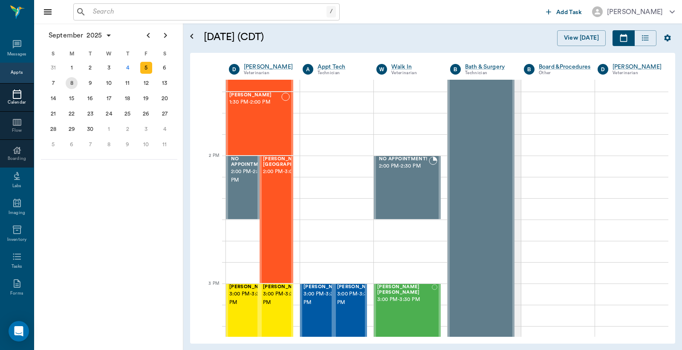
click at [72, 83] on div "8" at bounding box center [72, 83] width 12 height 12
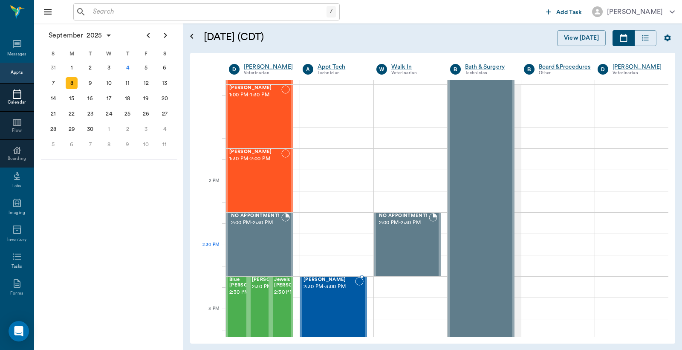
scroll to position [631, 0]
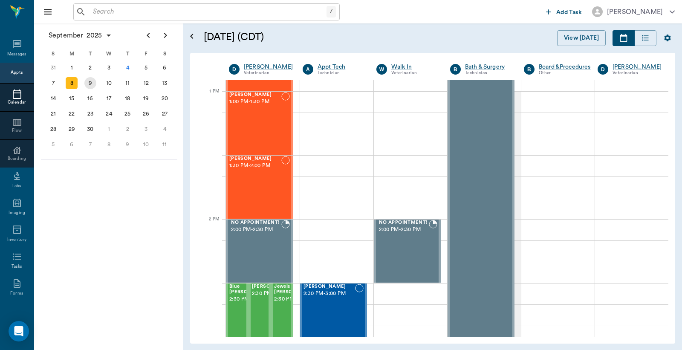
click at [88, 84] on div "9" at bounding box center [90, 83] width 12 height 12
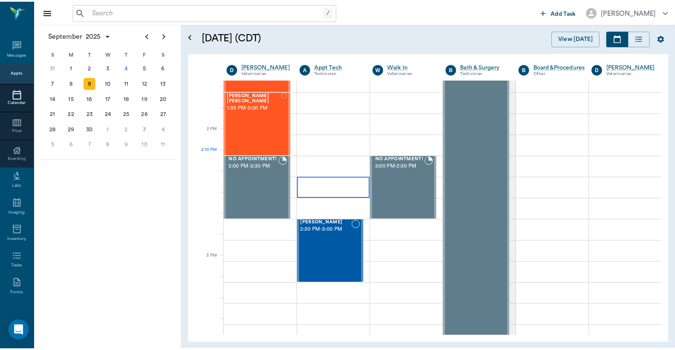
scroll to position [820, 0]
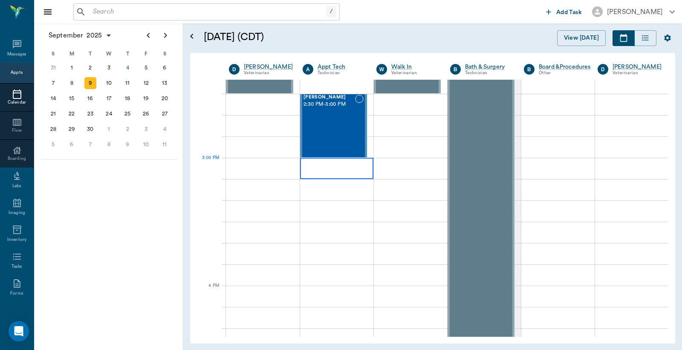
click at [314, 167] on div at bounding box center [336, 168] width 73 height 21
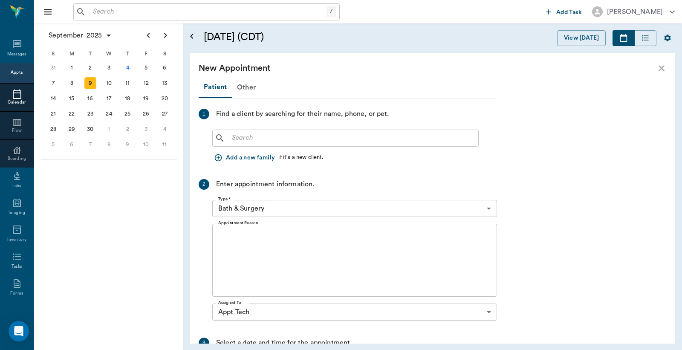
click at [233, 134] on input "text" at bounding box center [351, 138] width 246 height 12
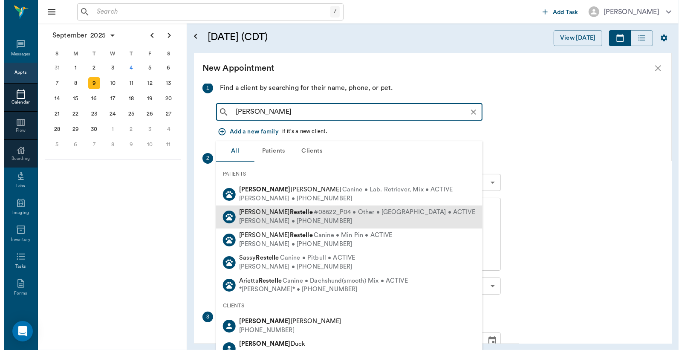
scroll to position [0, 0]
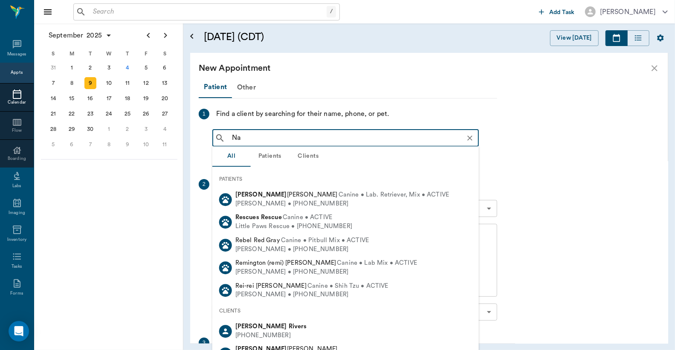
type input "N"
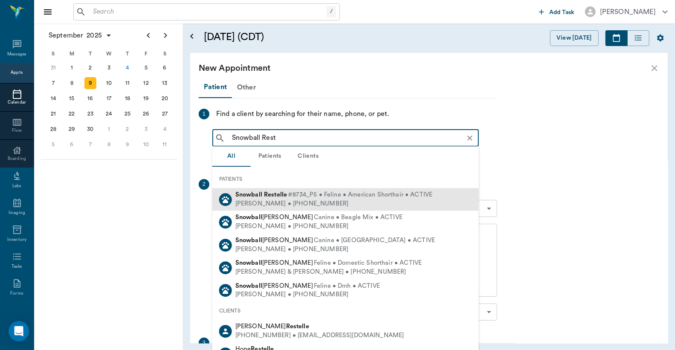
click at [291, 202] on div "Nate Restelle • (430) 342-4271" at bounding box center [333, 203] width 197 height 9
type input "Snowball Rest"
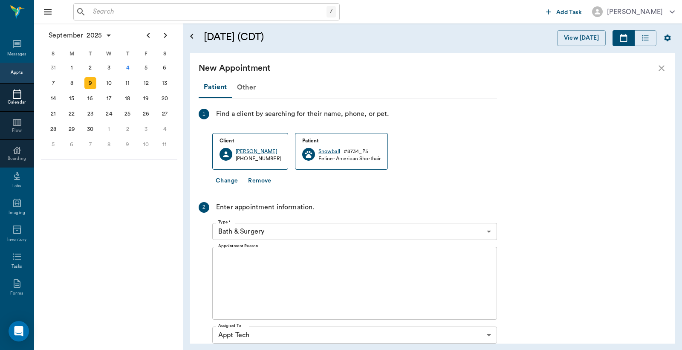
click at [488, 232] on body "/ ​ Add Task Dr. Bert Ellsworth Nectar Messages Appts Calendar Flow Boarding La…" at bounding box center [341, 175] width 682 height 350
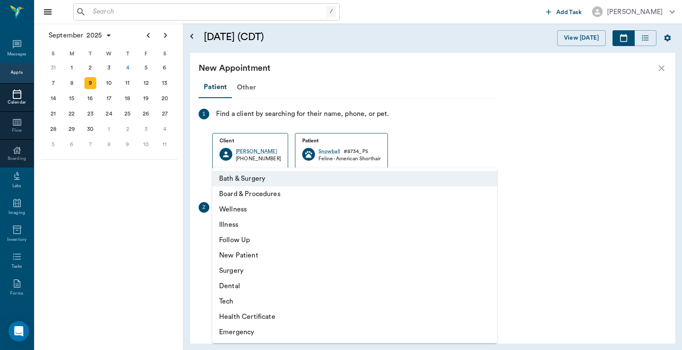
click at [239, 303] on li "Tech" at bounding box center [354, 301] width 285 height 15
type input "65d2be4f46e3a538d89b8c1a"
type input "03:30 PM"
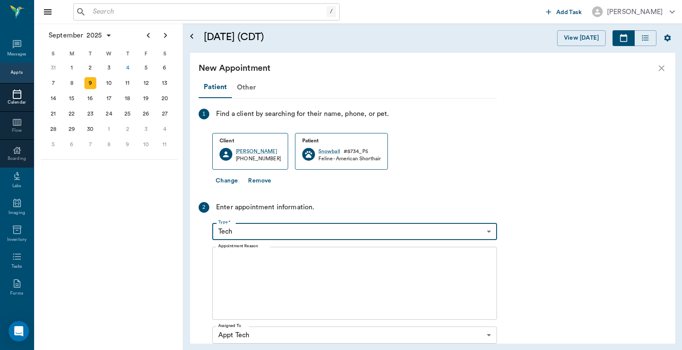
click at [223, 257] on textarea "Appointment Reason" at bounding box center [354, 283] width 273 height 59
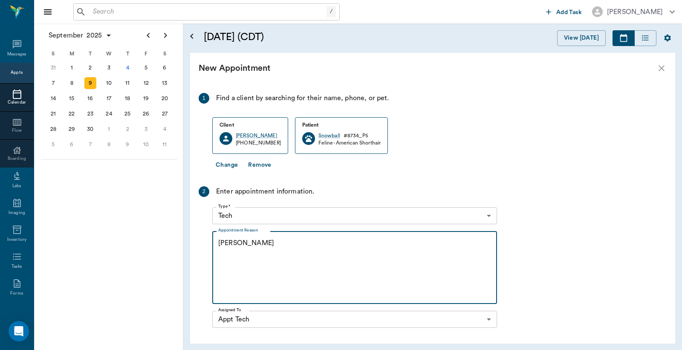
scroll to position [142, 0]
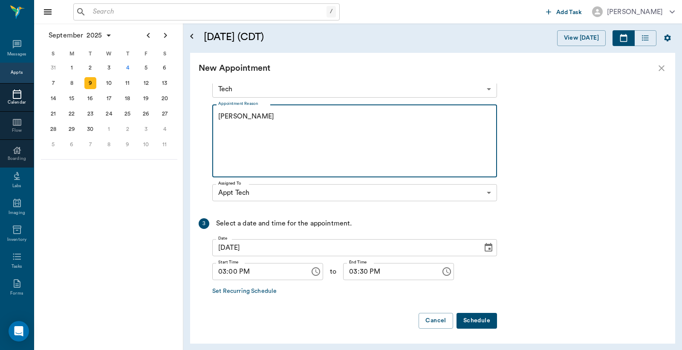
type textarea "RV Christy"
click at [481, 323] on button "Schedule" at bounding box center [476, 321] width 40 height 16
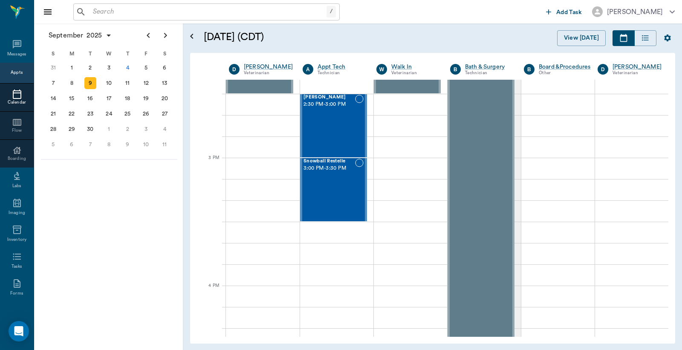
click at [86, 11] on div "/ ​" at bounding box center [206, 11] width 266 height 17
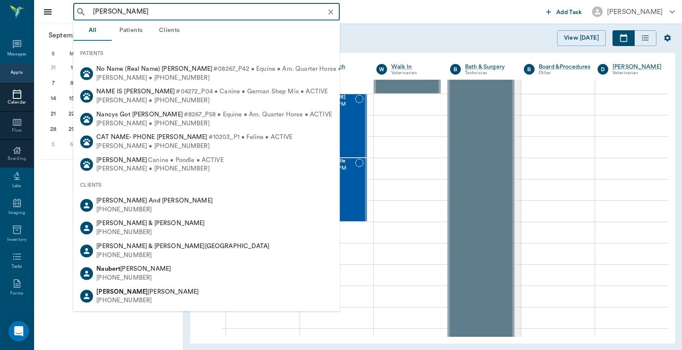
type input "Nate Restelle"
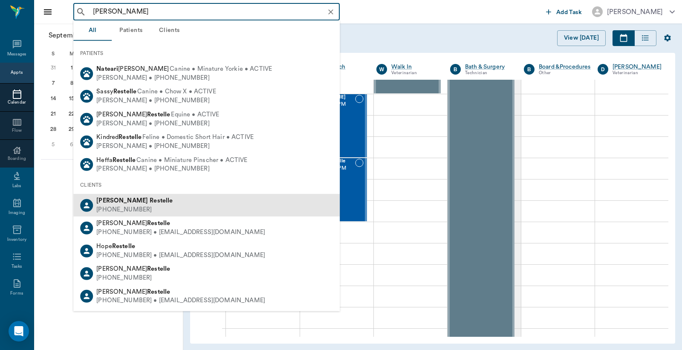
click at [108, 209] on div "(430) 342-4271" at bounding box center [134, 209] width 76 height 9
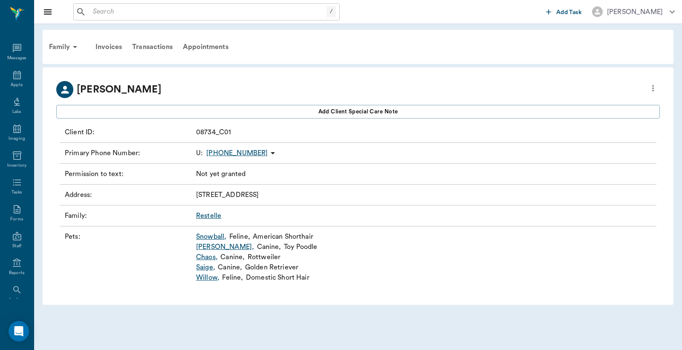
click at [210, 237] on link "Snowball ," at bounding box center [211, 236] width 30 height 10
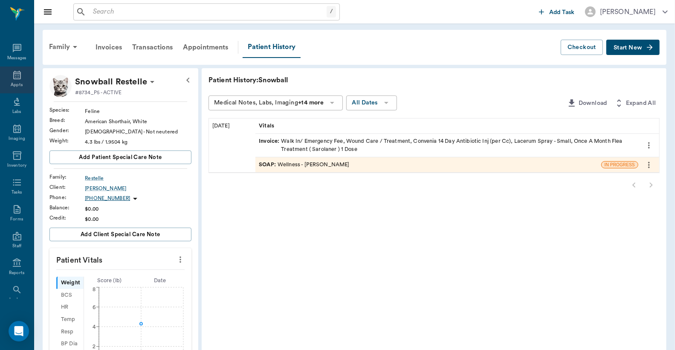
click at [15, 82] on div "Appts" at bounding box center [17, 85] width 12 height 6
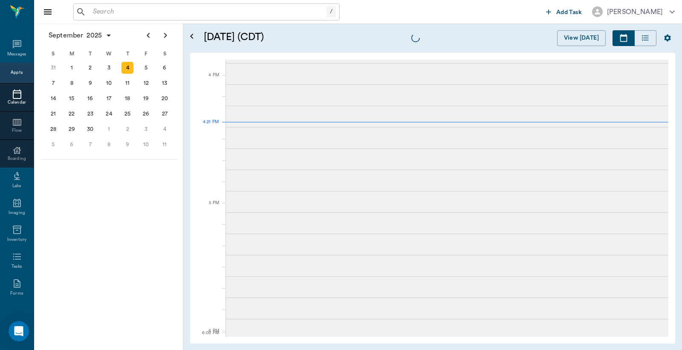
scroll to position [1023, 0]
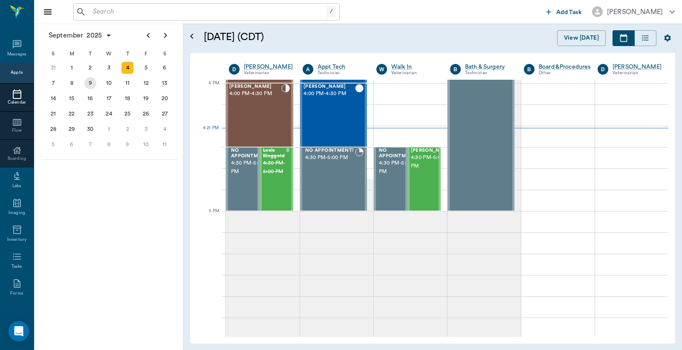
click at [90, 82] on div "9" at bounding box center [90, 83] width 12 height 12
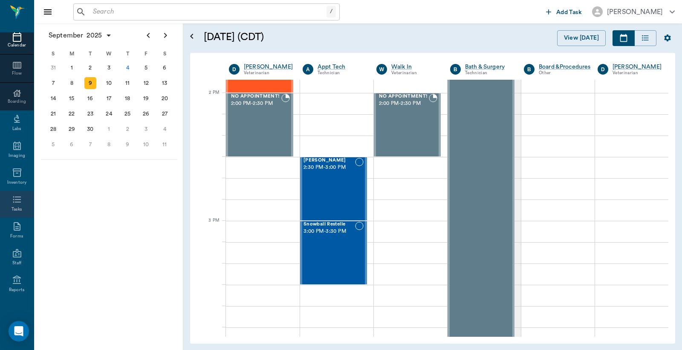
scroll to position [113, 0]
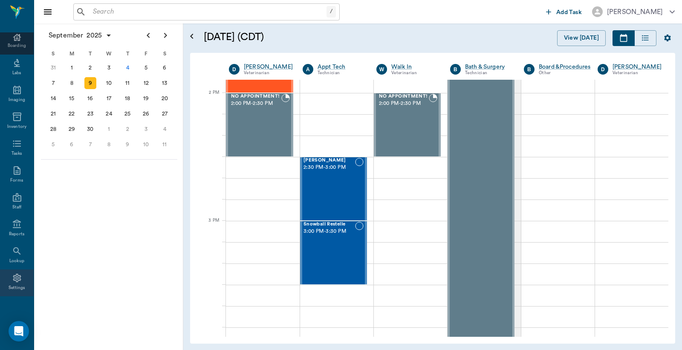
click at [14, 282] on icon at bounding box center [17, 278] width 10 height 10
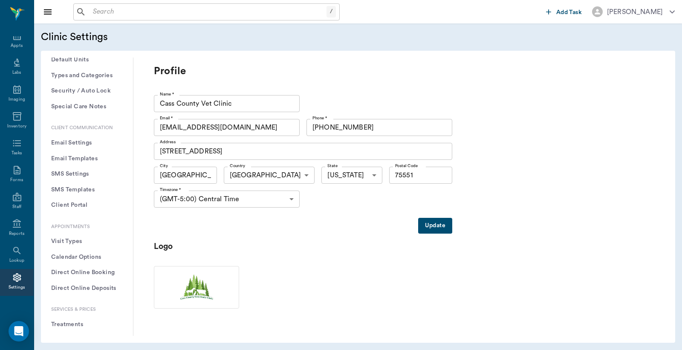
scroll to position [126, 0]
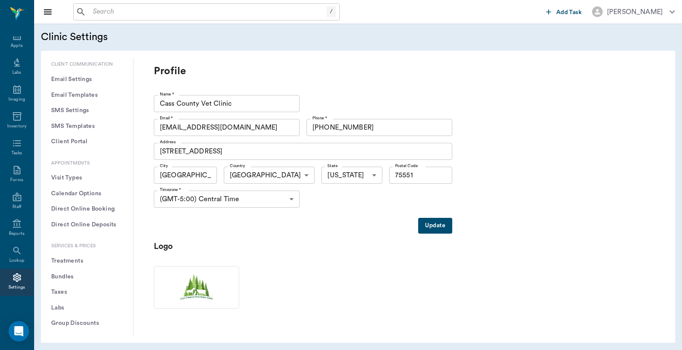
click at [77, 260] on button "Treatments" at bounding box center [87, 261] width 78 height 16
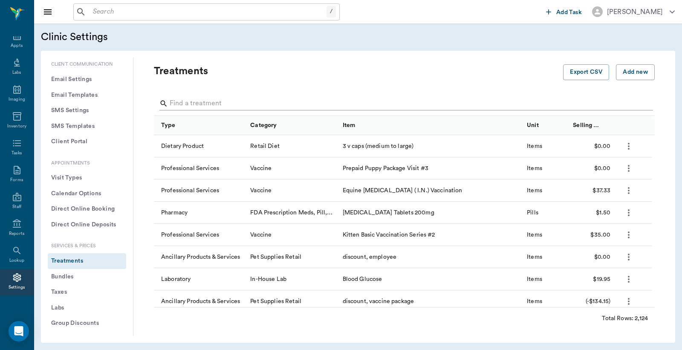
drag, startPoint x: 171, startPoint y: 101, endPoint x: 159, endPoint y: 96, distance: 13.8
click at [172, 101] on input "Search" at bounding box center [405, 104] width 470 height 14
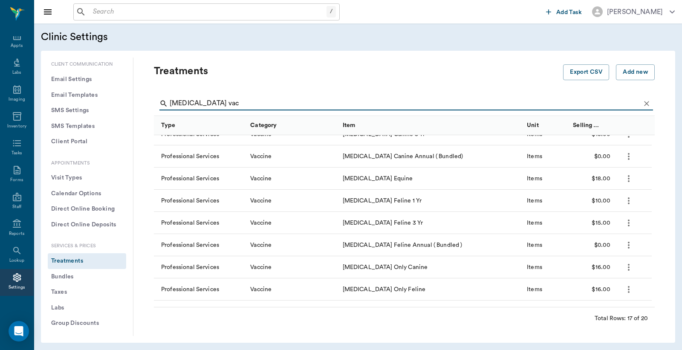
scroll to position [205, 0]
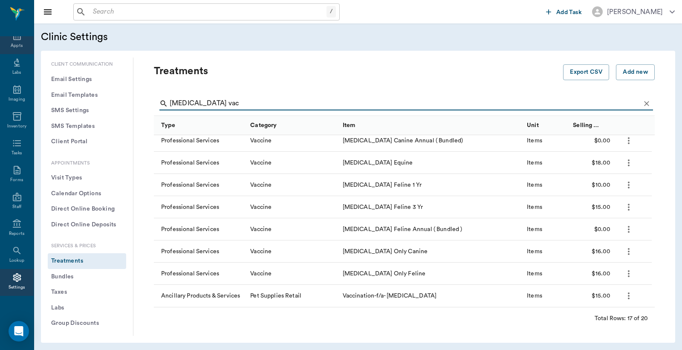
type input "Rabies vac"
click at [14, 43] on div "Appts" at bounding box center [17, 46] width 12 height 6
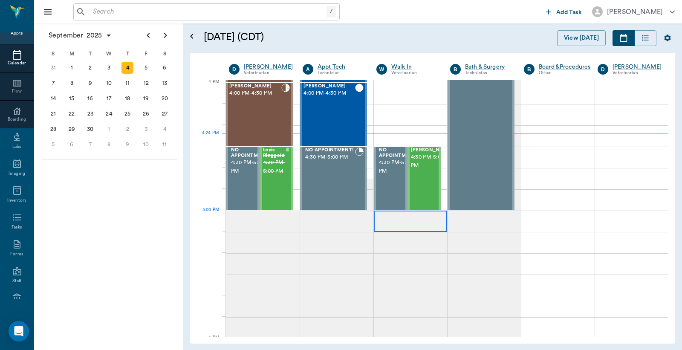
scroll to position [1024, 0]
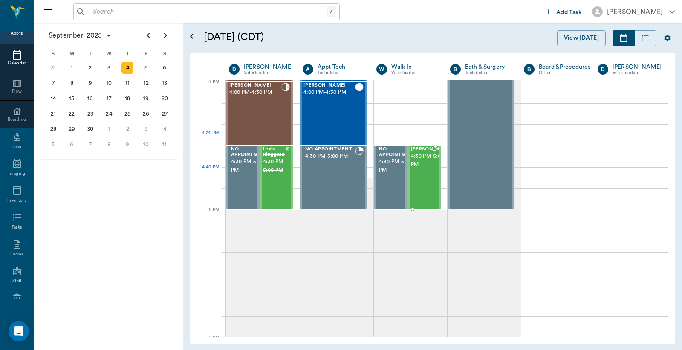
click at [417, 169] on span "4:30 PM - 5:00 PM" at bounding box center [432, 160] width 43 height 17
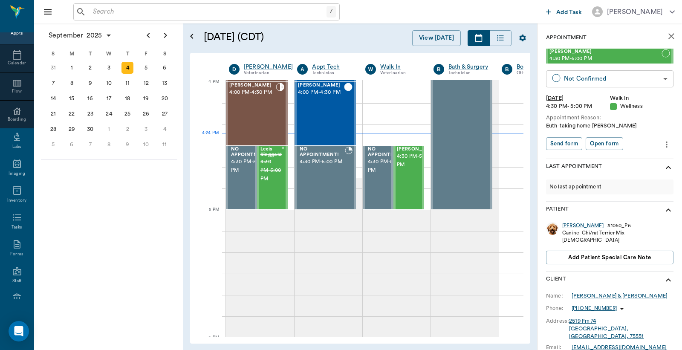
click at [591, 78] on body "/ ​ Add Task Dr. Bert Ellsworth Nectar Messages Appts Calendar Flow Boarding La…" at bounding box center [341, 175] width 682 height 350
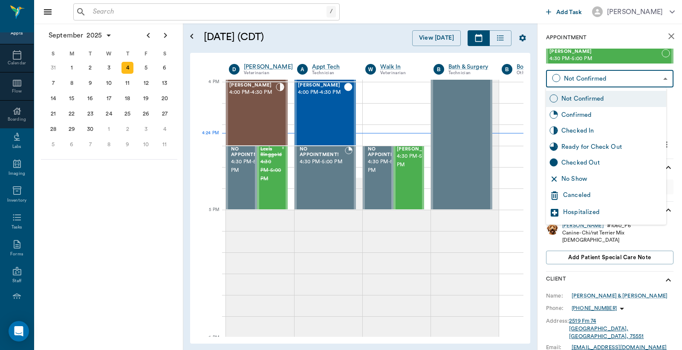
click at [580, 130] on div "Checked In" at bounding box center [611, 130] width 101 height 9
type input "CHECKED_IN"
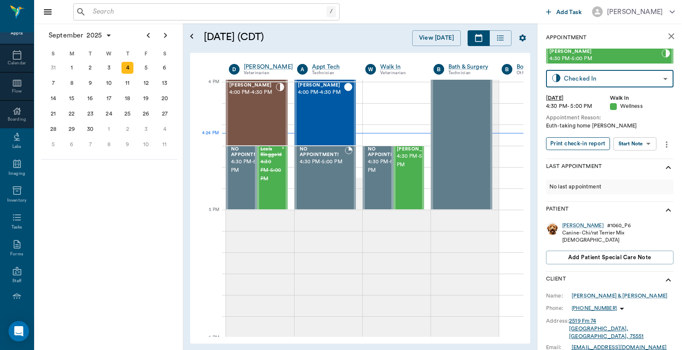
click at [580, 142] on button "Print check-in report" at bounding box center [578, 143] width 64 height 13
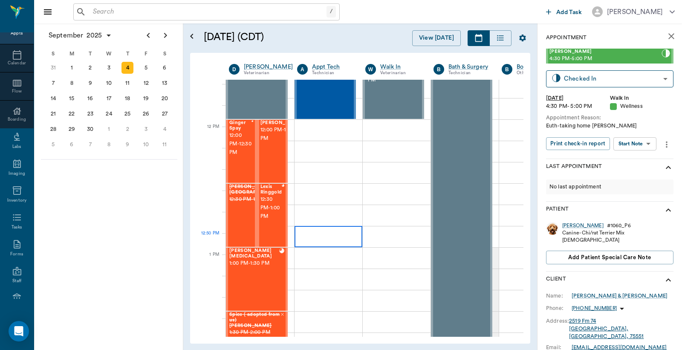
scroll to position [456, 0]
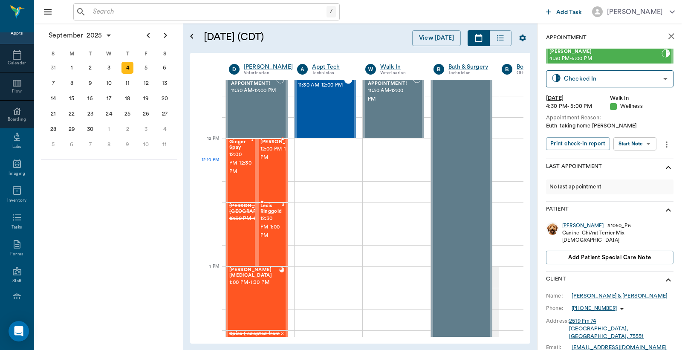
click at [262, 162] on span "12:00 PM - 12:30 PM" at bounding box center [281, 153] width 43 height 17
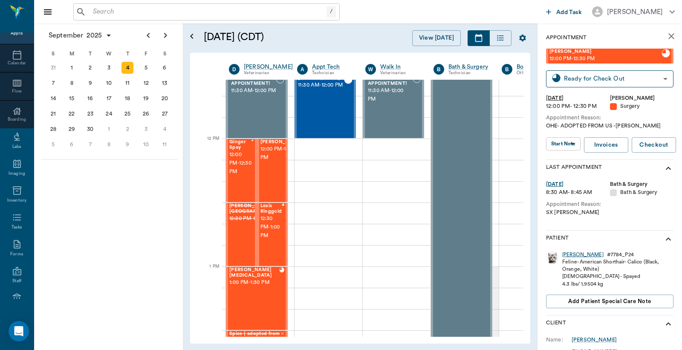
click at [570, 251] on div "JENNY" at bounding box center [582, 254] width 41 height 7
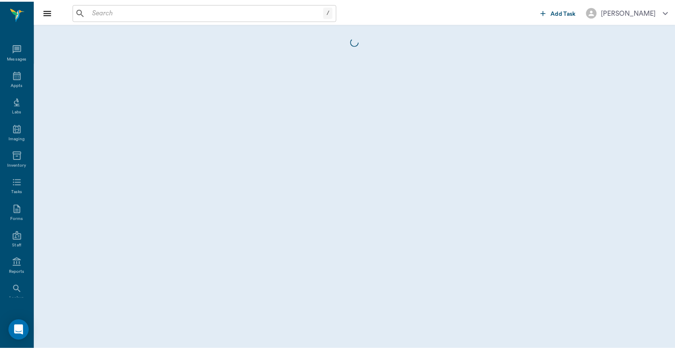
scroll to position [39, 0]
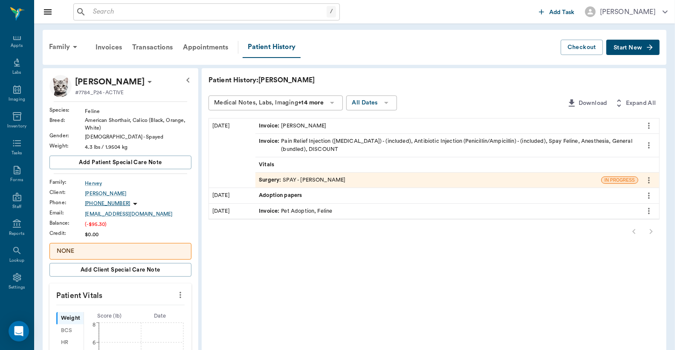
click at [309, 177] on div "Surgery : SPAY - Dr. Bert Ellsworth" at bounding box center [302, 180] width 87 height 8
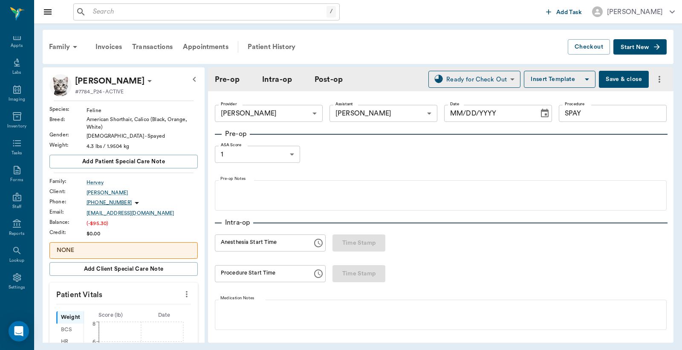
type input "63ec2f075fda476ae8351a4d"
type input "63ec2e7e52e12b0ba117b124"
type input "SPAY"
type input "1"
type input "[DATE]"
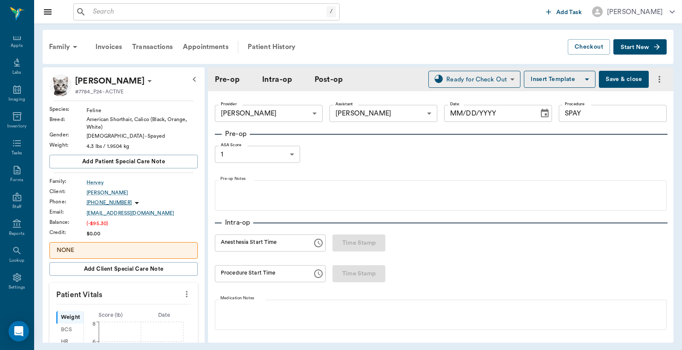
type input "12:49 PM"
type input "01:05 PM"
type input "01:33 PM"
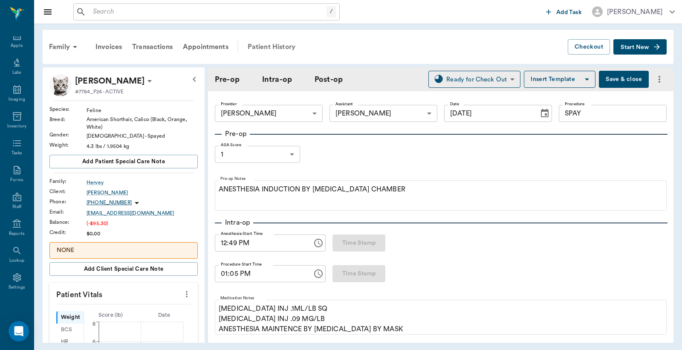
click at [271, 43] on div "Patient History" at bounding box center [271, 47] width 58 height 20
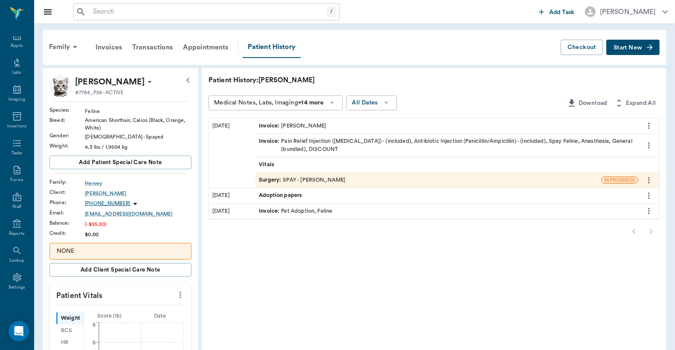
click at [297, 139] on div "Invoice : Pain Relief Injection (meloxicam) - (included), Antibiotic Injection …" at bounding box center [447, 145] width 376 height 16
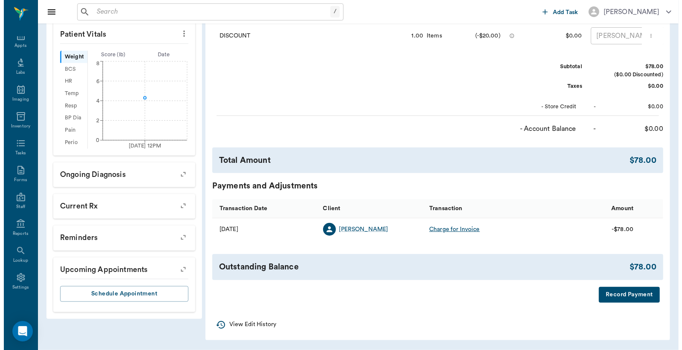
scroll to position [267, 0]
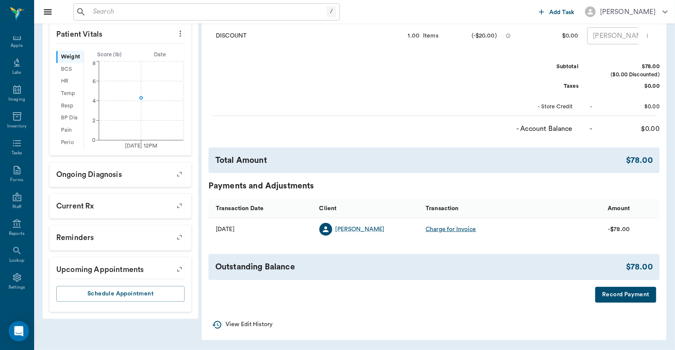
click at [606, 292] on button "Record Payment" at bounding box center [625, 295] width 61 height 16
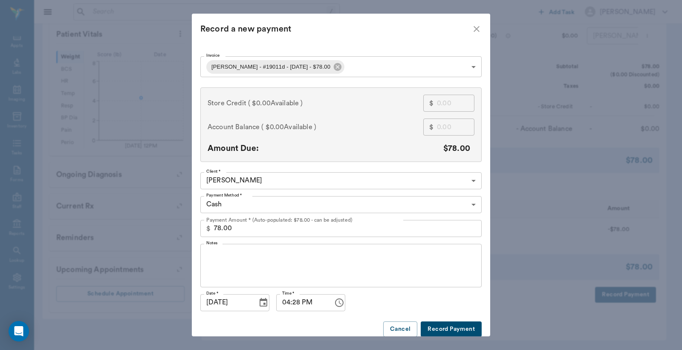
scroll to position [16, 0]
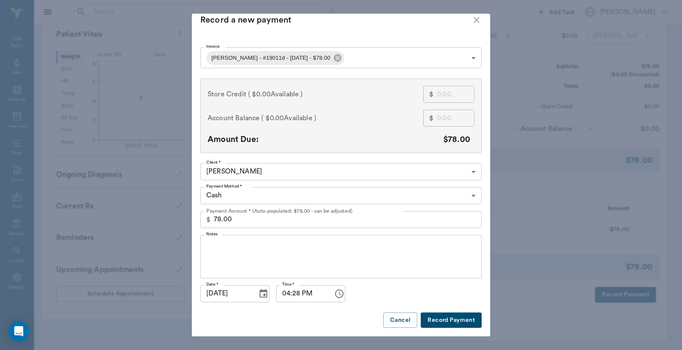
click at [471, 189] on body "/ ​ Add Task Dr. Bert Ellsworth Nectar Messages Appts Labs Imaging Inventory Ta…" at bounding box center [341, 45] width 682 height 610
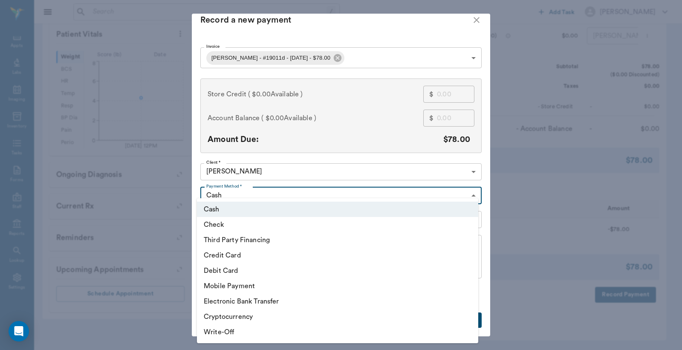
scroll to position [9, 0]
click at [240, 269] on li "Debit Card" at bounding box center [337, 270] width 281 height 15
type input "DEBIT_CARD"
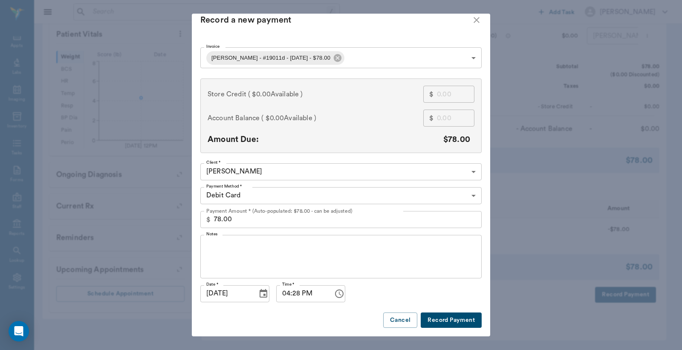
click at [433, 321] on button "Record Payment" at bounding box center [451, 320] width 61 height 16
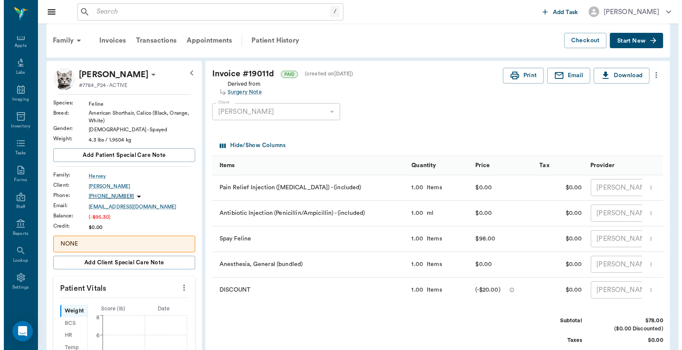
scroll to position [0, 0]
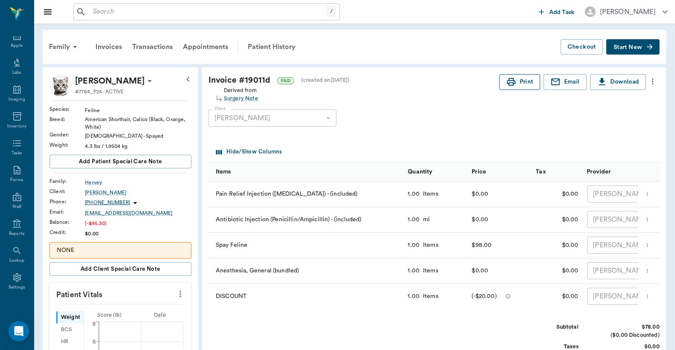
click at [523, 83] on button "Print" at bounding box center [519, 82] width 41 height 16
click at [14, 43] on div "Appts" at bounding box center [17, 46] width 12 height 6
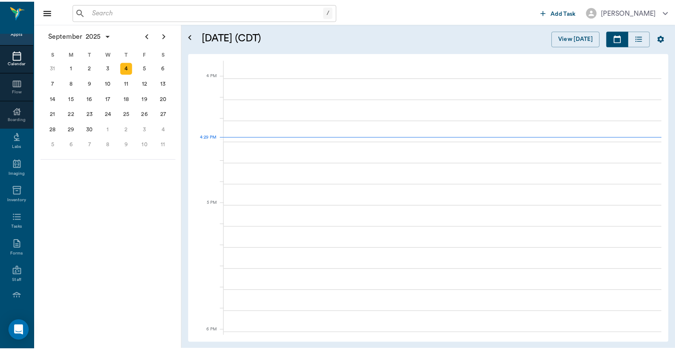
scroll to position [1024, 0]
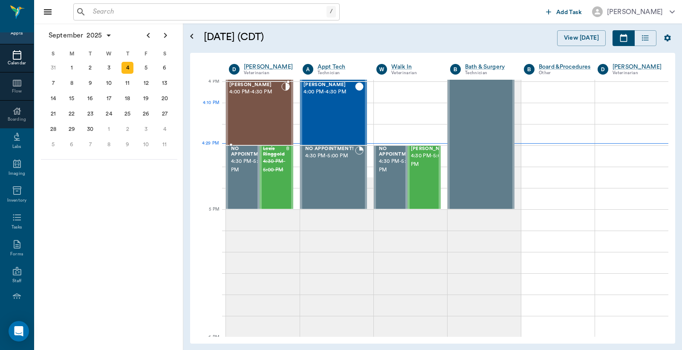
click at [254, 110] on div "Samuel Perez 4:00 PM - 4:30 PM" at bounding box center [255, 113] width 52 height 62
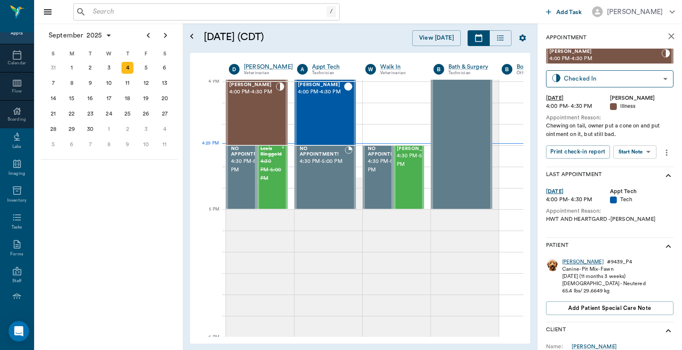
click at [570, 263] on div "Samuel" at bounding box center [582, 261] width 41 height 7
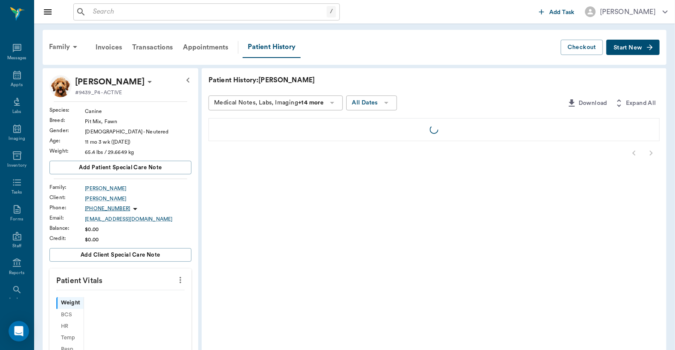
scroll to position [39, 0]
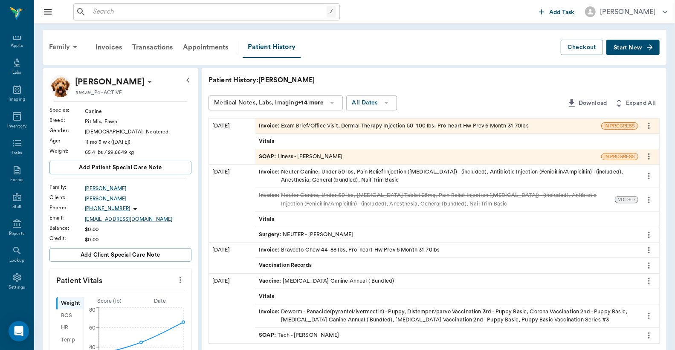
click at [322, 127] on div "Invoice : Exam Brief/Office Visit, Dermal Therapy Injection 50 -100 lbs, Pro-he…" at bounding box center [394, 126] width 270 height 8
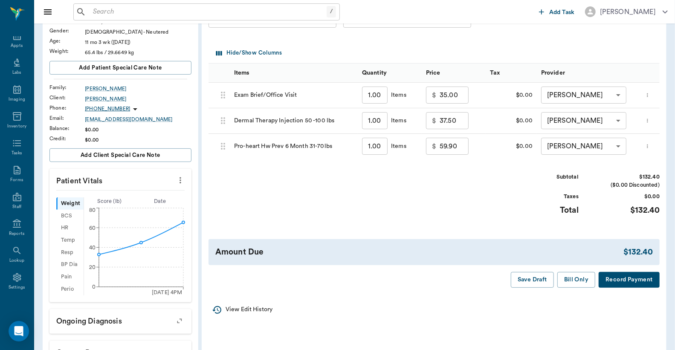
scroll to position [126, 0]
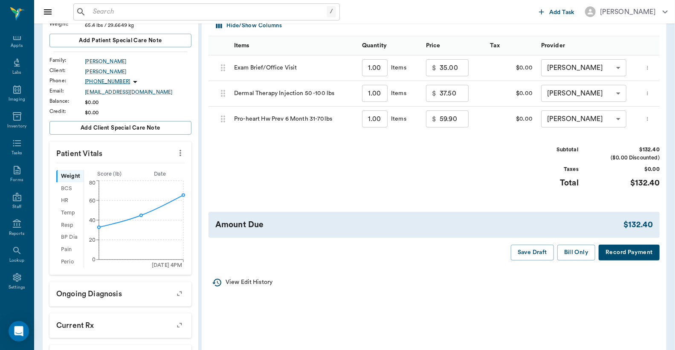
click at [623, 260] on button "Record Payment" at bounding box center [628, 253] width 61 height 16
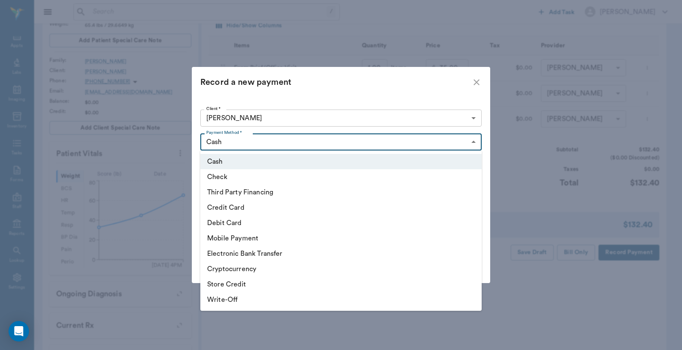
click at [476, 141] on body "/ ​ Add Task Dr. Bert Ellsworth Nectar Messages Appts Labs Imaging Inventory Ta…" at bounding box center [341, 207] width 682 height 666
click at [247, 222] on li "Debit Card" at bounding box center [340, 222] width 281 height 15
type input "DEBIT_CARD"
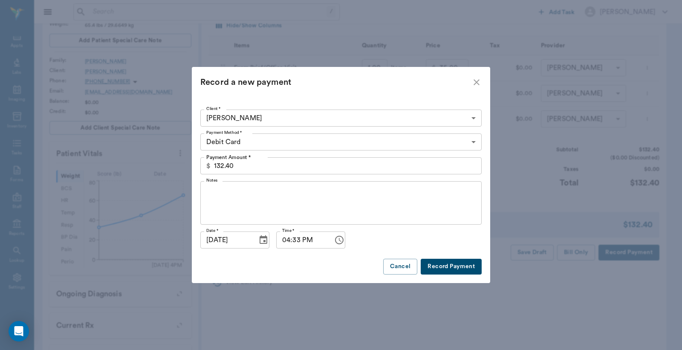
click at [441, 267] on button "Record Payment" at bounding box center [451, 267] width 61 height 16
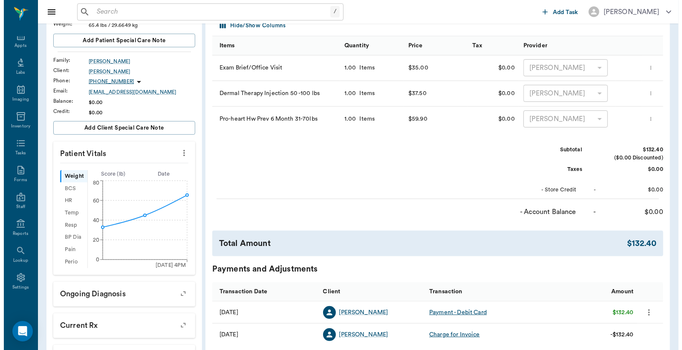
scroll to position [0, 0]
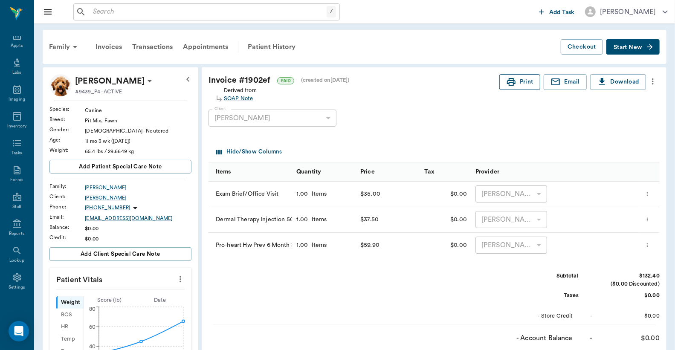
click at [525, 83] on button "Print" at bounding box center [519, 82] width 41 height 16
click at [517, 84] on button "Print" at bounding box center [519, 82] width 41 height 16
click at [522, 82] on button "Print" at bounding box center [519, 82] width 41 height 16
click at [15, 44] on div "Appts" at bounding box center [17, 46] width 12 height 6
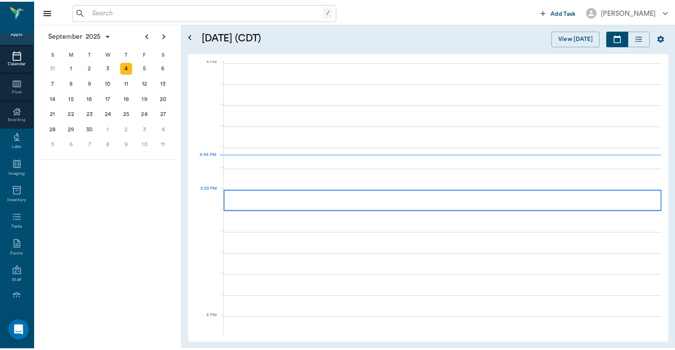
scroll to position [1024, 0]
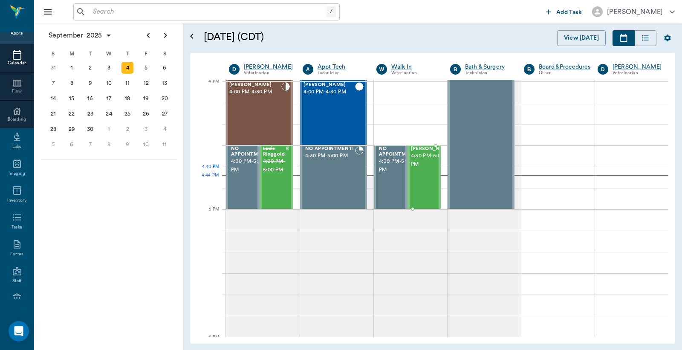
click at [418, 168] on span "4:30 PM - 5:00 PM" at bounding box center [432, 160] width 43 height 17
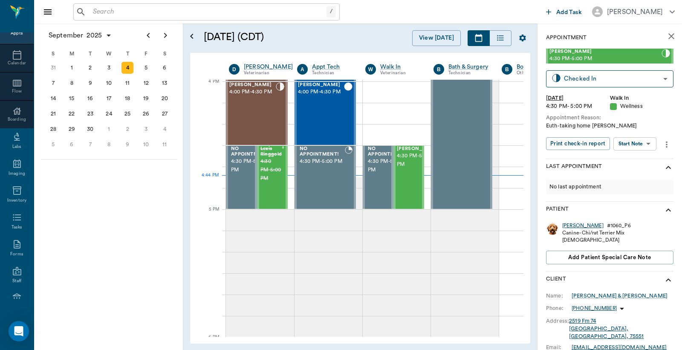
click at [568, 225] on div "[PERSON_NAME]" at bounding box center [582, 225] width 41 height 7
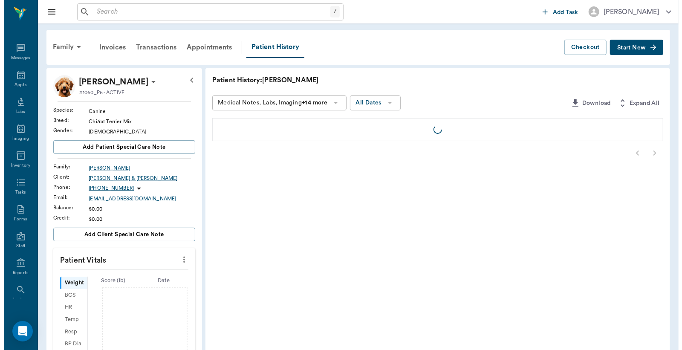
scroll to position [39, 0]
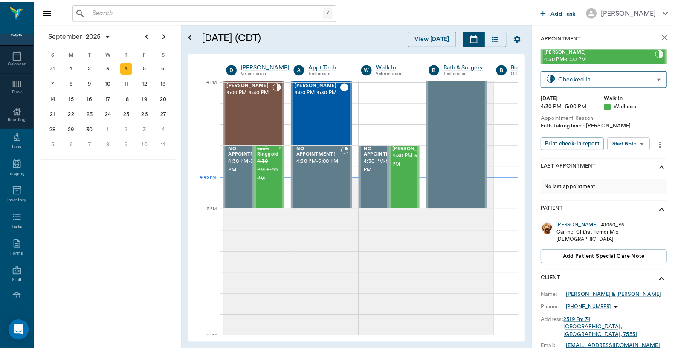
scroll to position [1024, 0]
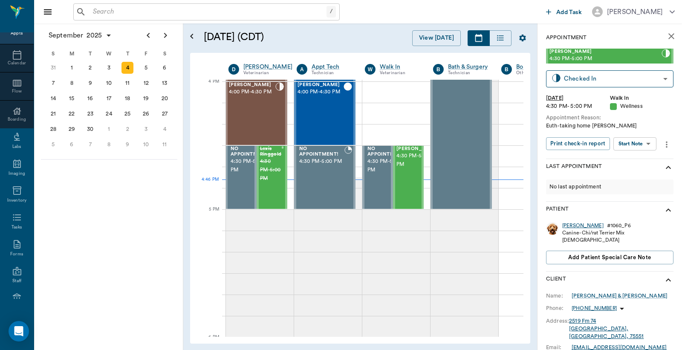
click at [572, 225] on div "[PERSON_NAME]" at bounding box center [582, 225] width 41 height 7
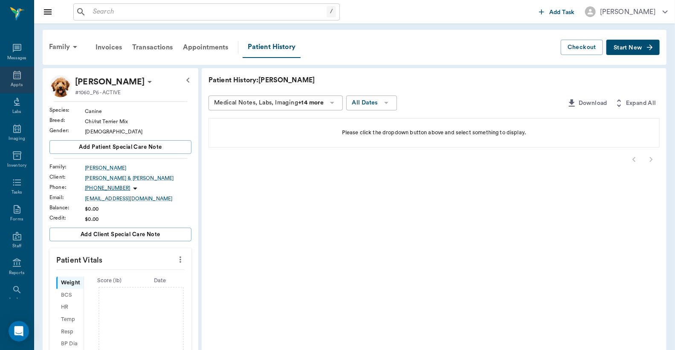
click at [15, 79] on icon at bounding box center [17, 75] width 10 height 10
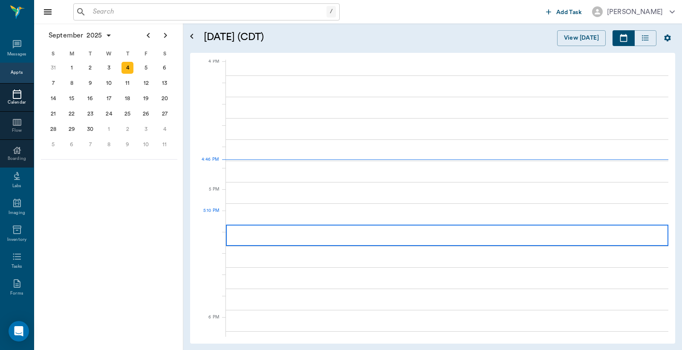
scroll to position [1024, 0]
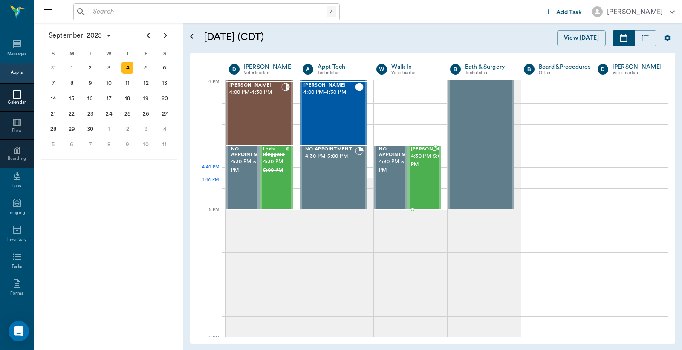
click at [421, 169] on span "4:30 PM - 5:00 PM" at bounding box center [432, 160] width 43 height 17
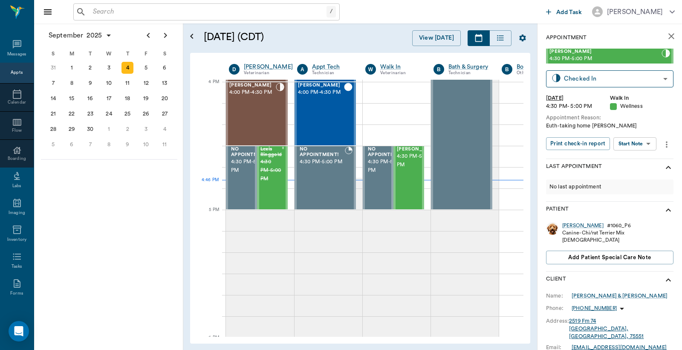
click at [633, 141] on body "/ ​ Add Task Dr. Bert Ellsworth Nectar Messages Appts Calendar Flow Boarding La…" at bounding box center [341, 175] width 682 height 350
click at [620, 160] on button "Start SOAP" at bounding box center [625, 161] width 29 height 10
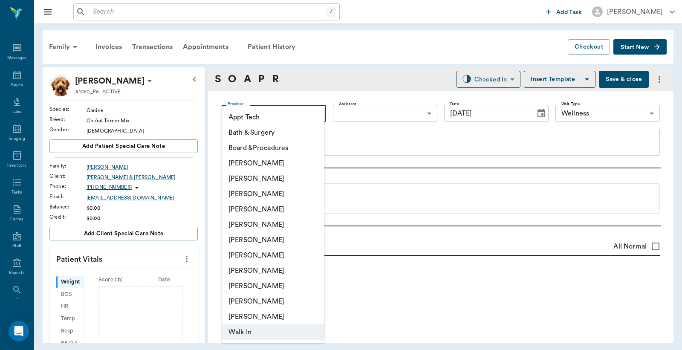
click at [286, 115] on body "/ ​ Add Task [PERSON_NAME] Nectar Messages Appts Labs Imaging Inventory Tasks F…" at bounding box center [341, 175] width 682 height 350
click at [266, 206] on li "[PERSON_NAME]" at bounding box center [273, 209] width 103 height 15
type input "63ec2f075fda476ae8351a4d"
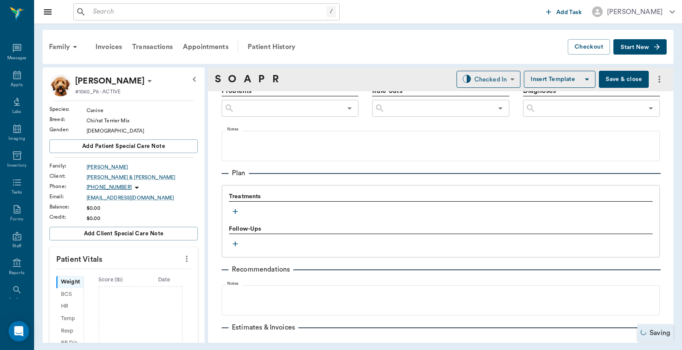
scroll to position [545, 0]
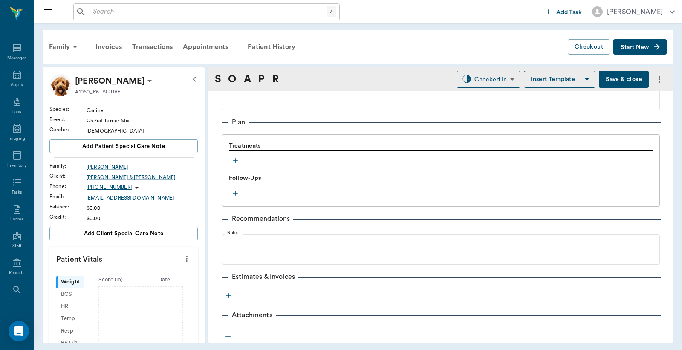
click at [238, 163] on icon "button" at bounding box center [235, 160] width 9 height 9
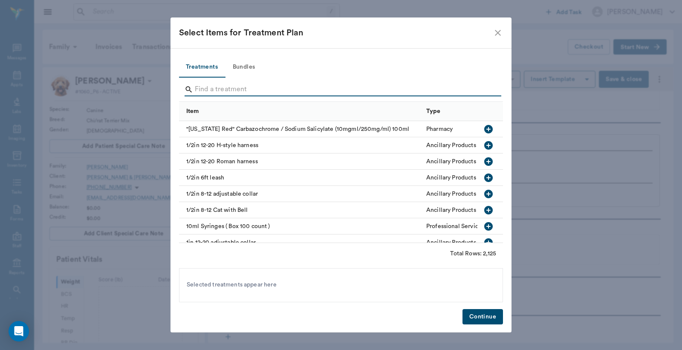
click at [228, 87] on input "Search" at bounding box center [342, 90] width 294 height 14
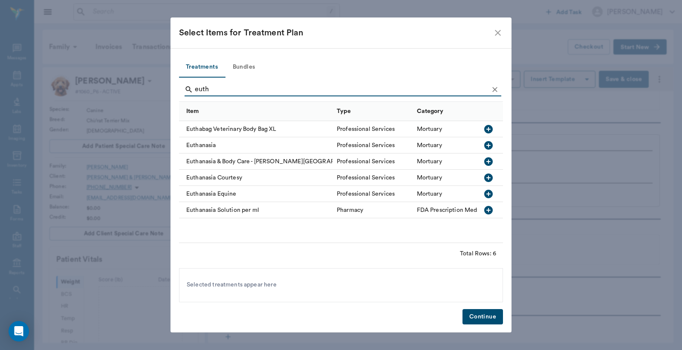
type input "euth"
click at [487, 144] on icon "button" at bounding box center [488, 145] width 9 height 9
click at [489, 314] on button "Continue" at bounding box center [482, 317] width 40 height 16
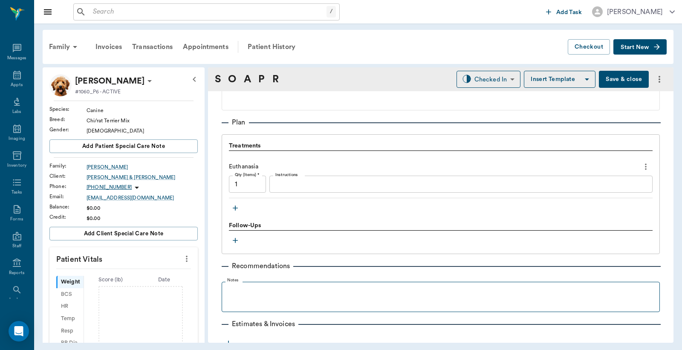
scroll to position [593, 0]
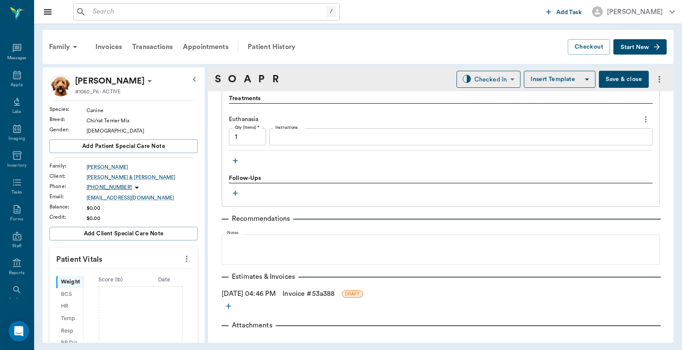
click at [317, 290] on link "Invoice # 53a388" at bounding box center [309, 294] width 52 height 10
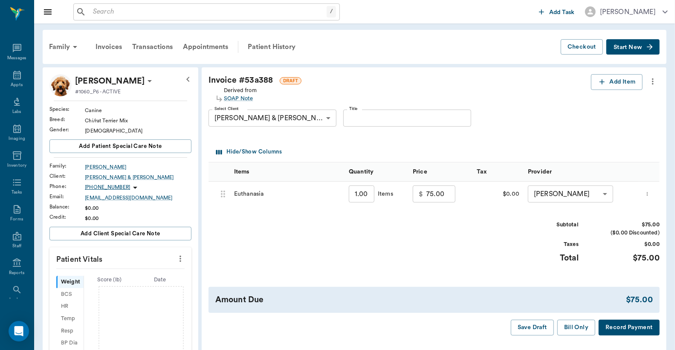
click at [626, 327] on button "Record Payment" at bounding box center [628, 328] width 61 height 16
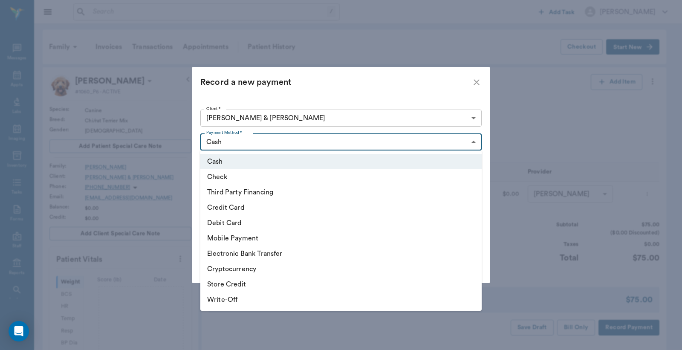
click at [472, 142] on body "/ ​ Add Task [PERSON_NAME] Nectar Messages Appts Labs Imaging Inventory Tasks F…" at bounding box center [341, 277] width 682 height 554
click at [239, 224] on li "Debit Card" at bounding box center [340, 222] width 281 height 15
type input "DEBIT_CARD"
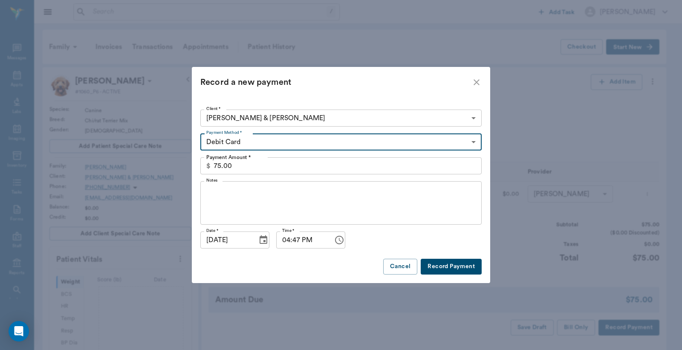
click at [441, 269] on button "Record Payment" at bounding box center [451, 267] width 61 height 16
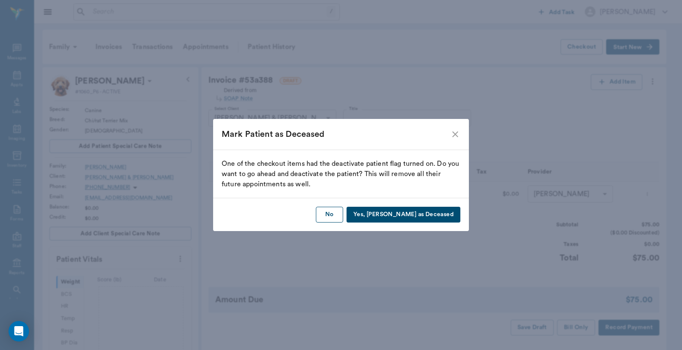
click at [343, 213] on button "No" at bounding box center [329, 215] width 27 height 16
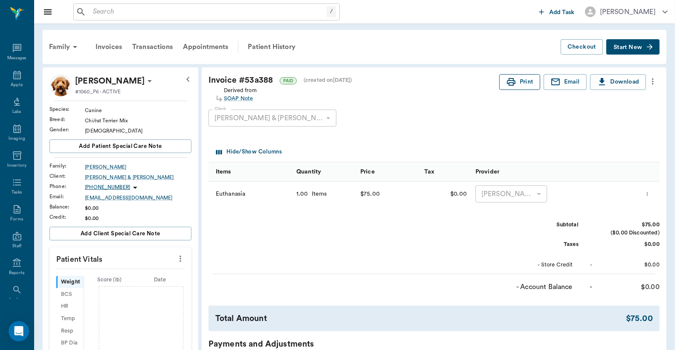
click at [516, 79] on button "Print" at bounding box center [519, 82] width 41 height 16
click at [15, 82] on div "Appts" at bounding box center [17, 85] width 12 height 6
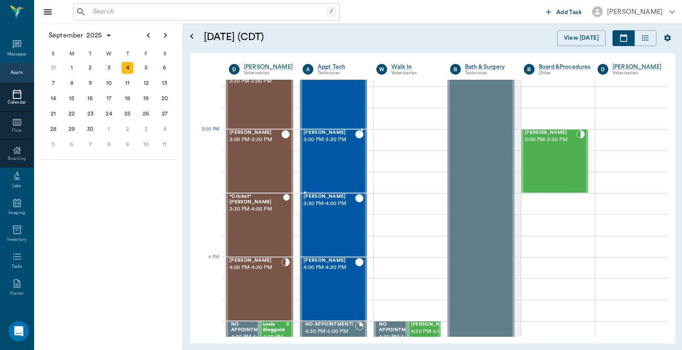
scroll to position [833, 0]
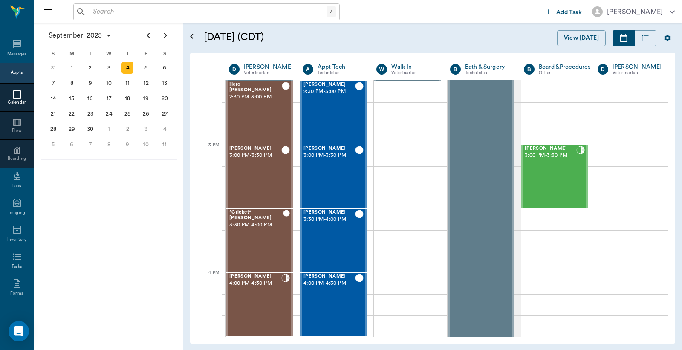
click at [13, 73] on div "Appts" at bounding box center [17, 72] width 12 height 6
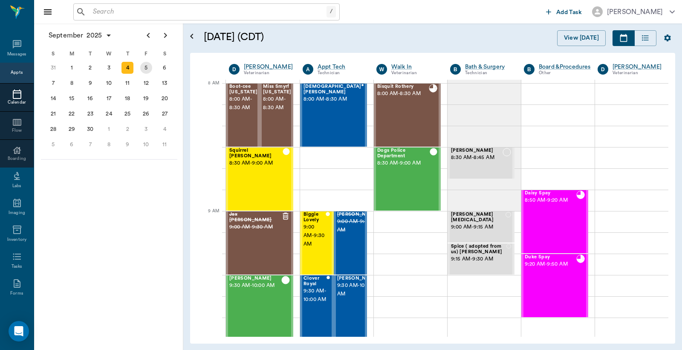
click at [145, 67] on div "5" at bounding box center [146, 68] width 12 height 12
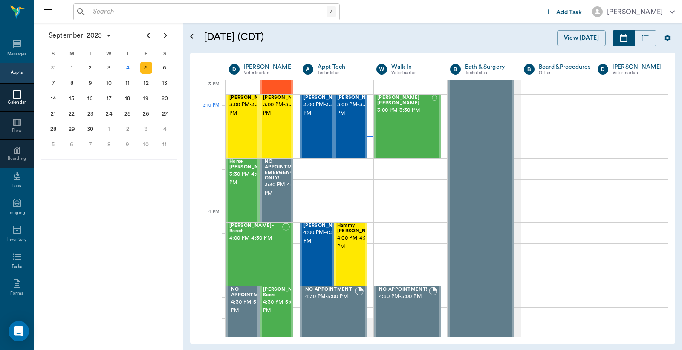
scroll to position [1073, 0]
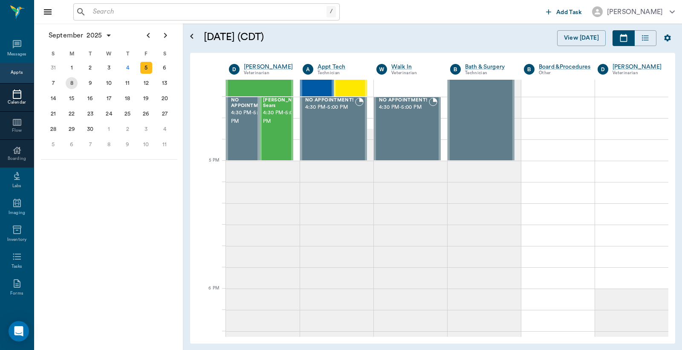
click at [70, 84] on div "8" at bounding box center [72, 83] width 12 height 12
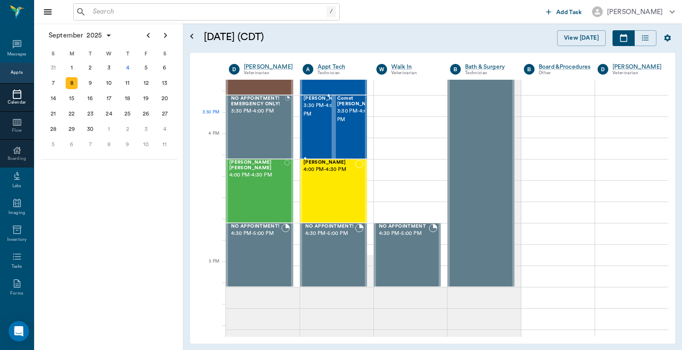
scroll to position [1073, 0]
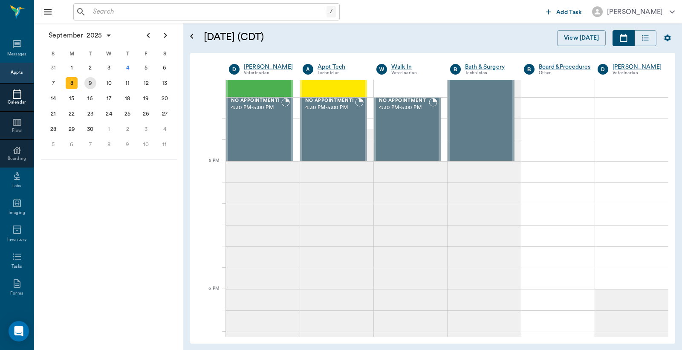
click at [89, 80] on div "9" at bounding box center [90, 83] width 12 height 12
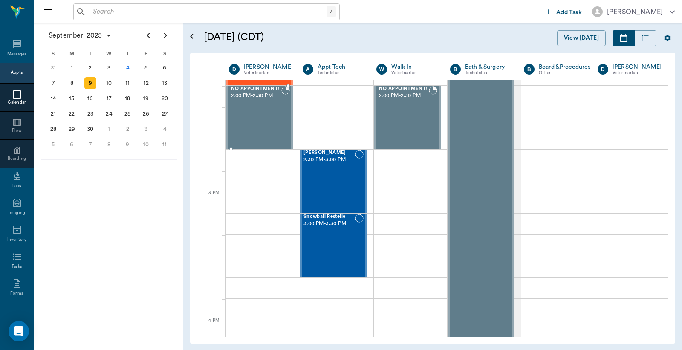
scroll to position [757, 0]
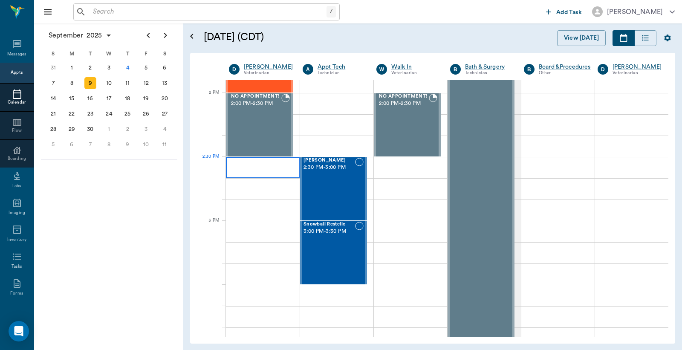
click at [246, 167] on div at bounding box center [263, 167] width 74 height 21
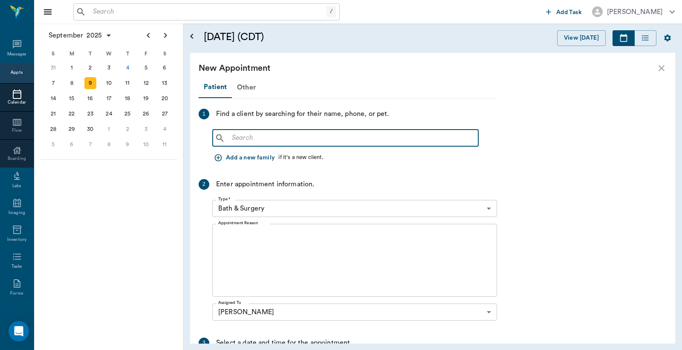
click at [234, 138] on input "text" at bounding box center [351, 138] width 246 height 12
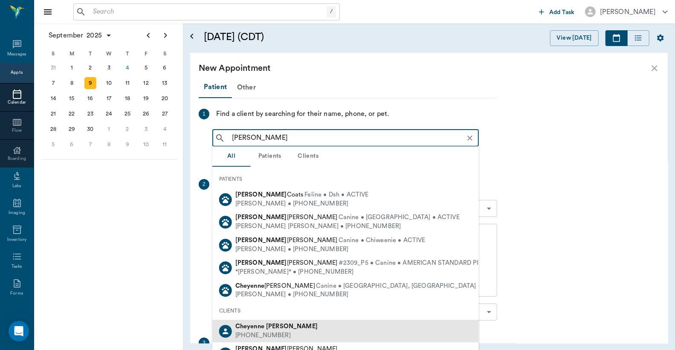
click at [287, 330] on div "[PERSON_NAME]" at bounding box center [276, 326] width 82 height 9
type input "[PERSON_NAME]"
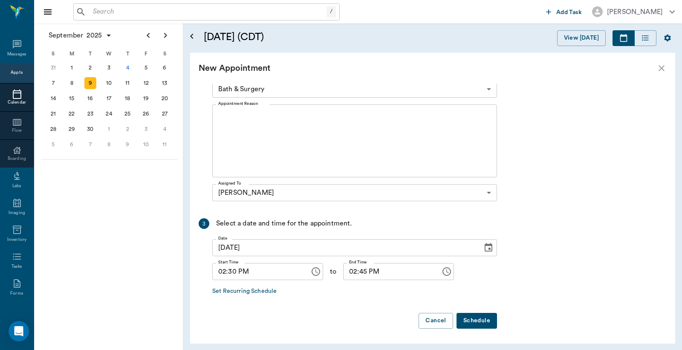
scroll to position [0, 0]
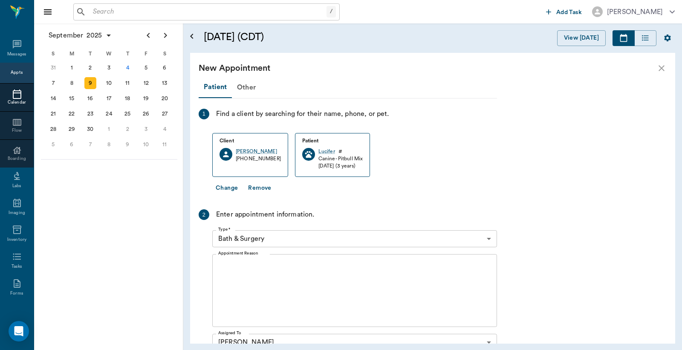
click at [487, 241] on body "/ ​ Add Task [PERSON_NAME] Nectar Messages Appts Calendar Flow Boarding Labs Im…" at bounding box center [341, 175] width 682 height 350
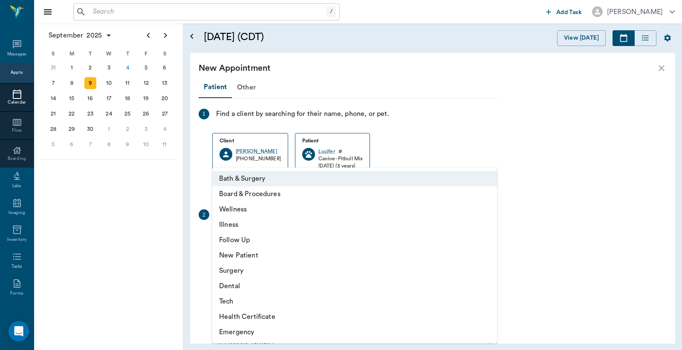
click at [252, 211] on li "Wellness" at bounding box center [354, 209] width 285 height 15
type input "65d2be4f46e3a538d89b8c14"
type input "03:00 PM"
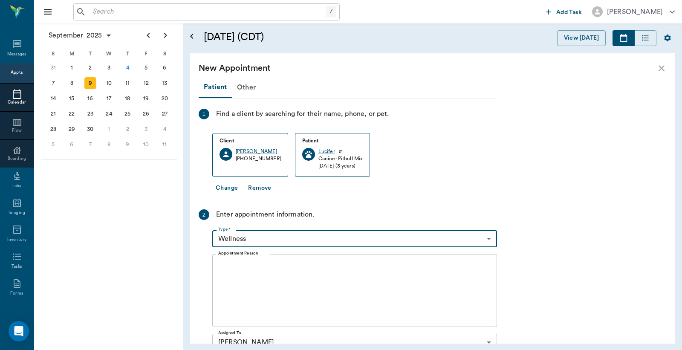
click at [226, 265] on textarea "Appointment Reason" at bounding box center [354, 290] width 273 height 59
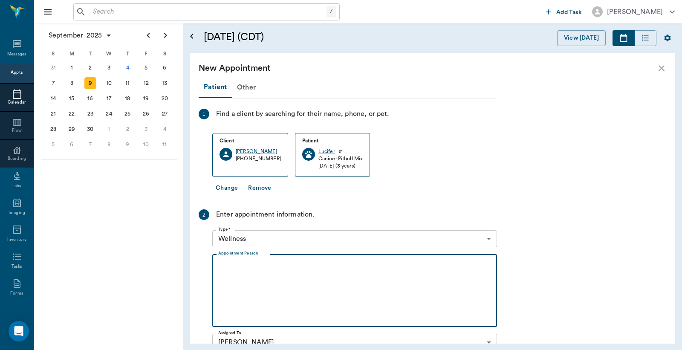
type textarea "p"
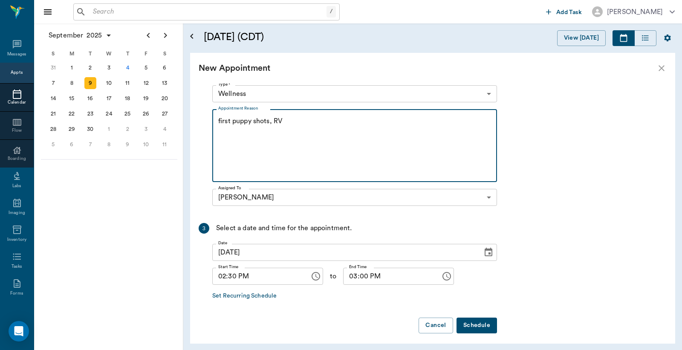
scroll to position [150, 0]
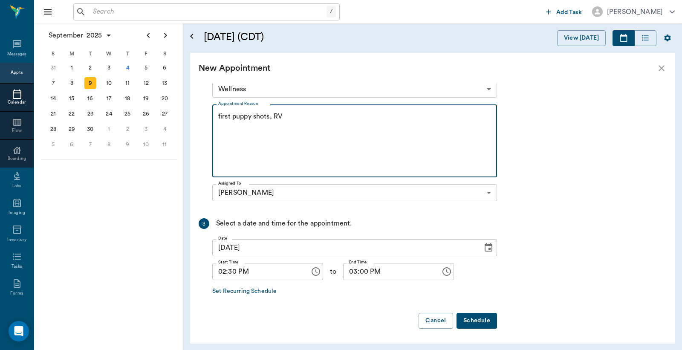
type textarea "first puppy shots, RV"
click at [476, 320] on button "Schedule" at bounding box center [476, 321] width 40 height 16
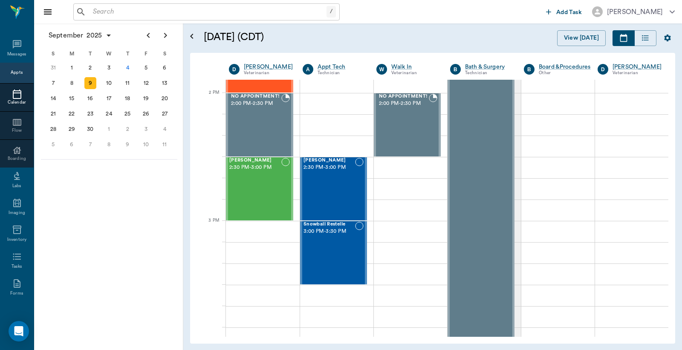
click at [92, 12] on input "text" at bounding box center [207, 12] width 237 height 12
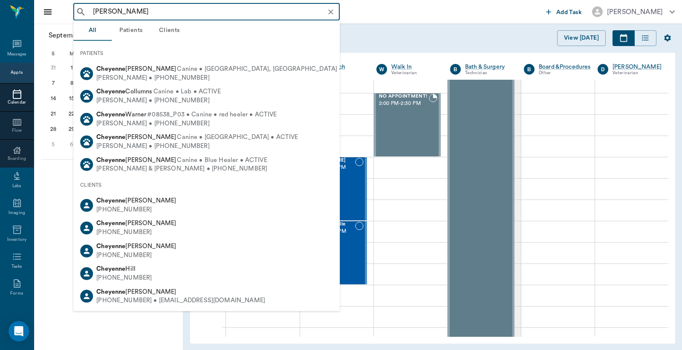
type input "[PERSON_NAME]"
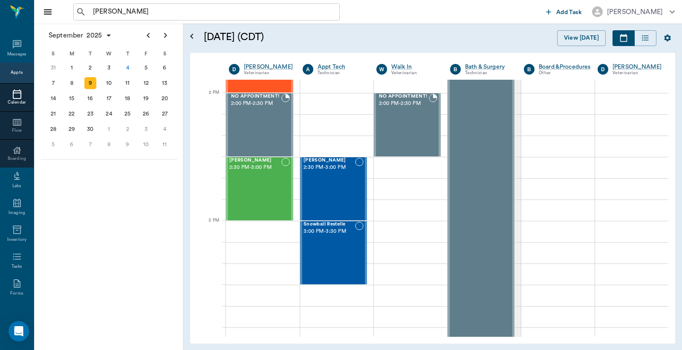
click at [380, 18] on div "[PERSON_NAME] ​" at bounding box center [307, 11] width 469 height 17
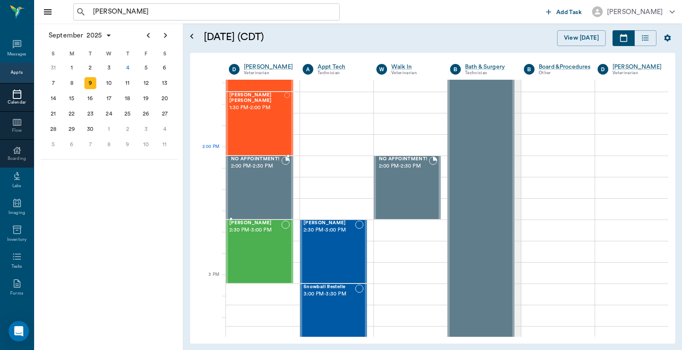
scroll to position [757, 0]
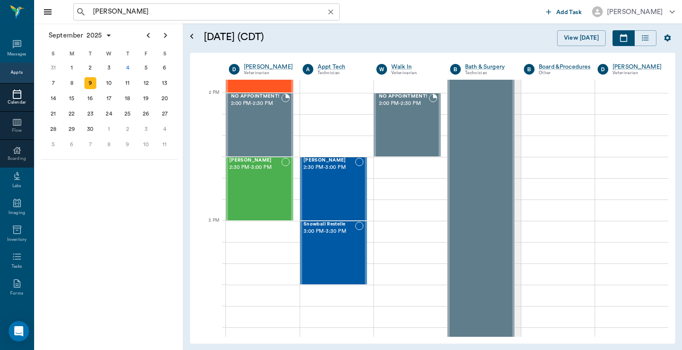
click at [151, 13] on input "[PERSON_NAME]" at bounding box center [213, 12] width 248 height 12
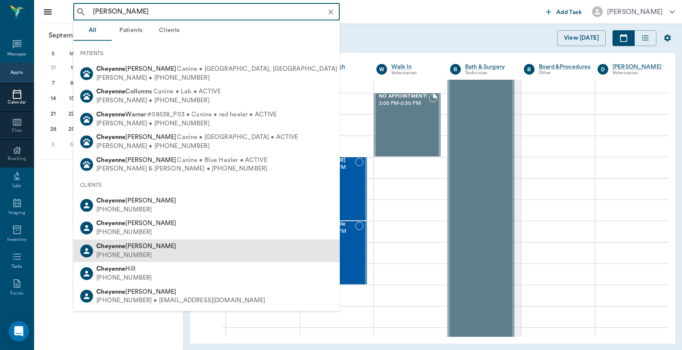
click at [150, 253] on div "[PHONE_NUMBER]" at bounding box center [136, 255] width 80 height 9
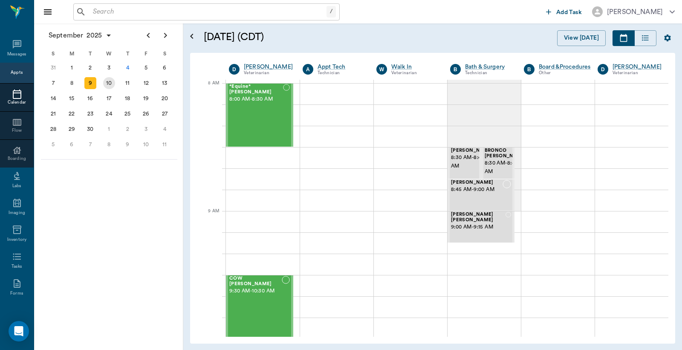
click at [108, 84] on div "10" at bounding box center [109, 83] width 12 height 12
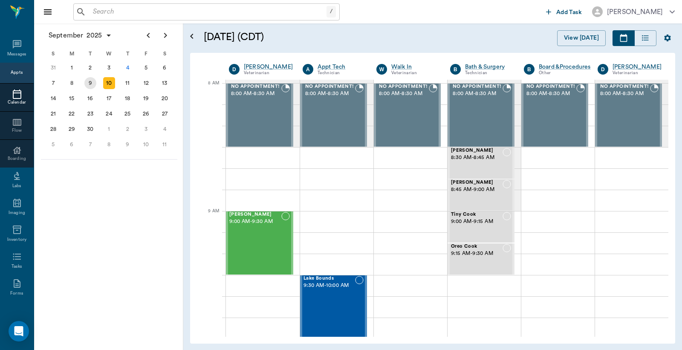
click at [92, 84] on div "9" at bounding box center [90, 83] width 12 height 12
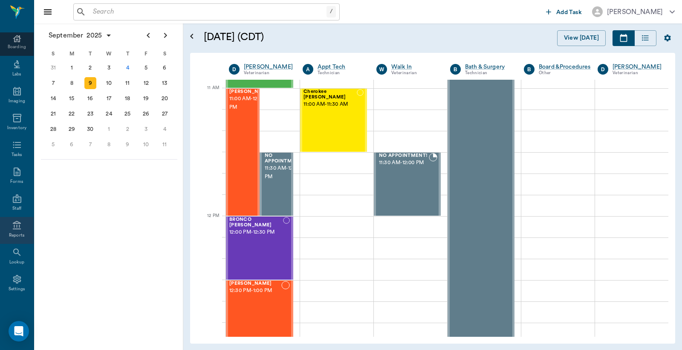
scroll to position [113, 0]
click at [13, 227] on icon at bounding box center [17, 223] width 8 height 9
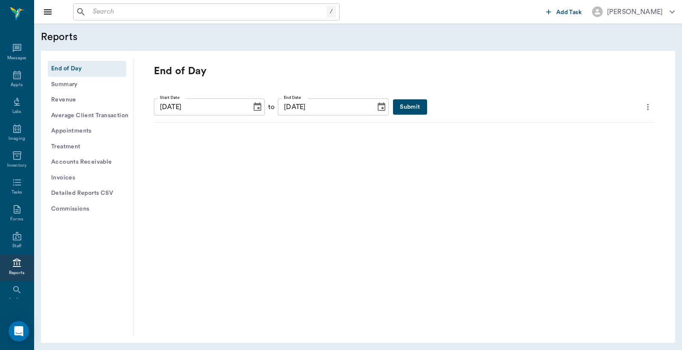
scroll to position [39, 0]
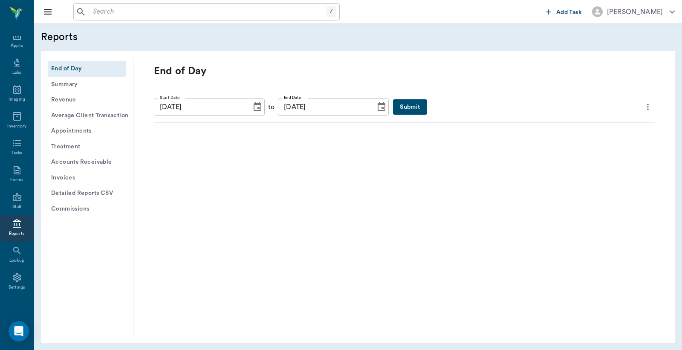
click at [393, 110] on button "Submit" at bounding box center [410, 107] width 34 height 16
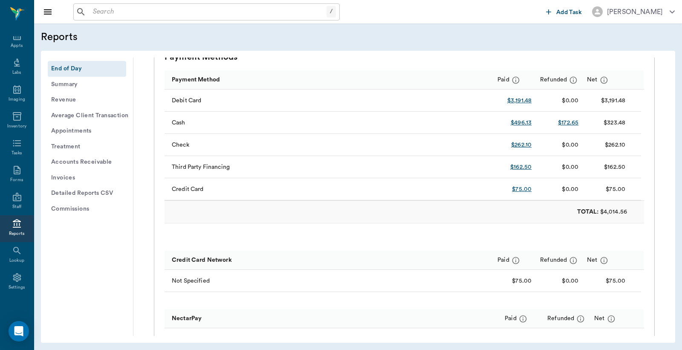
scroll to position [0, 0]
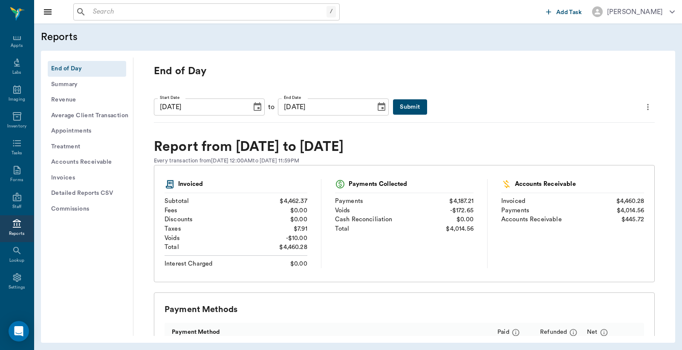
click at [643, 106] on icon "more" at bounding box center [647, 107] width 9 height 10
click at [577, 154] on span "Print Report" at bounding box center [599, 155] width 81 height 9
